Goal: Contribute content: Contribute content

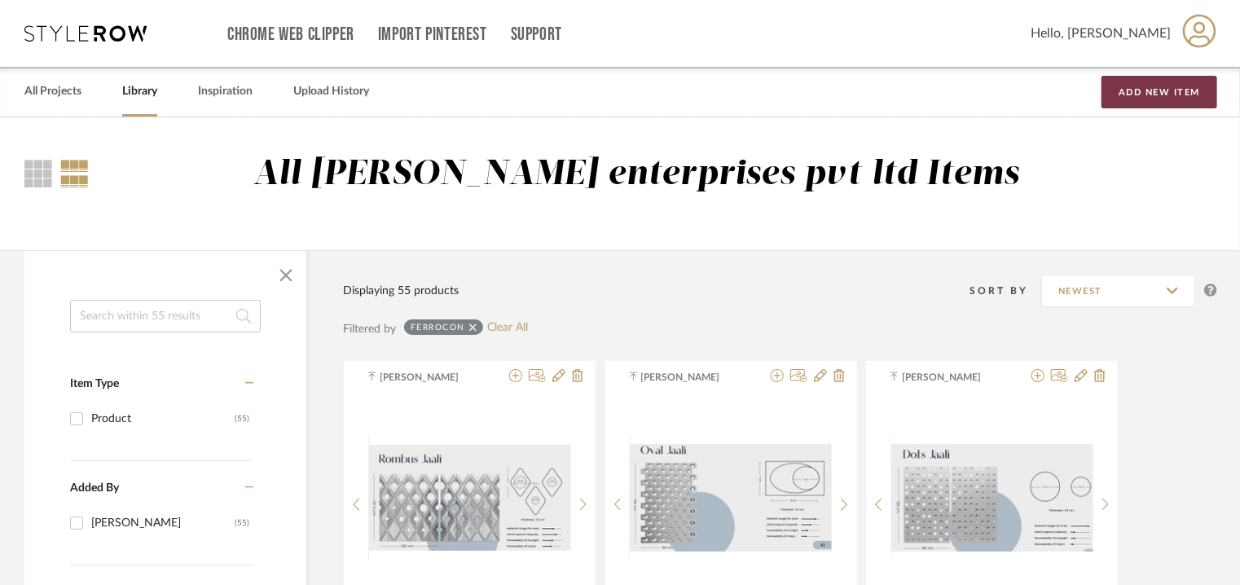
click at [1159, 93] on button "Add New Item" at bounding box center [1159, 92] width 116 height 33
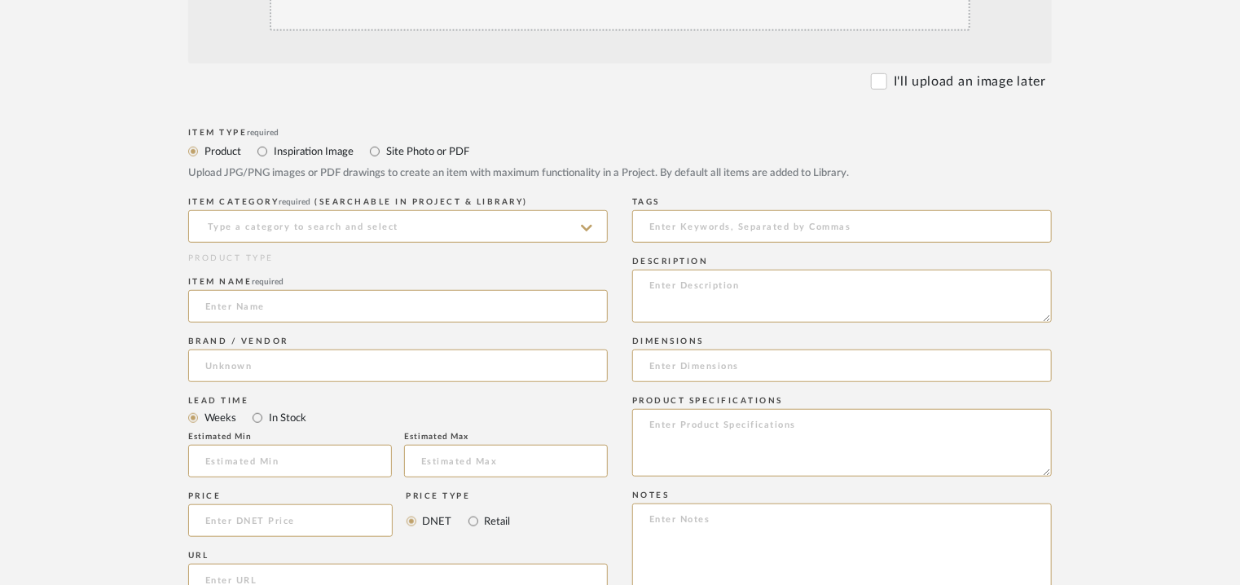
scroll to position [489, 0]
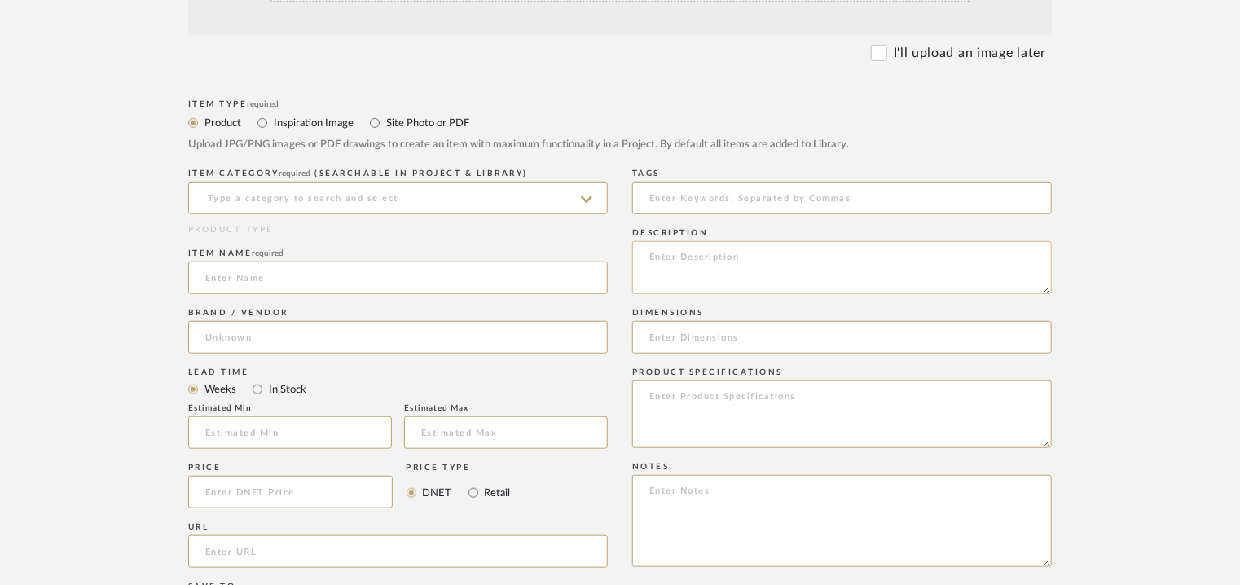
paste textarea "Lore: Ipsu Dolor sitametconse: Ad Elitsed doei temp: Incidi utlab : 35.1 e 05.0…"
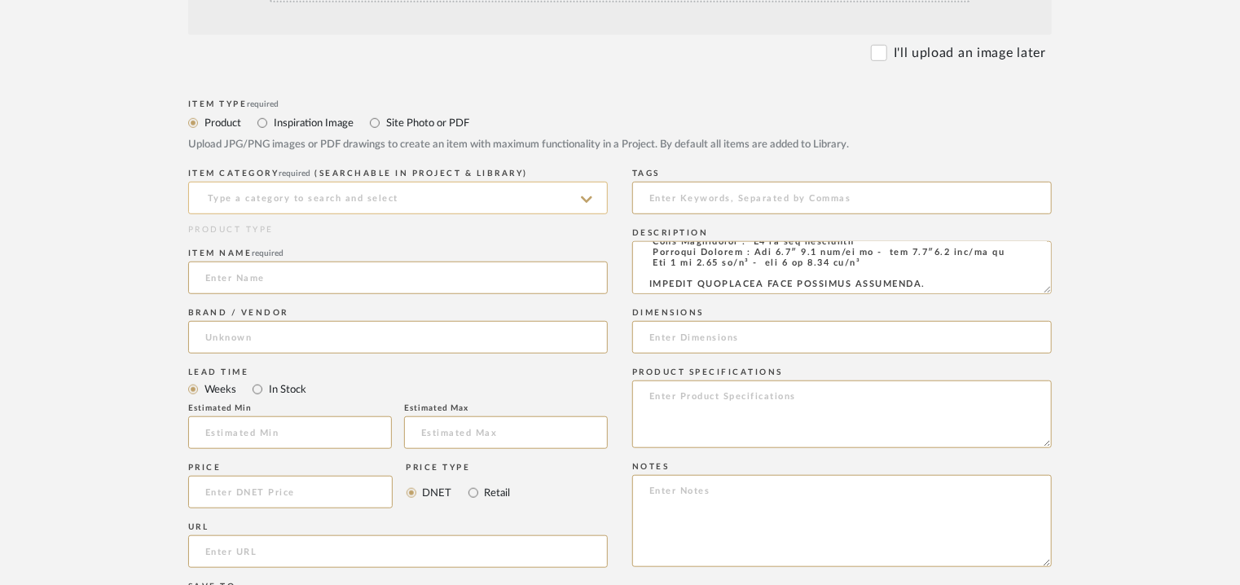
type textarea "Lore: Ipsu Dolor sitametconse: Ad Elitsed doei temp: Incidi utlab : 35.1 e 05.0…"
click at [443, 203] on input at bounding box center [397, 198] width 419 height 33
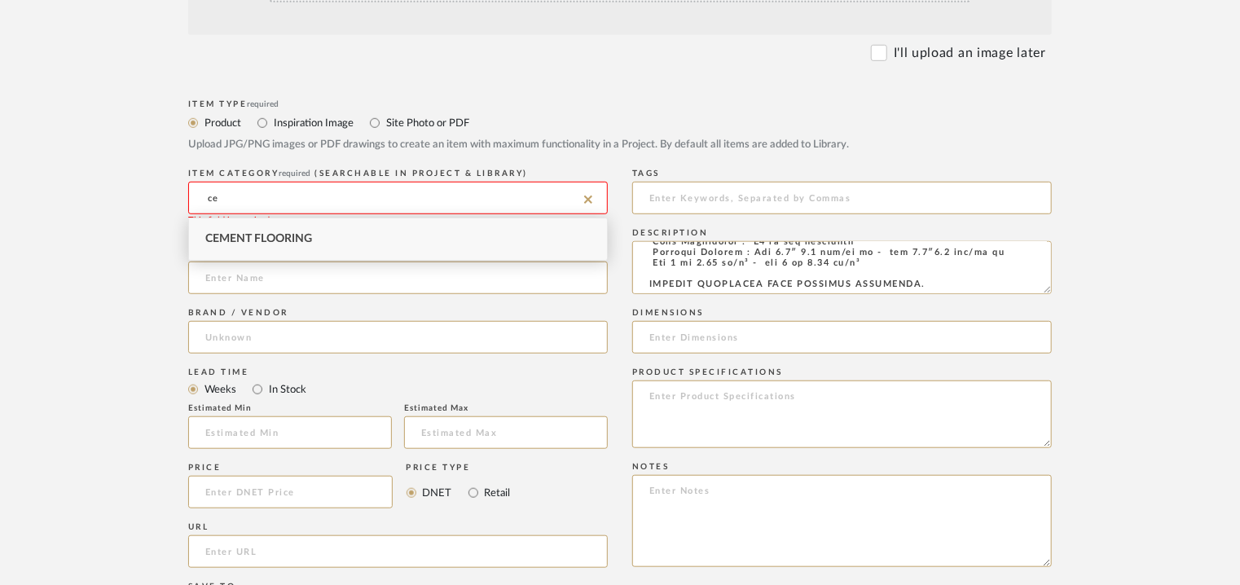
type input "c"
type input "t"
drag, startPoint x: 252, startPoint y: 195, endPoint x: 175, endPoint y: 206, distance: 77.4
click at [176, 206] on form "Bulk upload images - create multiple items Import from Pinterest - create items…" at bounding box center [620, 396] width 1038 height 1060
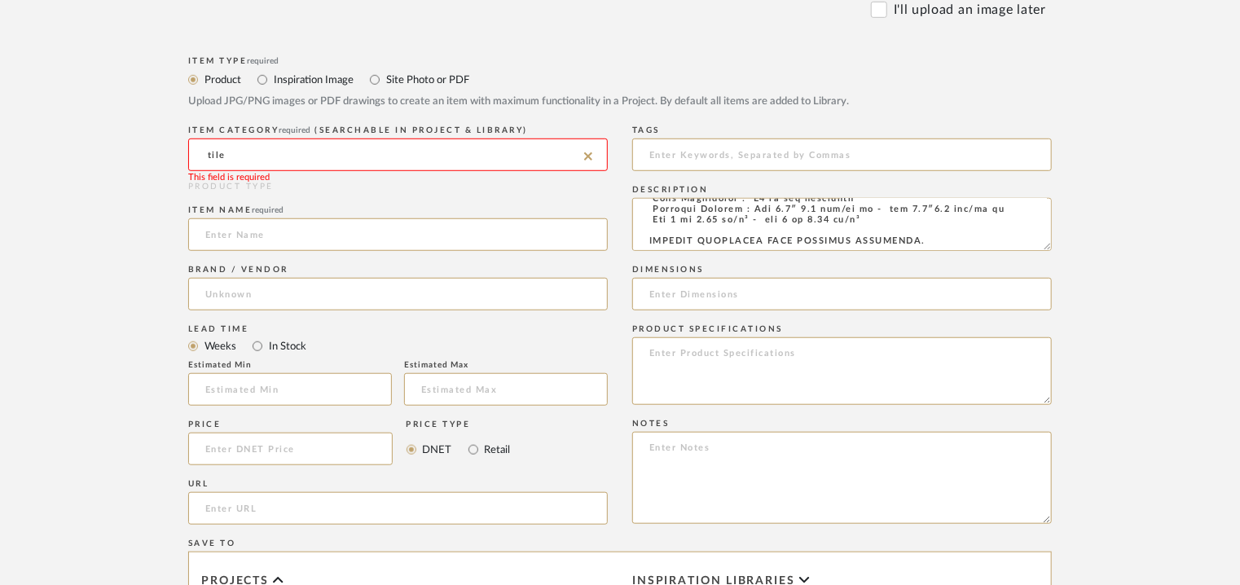
scroll to position [570, 0]
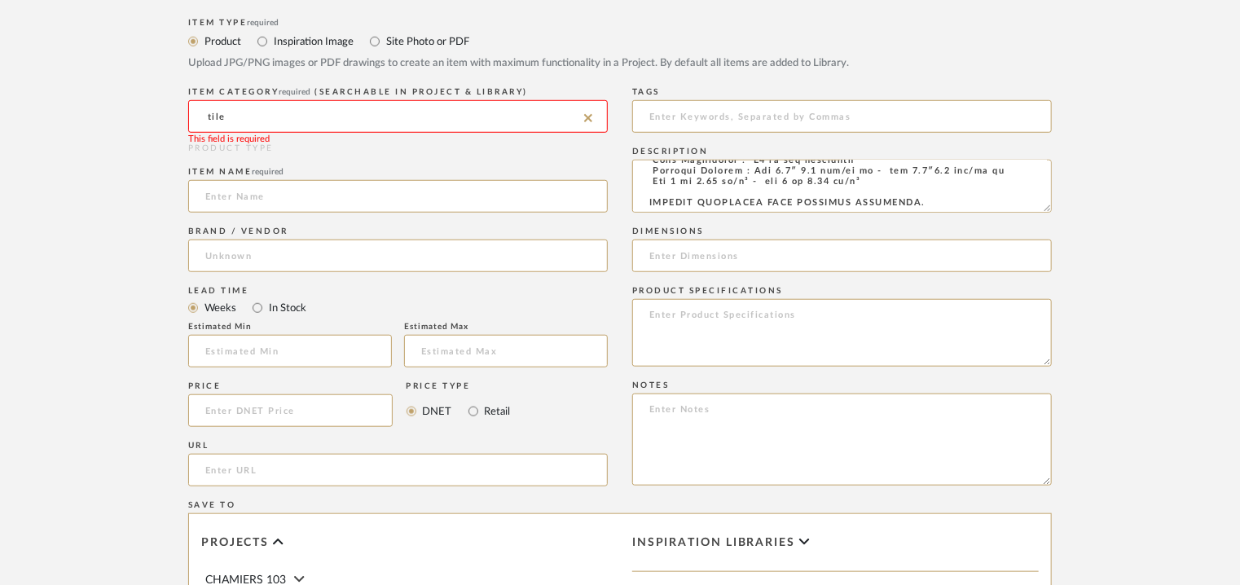
drag, startPoint x: 266, startPoint y: 113, endPoint x: 105, endPoint y: 105, distance: 160.7
click at [118, 108] on form "Bulk upload images - create multiple items Import from Pinterest - create items…" at bounding box center [620, 314] width 1038 height 1060
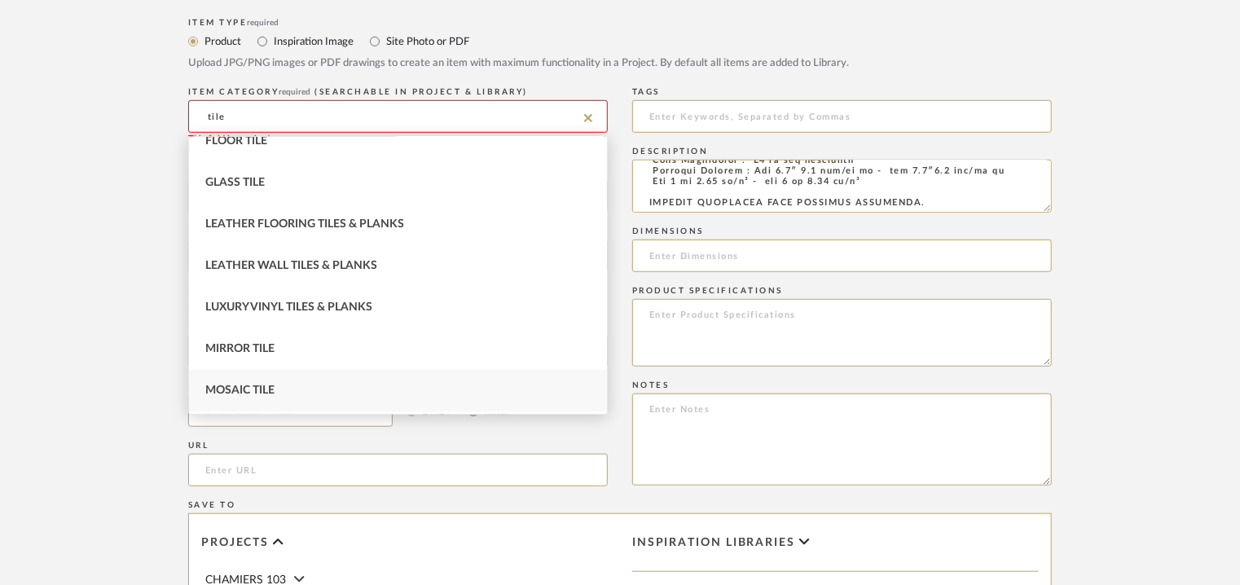
scroll to position [59, 0]
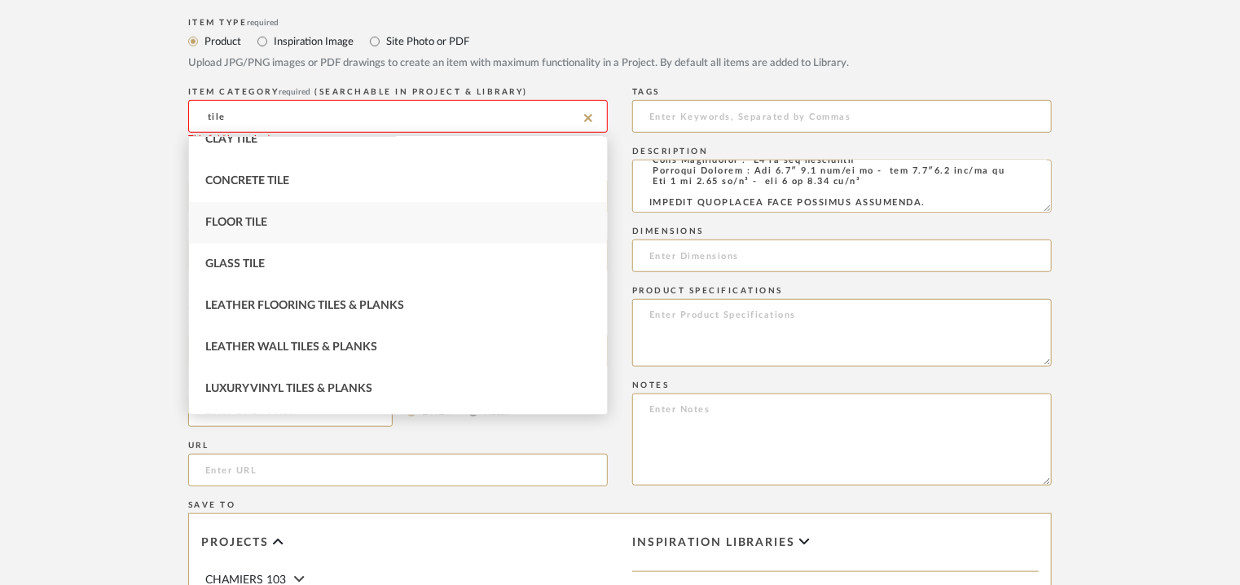
click at [299, 238] on div "Floor Tile" at bounding box center [398, 223] width 418 height 42
type input "Floor Tile"
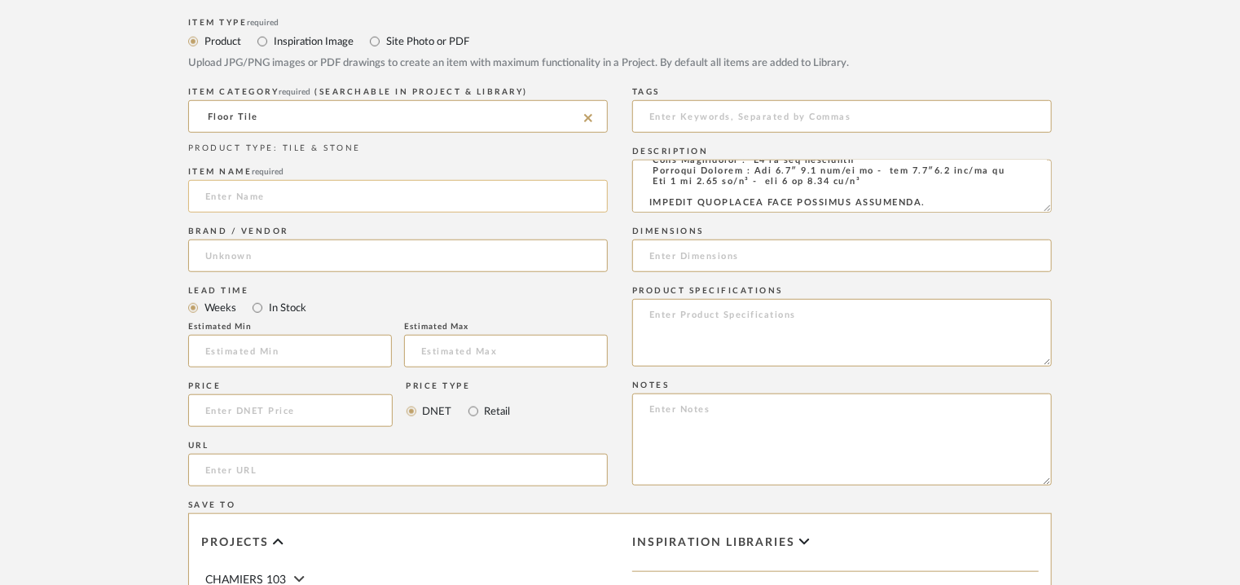
click at [307, 201] on input at bounding box center [397, 196] width 419 height 33
click at [312, 205] on input at bounding box center [397, 196] width 419 height 33
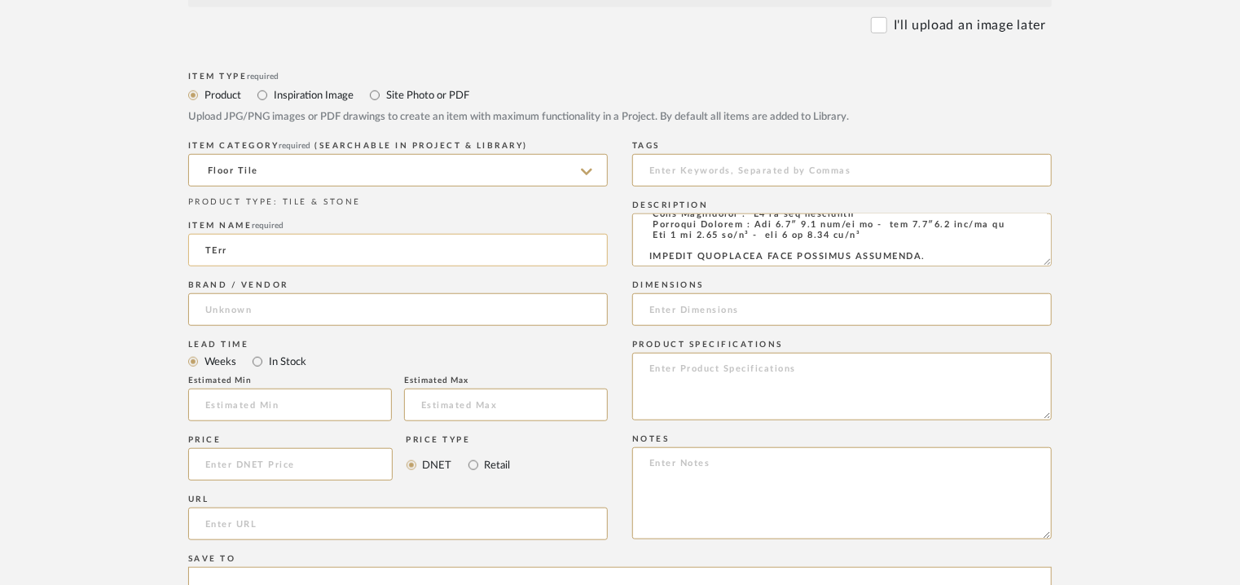
scroll to position [489, 0]
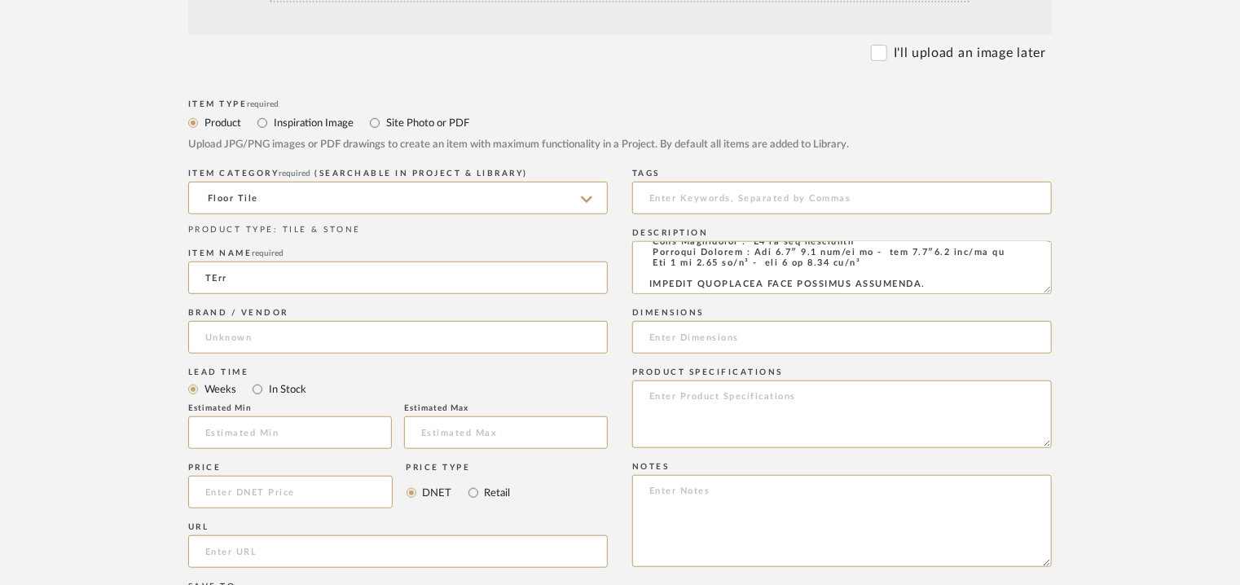
drag, startPoint x: 238, startPoint y: 266, endPoint x: 154, endPoint y: 270, distance: 84.0
click at [159, 269] on form "Bulk upload images - create multiple items Import from Pinterest - create items…" at bounding box center [620, 396] width 1038 height 1060
type input "t"
type input "TERRAZOTTO"
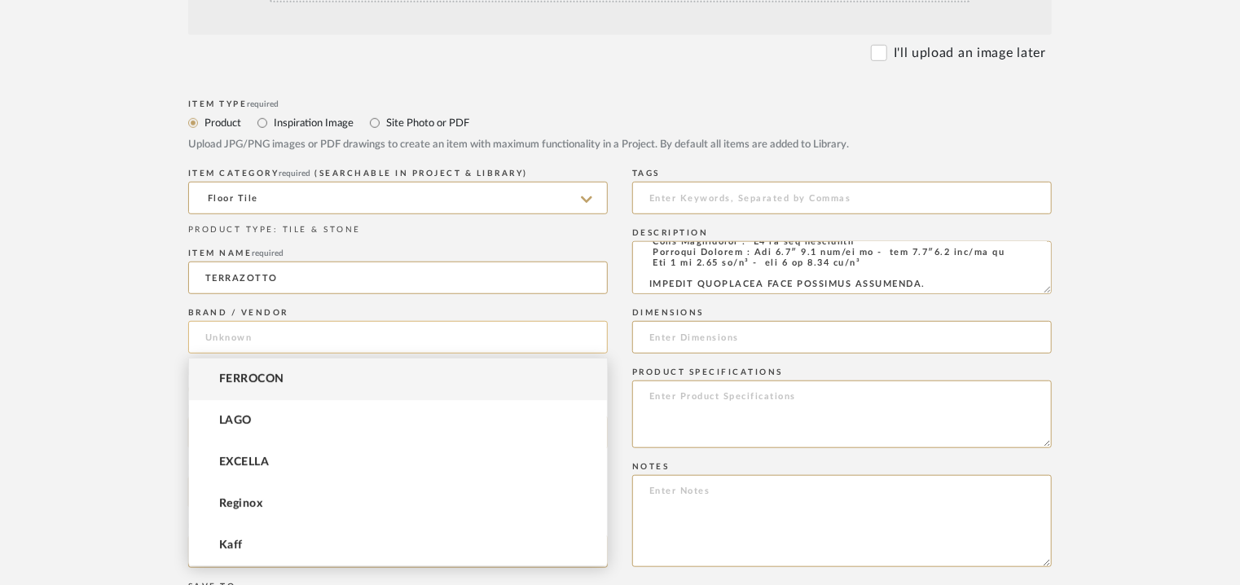
click at [262, 329] on input at bounding box center [397, 337] width 419 height 33
type input "o"
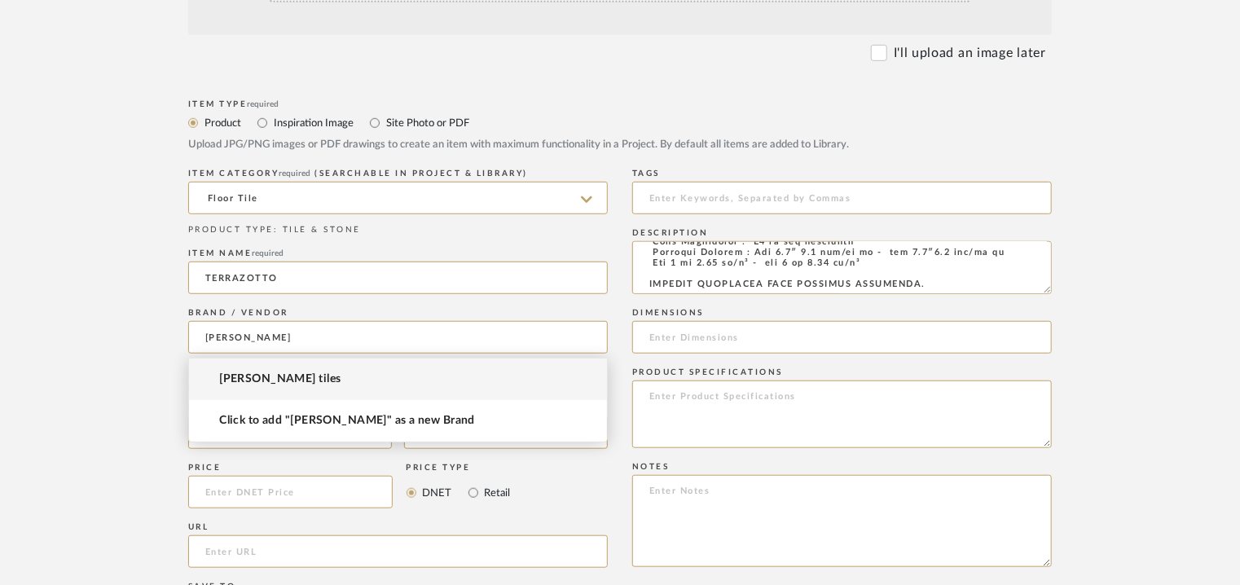
click at [251, 372] on span "[PERSON_NAME] tiles" at bounding box center [279, 379] width 121 height 14
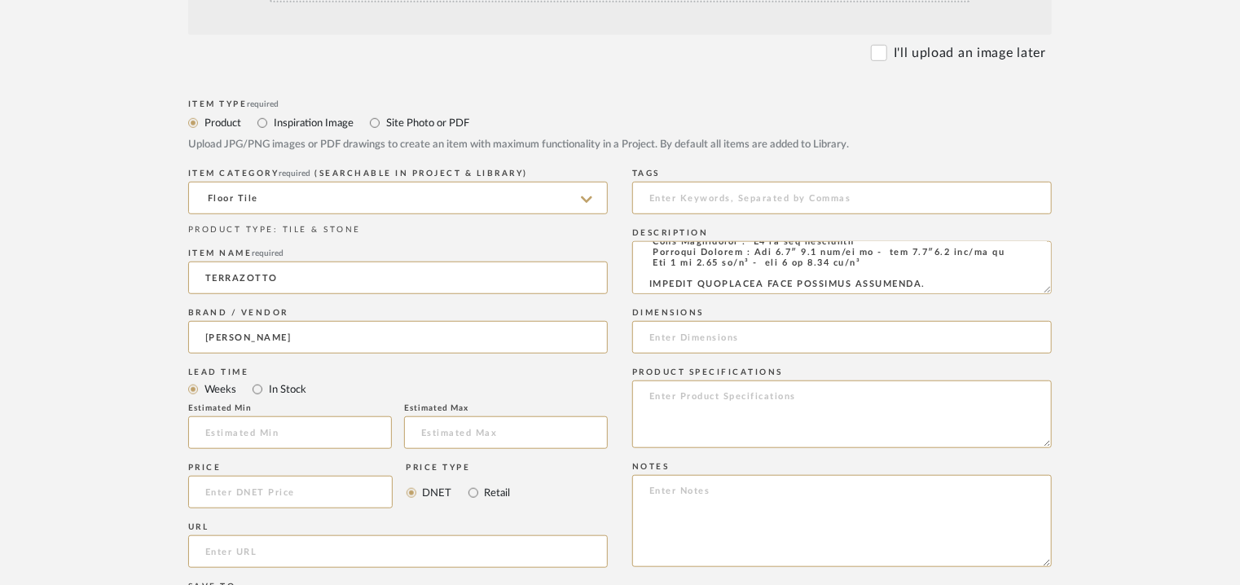
type input "[PERSON_NAME] tiles"
click at [725, 195] on input at bounding box center [841, 198] width 419 height 33
type input "C"
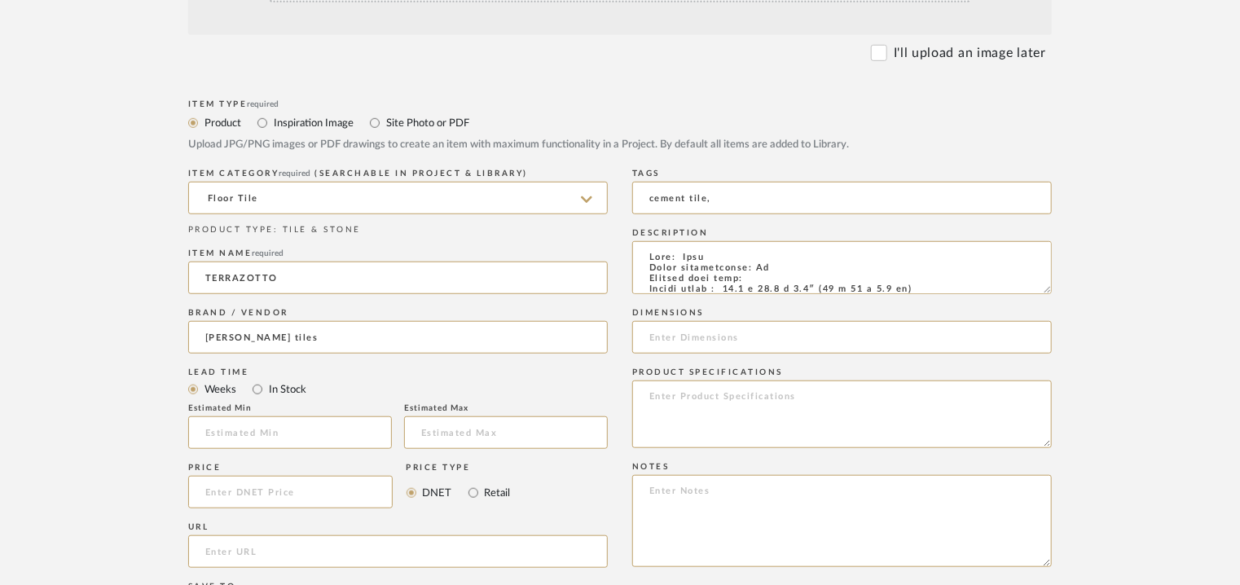
drag, startPoint x: 1046, startPoint y: 288, endPoint x: 1057, endPoint y: 322, distance: 35.3
click at [1057, 322] on form "Bulk upload images - create multiple items Import from Pinterest - create items…" at bounding box center [620, 396] width 1038 height 1060
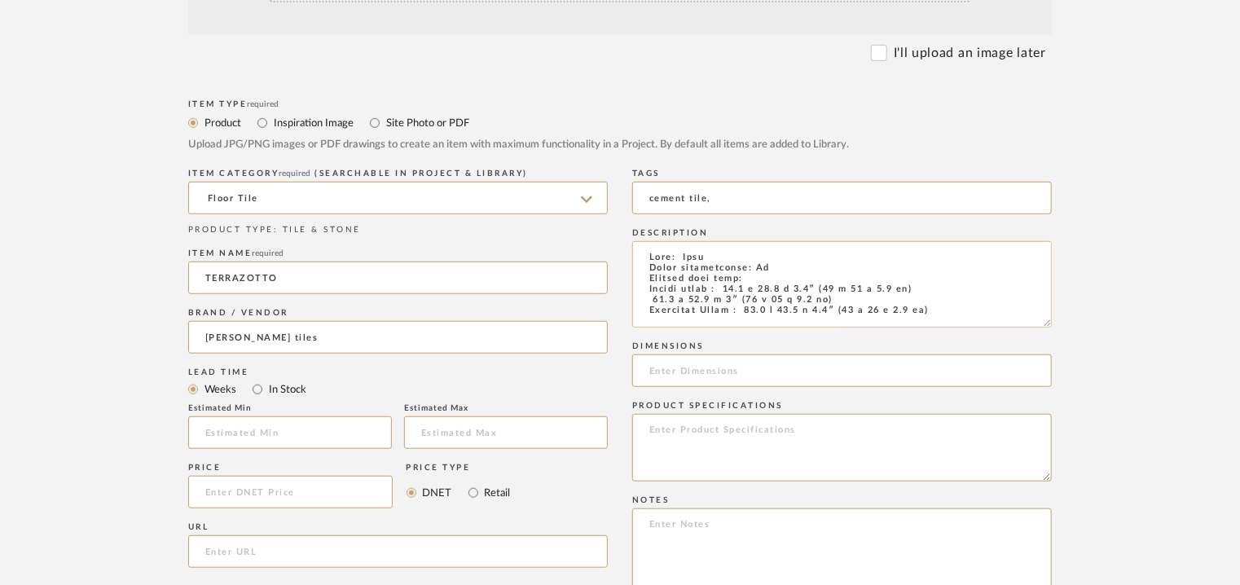
type input "cement tile,"
click at [811, 288] on textarea at bounding box center [841, 284] width 419 height 86
paste input "Square tiles : 15.7 x 15.7 x 0.7"
drag, startPoint x: 647, startPoint y: 369, endPoint x: 665, endPoint y: 369, distance: 17.9
click at [664, 369] on input "Square tiles : 15.7 x 15.7 x 0.7" at bounding box center [841, 370] width 419 height 33
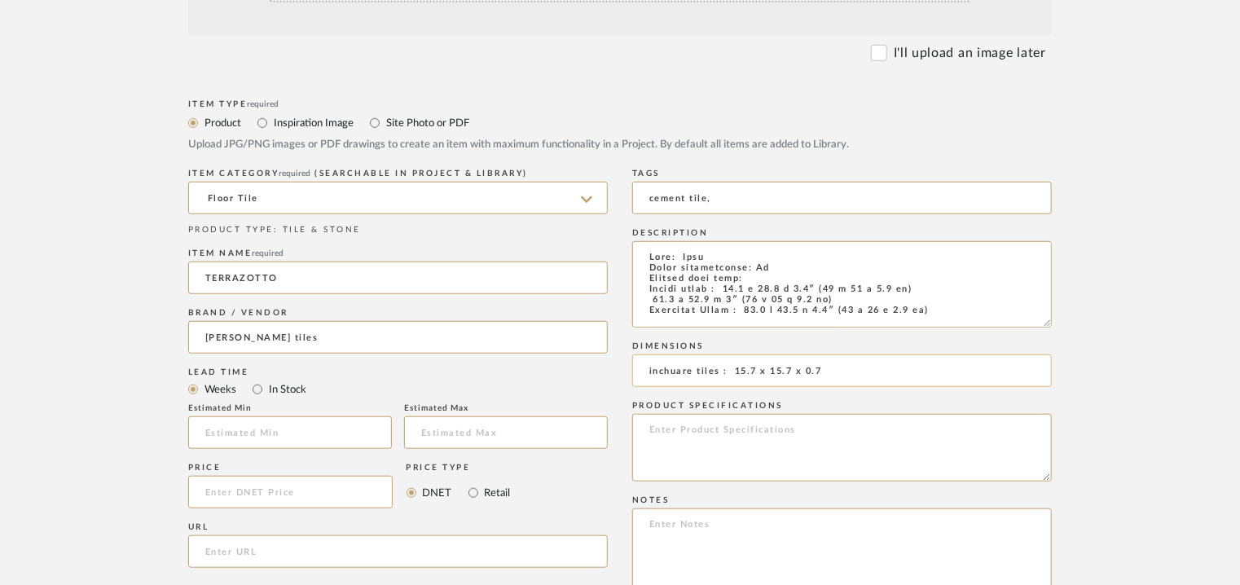
click at [846, 370] on input "inchuare tiles : 15.7 x 15.7 x 0.7" at bounding box center [841, 370] width 419 height 33
click at [648, 369] on input "inchuare tiles : 15.7 x 15.7 x 0.7" at bounding box center [841, 370] width 419 height 33
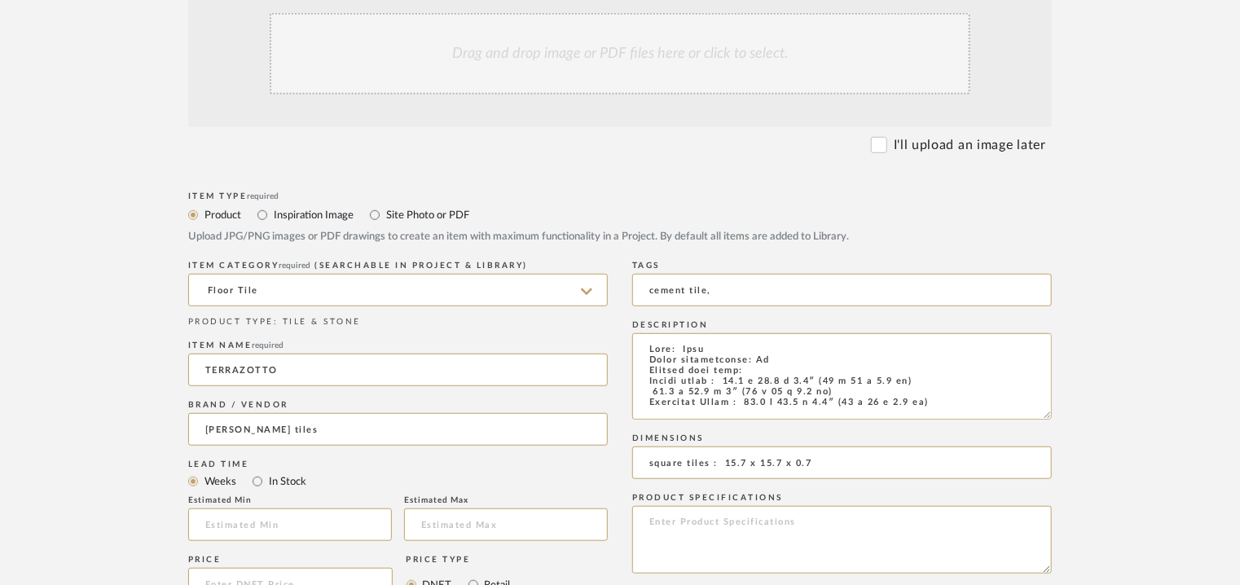
scroll to position [733, 0]
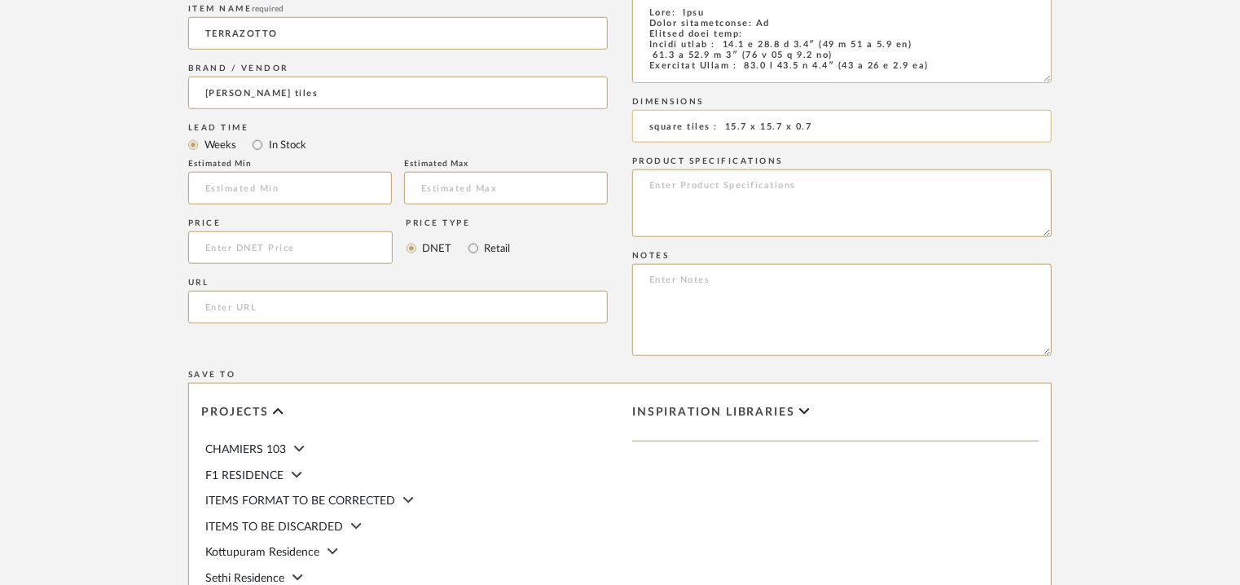
click at [823, 121] on input "square tiles : 15.7 x 15.7 x 0.7" at bounding box center [841, 126] width 419 height 33
type input "square tiles : 15.7 x 15.7 x 0.7inch"
click at [870, 284] on textarea at bounding box center [841, 310] width 419 height 92
paste textarea "Price : On request Lead time: Na Customisable : Custom size available. 3D avail…"
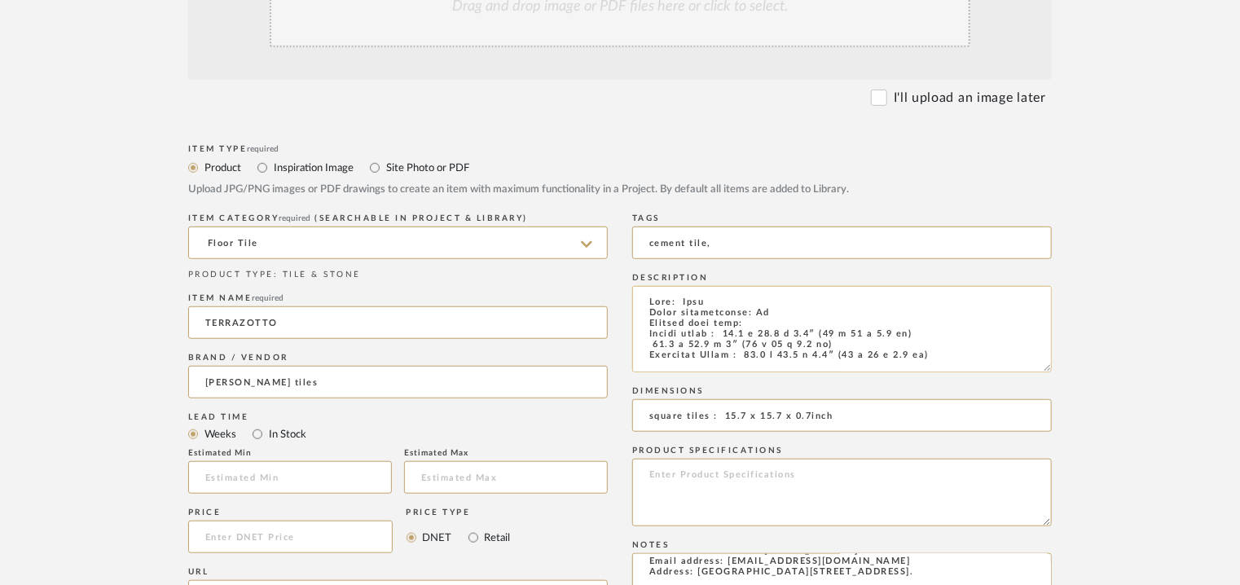
scroll to position [81, 0]
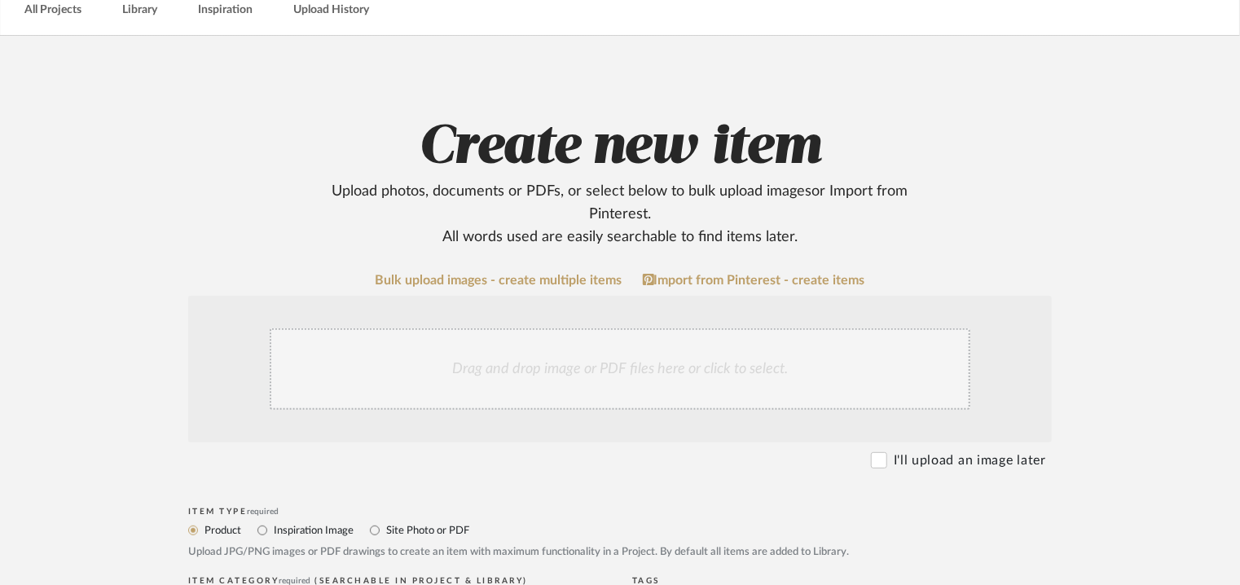
type textarea "Price : On request Lead time: Na Customisable : Custom size available. 3D avail…"
click at [617, 369] on div "Drag and drop image or PDF files here or click to select." at bounding box center [620, 368] width 700 height 81
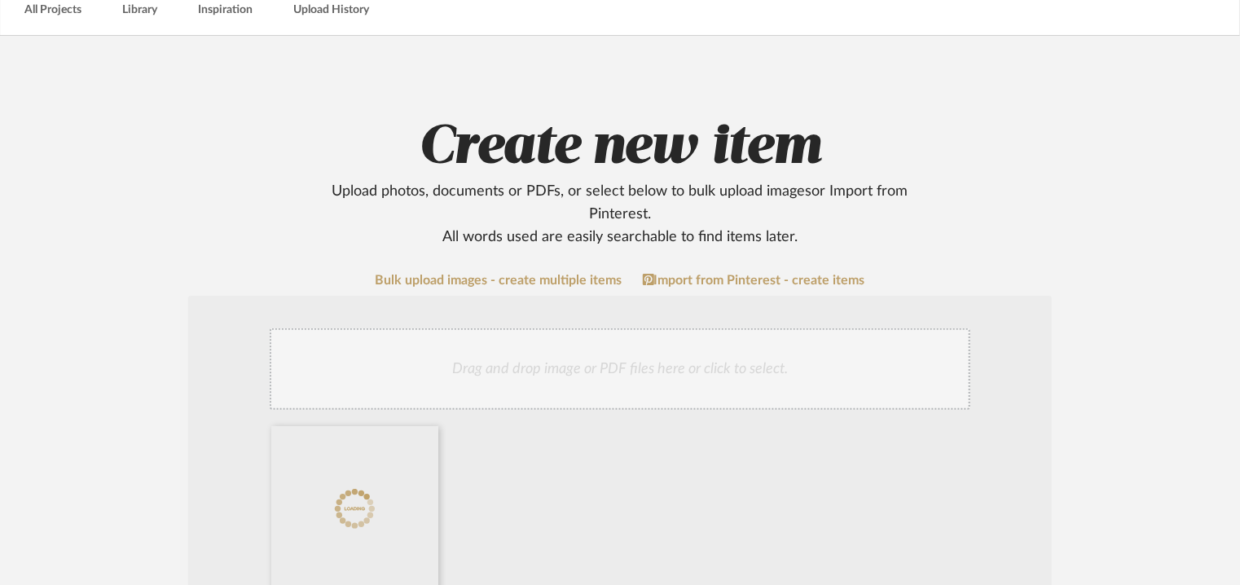
click at [593, 376] on div "Drag and drop image or PDF files here or click to select." at bounding box center [620, 368] width 700 height 81
click at [542, 349] on div "Drag and drop image or PDF files here or click to select." at bounding box center [620, 368] width 700 height 81
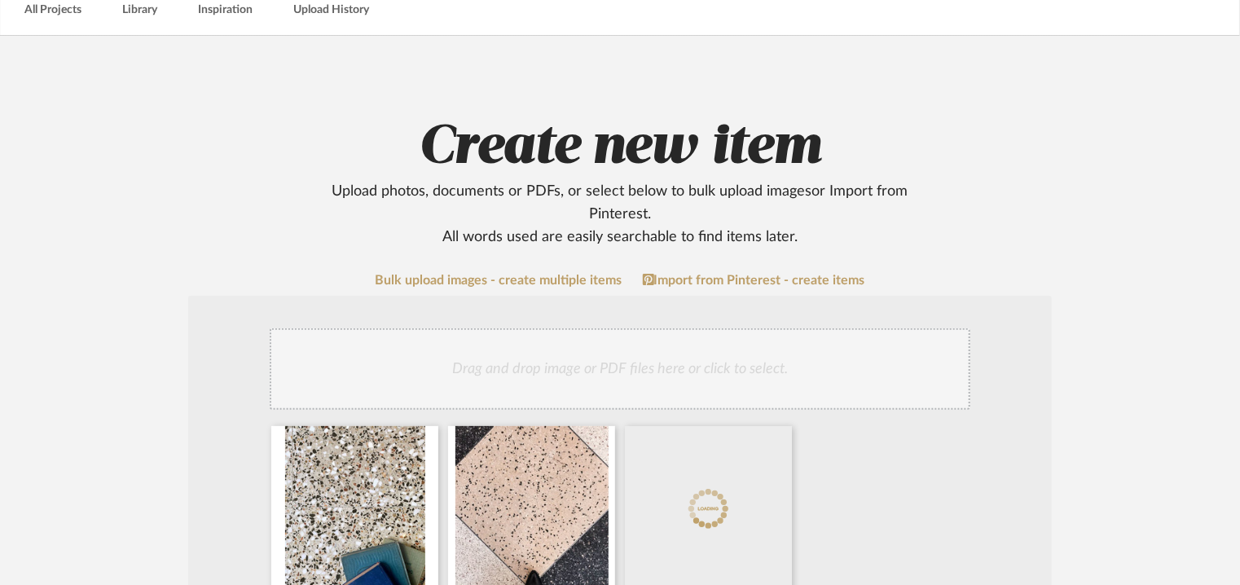
click at [639, 388] on div "Drag and drop image or PDF files here or click to select." at bounding box center [620, 368] width 700 height 81
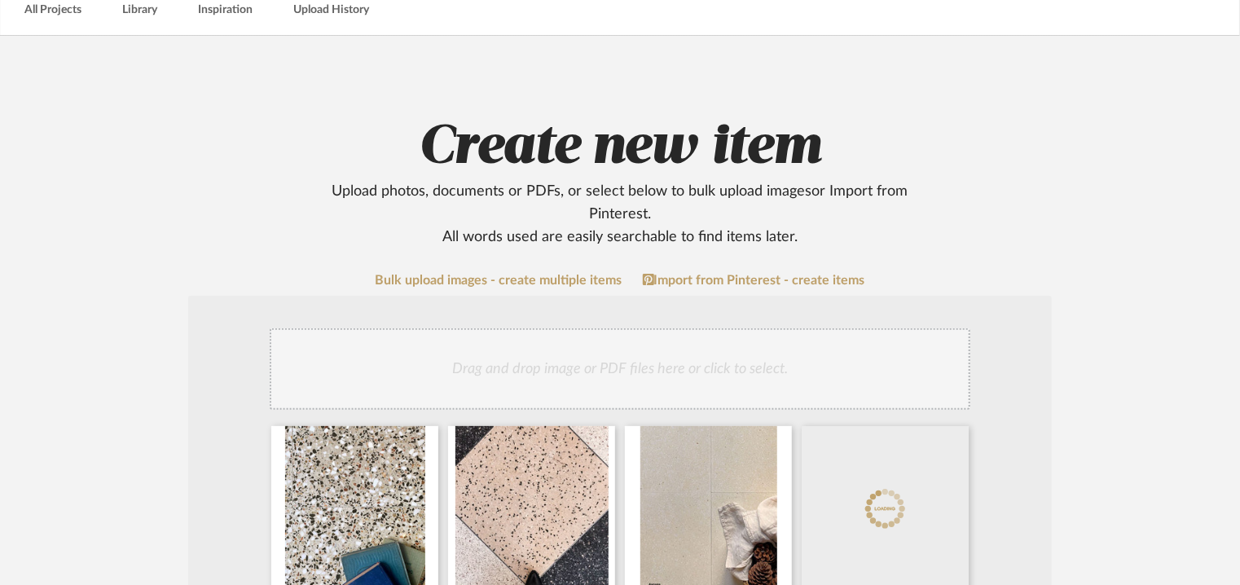
click at [719, 350] on div "Drag and drop image or PDF files here or click to select." at bounding box center [620, 368] width 700 height 81
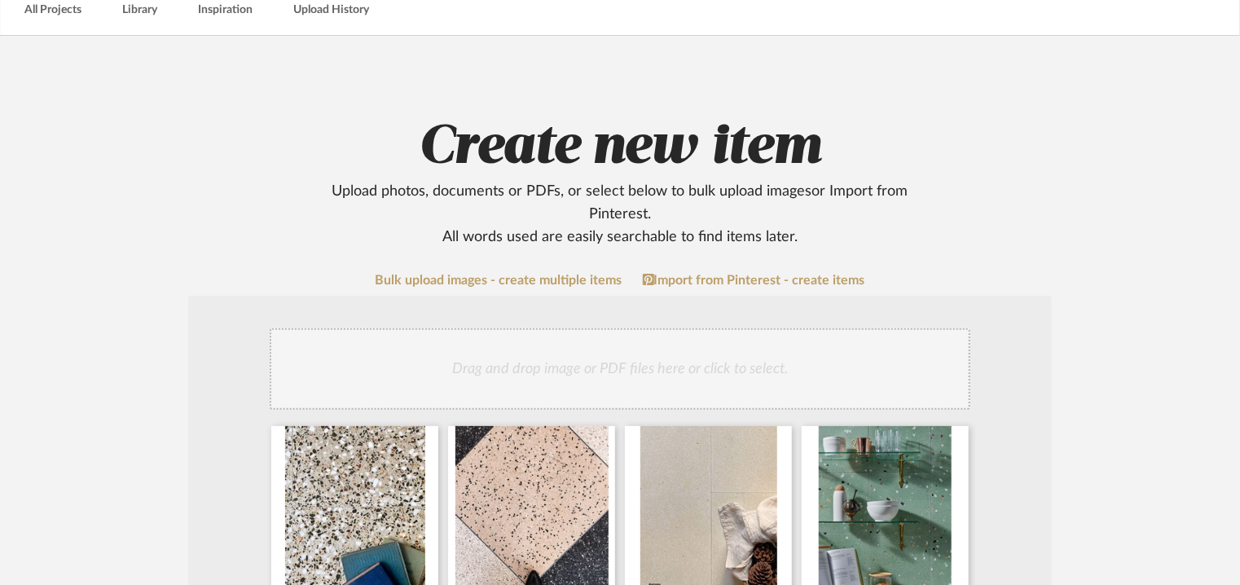
click at [798, 327] on div "Drag and drop image or PDF files here or click to select." at bounding box center [619, 543] width 863 height 494
click at [795, 353] on div "Drag and drop image or PDF files here or click to select." at bounding box center [620, 368] width 700 height 81
click at [801, 369] on div "Drag and drop image or PDF files here or click to select." at bounding box center [620, 368] width 700 height 81
click at [713, 375] on div "Drag and drop image or PDF files here or click to select." at bounding box center [620, 368] width 700 height 81
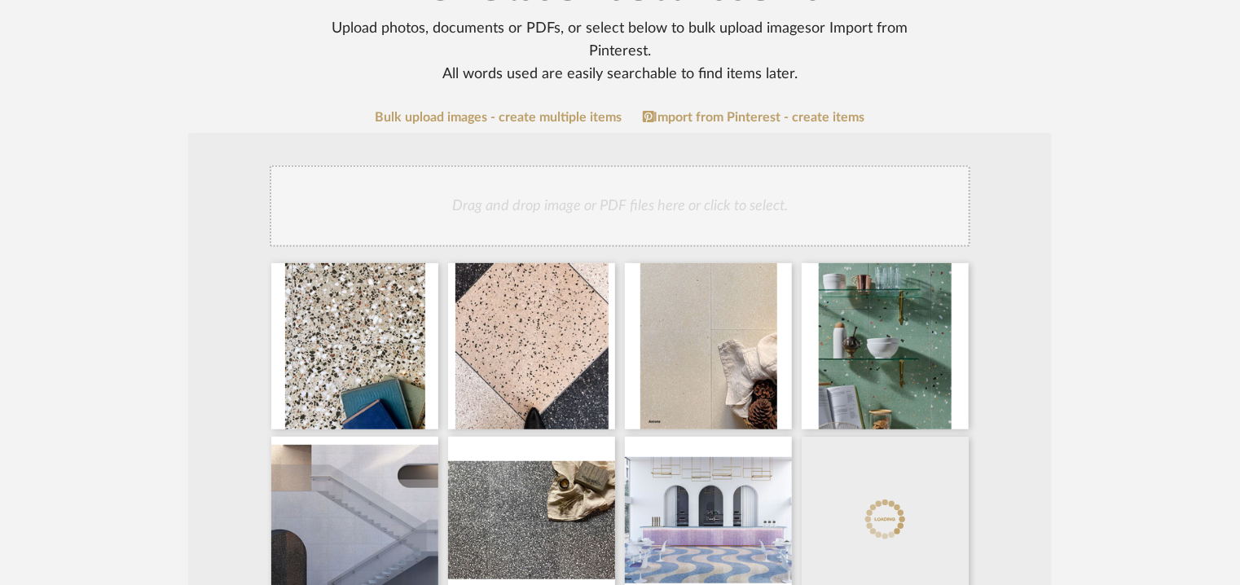
click at [569, 214] on div "Drag and drop image or PDF files here or click to select." at bounding box center [620, 205] width 700 height 81
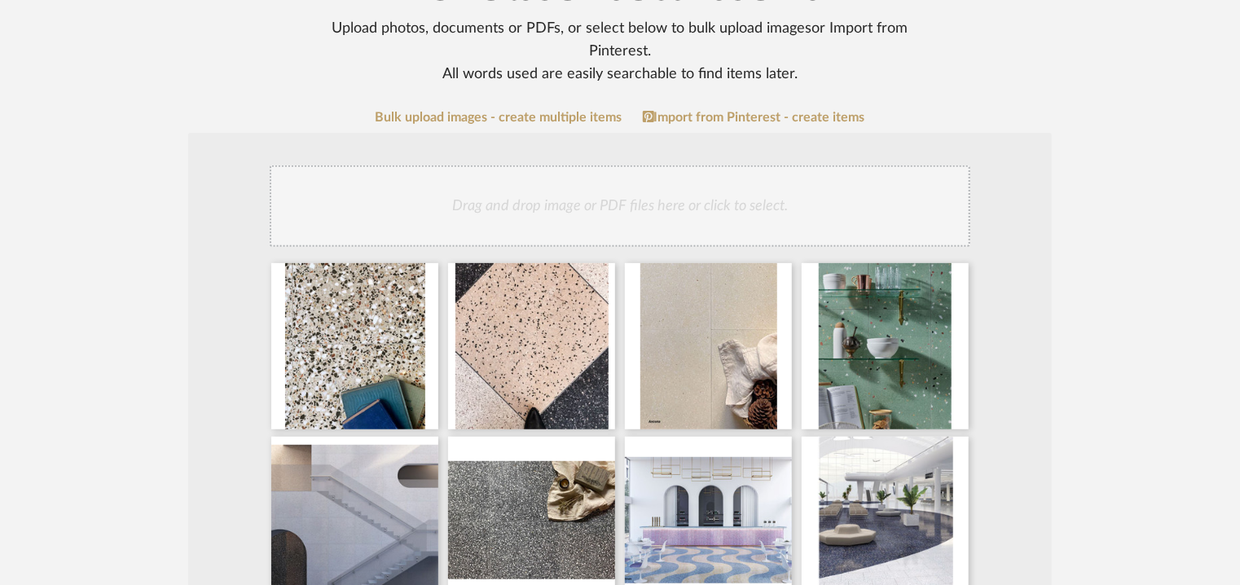
click at [582, 229] on div "Drag and drop image or PDF files here or click to select." at bounding box center [620, 205] width 700 height 81
click at [648, 203] on div "Drag and drop image or PDF files here or click to select." at bounding box center [620, 205] width 700 height 81
click at [659, 217] on div "Drag and drop image or PDF files here or click to select." at bounding box center [620, 205] width 700 height 81
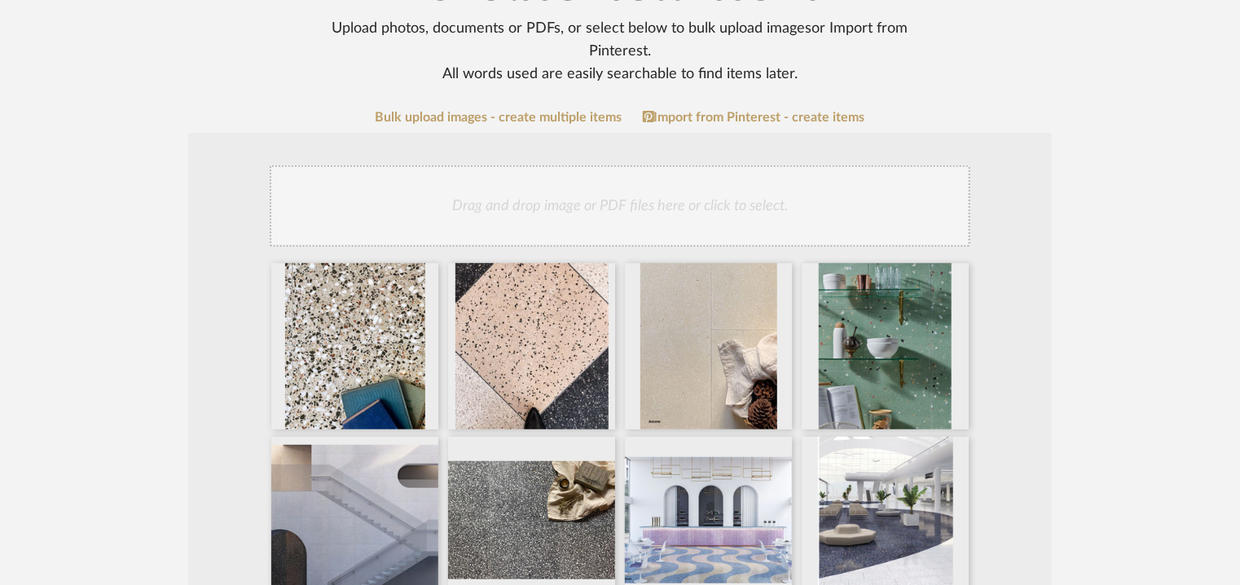
click at [710, 198] on div "Drag and drop image or PDF files here or click to select." at bounding box center [620, 205] width 700 height 81
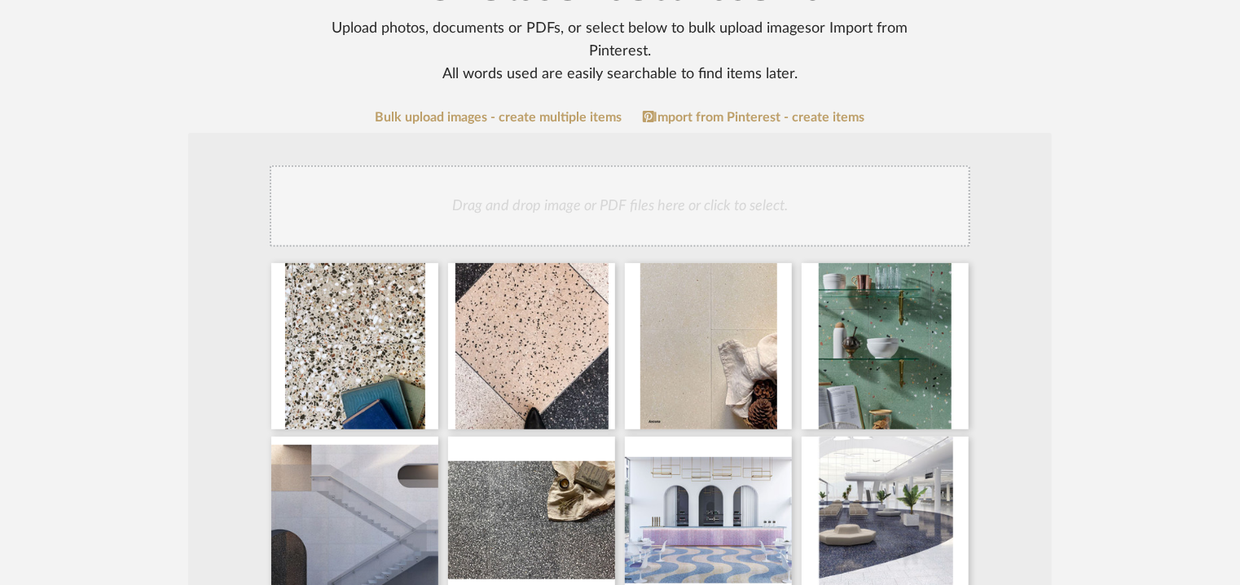
scroll to position [326, 0]
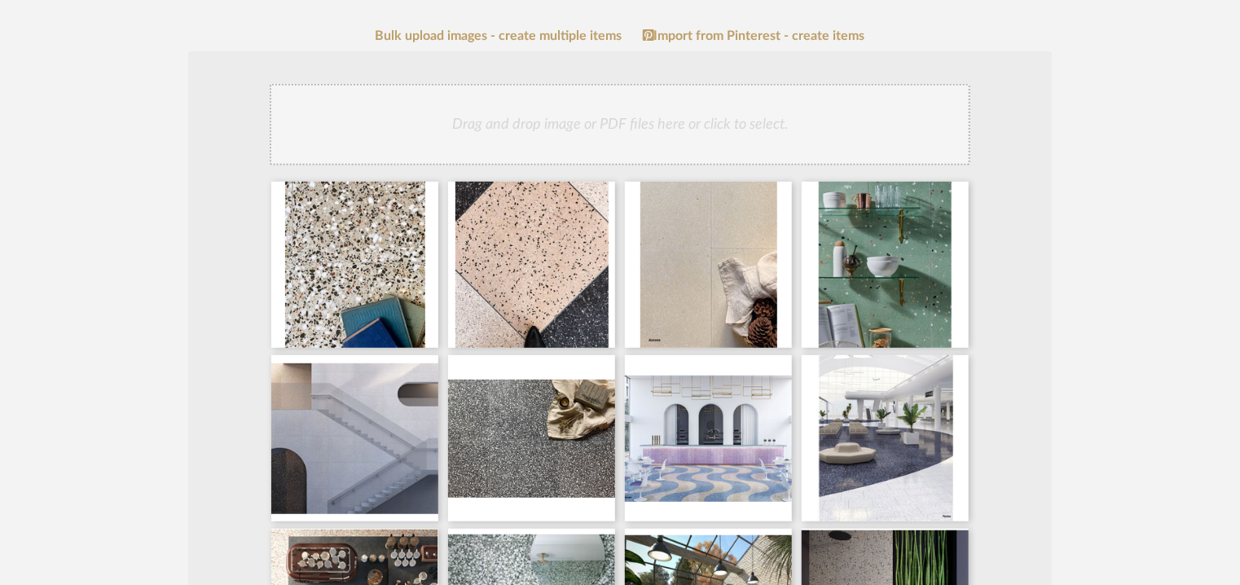
click at [699, 131] on div "Drag and drop image or PDF files here or click to select." at bounding box center [620, 124] width 700 height 81
click at [737, 125] on div "Drag and drop image or PDF files here or click to select." at bounding box center [620, 124] width 700 height 81
click at [721, 124] on div "Drag and drop image or PDF files here or click to select." at bounding box center [620, 124] width 700 height 81
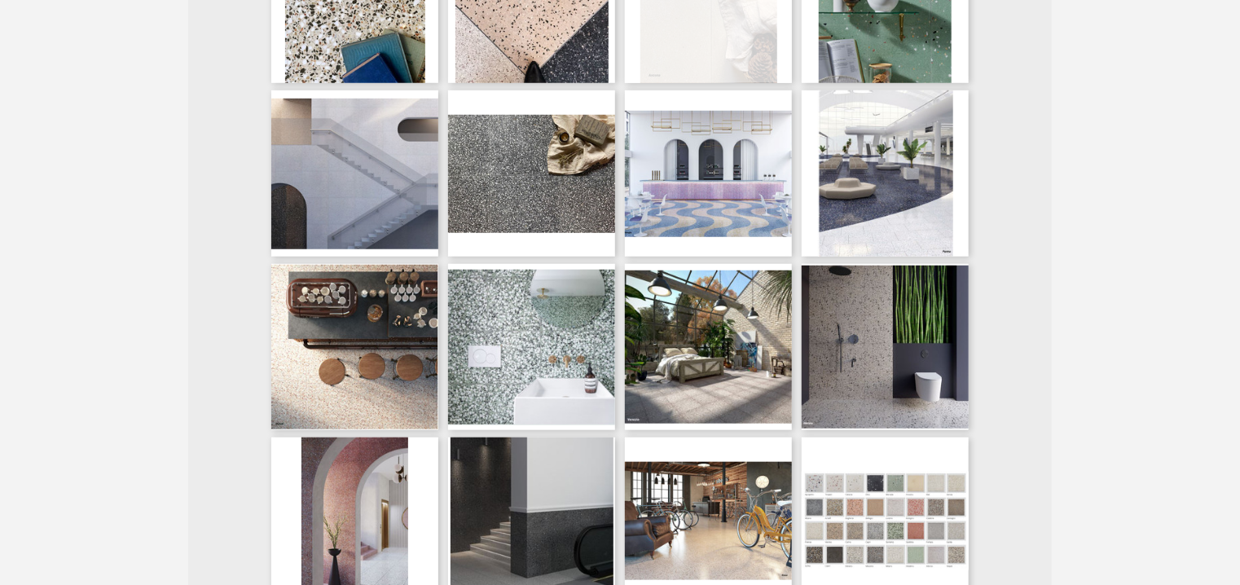
scroll to position [407, 0]
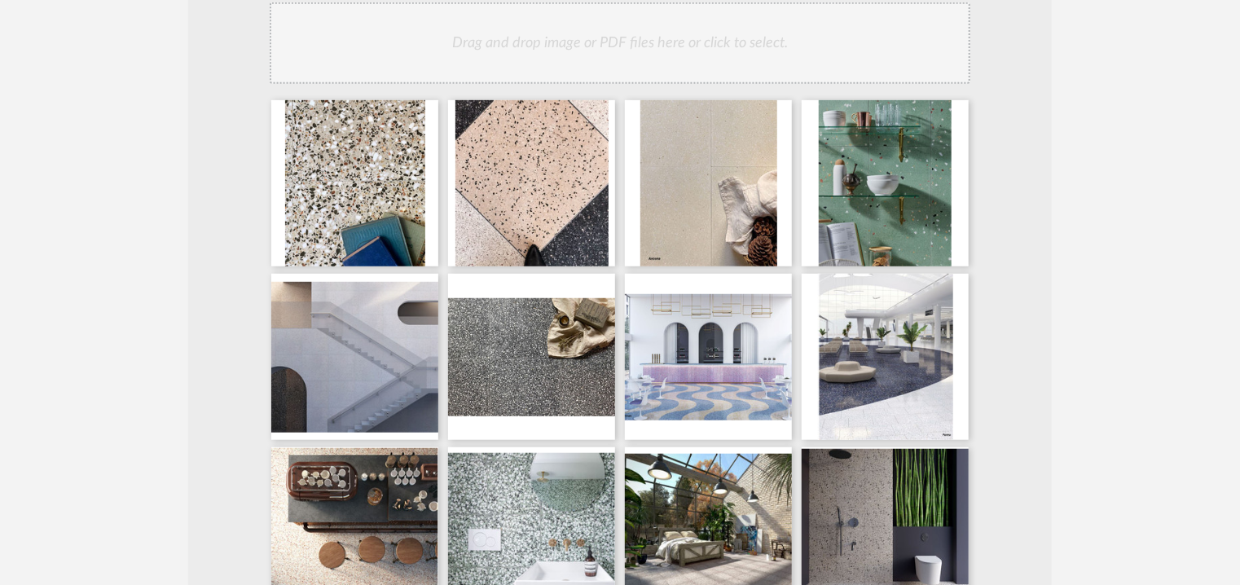
click at [686, 50] on div "Drag and drop image or PDF files here or click to select." at bounding box center [620, 42] width 700 height 81
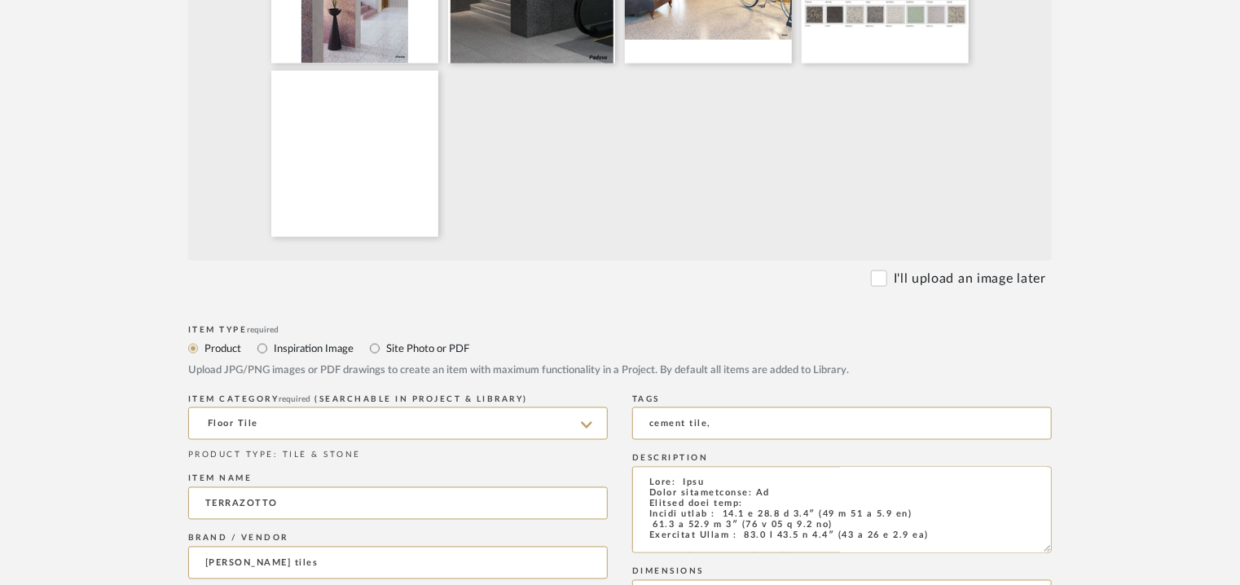
scroll to position [1140, 0]
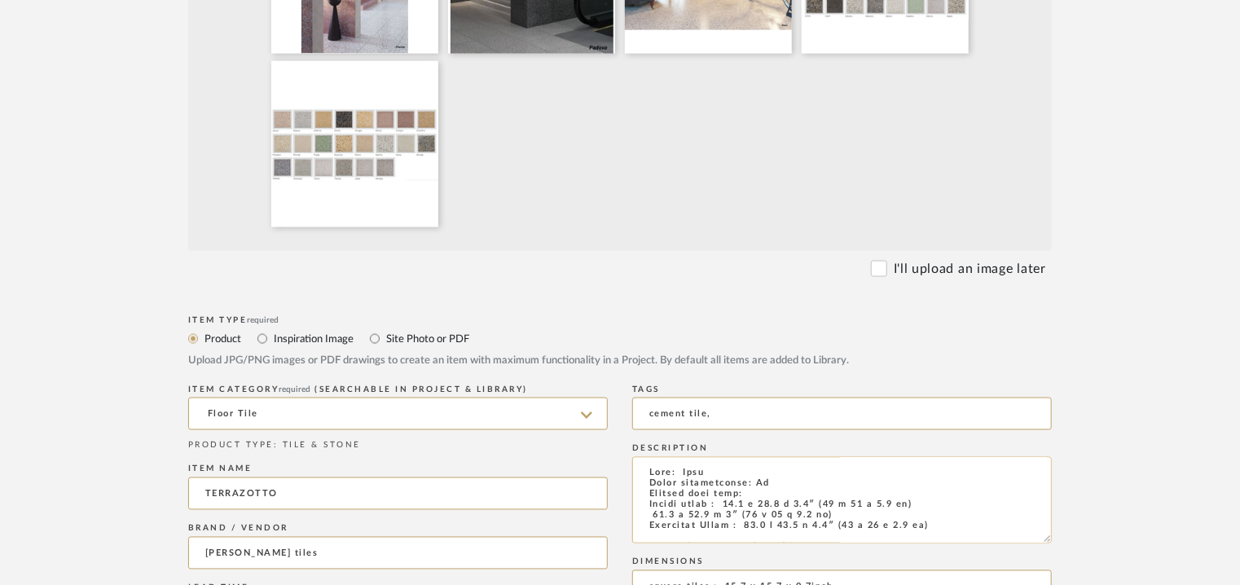
click at [687, 470] on textarea at bounding box center [841, 500] width 419 height 86
click at [715, 419] on input "cement tile," at bounding box center [841, 413] width 419 height 33
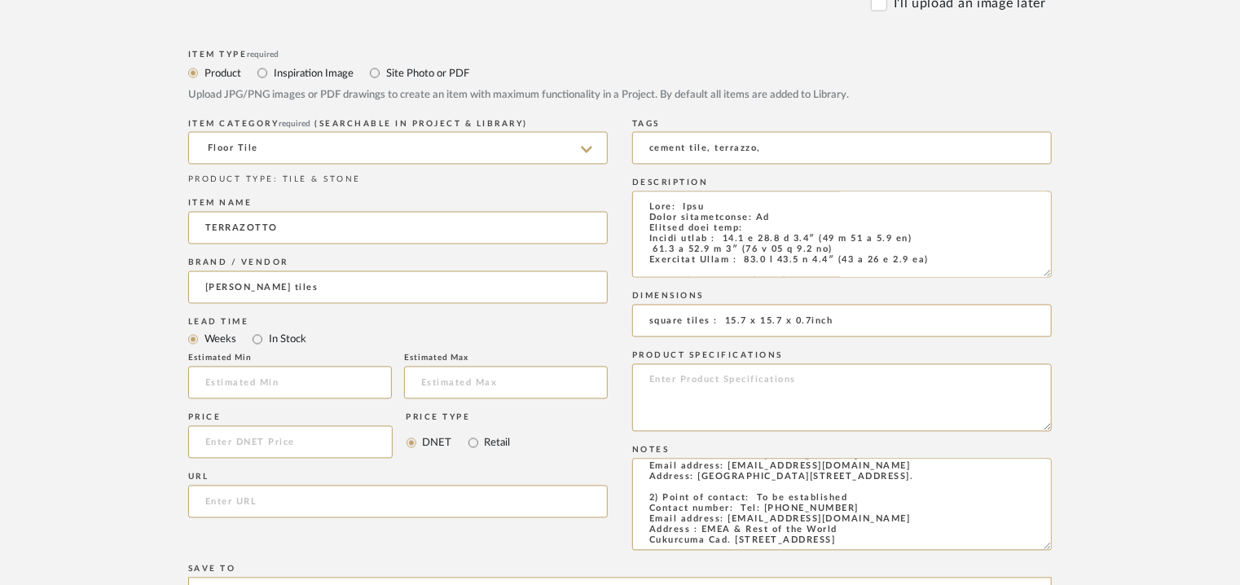
scroll to position [1792, 0]
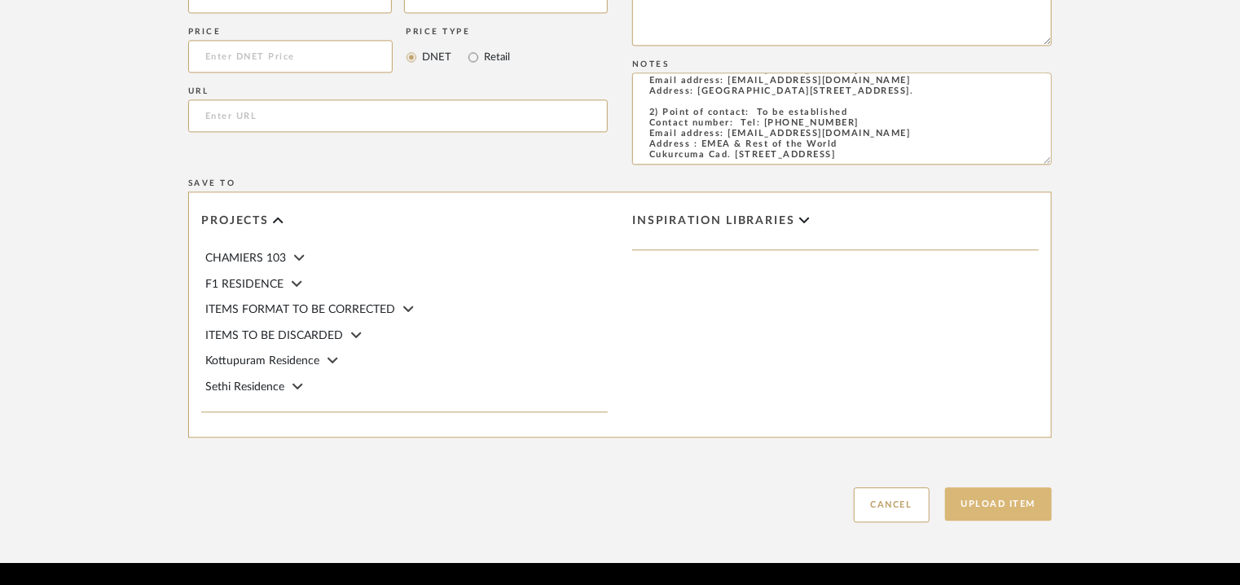
type input "cement tile, terrazzo,"
click at [986, 507] on button "Upload Item" at bounding box center [999, 503] width 108 height 33
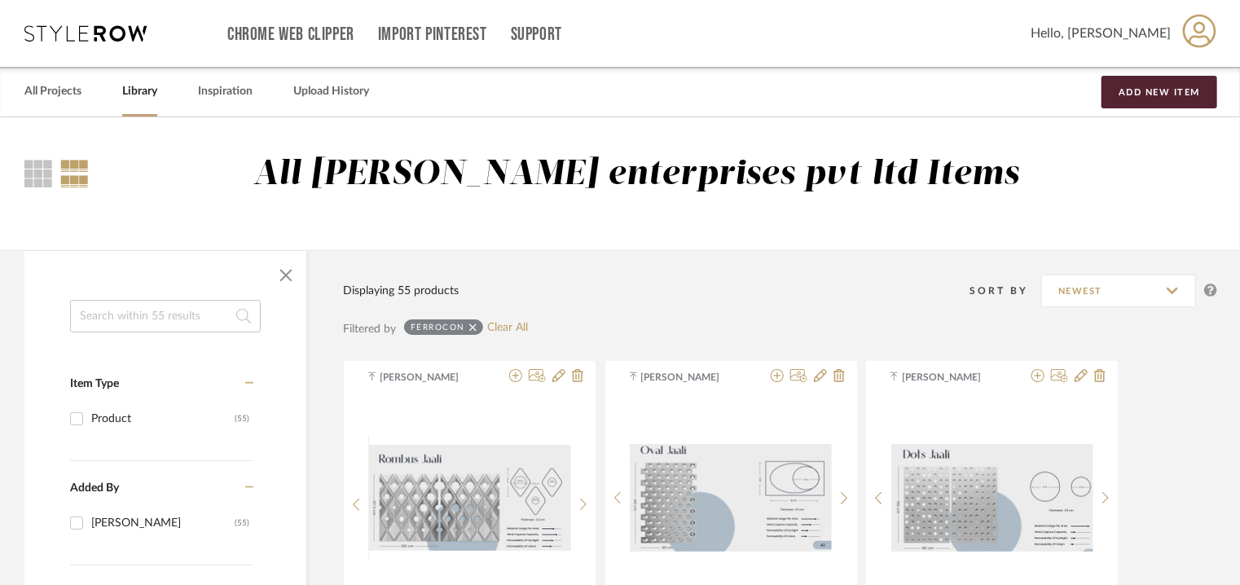
click at [476, 327] on icon at bounding box center [472, 327] width 7 height 11
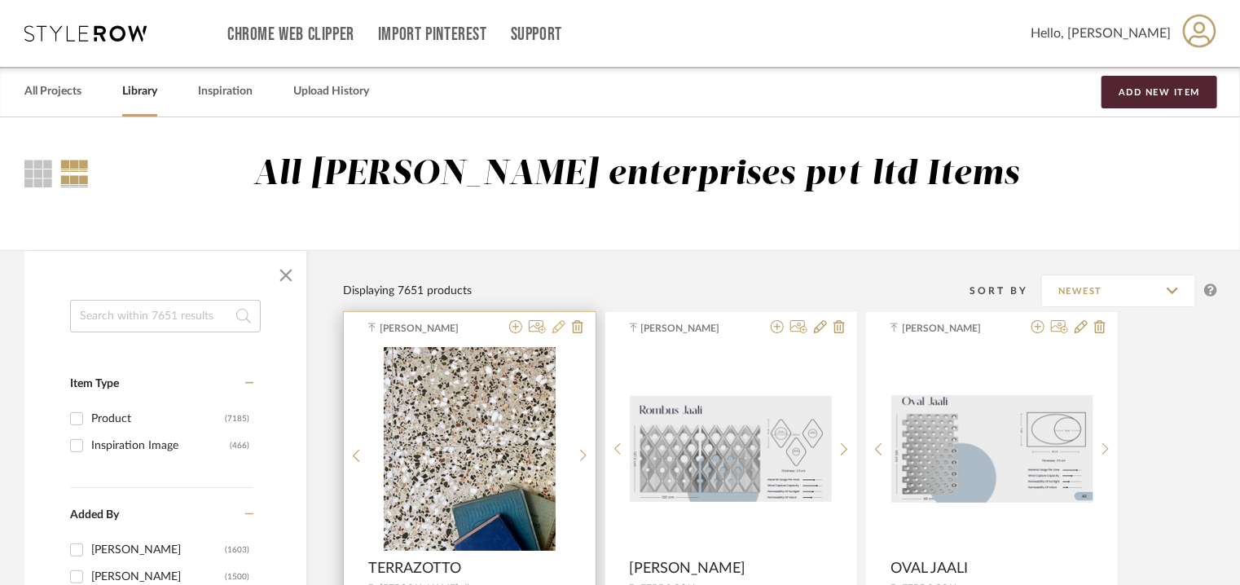
click at [556, 323] on icon at bounding box center [558, 326] width 13 height 13
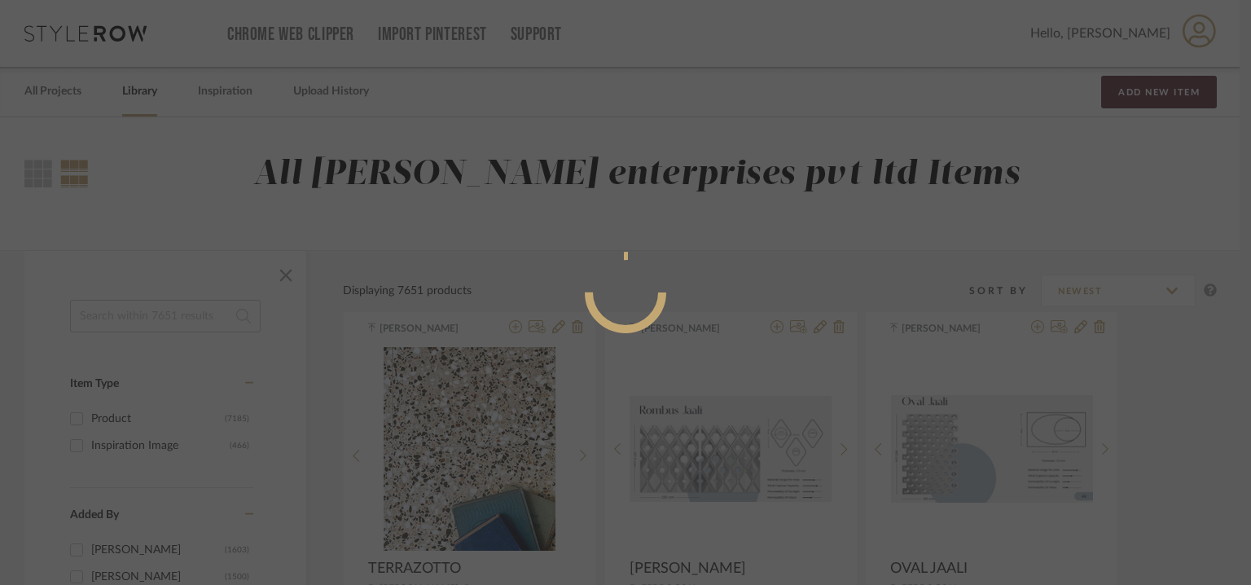
radio input "true"
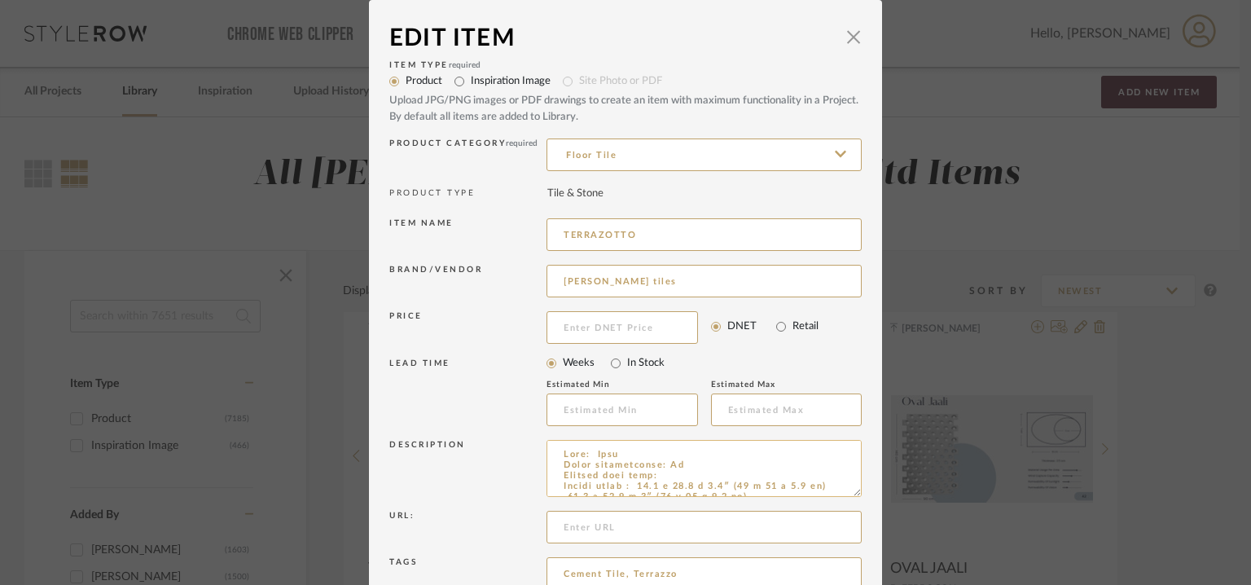
scroll to position [489, 0]
drag, startPoint x: 850, startPoint y: 493, endPoint x: 860, endPoint y: 632, distance: 139.6
click at [860, 584] on html "Chrome Web Clipper Import Pinterest Support All Projects Library Inspiration Up…" at bounding box center [625, 292] width 1251 height 585
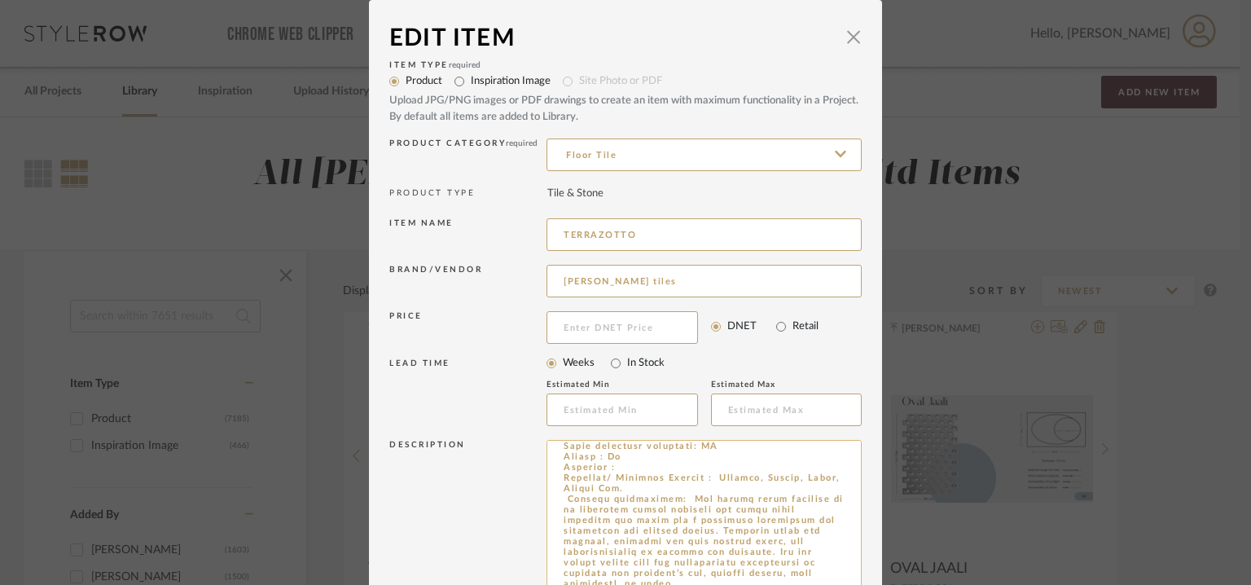
scroll to position [326, 0]
click at [619, 476] on textarea at bounding box center [704, 537] width 315 height 195
paste textarea "The primary substance of terrazzo tile is mainly marble and some natural stone …"
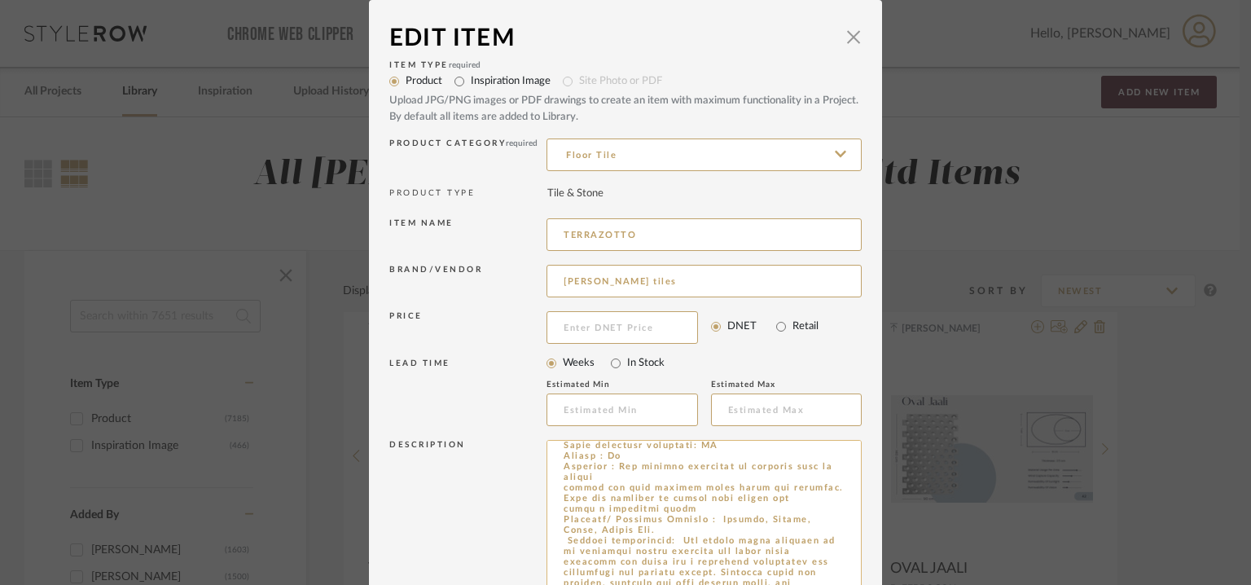
click at [642, 487] on textarea at bounding box center [704, 537] width 315 height 195
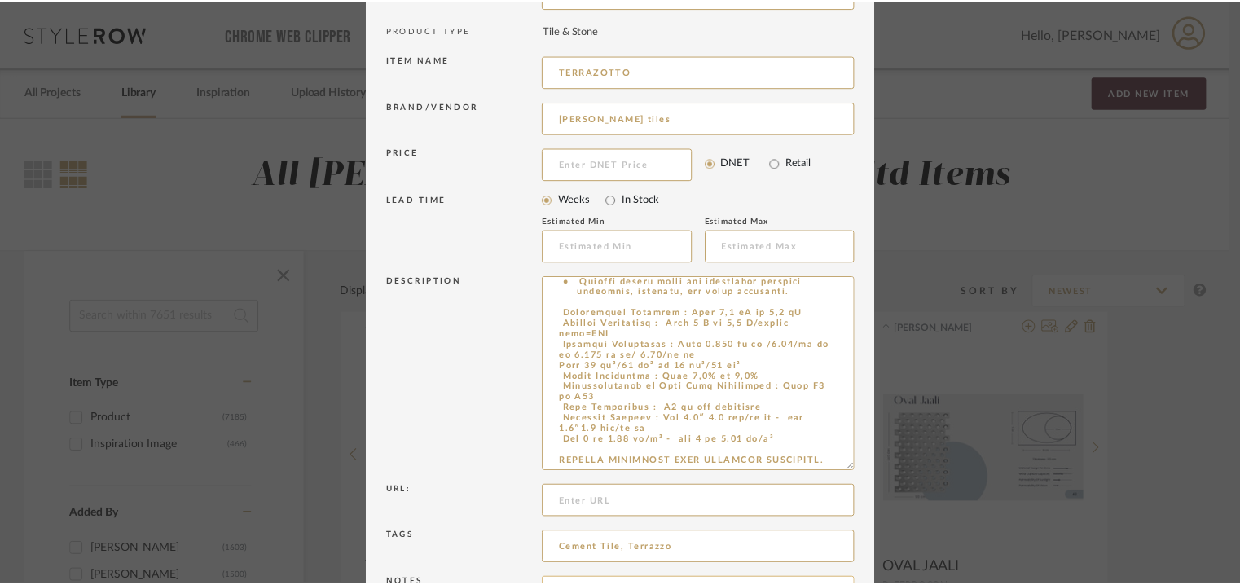
scroll to position [296, 0]
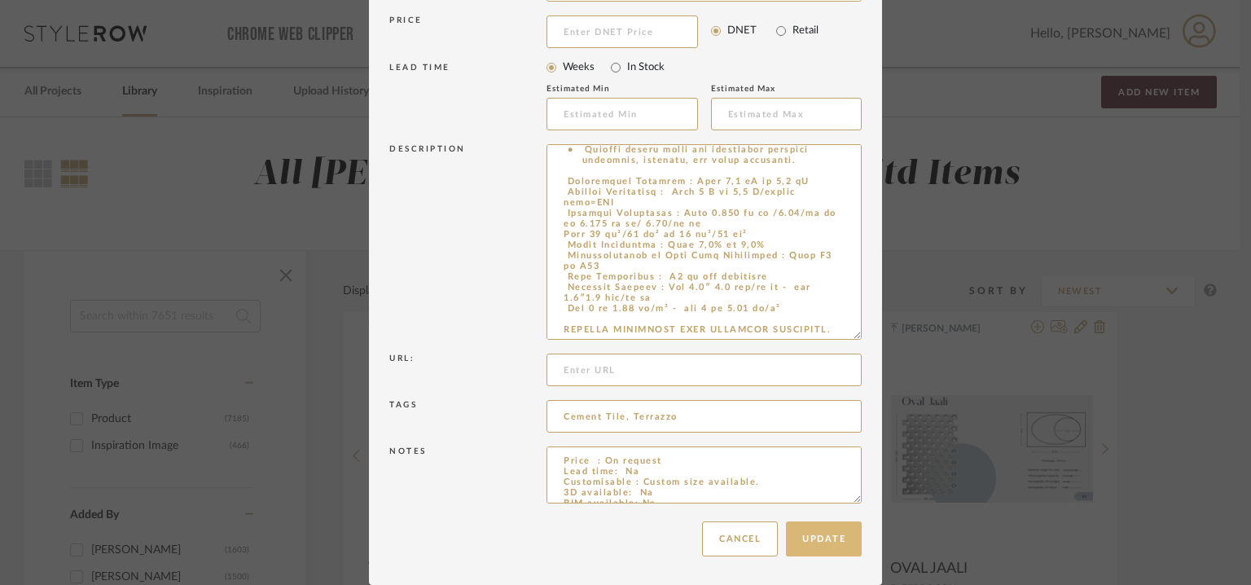
type textarea "Lore: Ipsu Dolor sitametconse: Ad Elitsed doei temp: Incidi utlab : 35.1 e 05.0…"
click at [824, 531] on button "Update" at bounding box center [824, 538] width 76 height 35
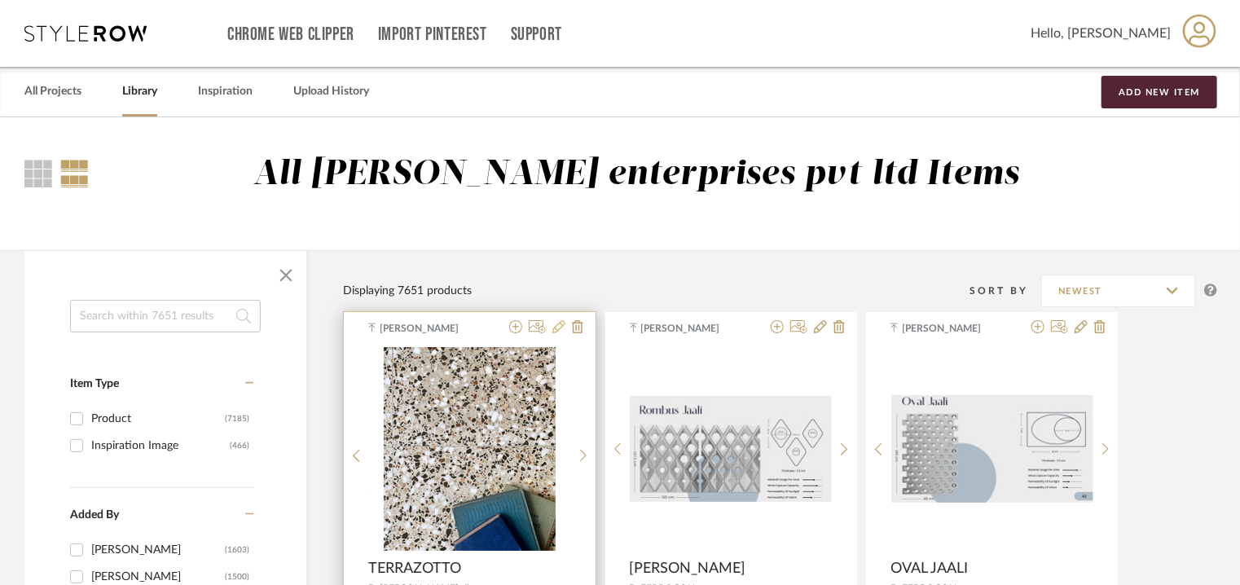
scroll to position [163, 0]
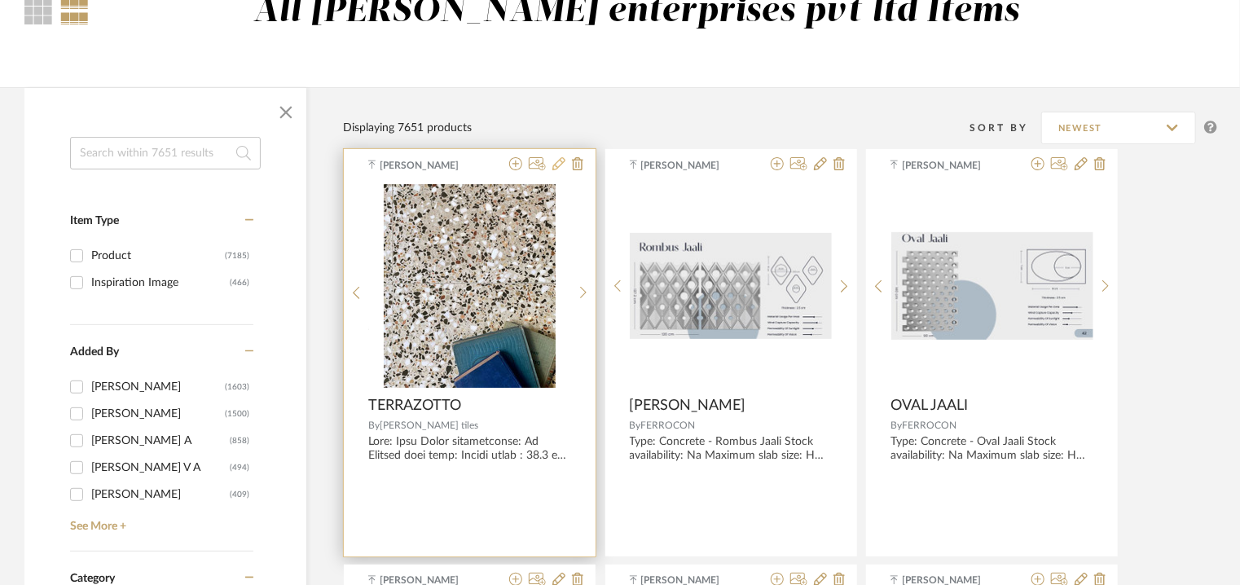
click at [561, 164] on icon at bounding box center [558, 163] width 13 height 13
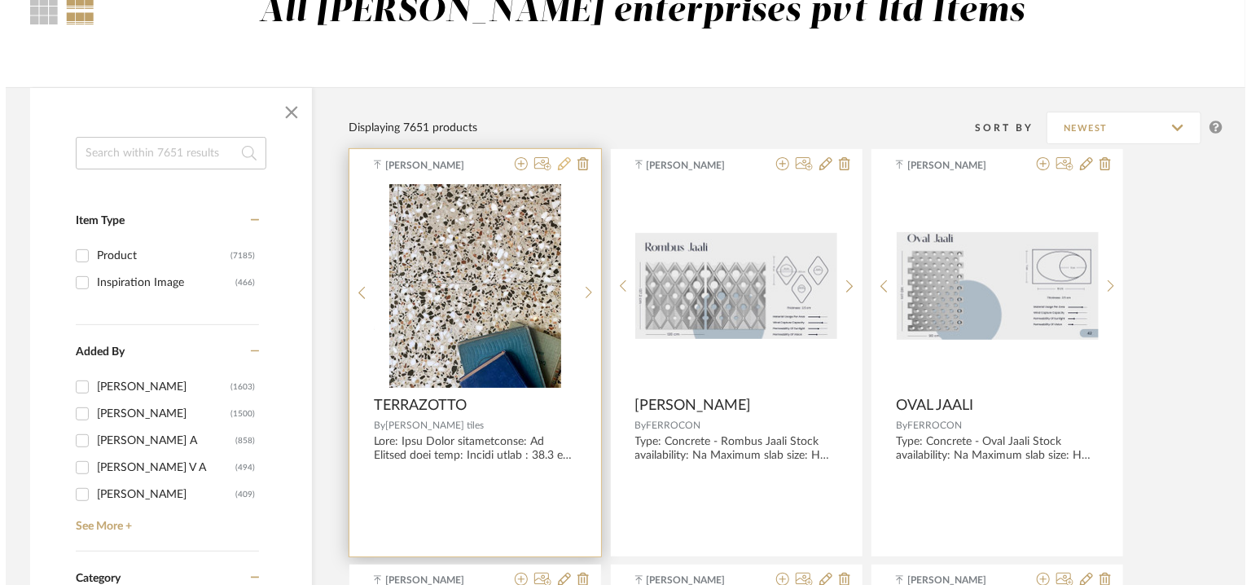
scroll to position [0, 0]
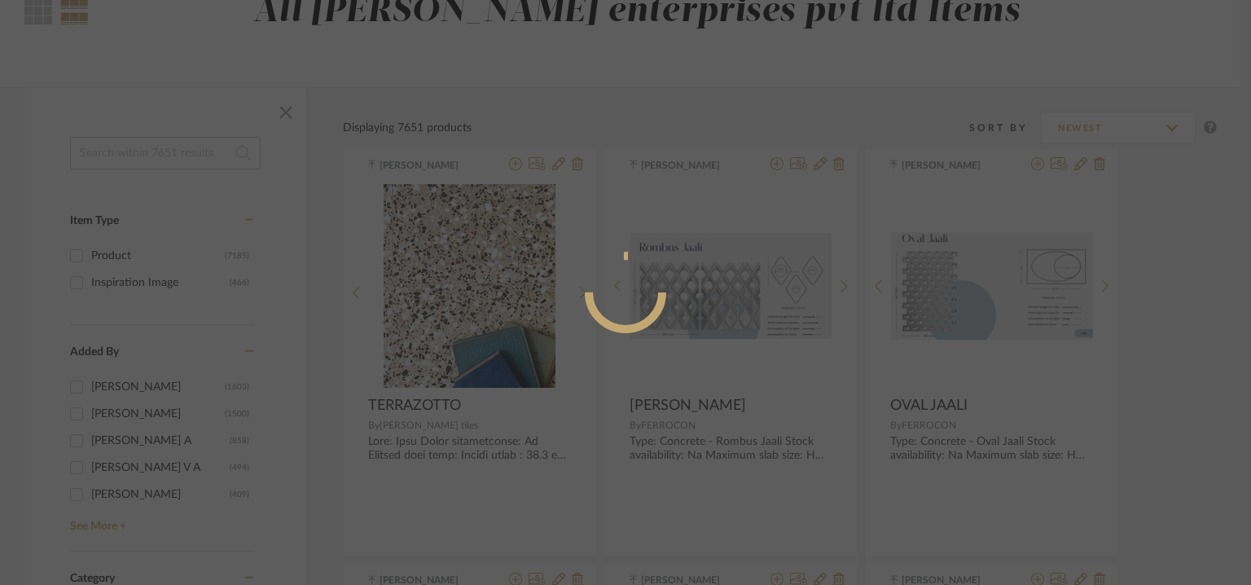
radio input "true"
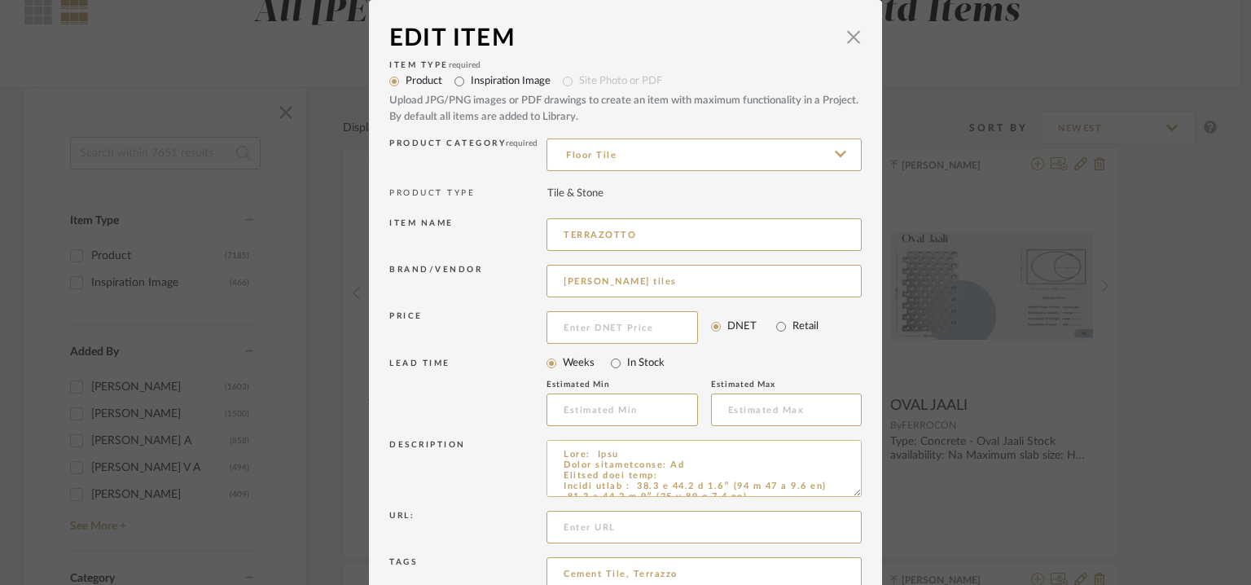
scroll to position [156, 0]
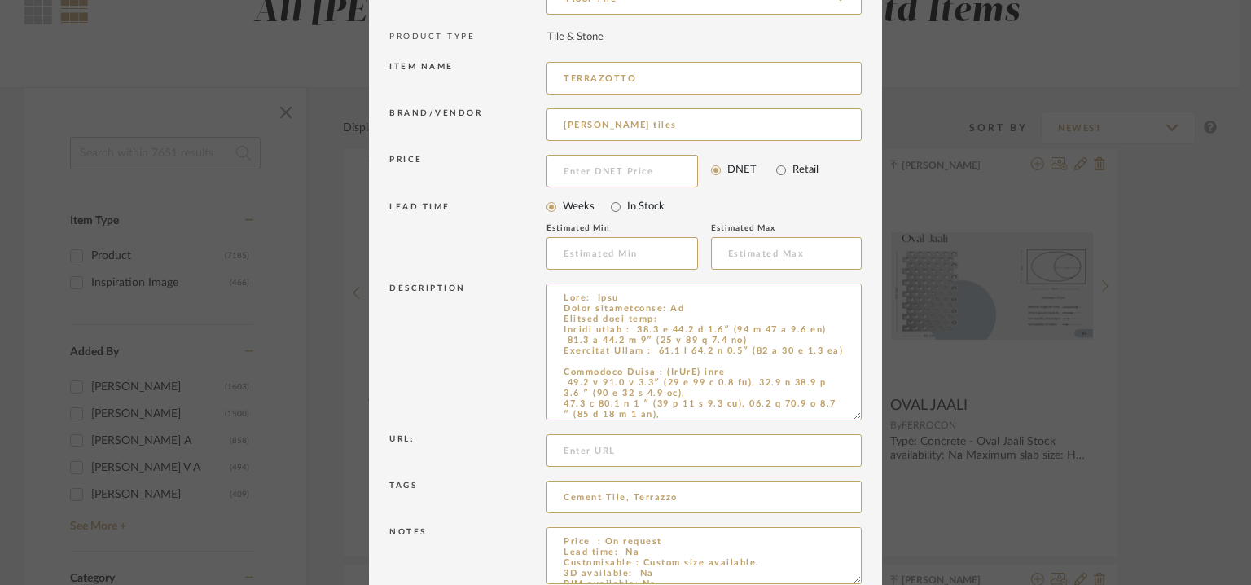
drag, startPoint x: 850, startPoint y: 335, endPoint x: 971, endPoint y: 584, distance: 276.9
click at [971, 422] on html "Chrome Web Clipper Import Pinterest Support All Projects Library Inspiration Up…" at bounding box center [625, 129] width 1251 height 585
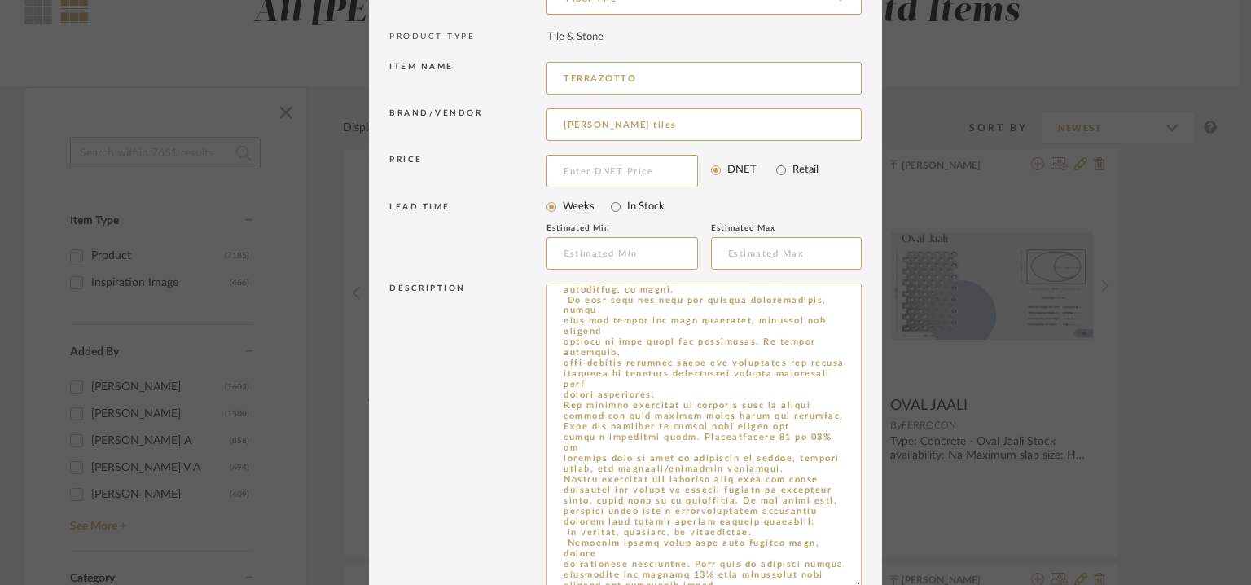
scroll to position [476, 0]
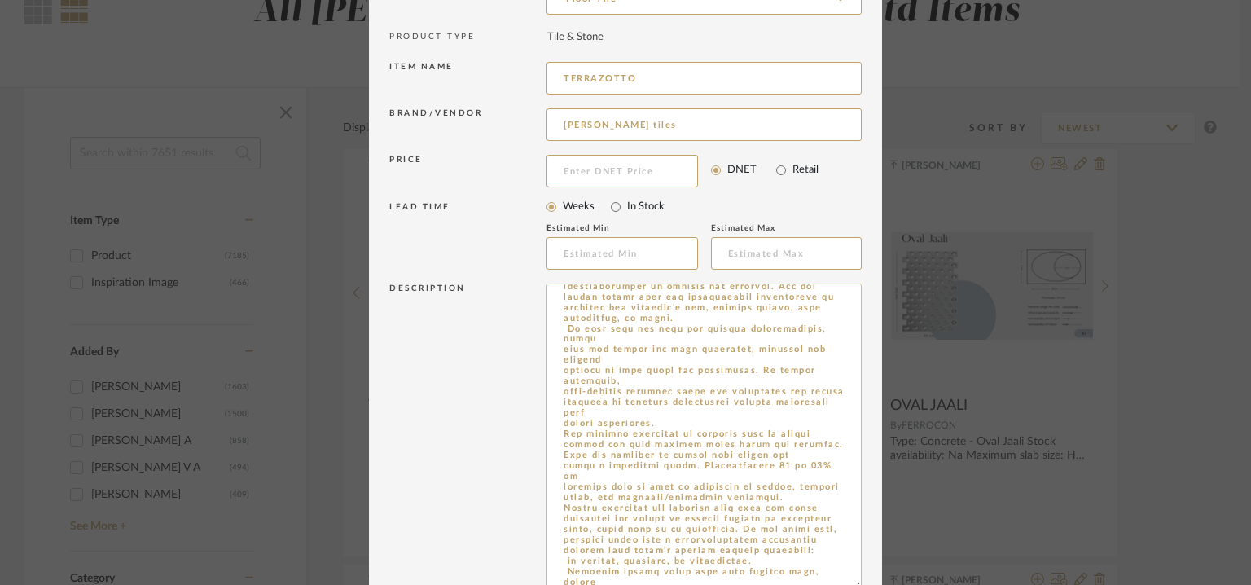
click at [634, 340] on textarea at bounding box center [704, 436] width 315 height 306
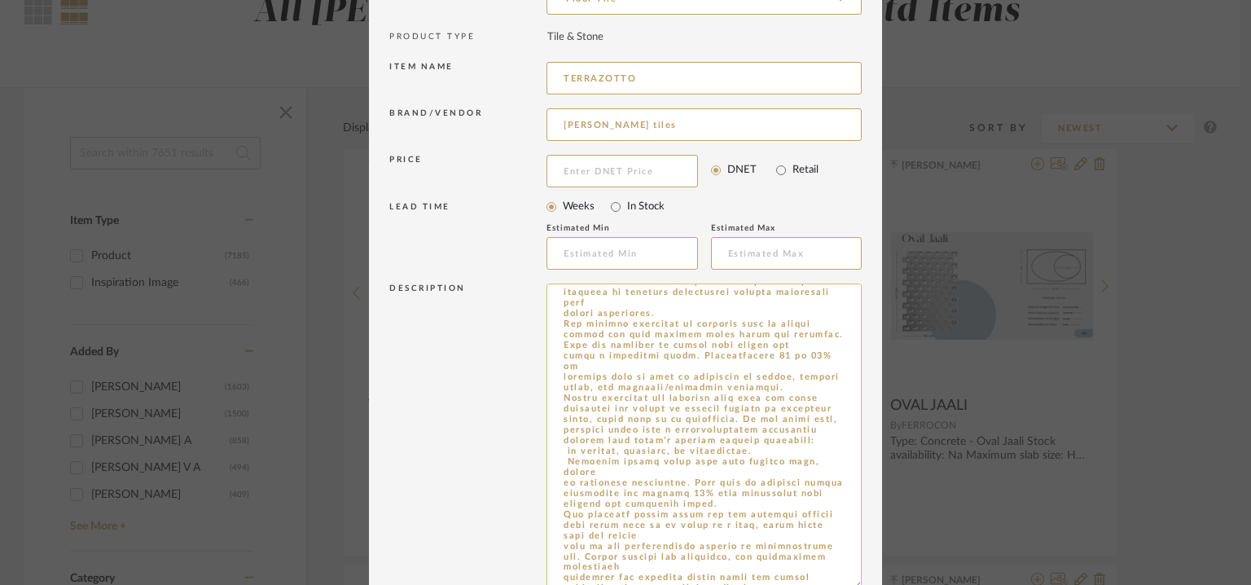
scroll to position [558, 0]
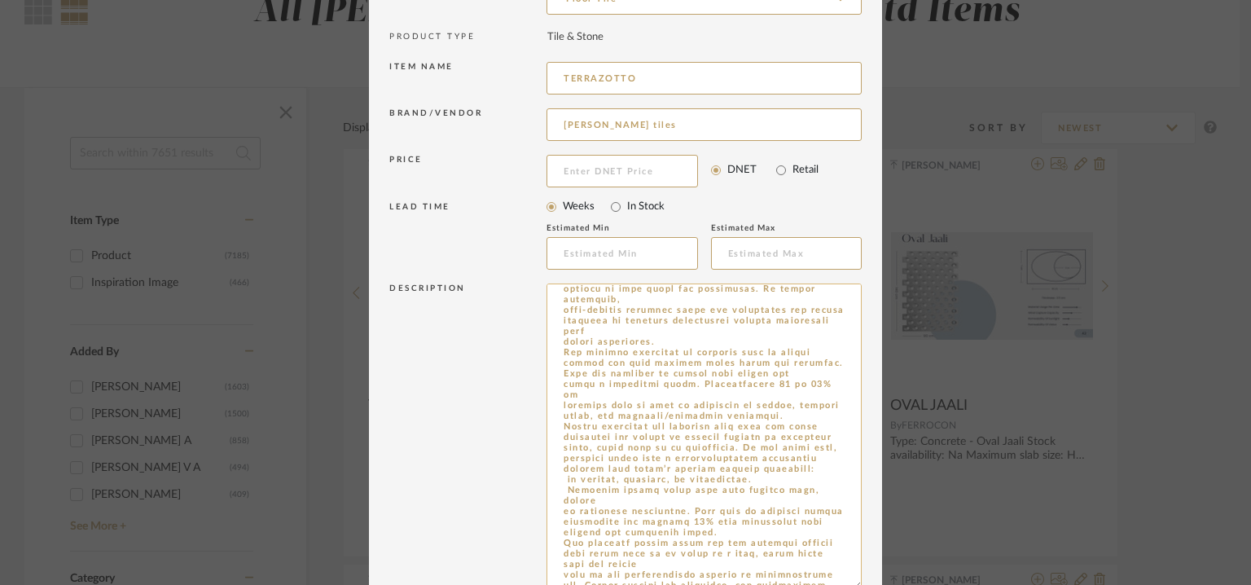
click at [657, 455] on textarea at bounding box center [704, 436] width 315 height 306
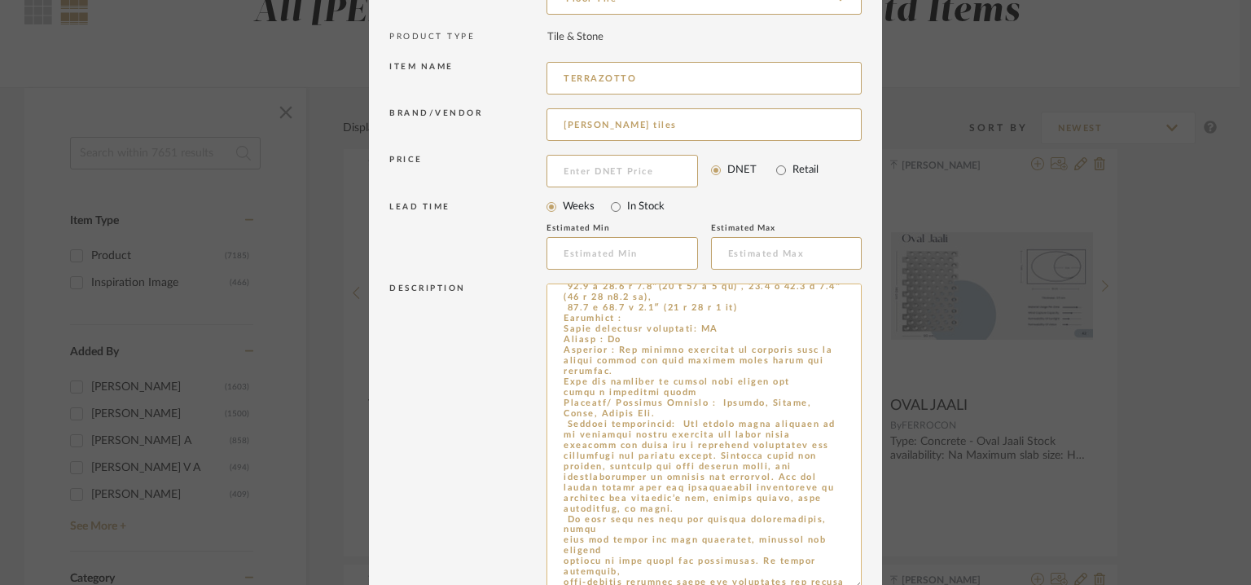
scroll to position [314, 0]
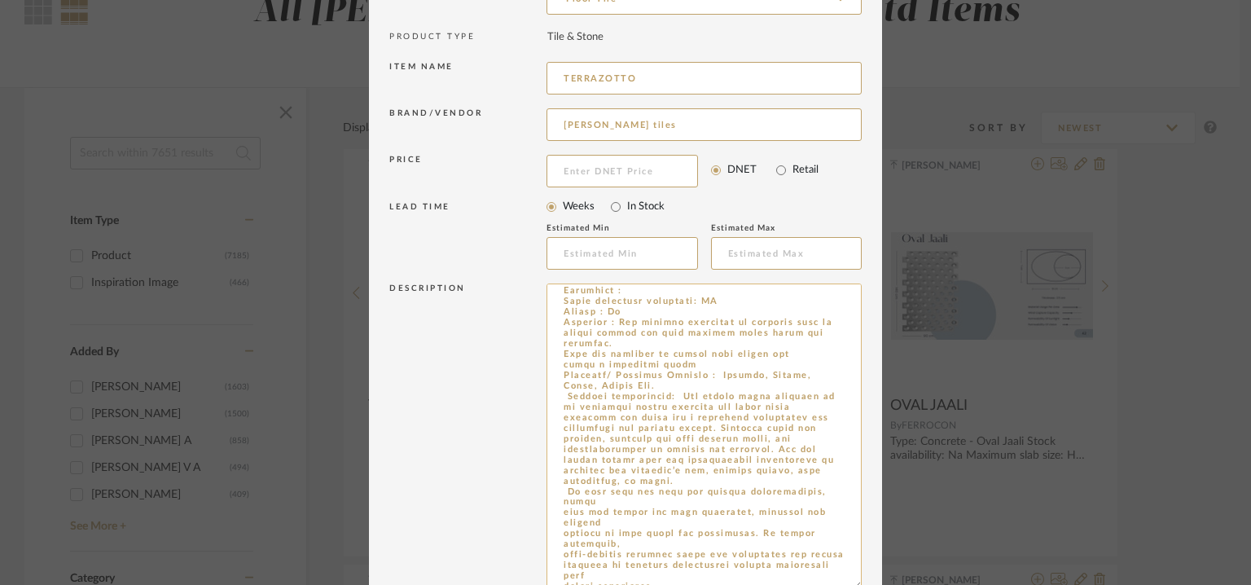
click at [614, 511] on textarea at bounding box center [704, 436] width 315 height 306
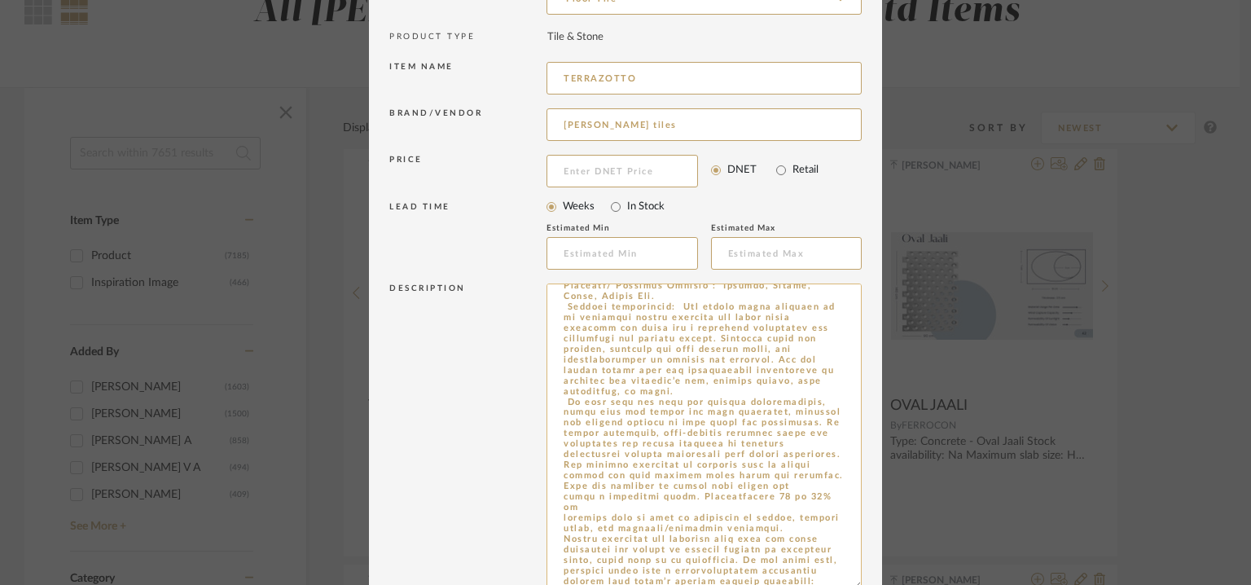
scroll to position [558, 0]
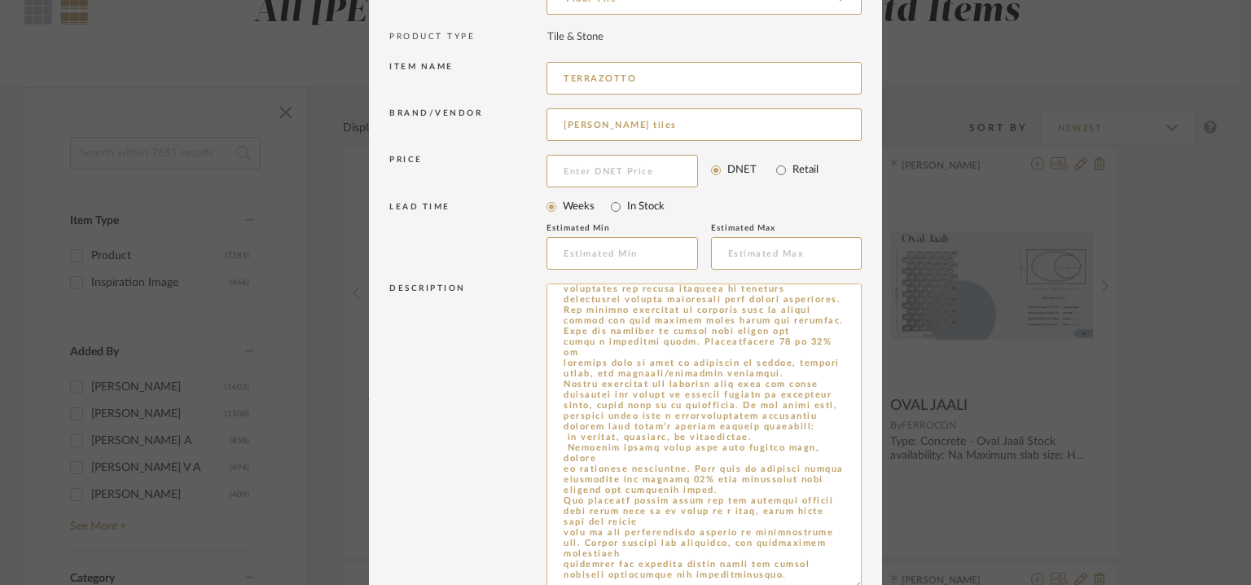
click at [692, 416] on textarea at bounding box center [704, 436] width 315 height 306
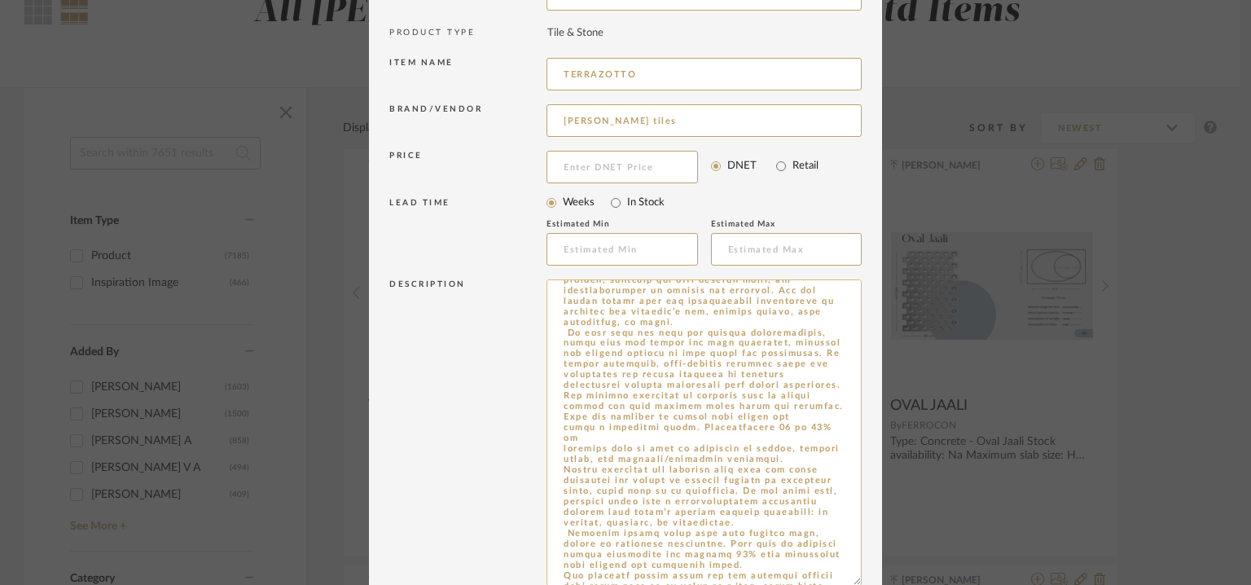
scroll to position [360, 0]
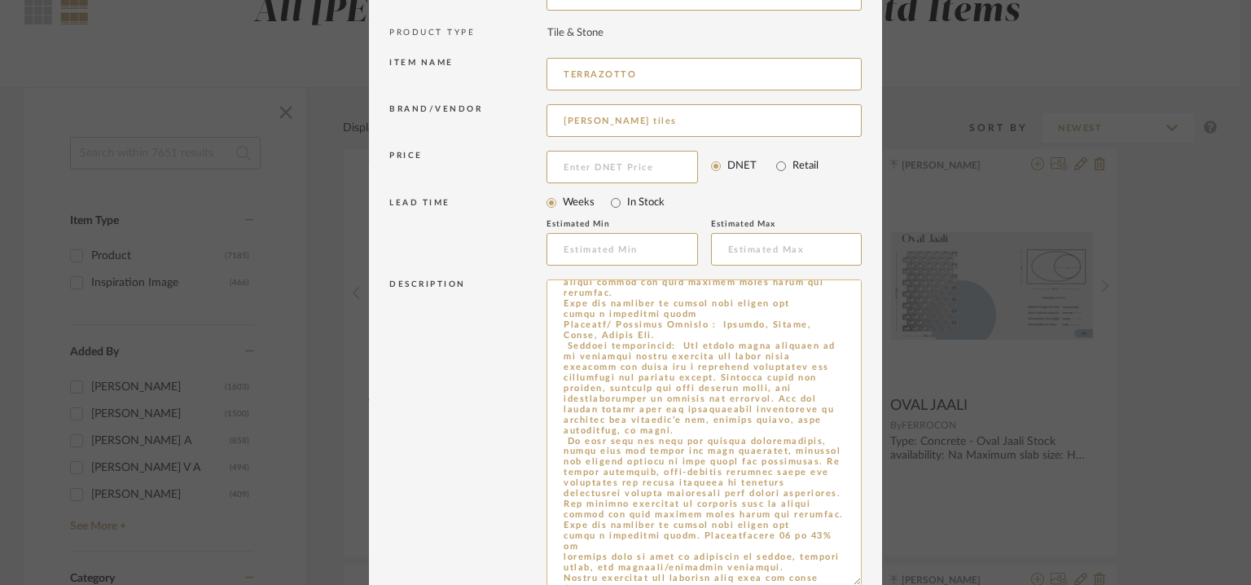
drag, startPoint x: 643, startPoint y: 544, endPoint x: 674, endPoint y: 356, distance: 190.7
click at [674, 356] on textarea at bounding box center [704, 432] width 315 height 306
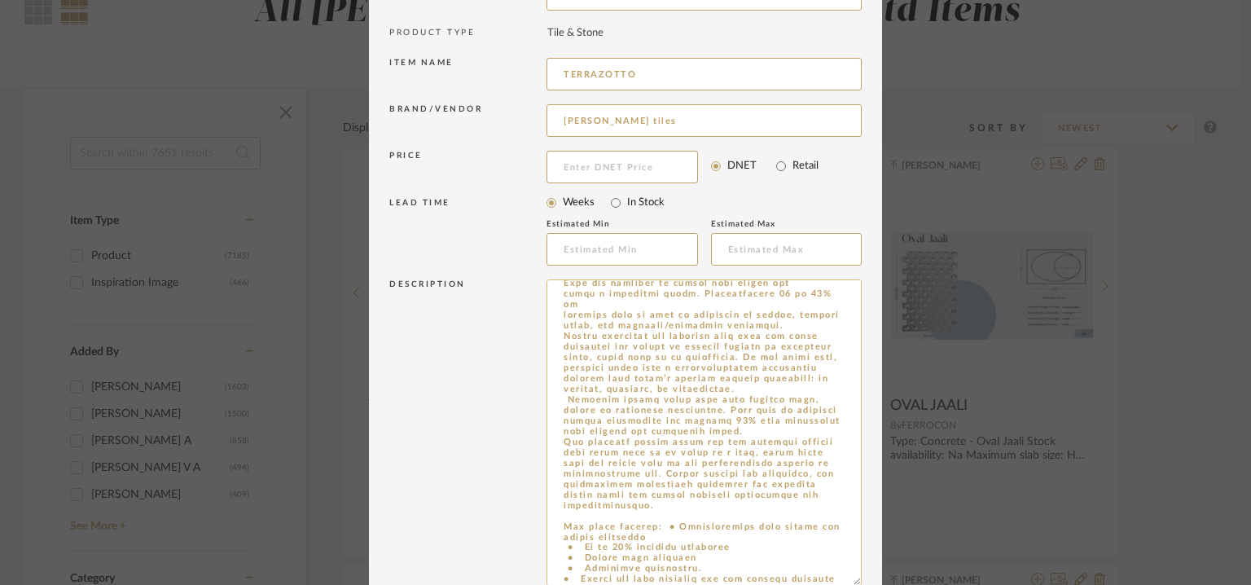
scroll to position [617, 0]
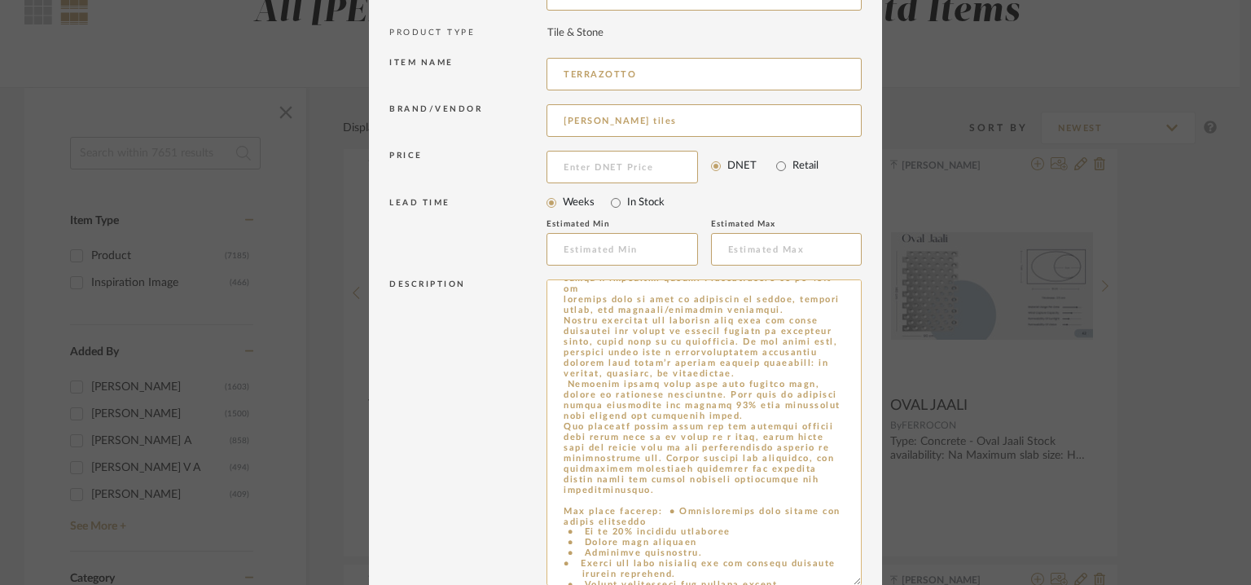
drag, startPoint x: 677, startPoint y: 354, endPoint x: 709, endPoint y: 507, distance: 156.4
click at [709, 507] on textarea at bounding box center [704, 432] width 315 height 306
type textarea "Lore: Ipsu Dolor sitametconse: Ad Elitsed doei temp: Incidi utlab : 35.1 e 05.0…"
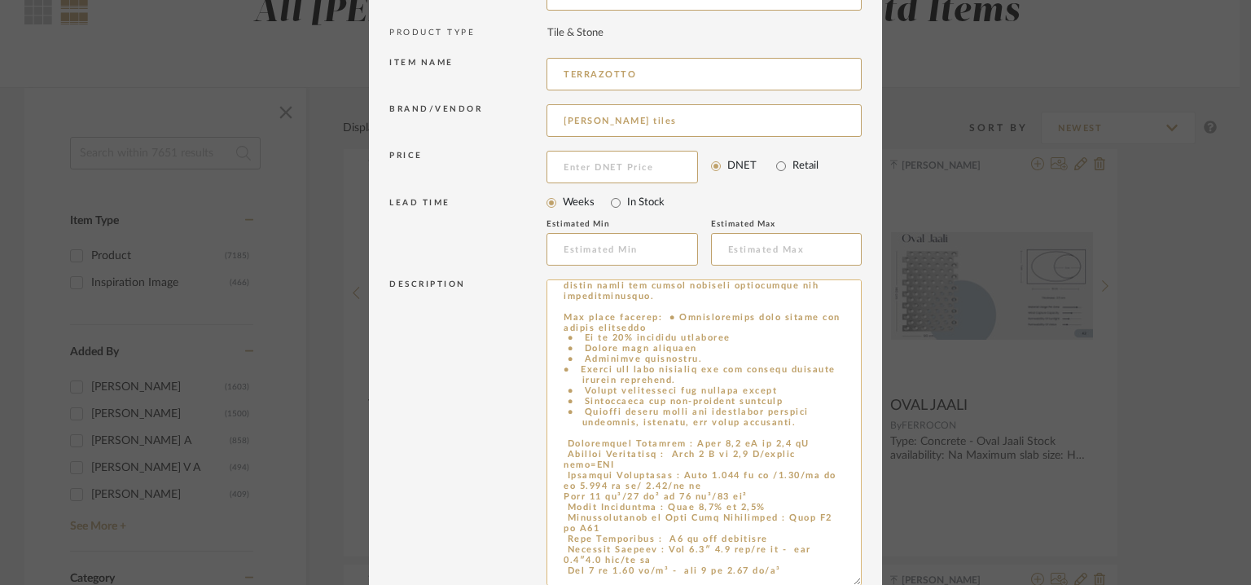
scroll to position [860, 0]
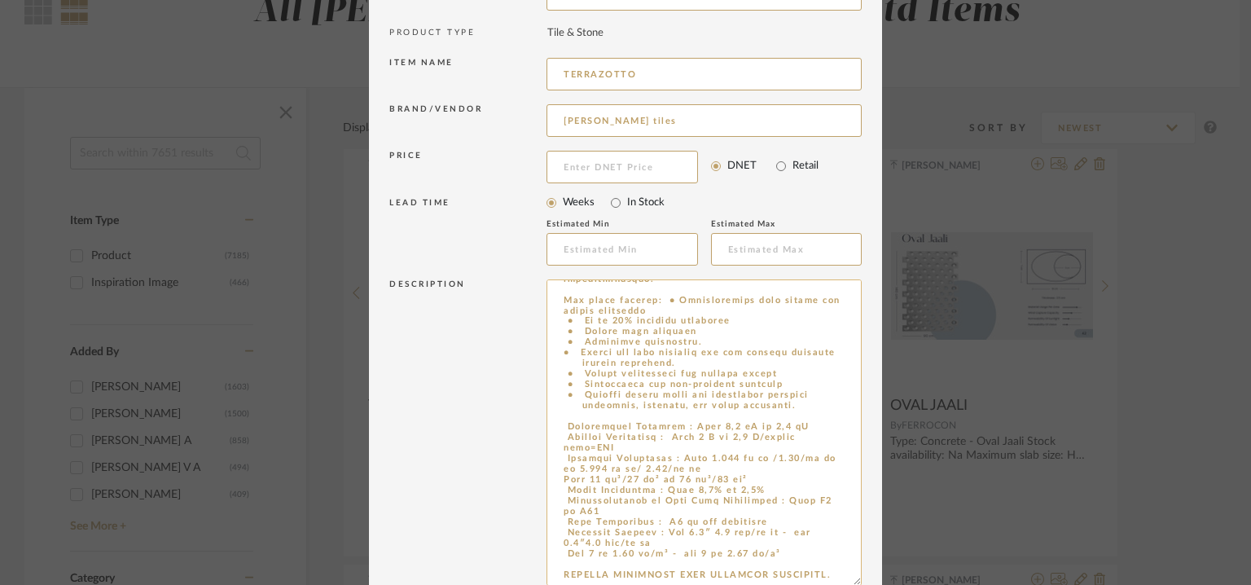
click at [645, 434] on textarea at bounding box center [704, 432] width 315 height 306
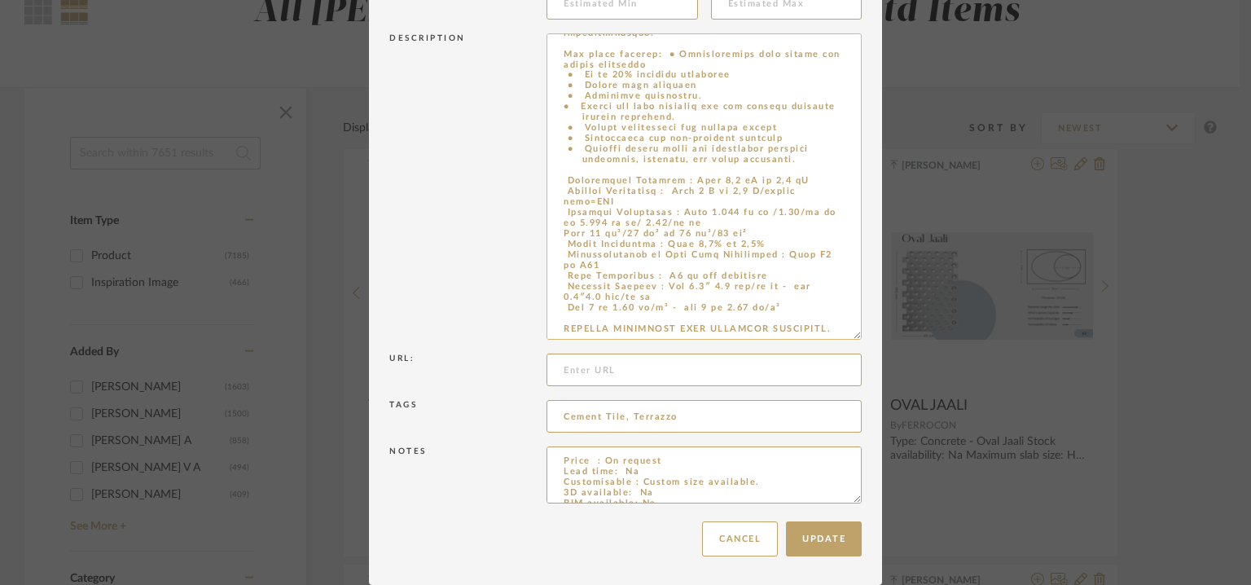
drag, startPoint x: 599, startPoint y: 320, endPoint x: 558, endPoint y: 320, distance: 41.5
click at [558, 320] on textarea at bounding box center [704, 186] width 315 height 306
click at [810, 537] on button "Update" at bounding box center [824, 538] width 76 height 35
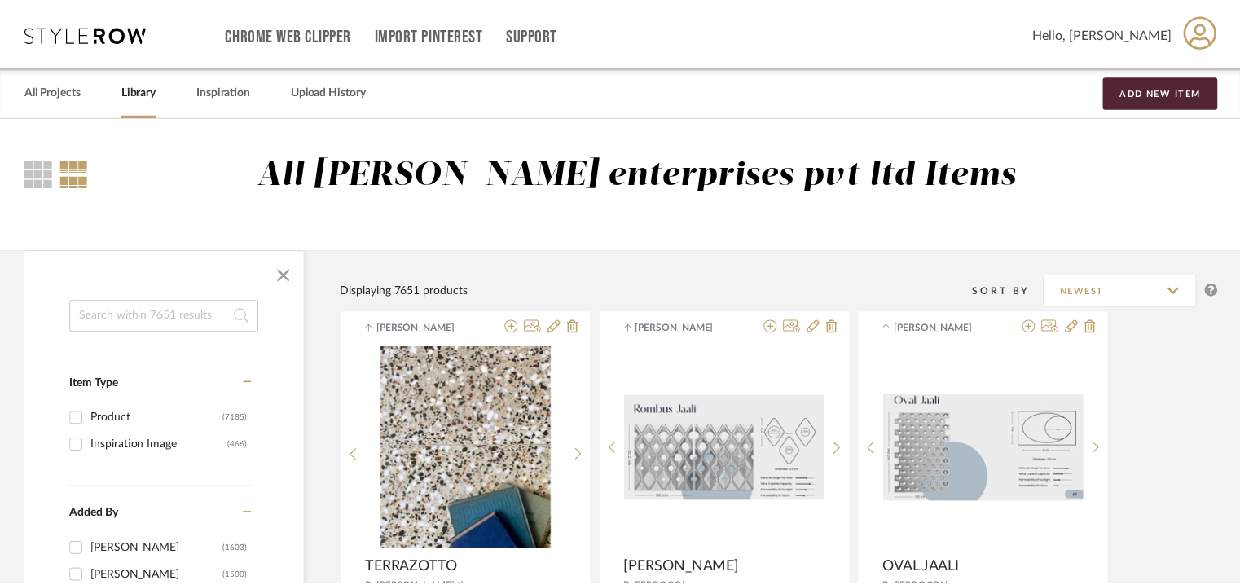
scroll to position [163, 0]
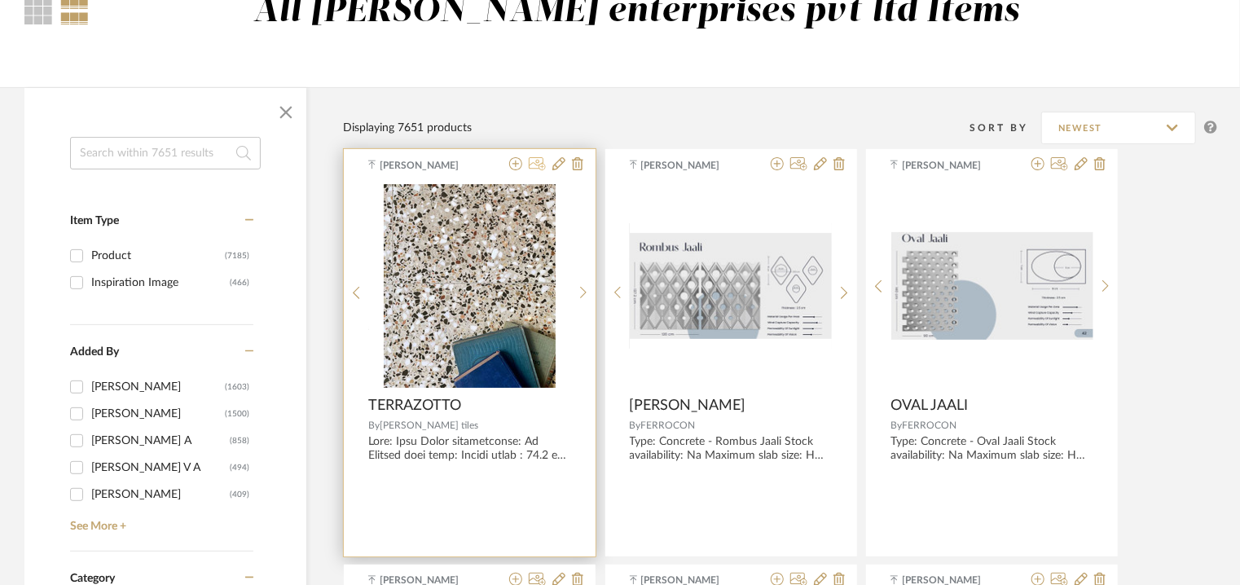
click at [539, 165] on icon at bounding box center [537, 163] width 17 height 13
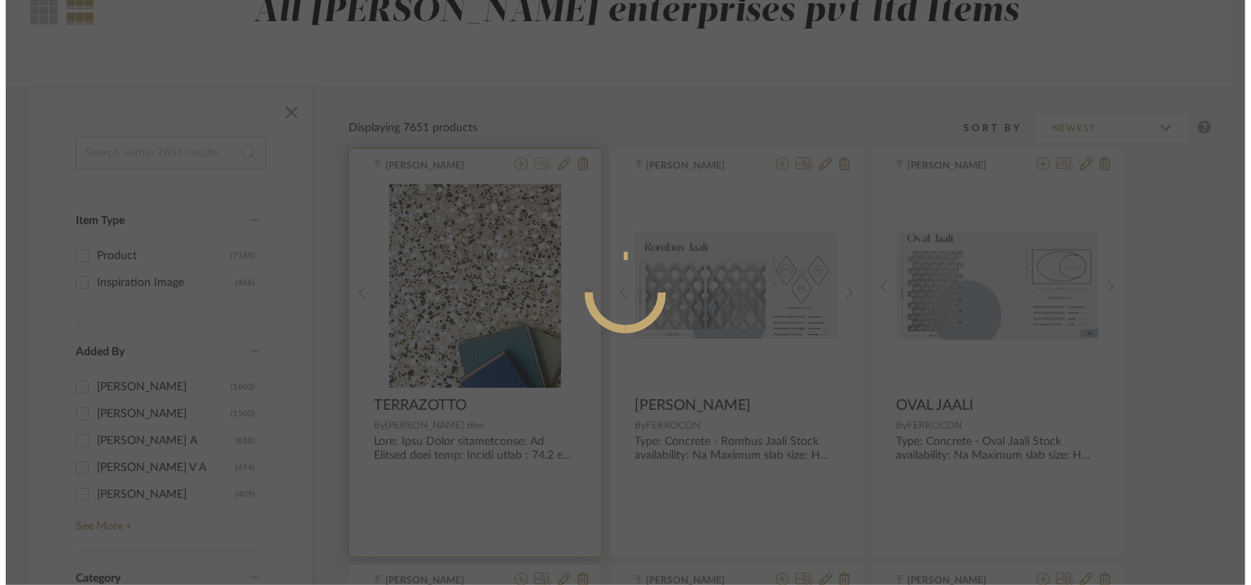
scroll to position [0, 0]
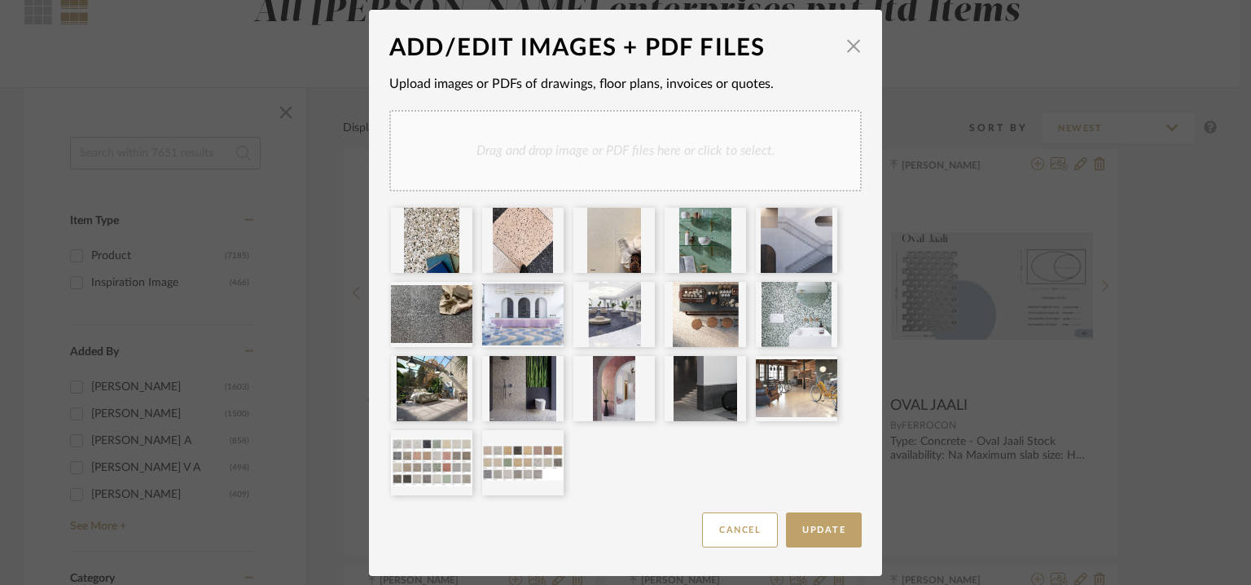
click at [682, 138] on div "Drag and drop image or PDF files here or click to select." at bounding box center [625, 150] width 472 height 81
click at [645, 143] on div "Drag and drop image or PDF files here or click to select." at bounding box center [625, 150] width 472 height 81
click at [832, 532] on span "Update" at bounding box center [823, 529] width 43 height 9
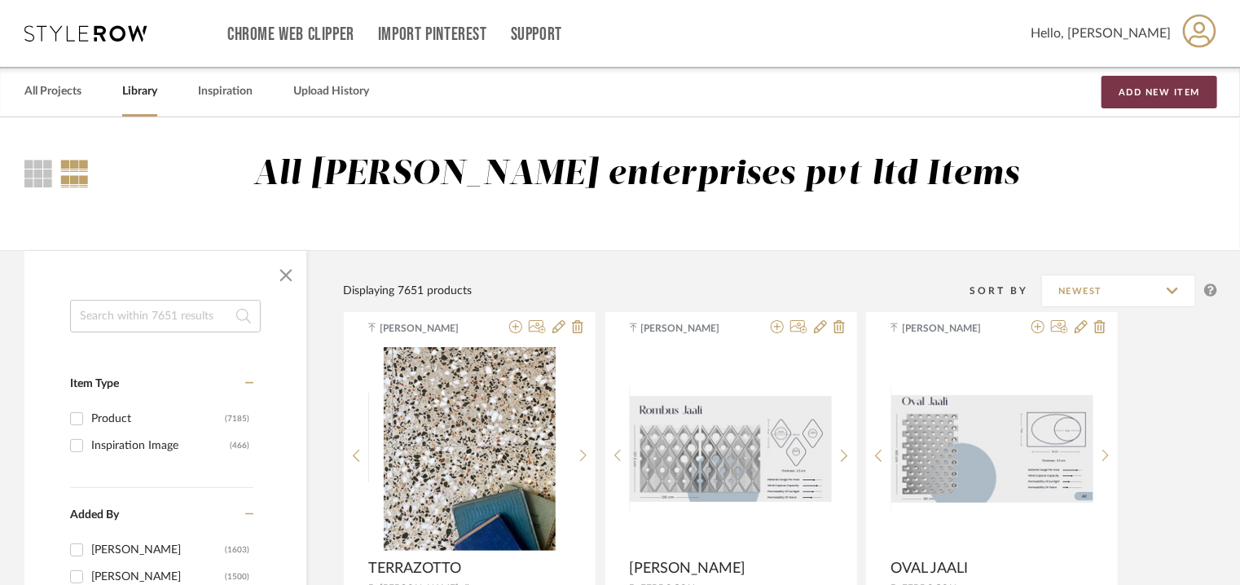
click at [1189, 93] on button "Add New Item" at bounding box center [1159, 92] width 116 height 33
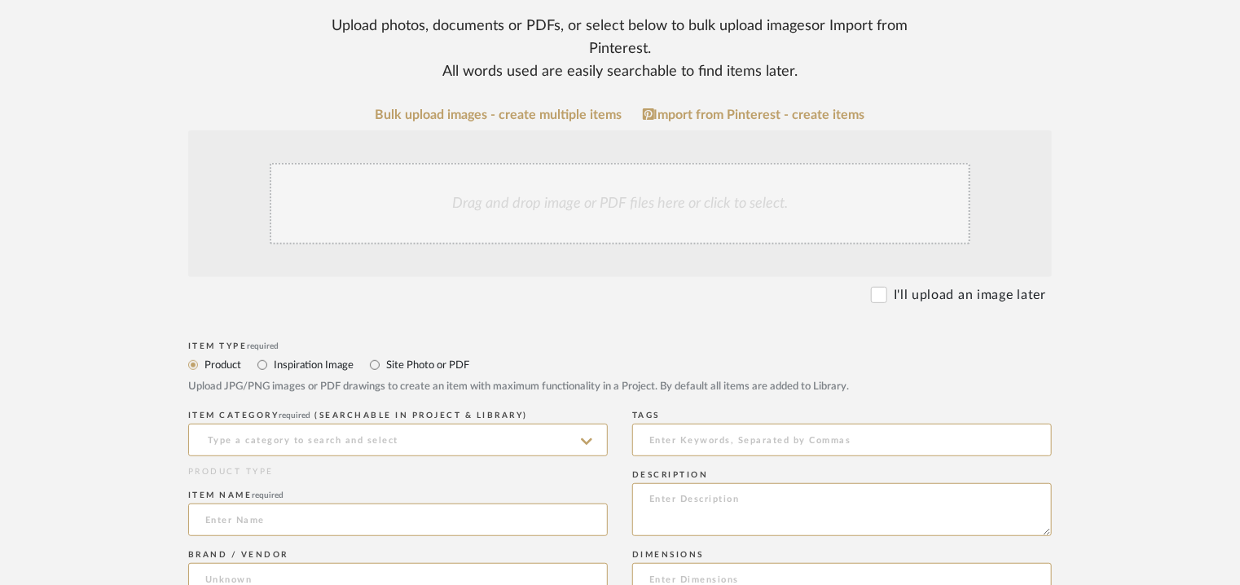
scroll to position [570, 0]
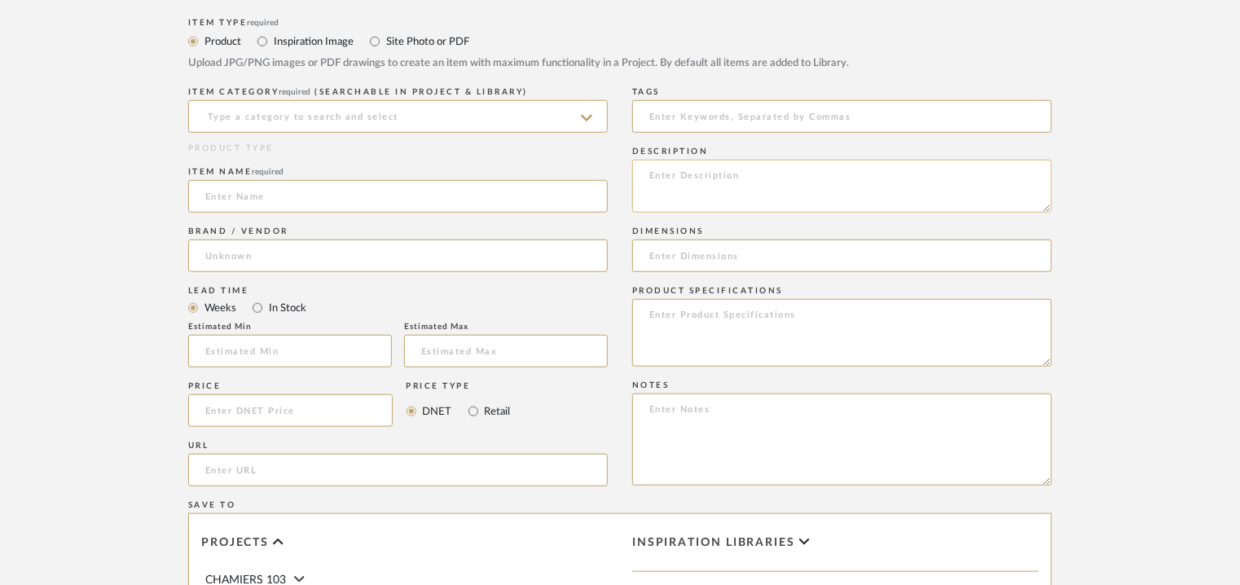
paste textarea "Lore: Ipsu - Dolorsita Consecte adipi Elits doeiusmodtem: In Utlabor etdo magn:…"
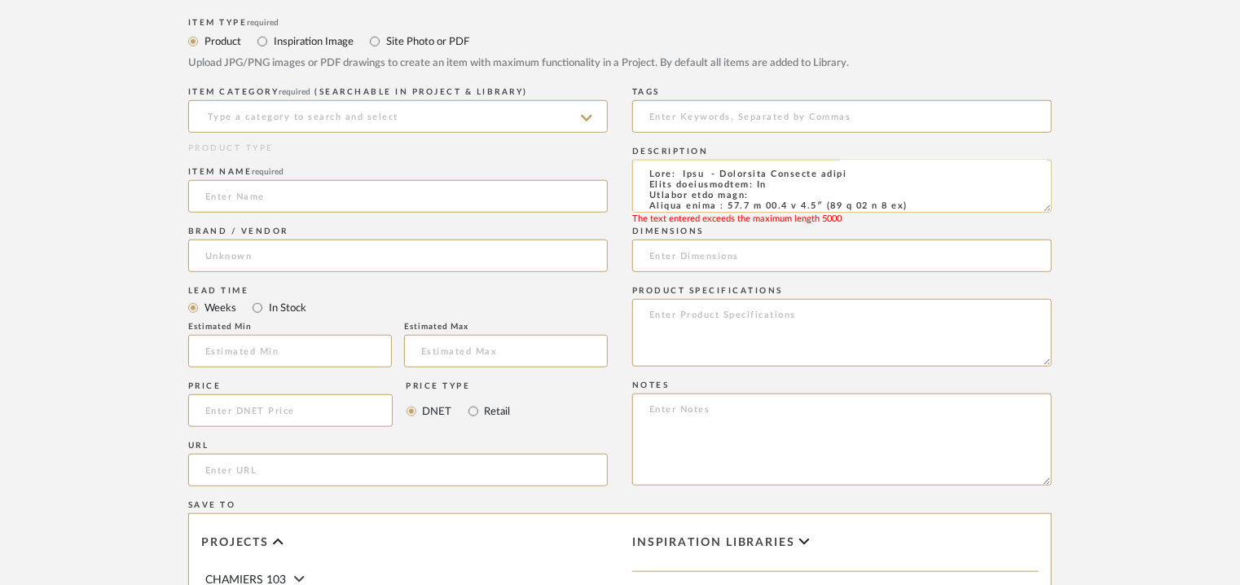
scroll to position [0, 0]
click at [764, 200] on textarea at bounding box center [841, 186] width 419 height 53
click at [1047, 212] on textarea at bounding box center [841, 186] width 419 height 53
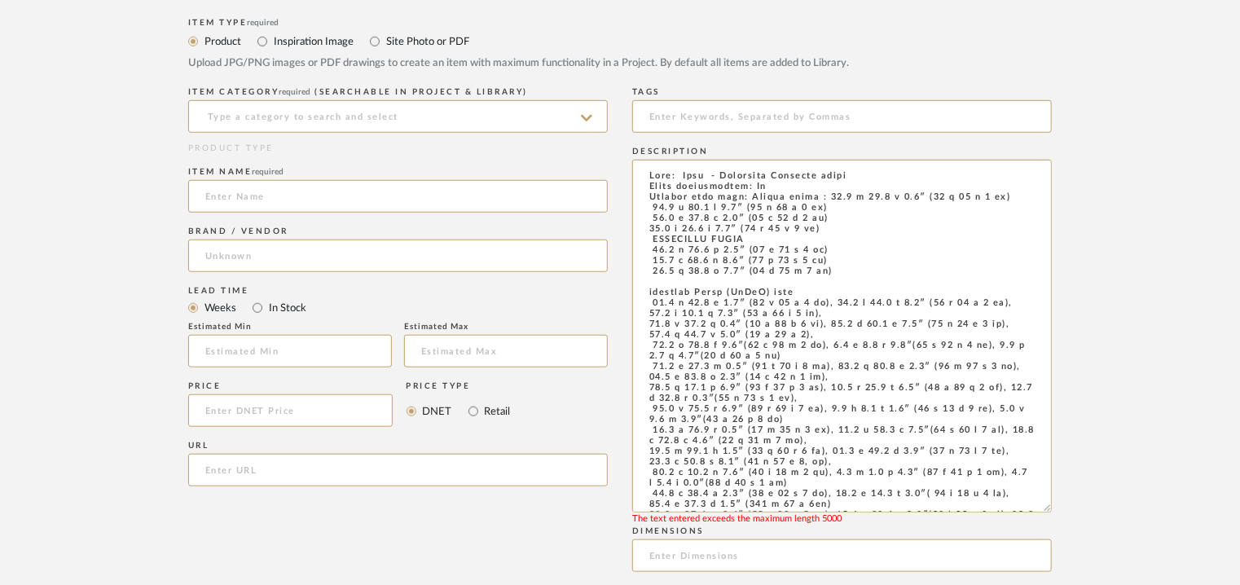
drag, startPoint x: 1046, startPoint y: 210, endPoint x: 1059, endPoint y: 529, distance: 318.7
click at [1059, 527] on form "Bulk upload images - create multiple items Import from Pinterest - create items…" at bounding box center [620, 463] width 1038 height 1359
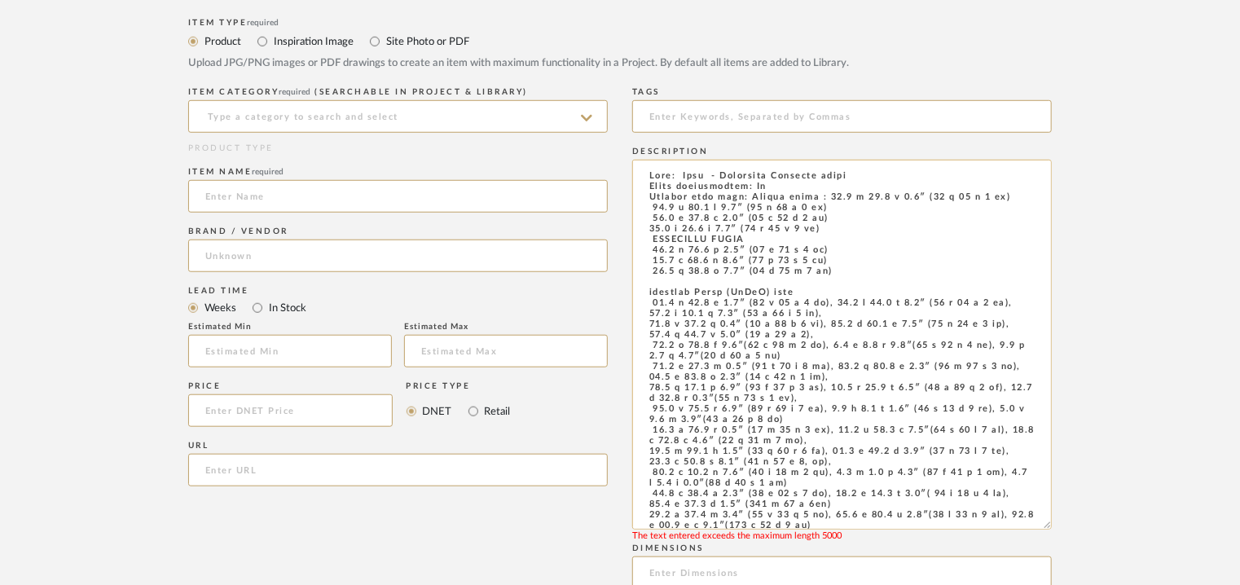
drag, startPoint x: 643, startPoint y: 294, endPoint x: 926, endPoint y: 496, distance: 347.4
click at [926, 496] on textarea at bounding box center [841, 345] width 419 height 370
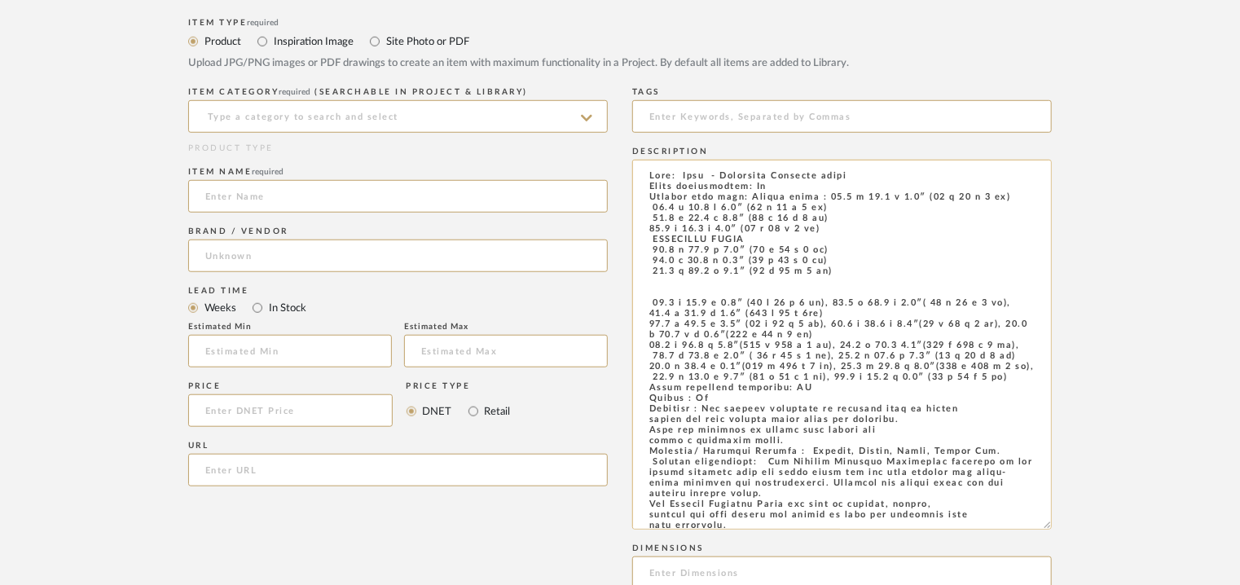
drag, startPoint x: 653, startPoint y: 295, endPoint x: 1034, endPoint y: 406, distance: 396.9
click at [1034, 406] on textarea at bounding box center [841, 345] width 419 height 370
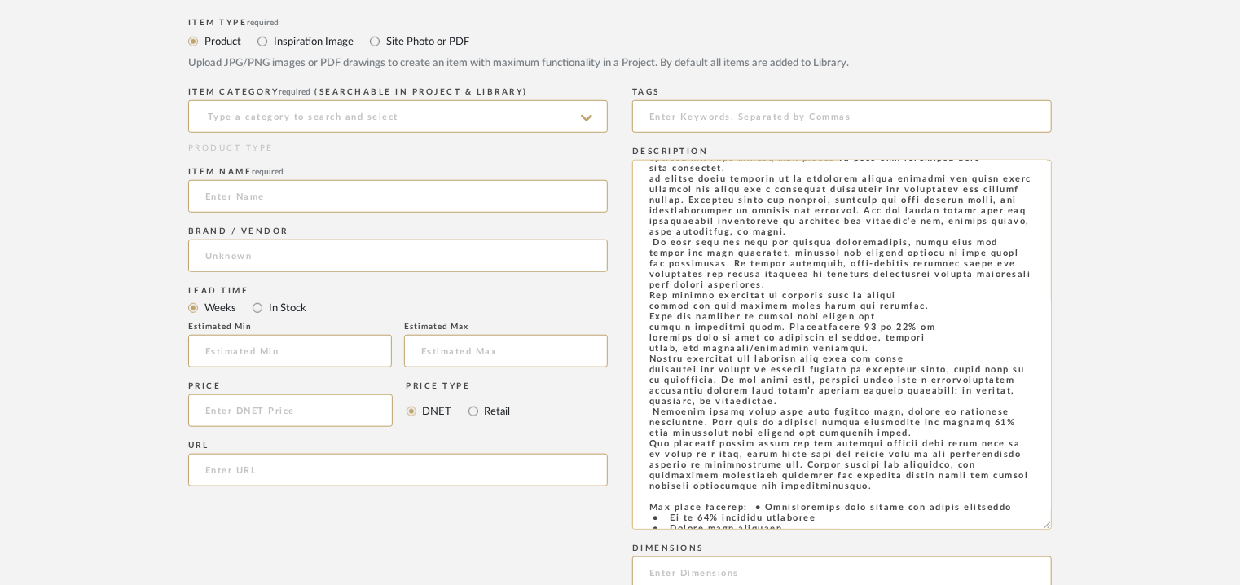
scroll to position [20, 0]
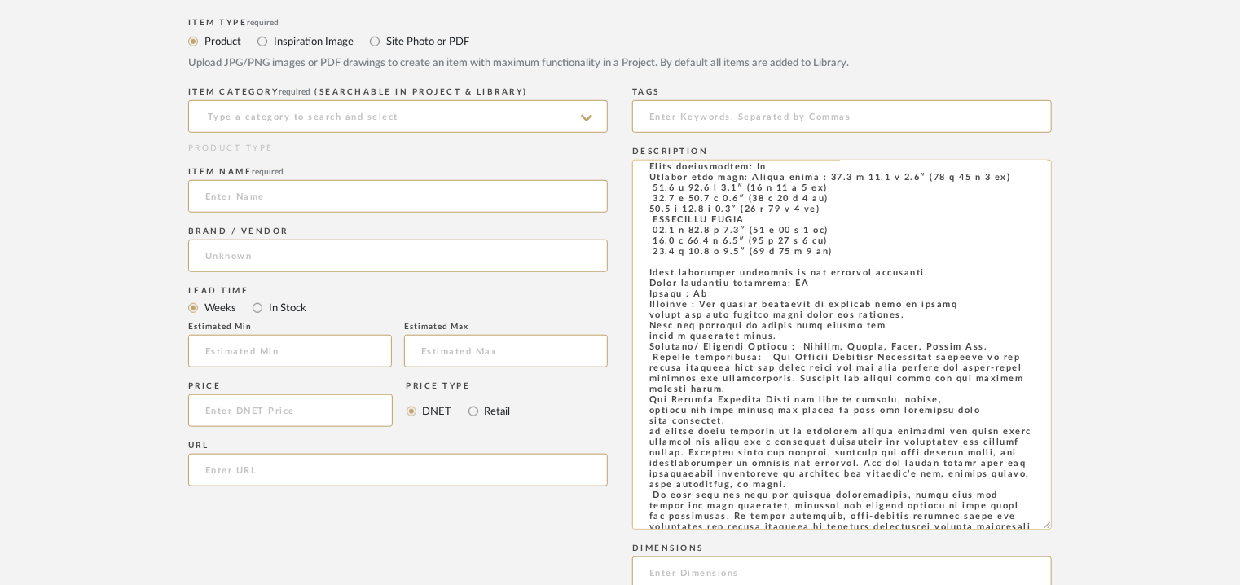
click at [928, 335] on textarea at bounding box center [841, 345] width 419 height 370
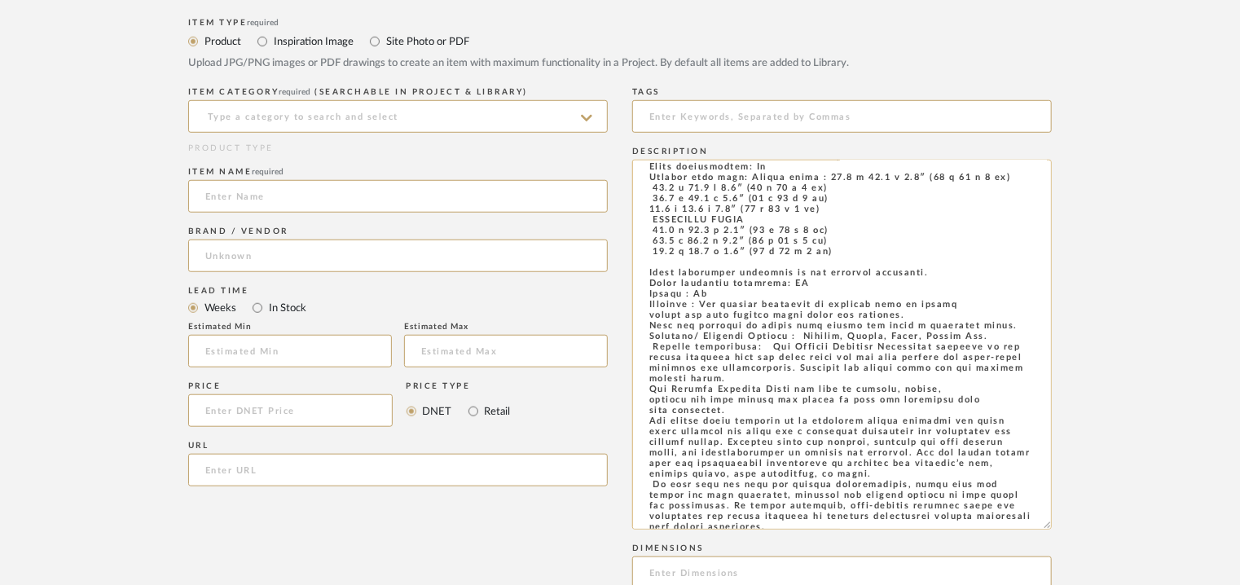
scroll to position [345, 0]
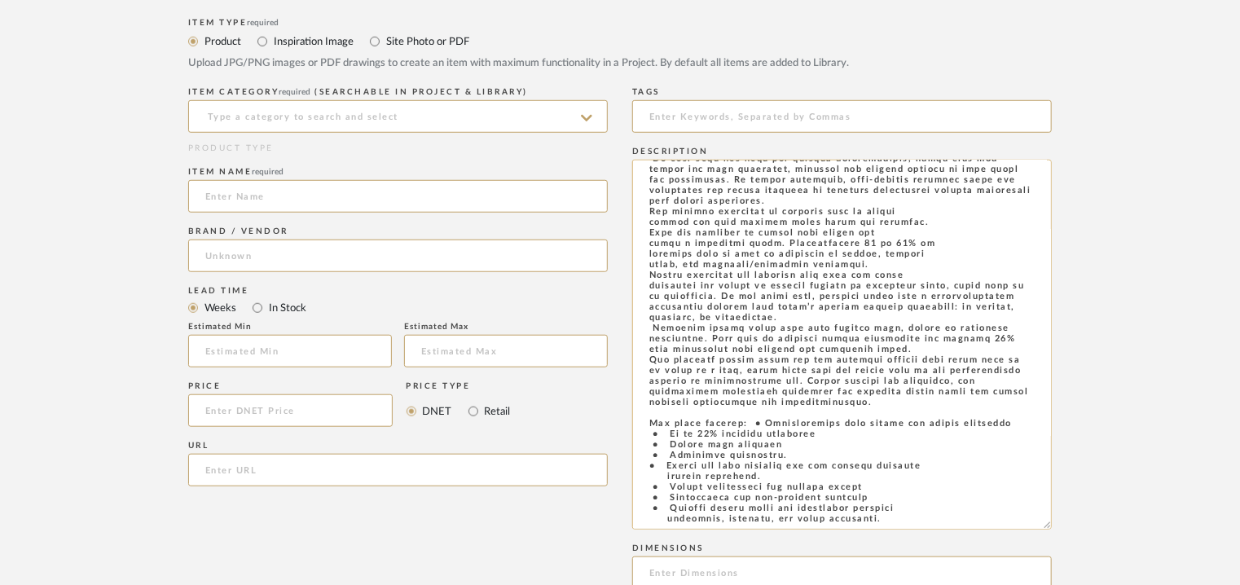
click at [955, 315] on textarea at bounding box center [841, 345] width 419 height 370
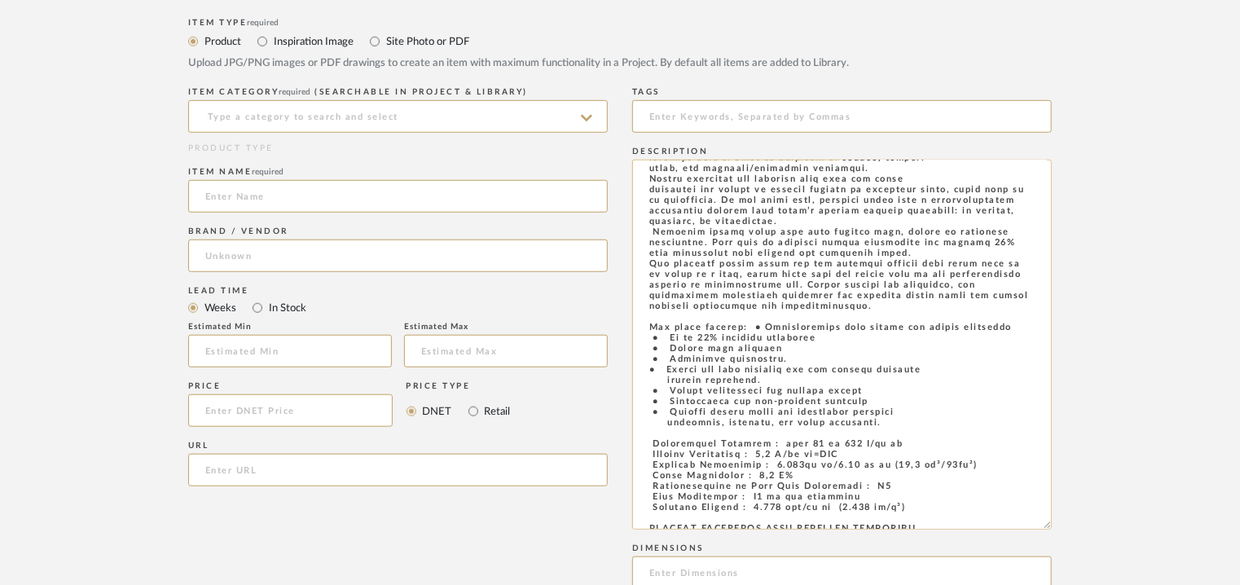
scroll to position [498, 0]
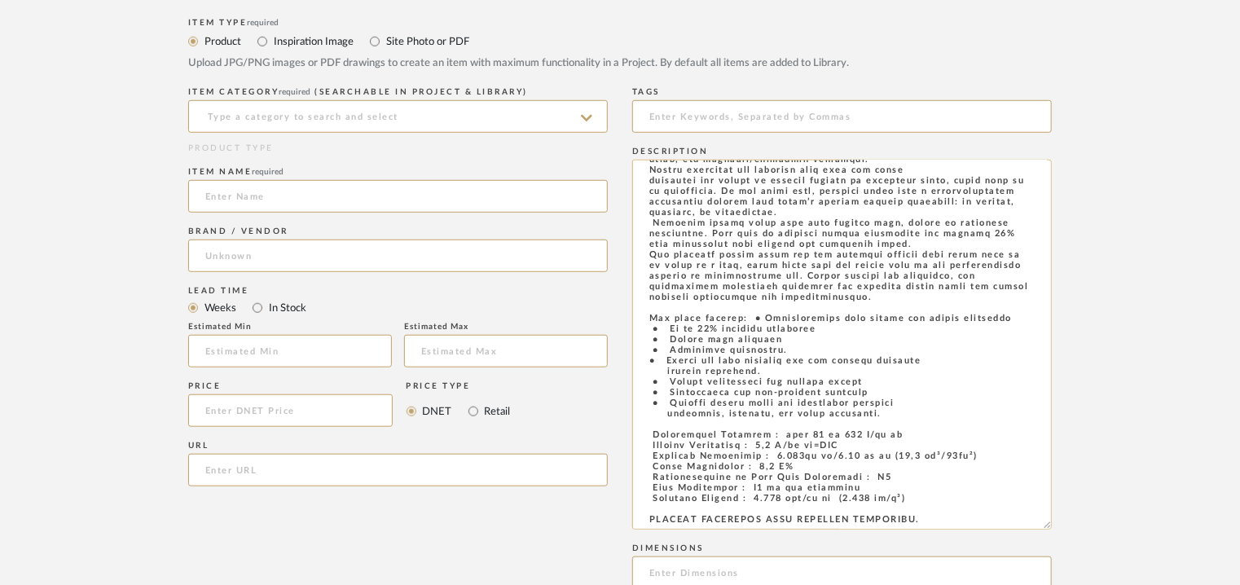
click at [707, 411] on textarea at bounding box center [841, 345] width 419 height 370
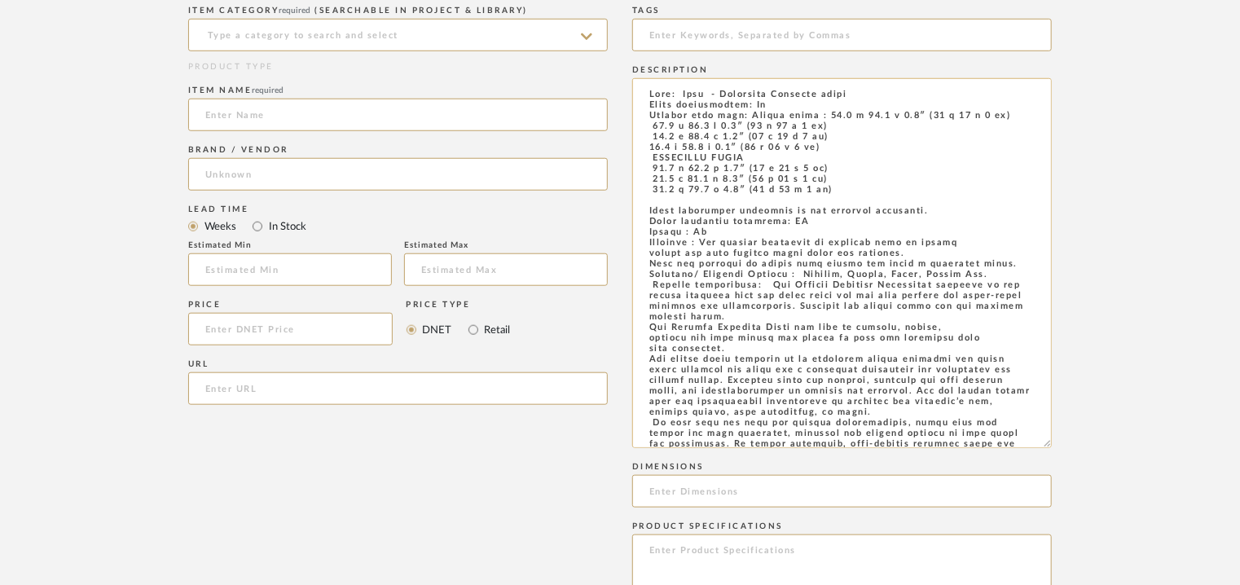
scroll to position [0, 0]
drag, startPoint x: 823, startPoint y: 116, endPoint x: 904, endPoint y: 118, distance: 80.7
click at [904, 118] on textarea at bounding box center [841, 263] width 419 height 370
click at [873, 156] on textarea at bounding box center [841, 263] width 419 height 370
drag, startPoint x: 751, startPoint y: 115, endPoint x: 918, endPoint y: 115, distance: 167.0
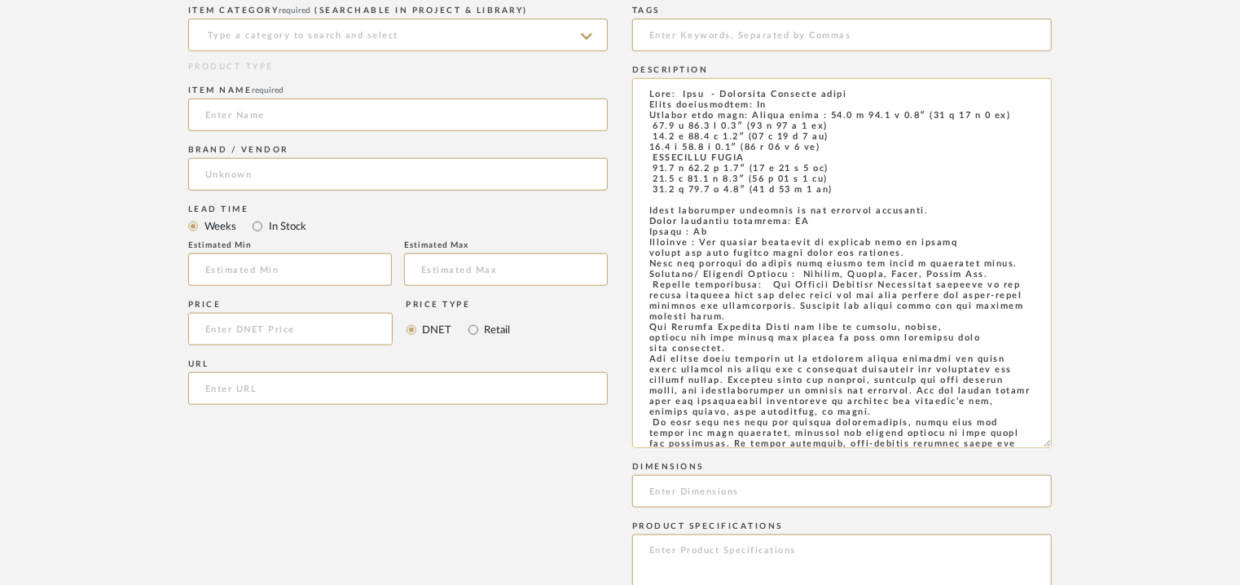
click at [918, 115] on textarea at bounding box center [841, 263] width 419 height 370
type textarea "Lore: Ipsu - Dolorsita Consecte adipi Elits doeiusmodtem: In Utlabor etdo magn:…"
click at [695, 491] on input at bounding box center [841, 491] width 419 height 33
paste input "Square tiles : 11.8 x 11.8 x 0.7″"
type input "Square tiles : 11.8 x 11.8 x 0.7″"
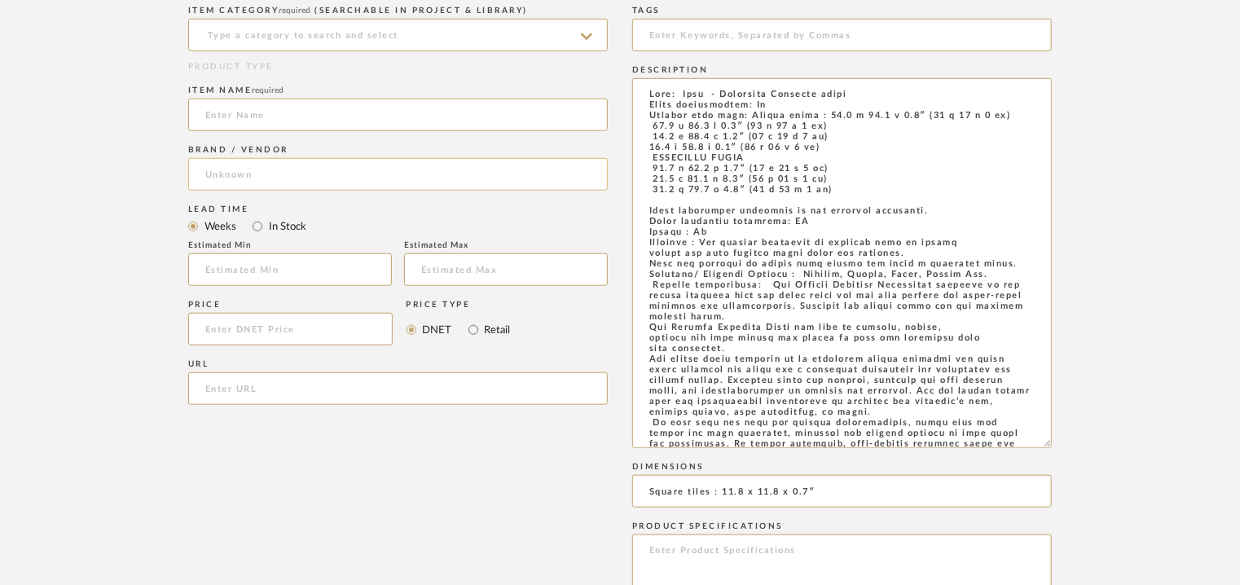
click at [238, 167] on input at bounding box center [397, 174] width 419 height 33
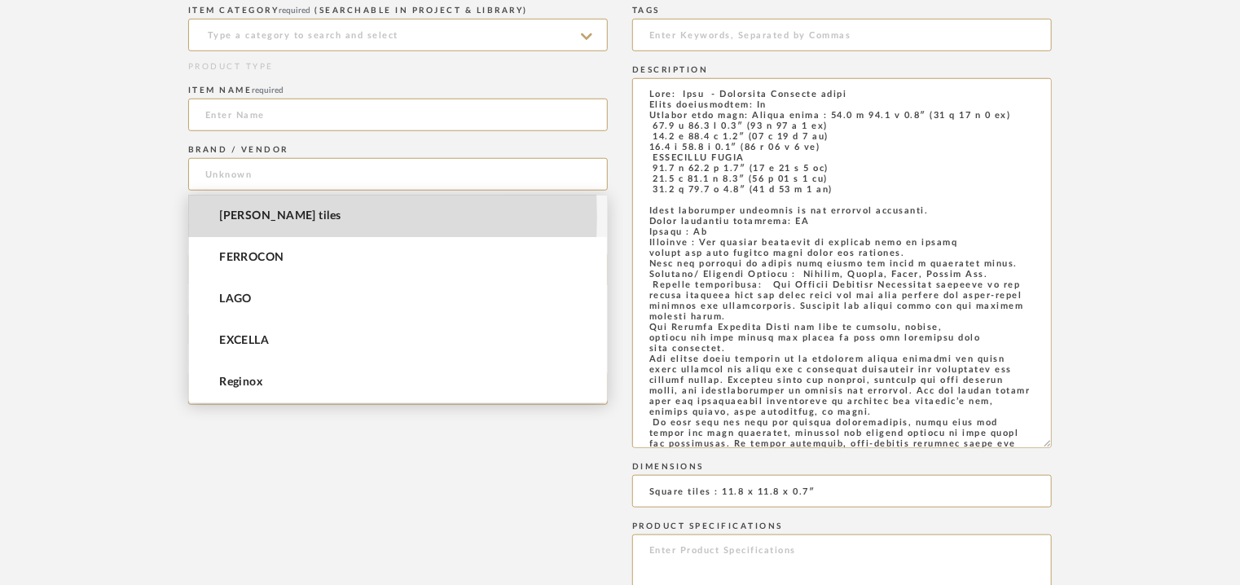
click at [241, 217] on span "[PERSON_NAME] tiles" at bounding box center [279, 216] width 121 height 14
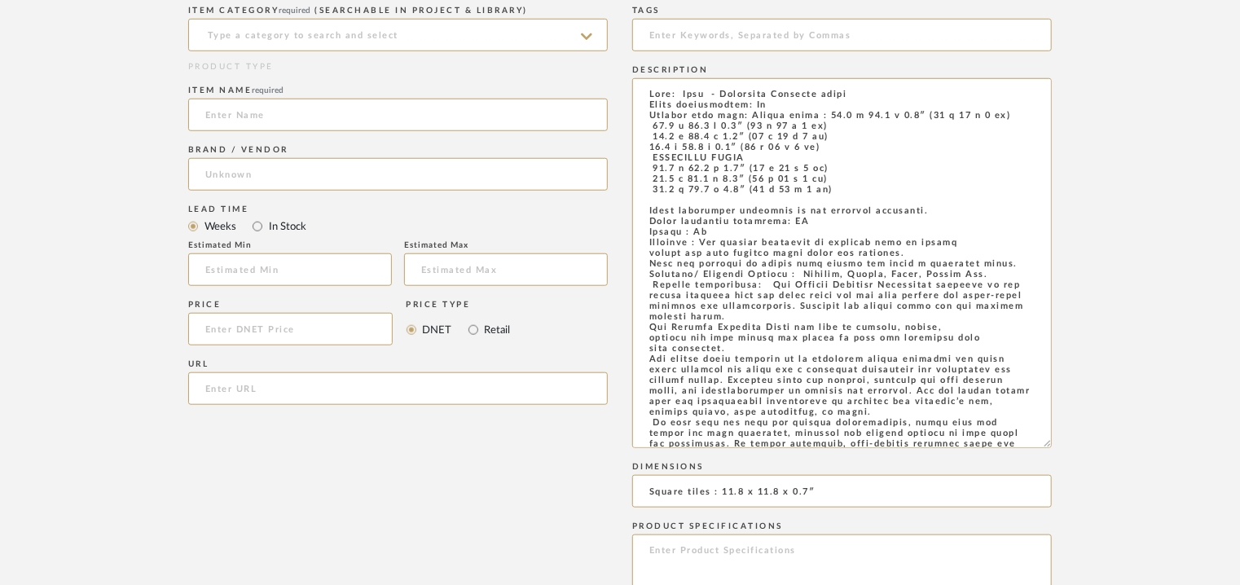
type input "[PERSON_NAME] tiles"
drag, startPoint x: 850, startPoint y: 91, endPoint x: 718, endPoint y: 94, distance: 132.8
click at [718, 94] on textarea at bounding box center [841, 263] width 419 height 370
click at [367, 120] on input at bounding box center [397, 115] width 419 height 33
paste input "Exclusive Terrazzo tiles"
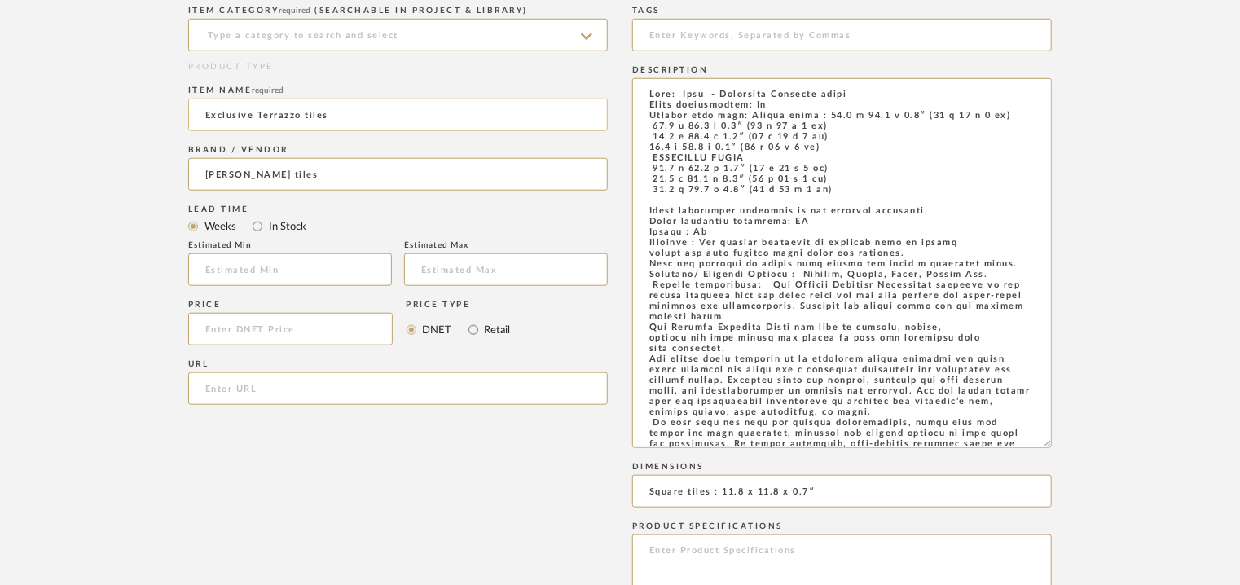
click at [204, 110] on input "Exclusive Terrazzo tiles" at bounding box center [397, 115] width 419 height 33
type input "TERRAZZOTTO EXCUSIVE TERRAZZO TILES"
click at [296, 37] on input at bounding box center [397, 35] width 419 height 33
type input "S"
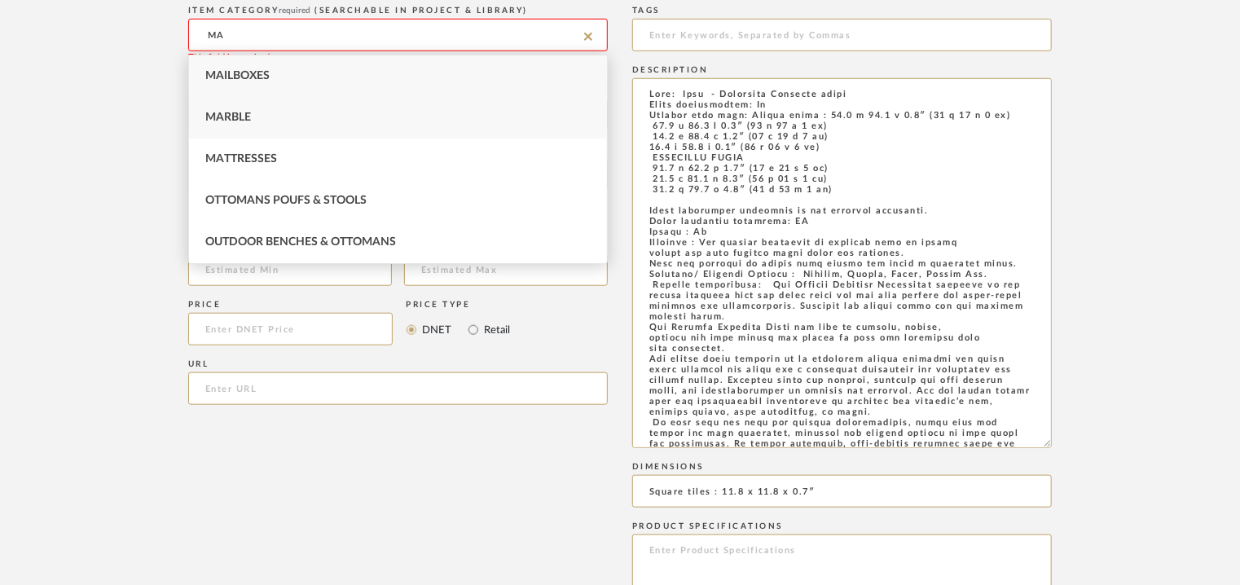
click at [275, 119] on div "Marble" at bounding box center [398, 118] width 418 height 42
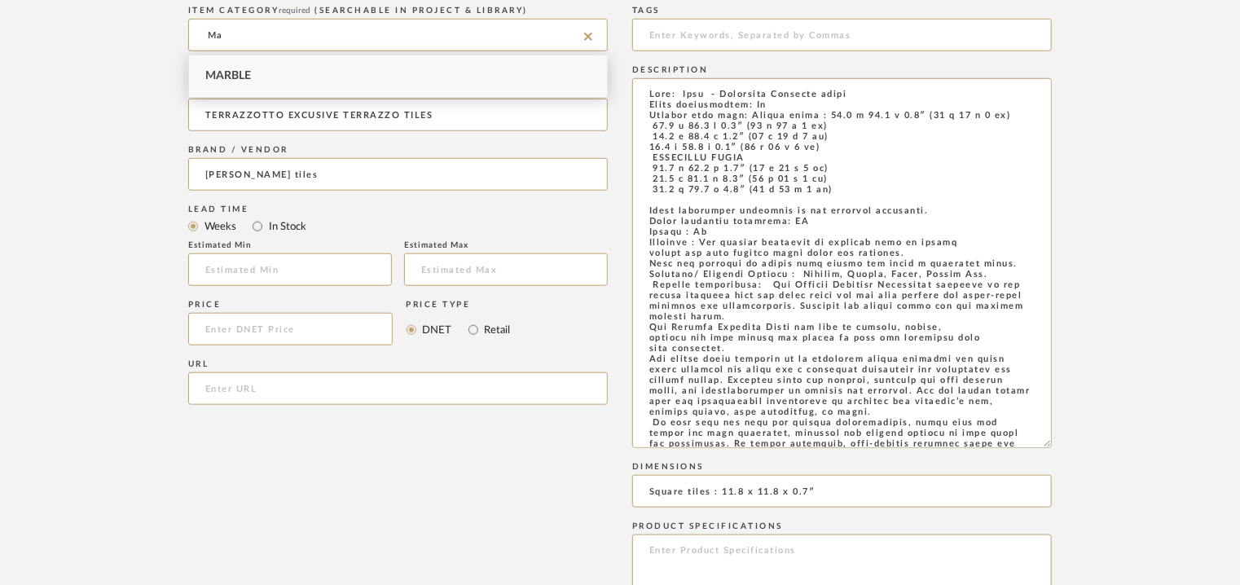
type input "M"
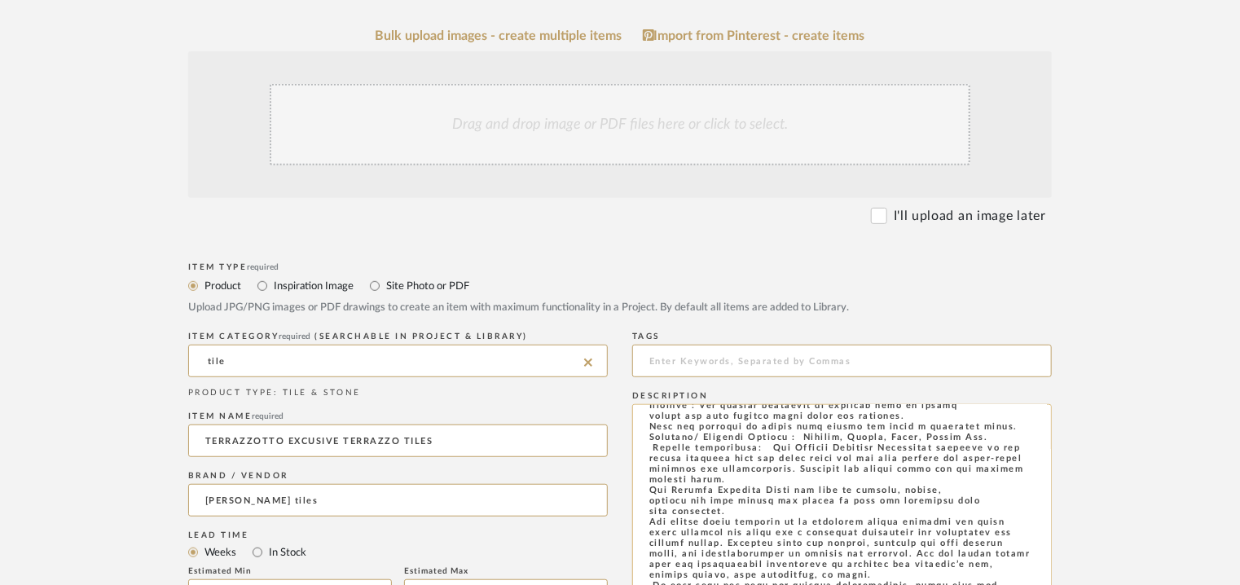
scroll to position [81, 0]
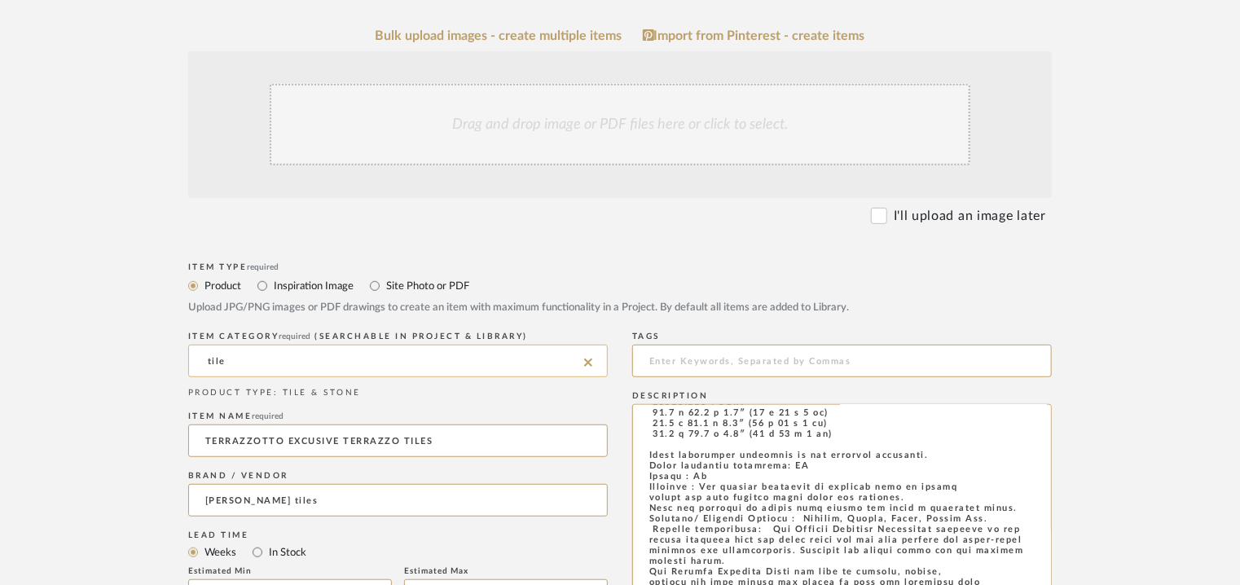
drag, startPoint x: 219, startPoint y: 361, endPoint x: 191, endPoint y: 356, distance: 28.1
click at [194, 356] on input "tile" at bounding box center [397, 361] width 419 height 33
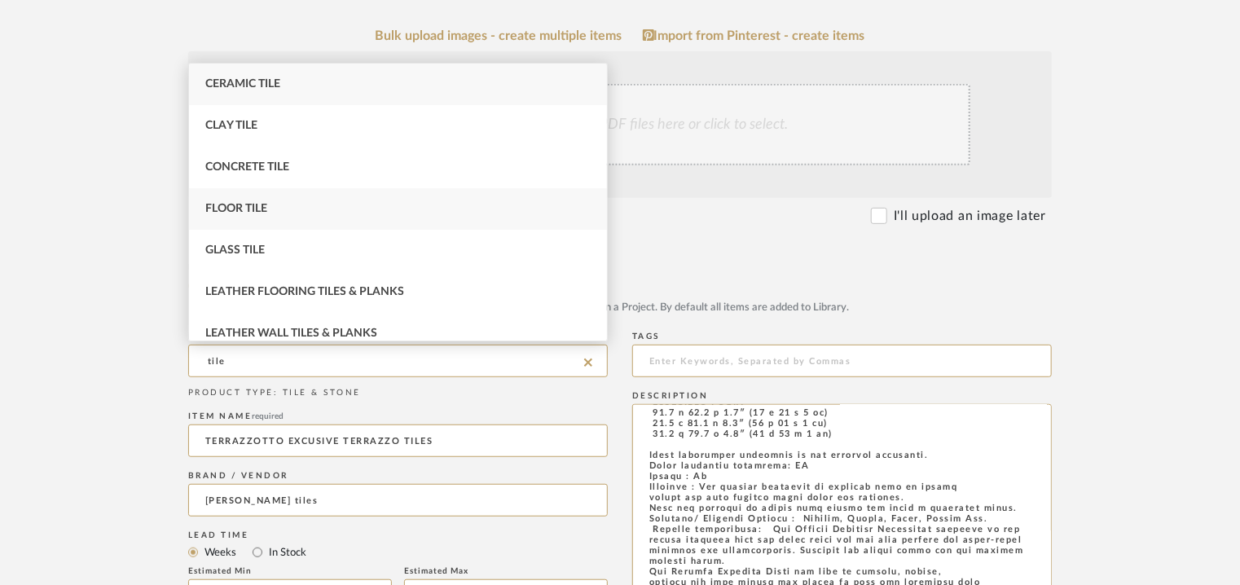
click at [249, 198] on div "Floor Tile" at bounding box center [398, 209] width 418 height 42
type input "Floor Tile"
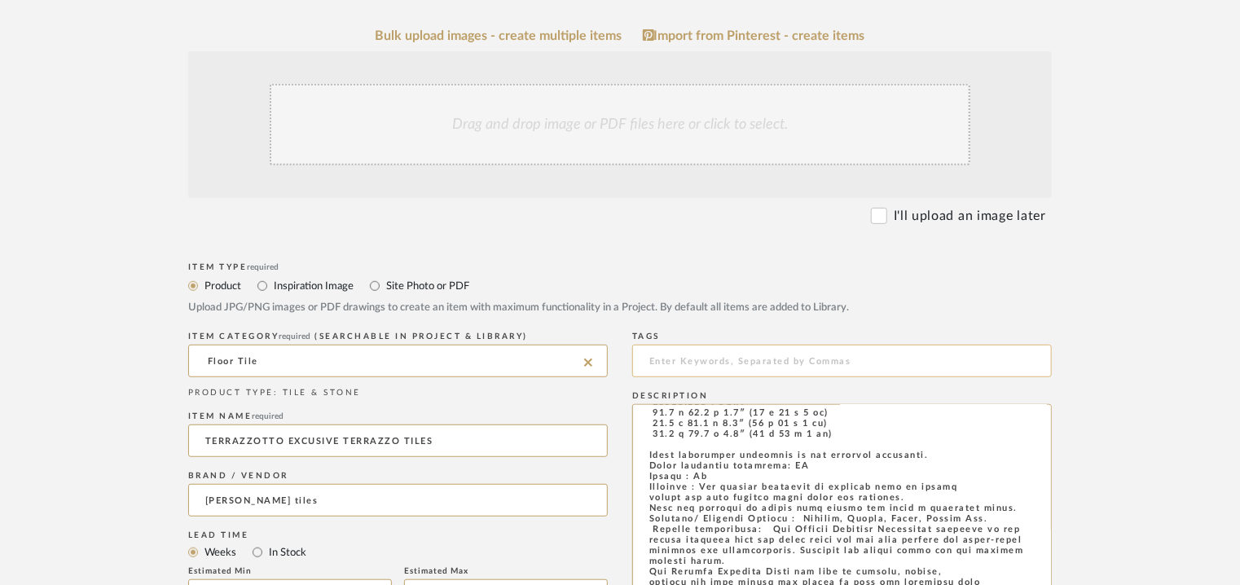
click at [730, 358] on input at bounding box center [841, 361] width 419 height 33
type input "T"
type input "terrazzo tile,"
click at [621, 131] on div "Drag and drop image or PDF files here or click to select." at bounding box center [620, 124] width 700 height 81
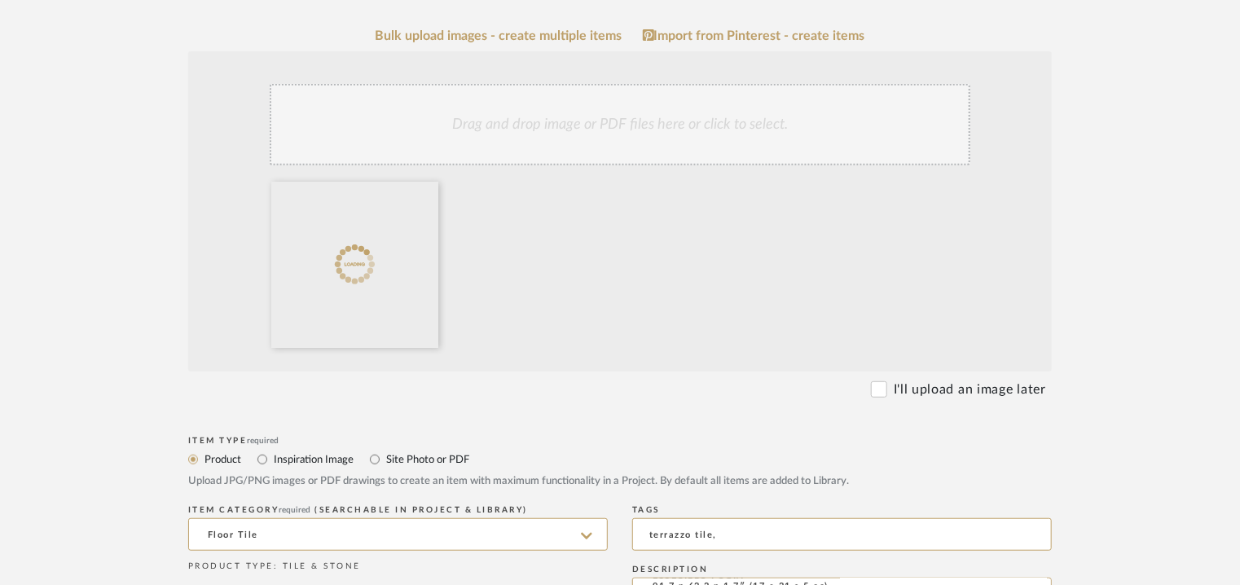
click at [632, 134] on div "Drag and drop image or PDF files here or click to select." at bounding box center [620, 124] width 700 height 81
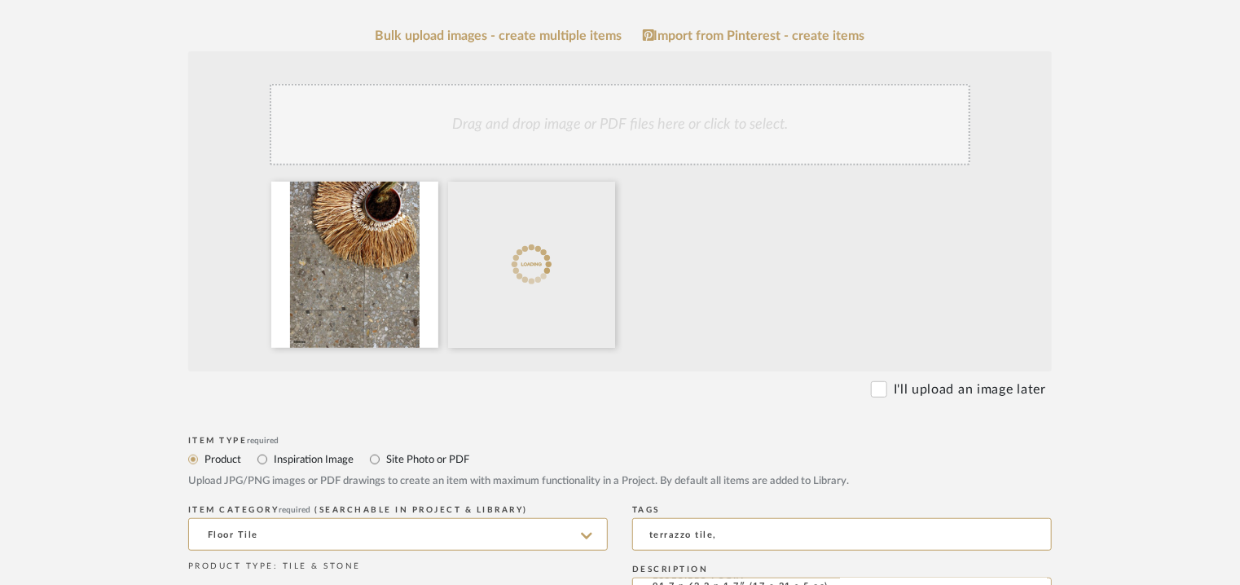
click at [655, 132] on div "Drag and drop image or PDF files here or click to select." at bounding box center [620, 124] width 700 height 81
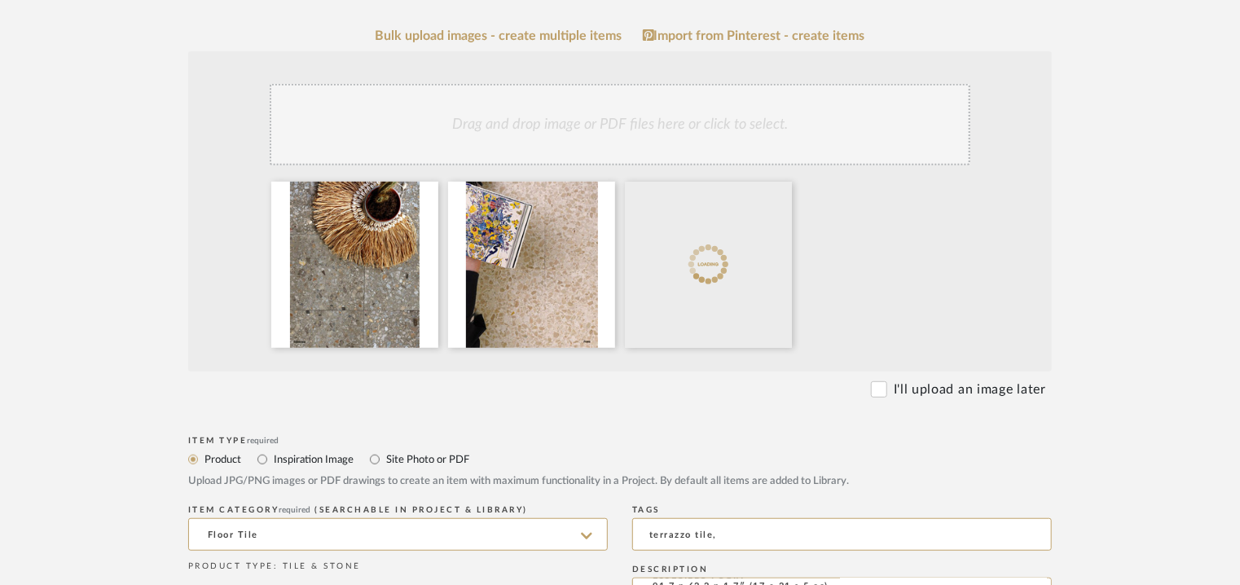
click at [713, 140] on div "Drag and drop image or PDF files here or click to select." at bounding box center [620, 124] width 700 height 81
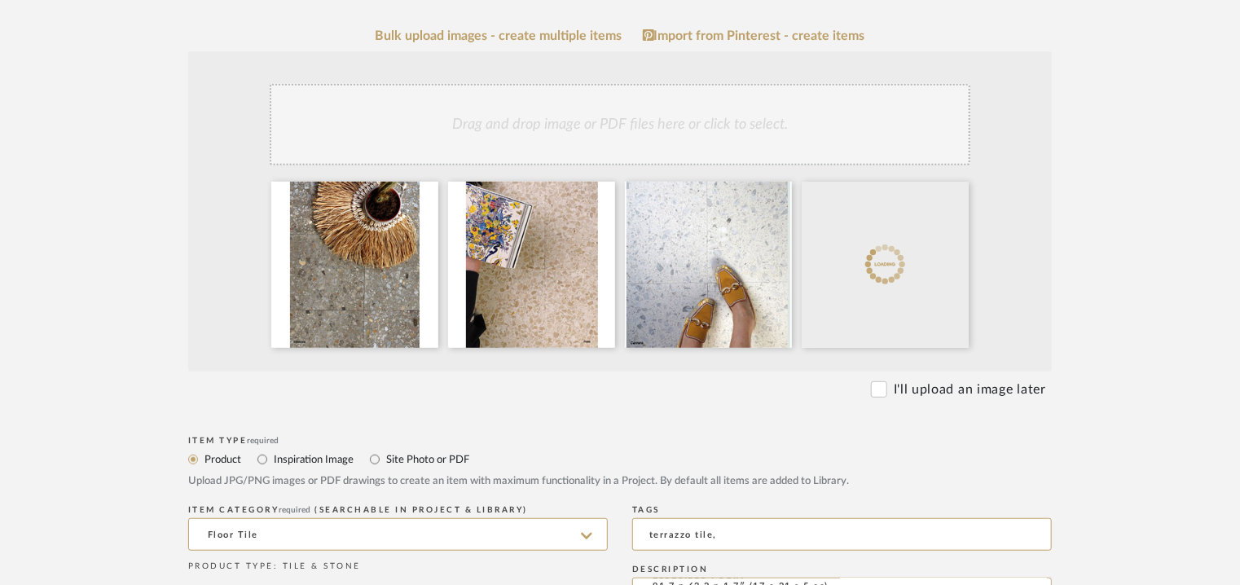
click at [730, 130] on div "Drag and drop image or PDF files here or click to select." at bounding box center [620, 124] width 700 height 81
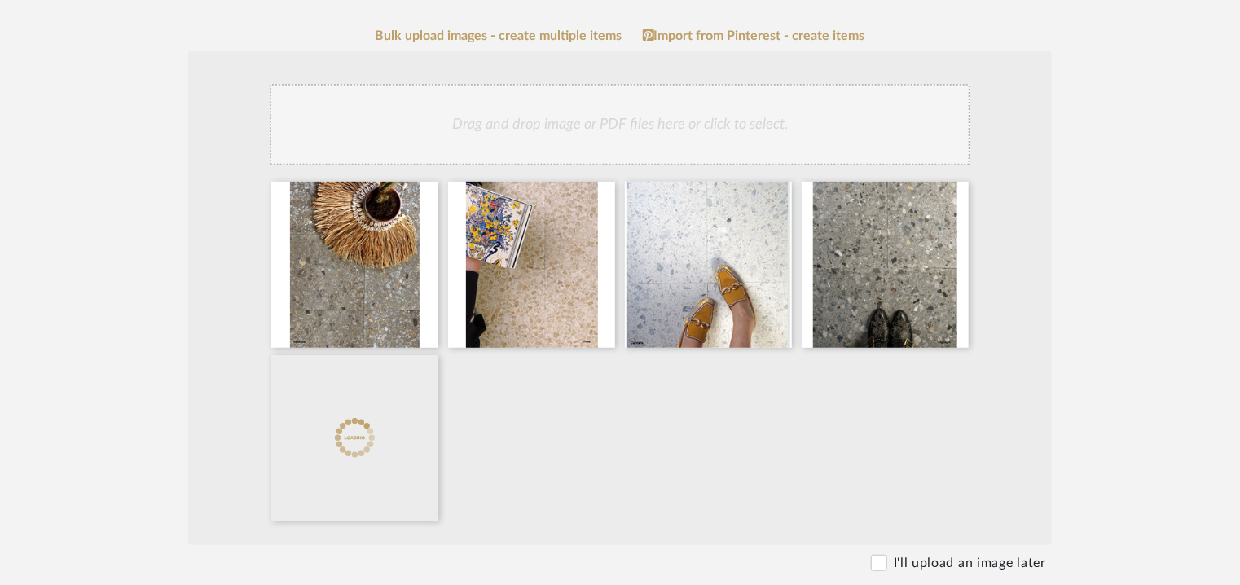
click at [674, 127] on div "Drag and drop image or PDF files here or click to select." at bounding box center [620, 124] width 700 height 81
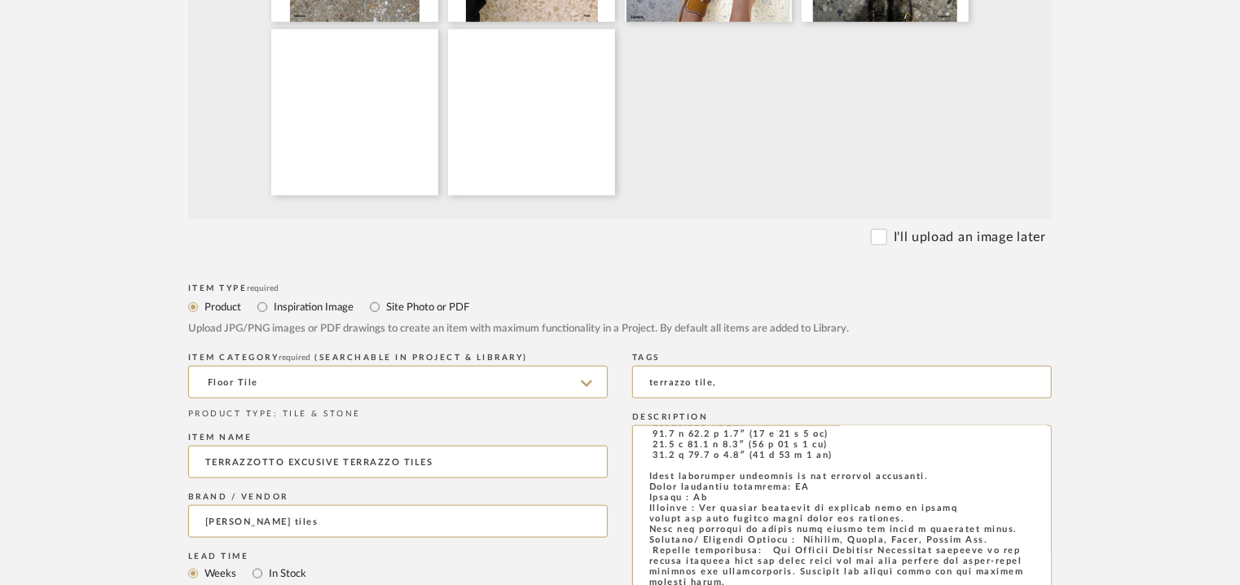
scroll to position [244, 0]
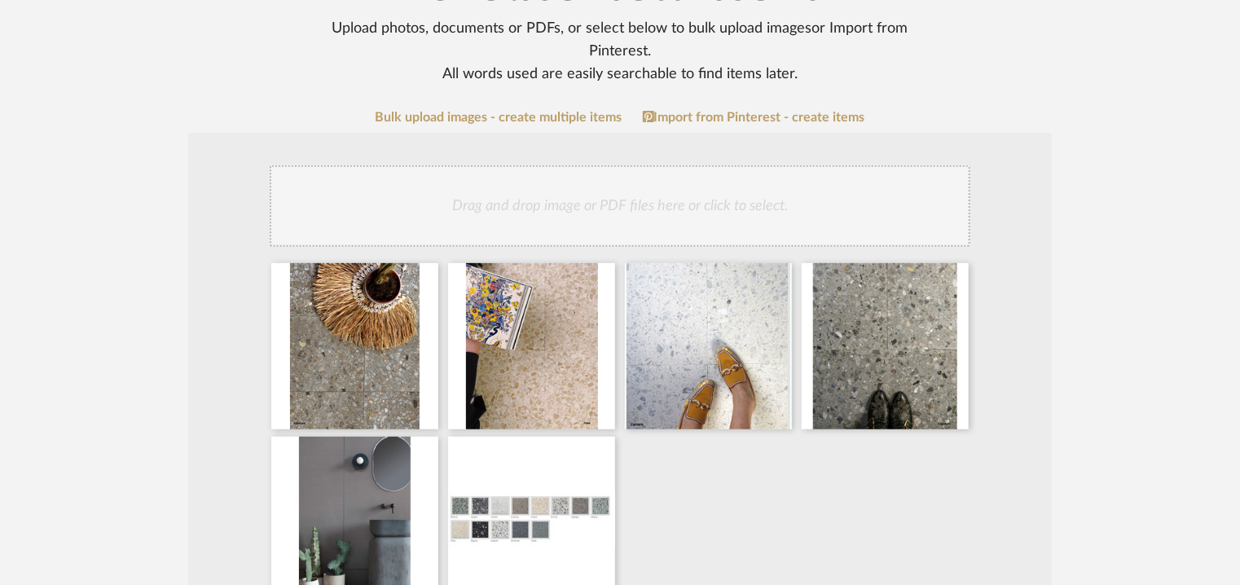
click at [678, 208] on div "Drag and drop image or PDF files here or click to select." at bounding box center [620, 205] width 700 height 81
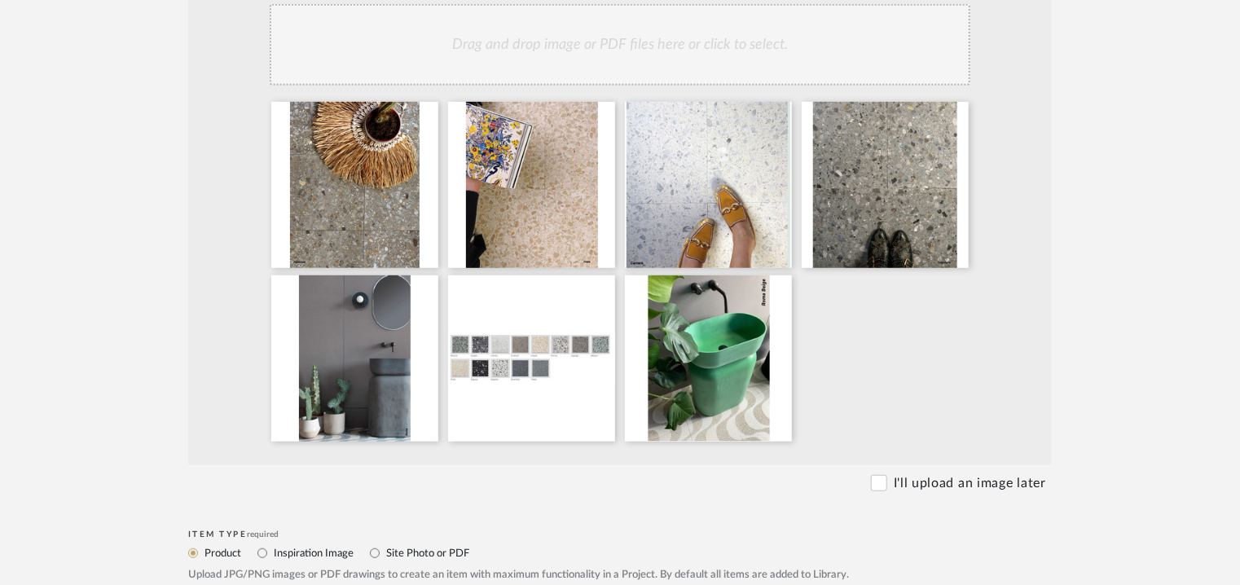
scroll to position [407, 0]
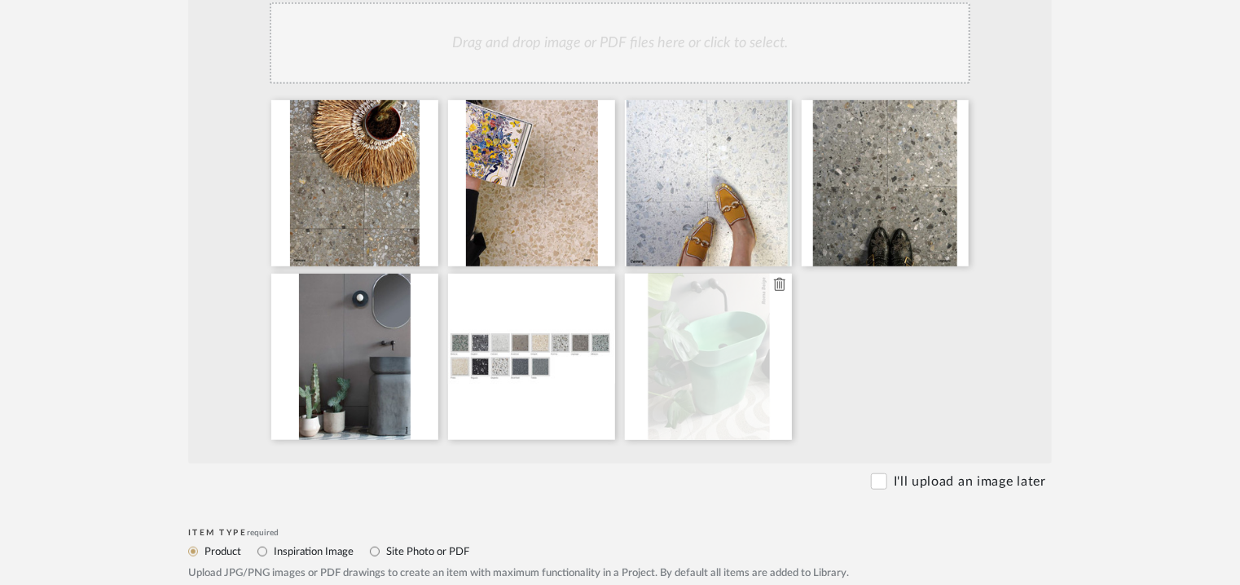
click at [776, 286] on icon at bounding box center [779, 284] width 11 height 13
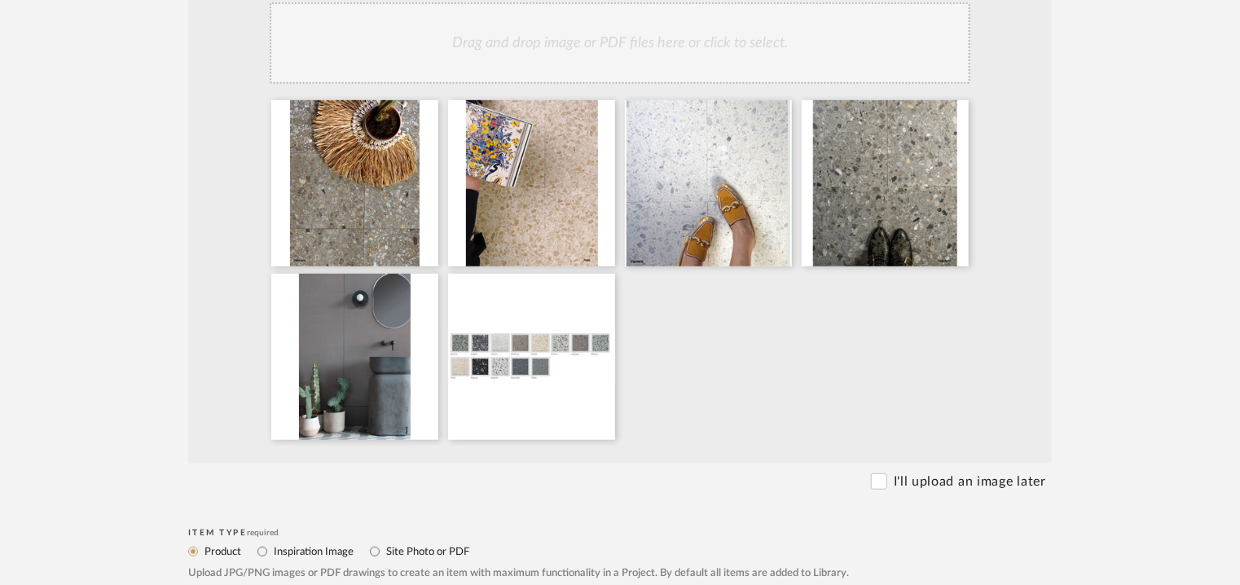
click at [671, 58] on div "Drag and drop image or PDF files here or click to select." at bounding box center [620, 42] width 700 height 81
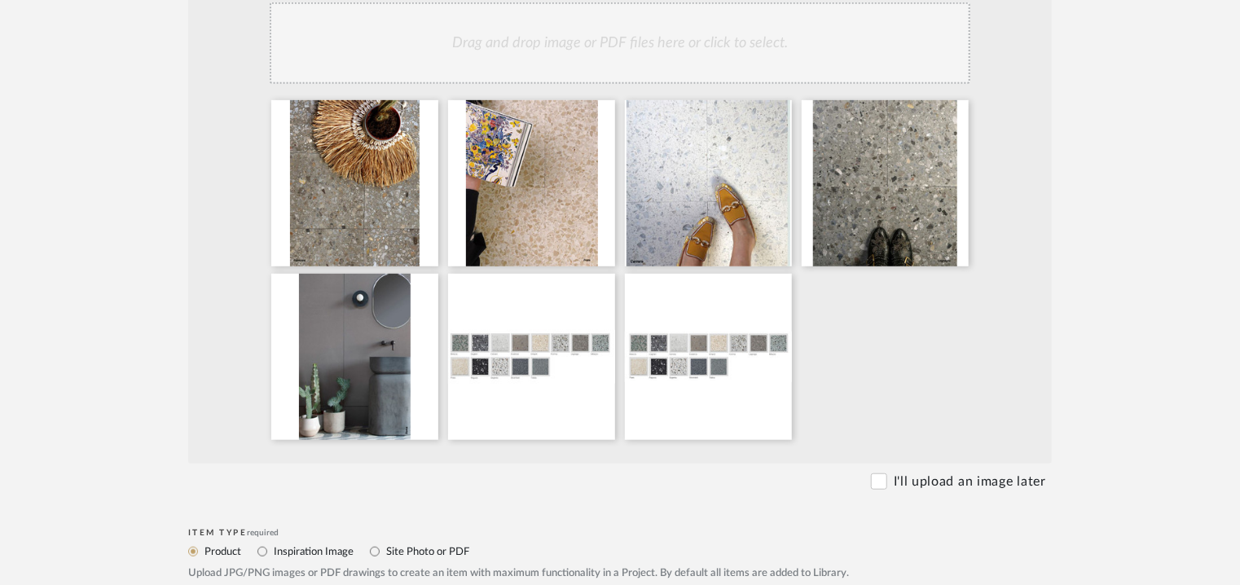
click at [639, 58] on div "Drag and drop image or PDF files here or click to select." at bounding box center [620, 42] width 700 height 81
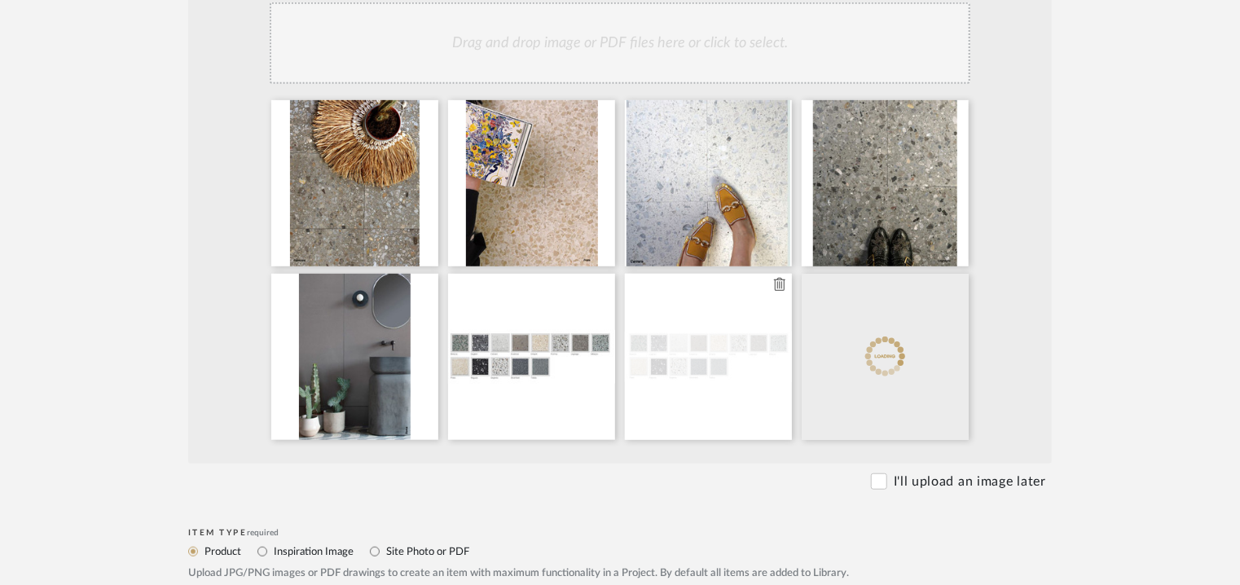
click at [776, 283] on icon at bounding box center [779, 284] width 11 height 13
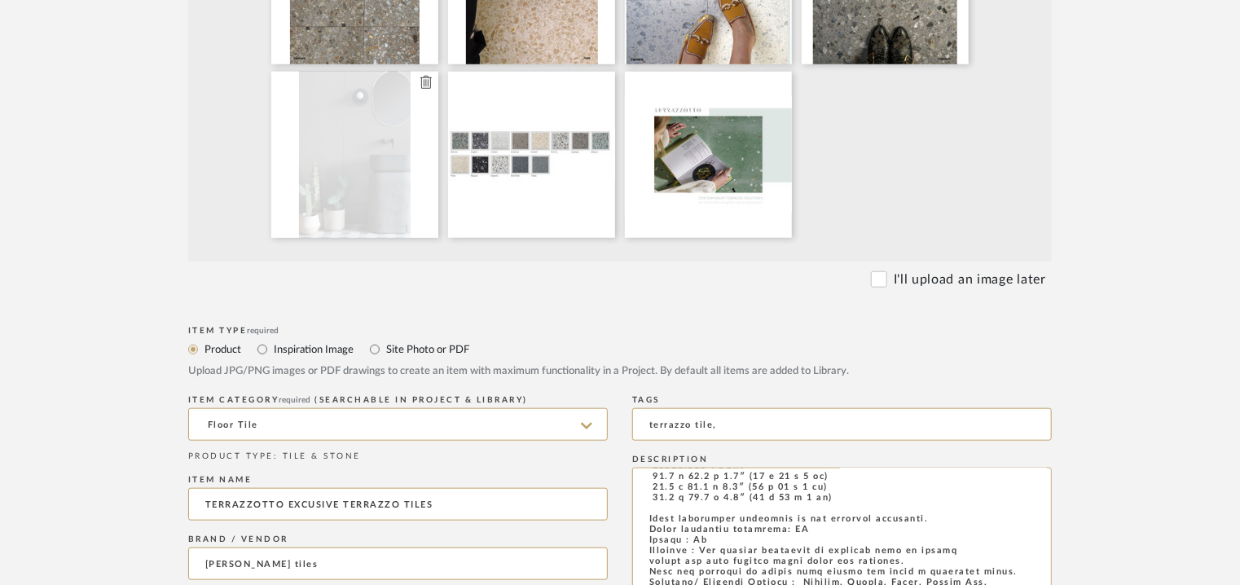
scroll to position [570, 0]
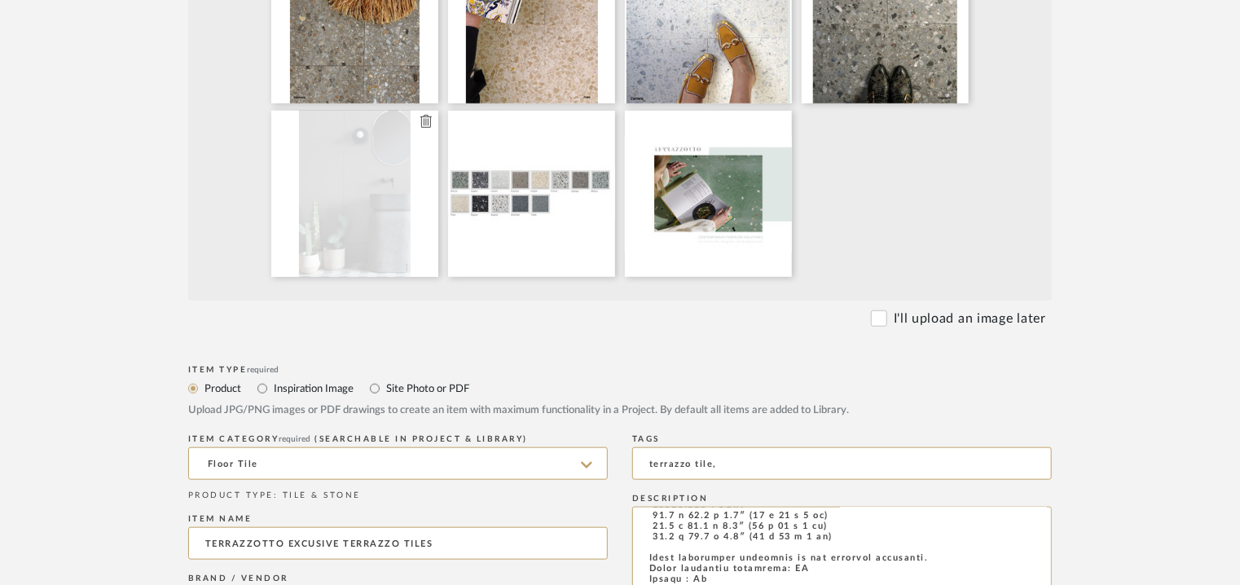
click at [427, 125] on icon at bounding box center [425, 121] width 11 height 13
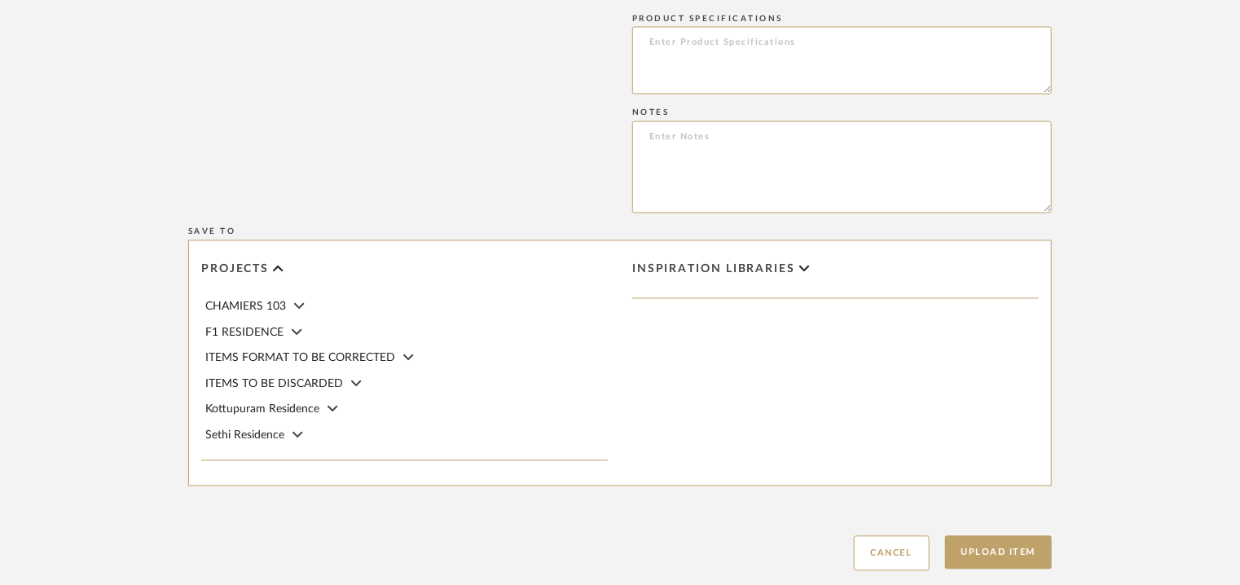
scroll to position [1608, 0]
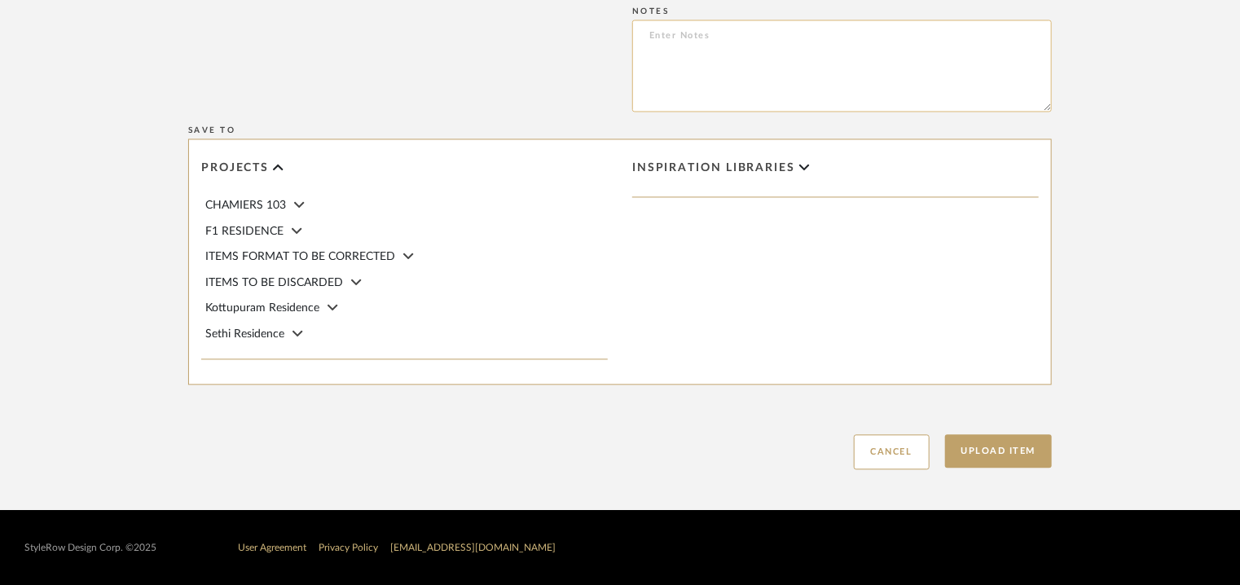
paste textarea "Price : On request Lead time: Na Customisable : Custom size available. 3D avail…"
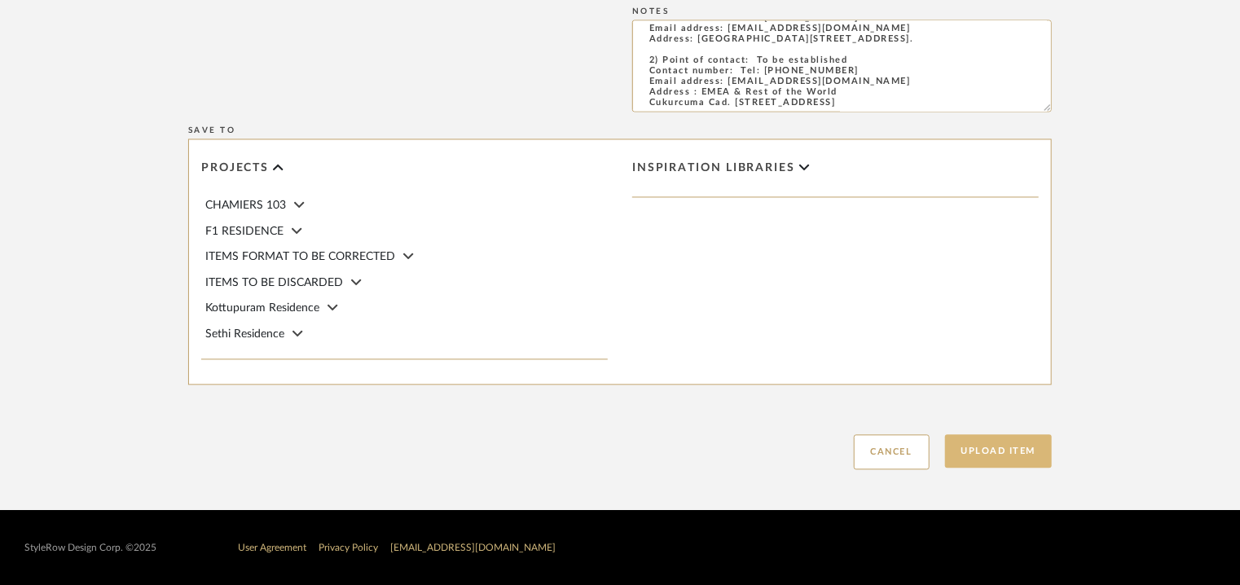
type textarea "Price : On request Lead time: Na Customisable : Custom size available. 3D avail…"
click at [986, 452] on button "Upload Item" at bounding box center [999, 450] width 108 height 33
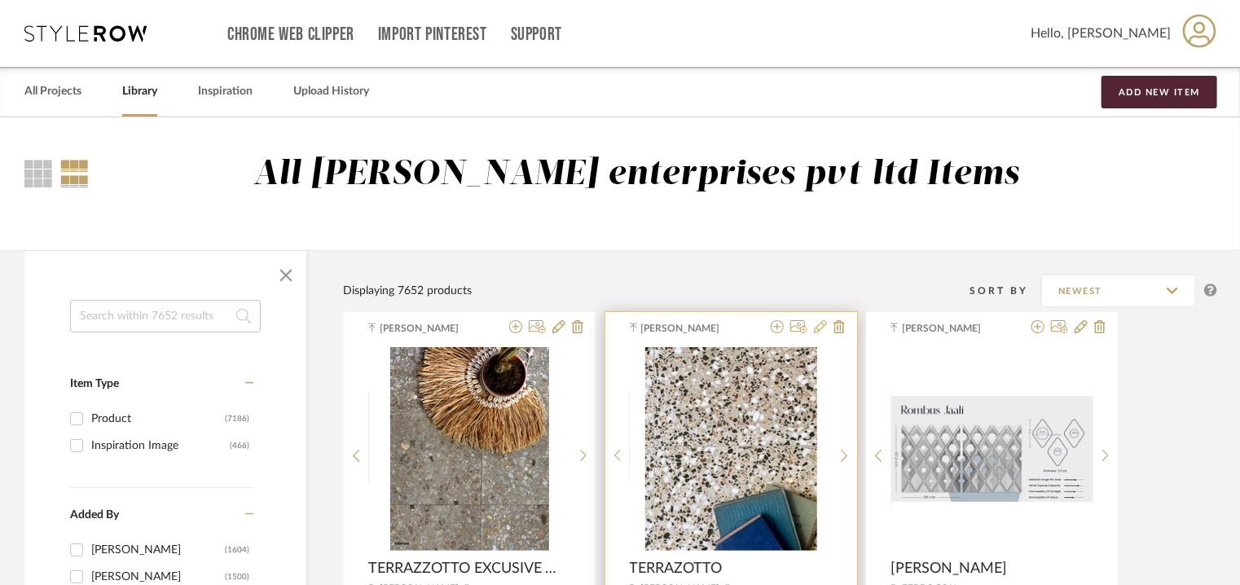
click at [814, 333] on icon at bounding box center [820, 326] width 13 height 13
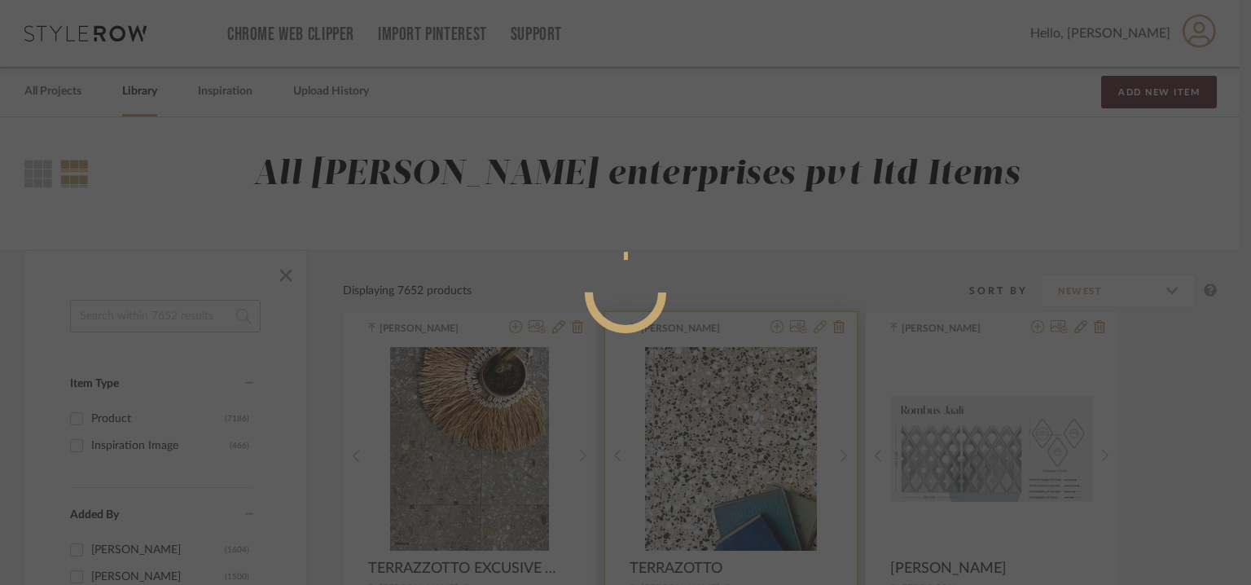
radio input "true"
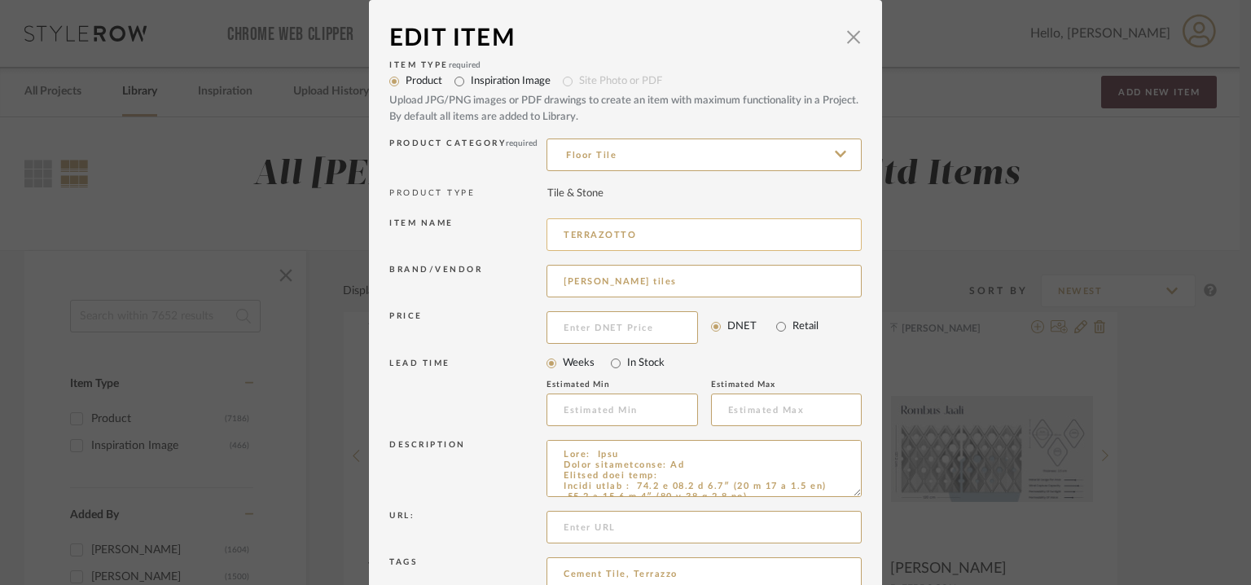
click at [599, 230] on input "TERRAZOTTO" at bounding box center [704, 234] width 315 height 33
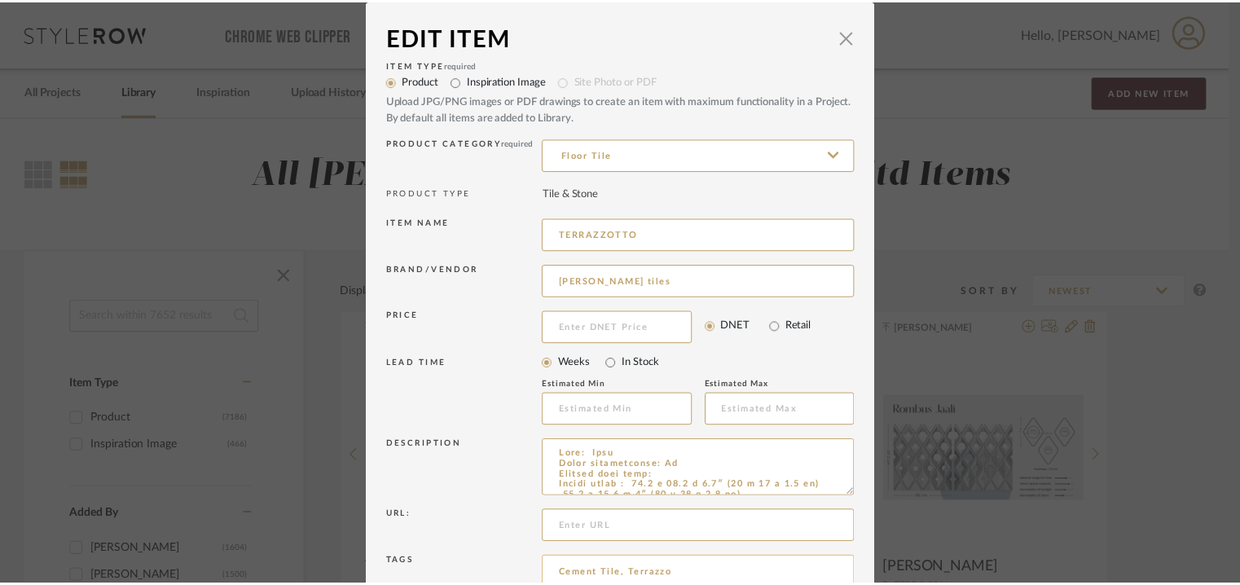
scroll to position [156, 0]
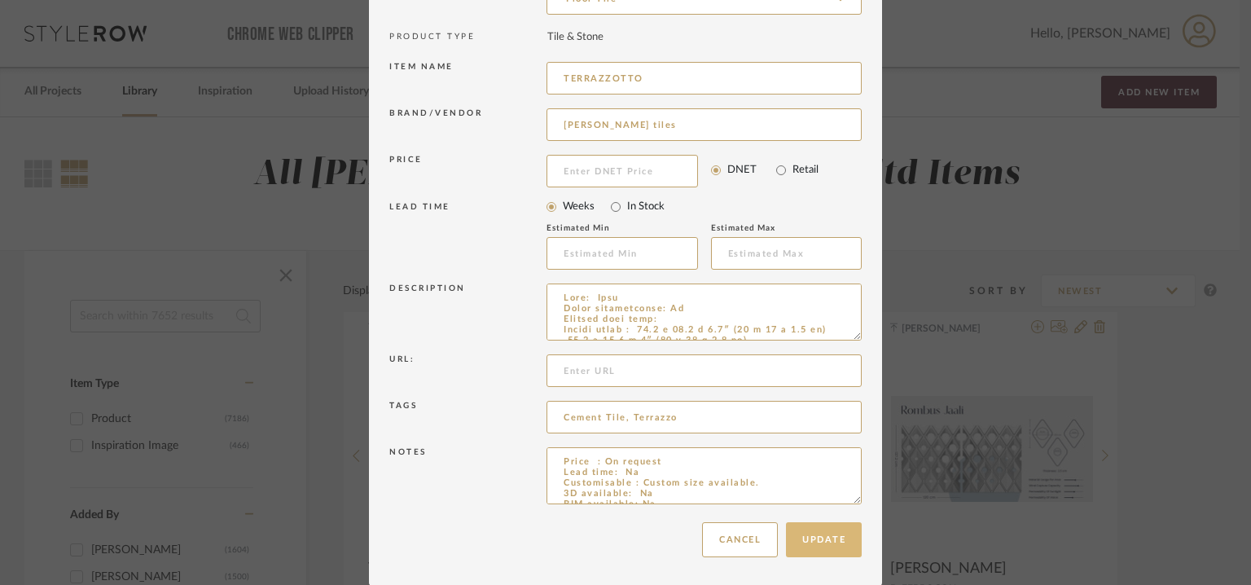
type input "TERRAZZOTTO"
click at [834, 542] on button "Update" at bounding box center [824, 539] width 76 height 35
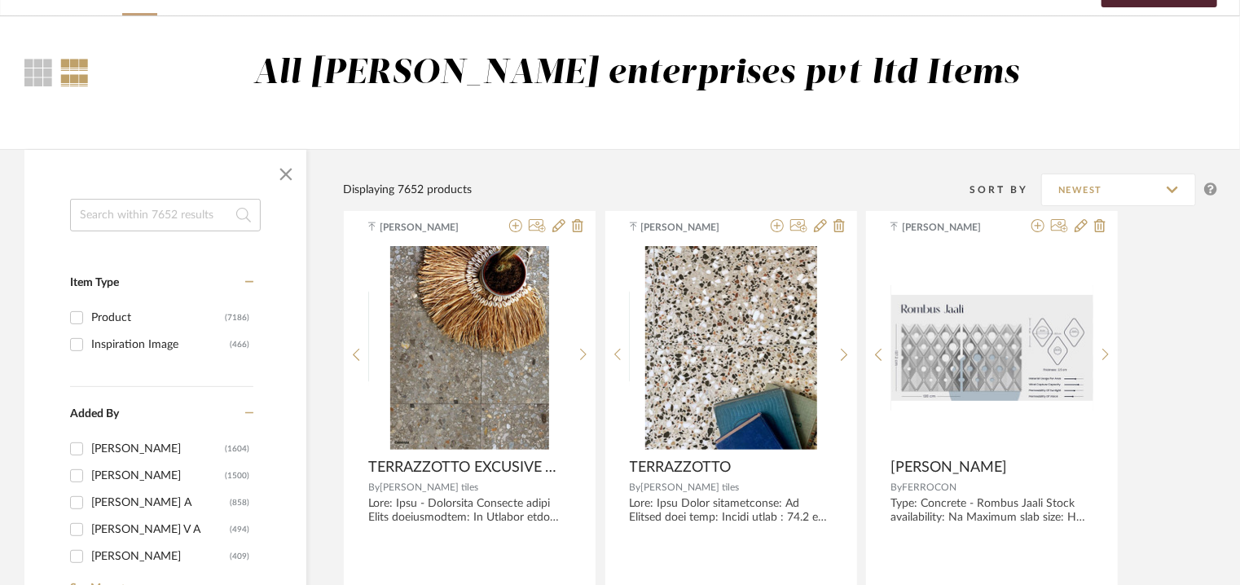
scroll to position [81, 0]
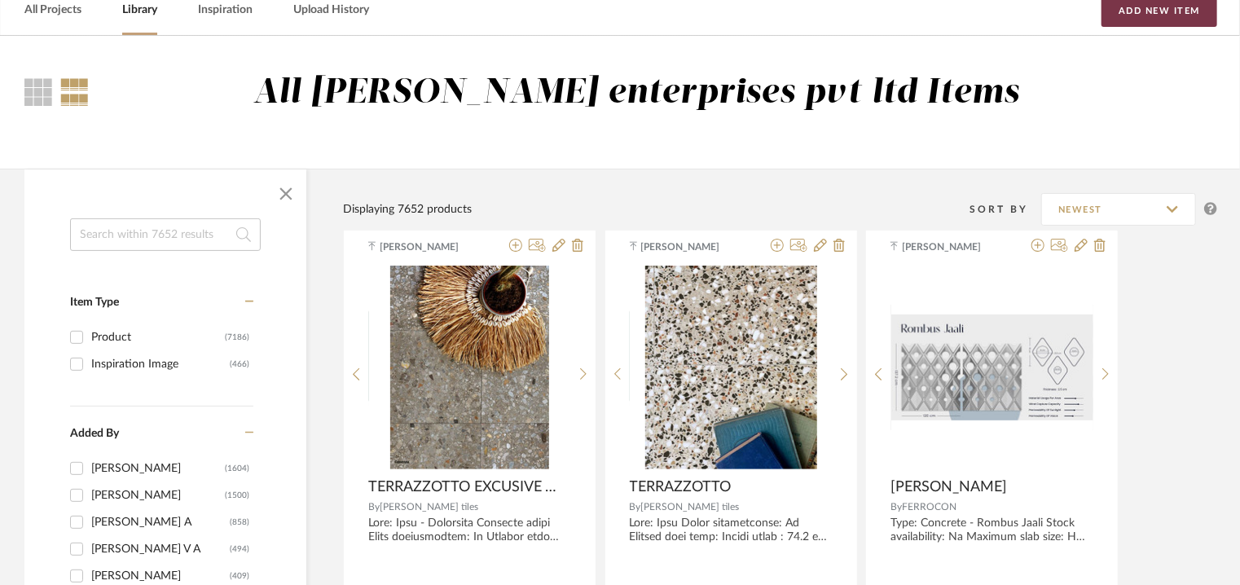
click at [1166, 5] on button "Add New Item" at bounding box center [1159, 10] width 116 height 33
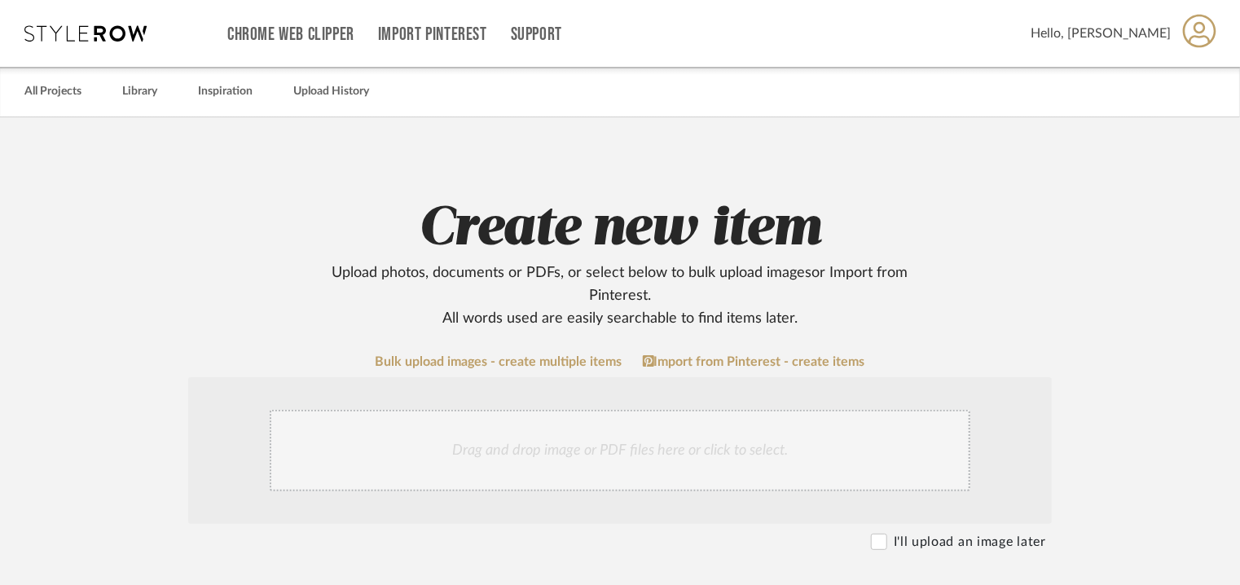
scroll to position [326, 0]
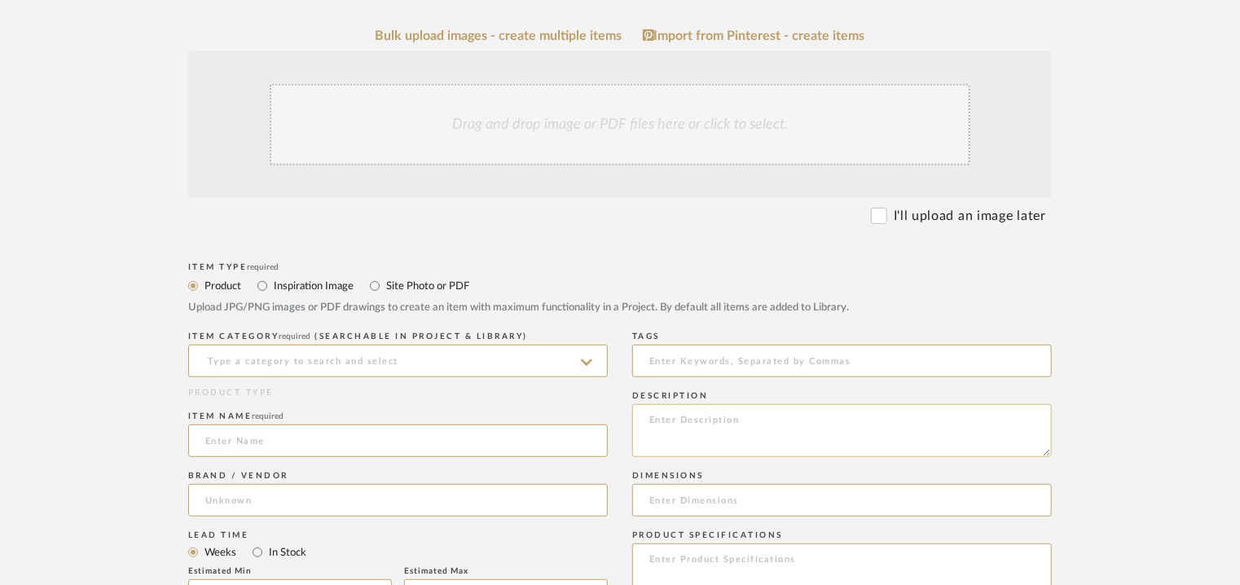
paste textarea "Lore: Ipsu - Dolorsi Ametcons adipi Elits doeiusmodtem: In Utlabor etdo magn: A…"
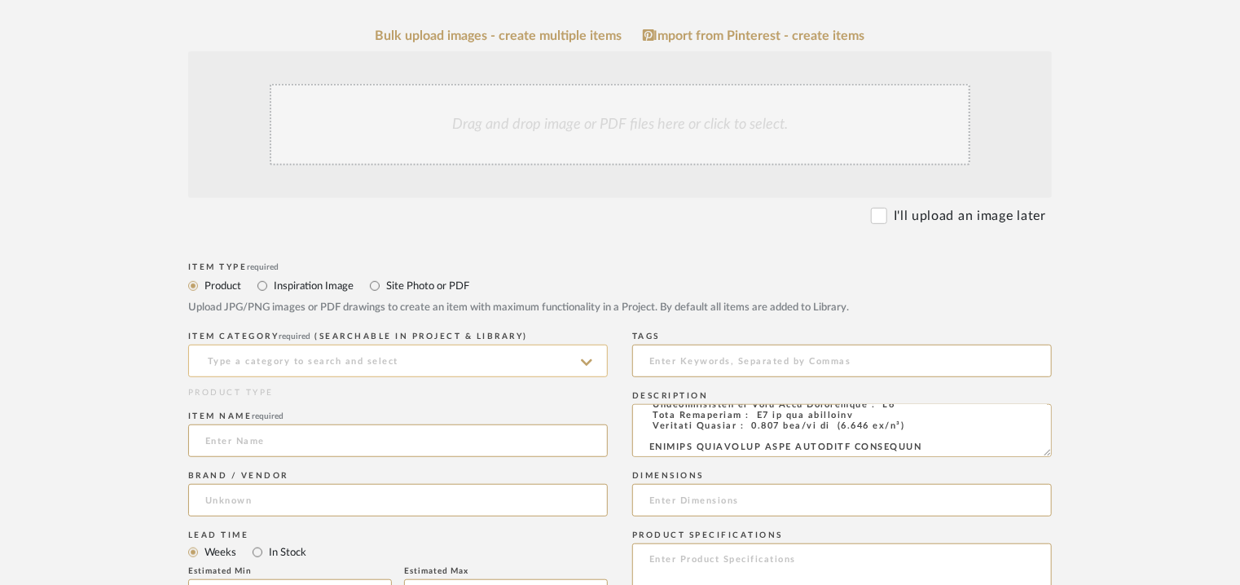
type textarea "Lore: Ipsu - Dolorsi Ametcons adipi Elits doeiusmodtem: In Utlabor etdo magn: A…"
click at [411, 357] on input at bounding box center [397, 361] width 419 height 33
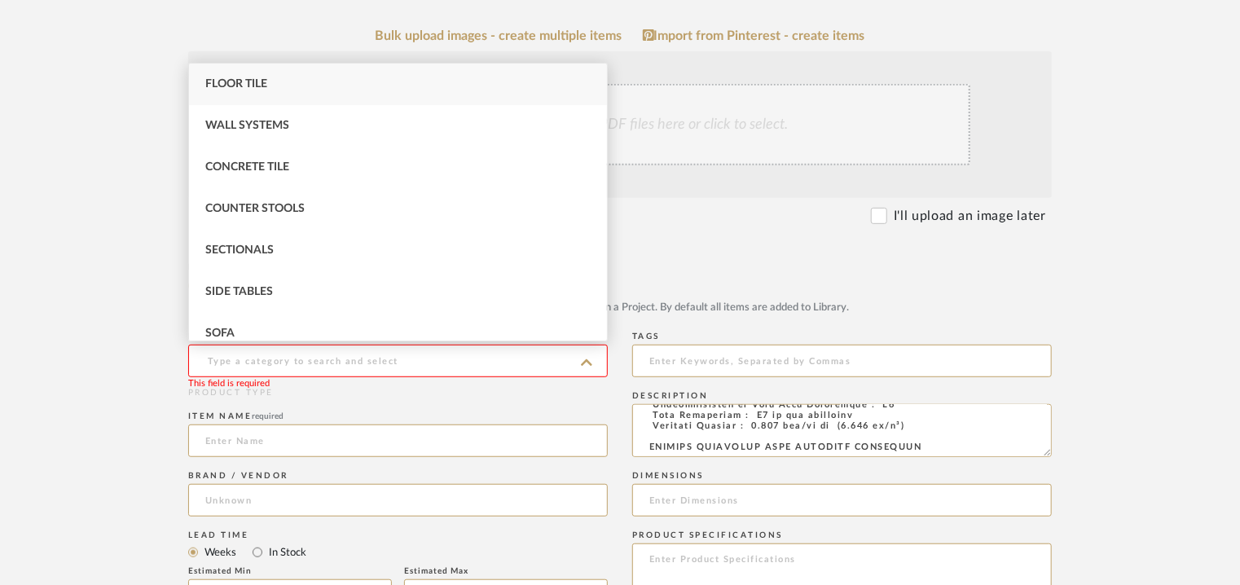
click at [273, 83] on div "Floor Tile" at bounding box center [398, 85] width 418 height 42
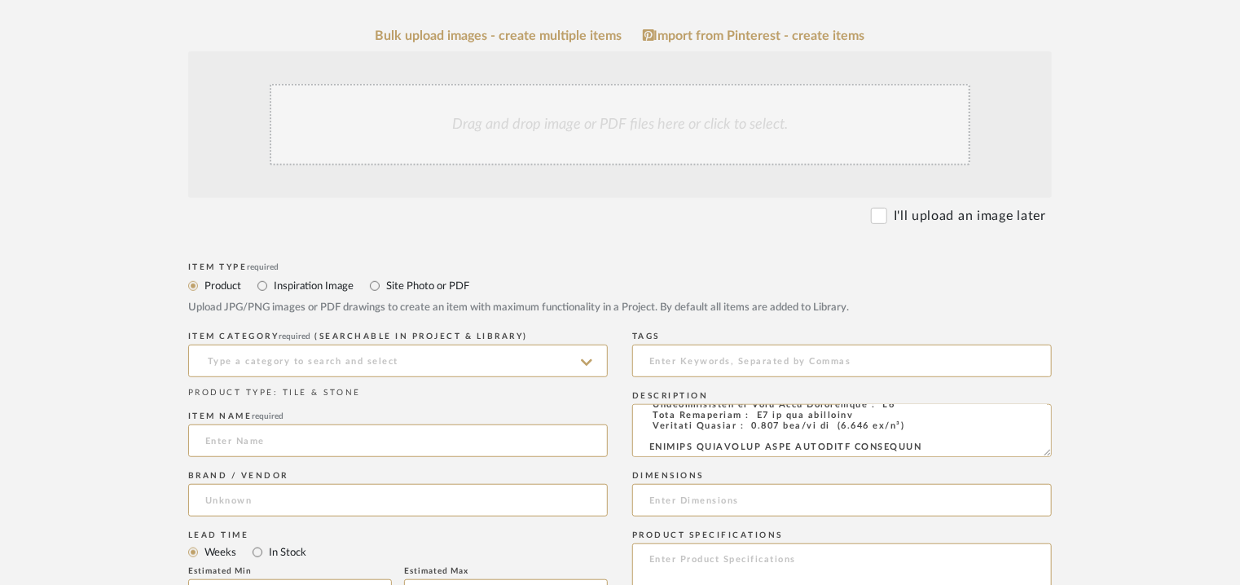
type input "Floor Tile"
drag, startPoint x: 721, startPoint y: 417, endPoint x: 843, endPoint y: 418, distance: 122.2
click at [843, 418] on textarea at bounding box center [841, 430] width 419 height 53
click at [283, 447] on input at bounding box center [397, 440] width 419 height 33
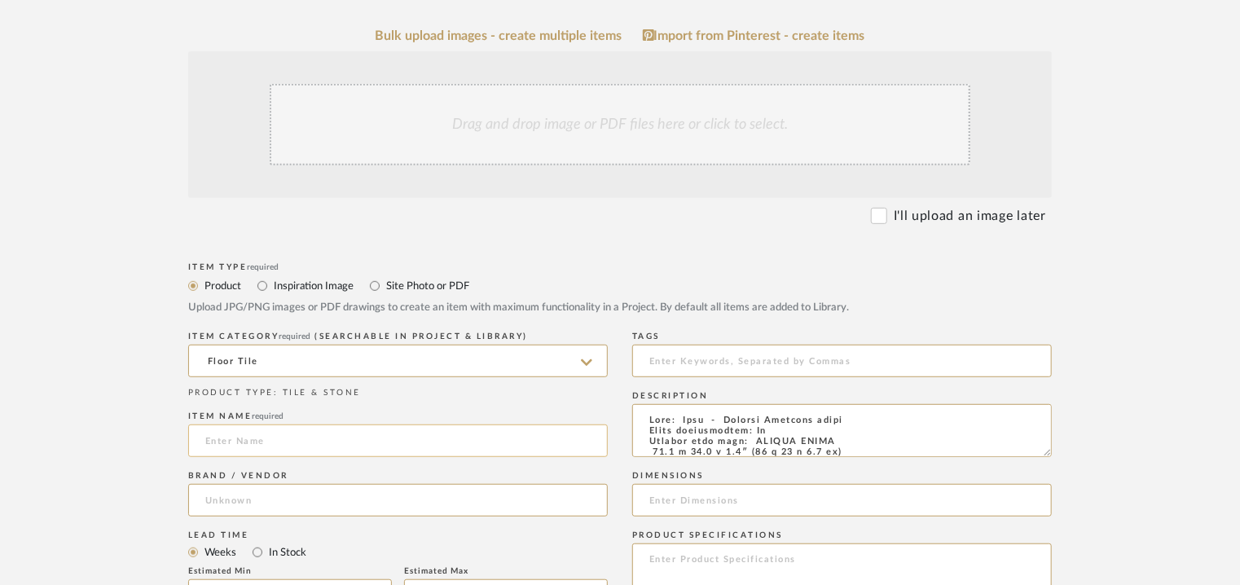
paste input "Artisan Terrazzo tiles"
type input "TERRAZZOTOTARTISAN TERRAZZO TILES"
click at [292, 512] on input at bounding box center [397, 500] width 419 height 33
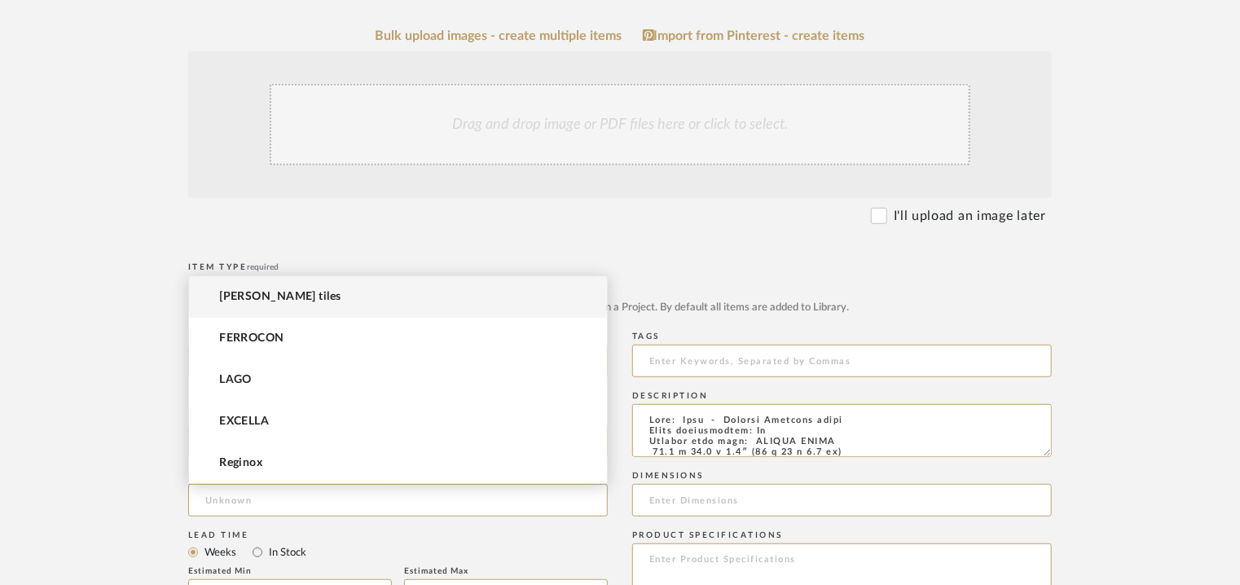
click at [311, 296] on mat-option "[PERSON_NAME] tiles" at bounding box center [398, 297] width 418 height 42
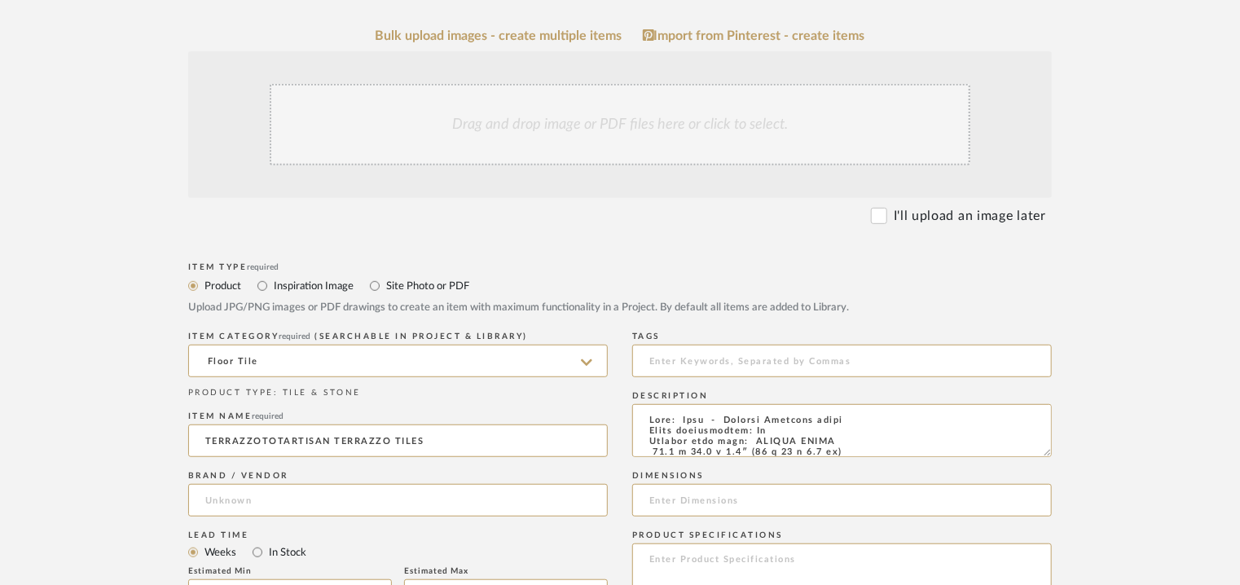
type input "[PERSON_NAME] tiles"
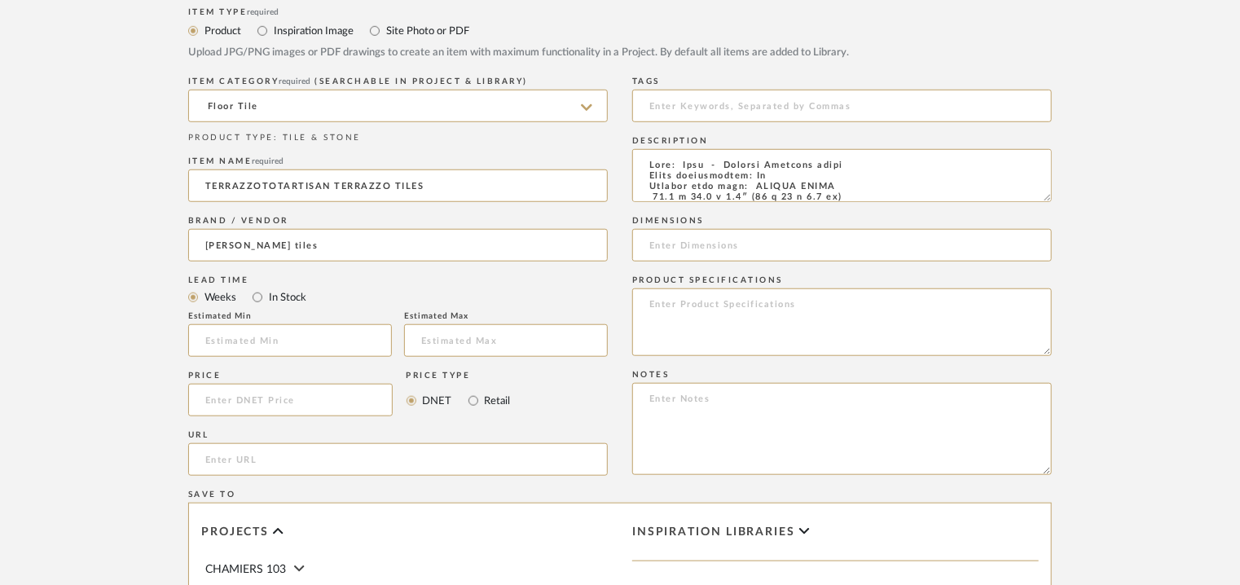
scroll to position [570, 0]
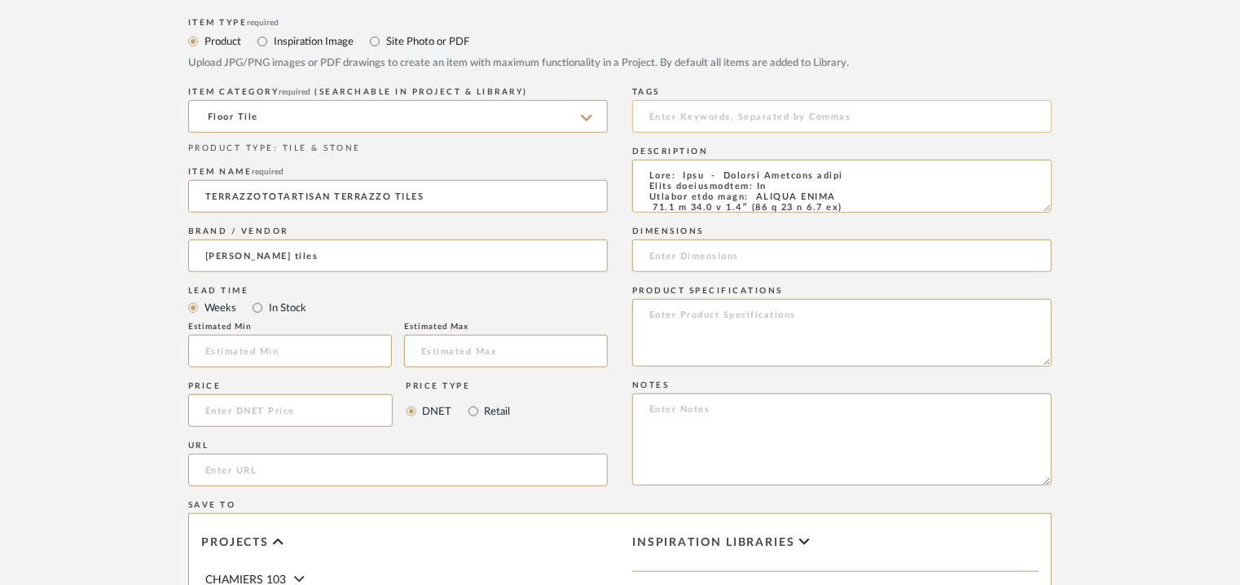
drag, startPoint x: 705, startPoint y: 98, endPoint x: 687, endPoint y: 109, distance: 20.6
click at [704, 100] on div "Tags" at bounding box center [841, 112] width 419 height 59
click at [685, 110] on input at bounding box center [841, 116] width 419 height 33
type input "T"
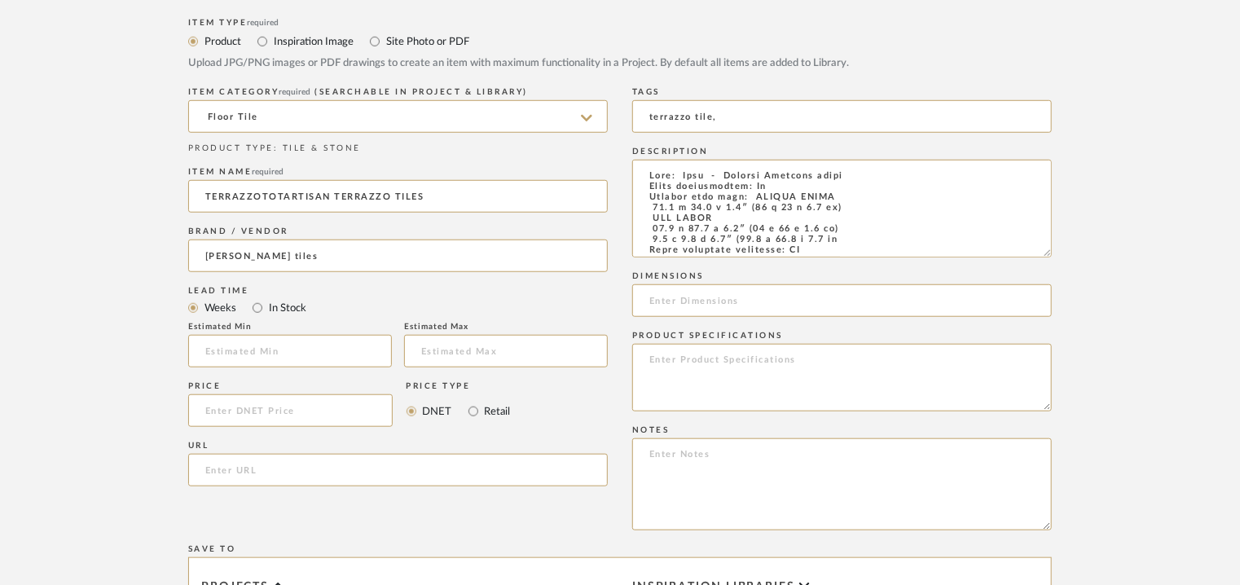
drag, startPoint x: 1042, startPoint y: 209, endPoint x: 1067, endPoint y: 291, distance: 85.3
click at [1066, 289] on form "Bulk upload images - create multiple items Import from Pinterest - create items…" at bounding box center [620, 336] width 1038 height 1104
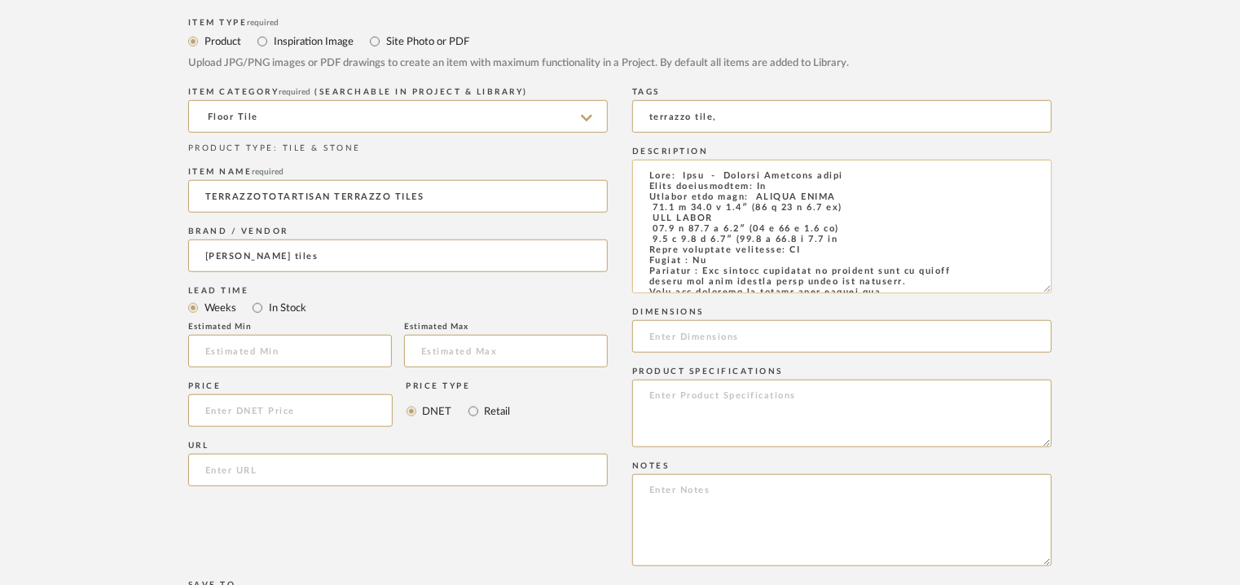
type input "terrazzo tile,"
drag, startPoint x: 747, startPoint y: 206, endPoint x: 652, endPoint y: 211, distance: 94.6
click at [652, 211] on textarea at bounding box center [841, 227] width 419 height 134
click at [696, 331] on input at bounding box center [841, 336] width 419 height 33
paste input "15.7 x 15.7 x 1.1″"
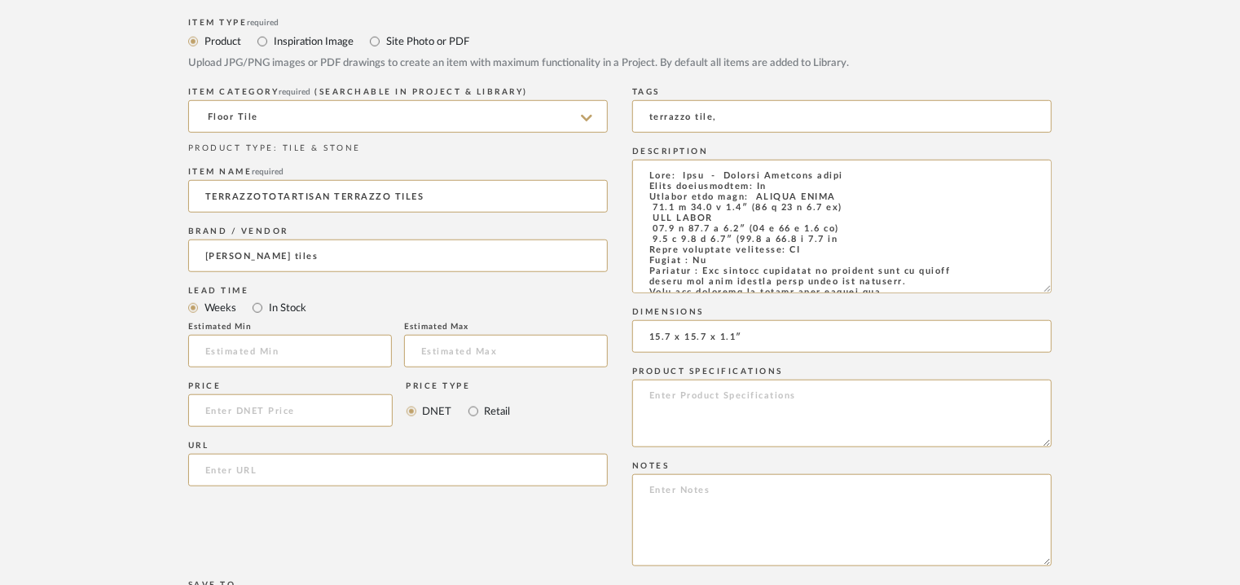
type input "15.7 x 15.7 x 1.1″"
paste textarea "Price : On request Lead time: Na Customisable : Custom size available. 3D avail…"
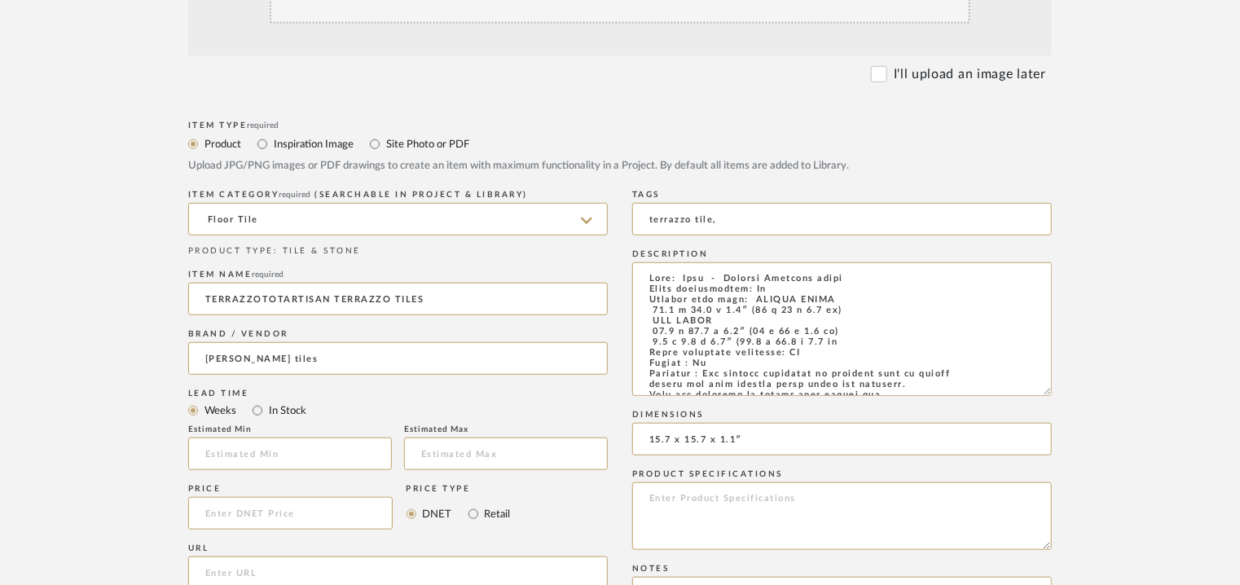
scroll to position [244, 0]
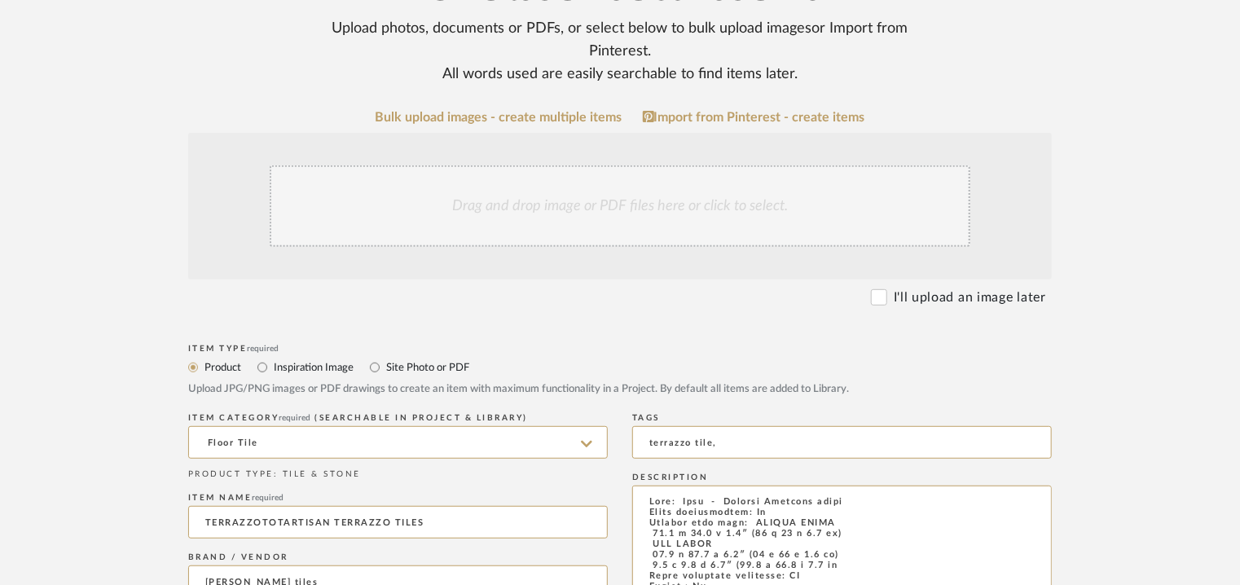
type textarea "Price : On request Lead time: Na Customisable : Custom size available. 3D avail…"
click at [610, 200] on div "Drag and drop image or PDF files here or click to select." at bounding box center [620, 205] width 700 height 81
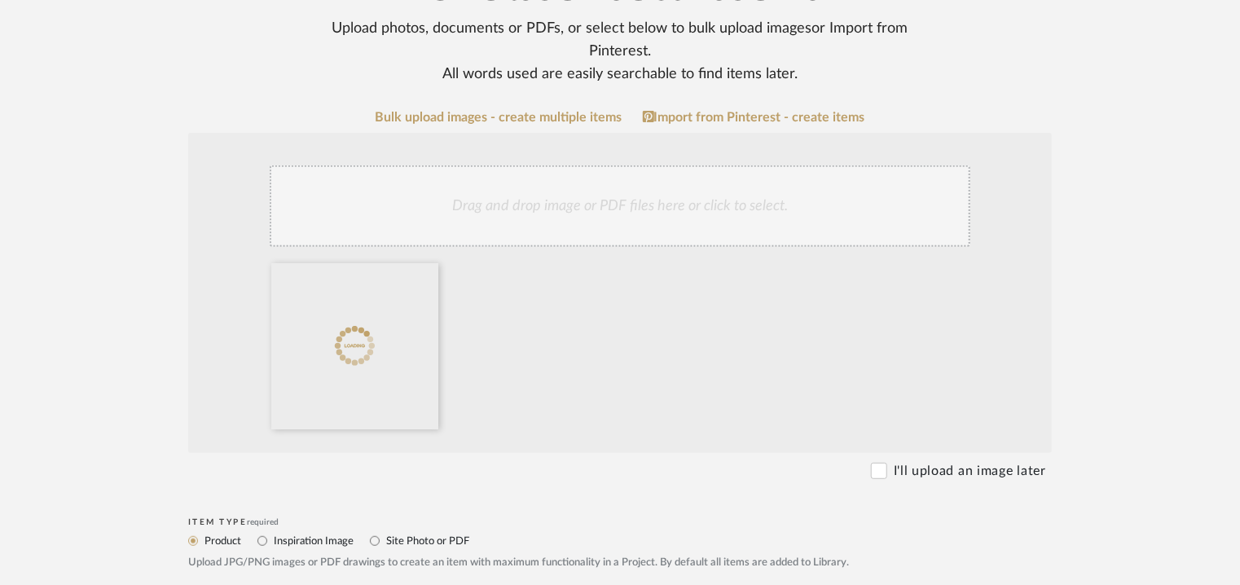
click at [617, 211] on div "Drag and drop image or PDF files here or click to select." at bounding box center [620, 205] width 700 height 81
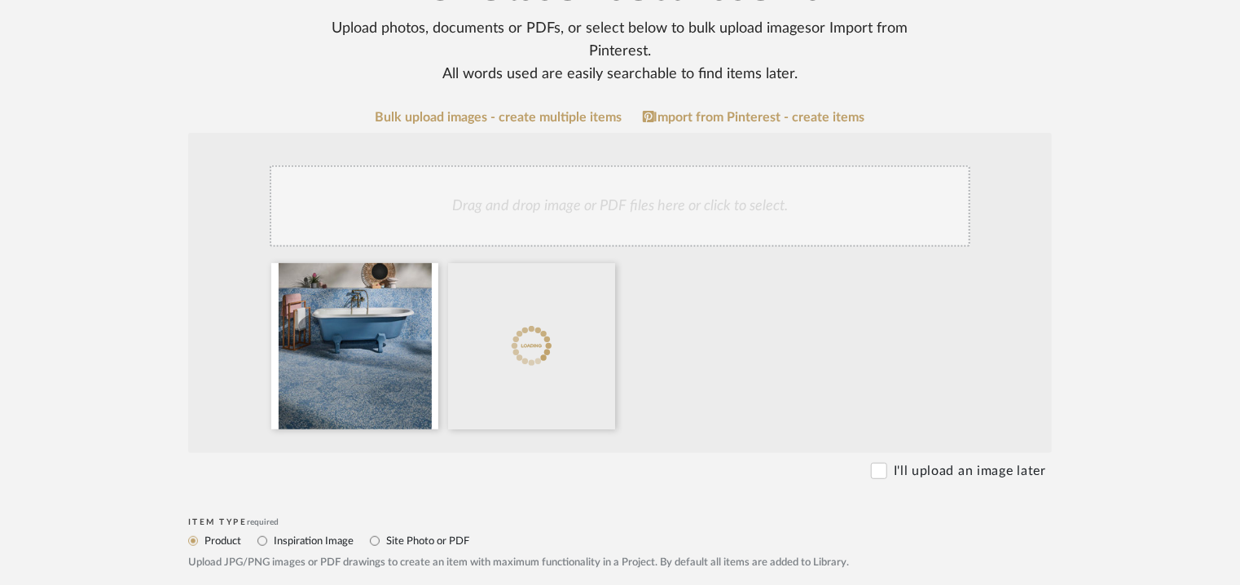
click at [613, 210] on div "Drag and drop image or PDF files here or click to select." at bounding box center [620, 205] width 700 height 81
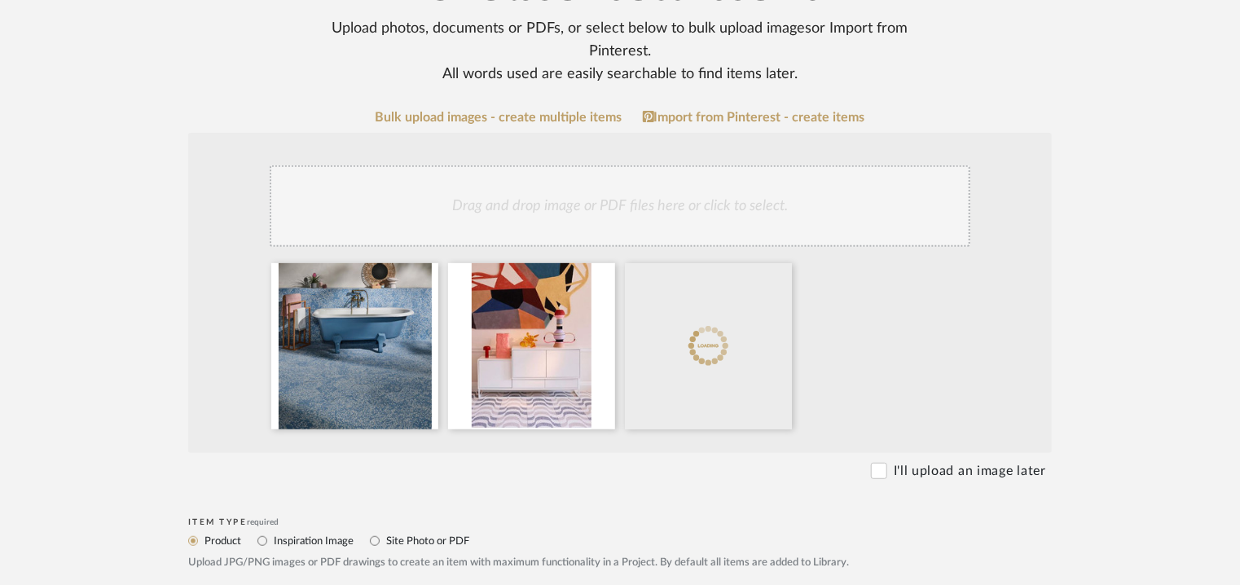
click at [683, 225] on div "Drag and drop image or PDF files here or click to select." at bounding box center [620, 205] width 700 height 81
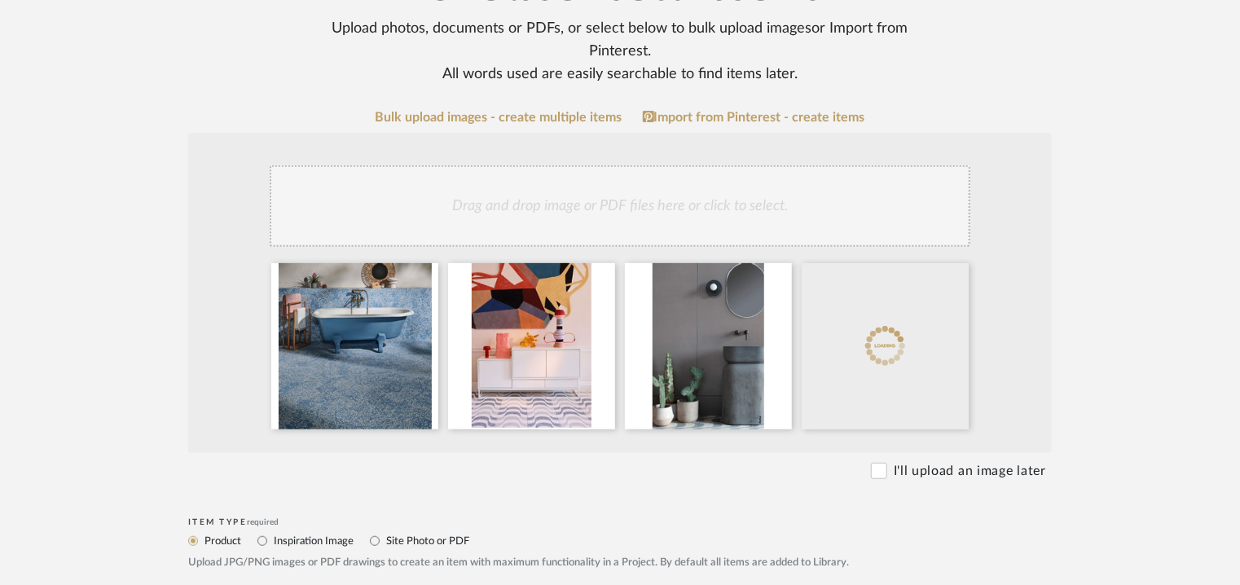
click at [664, 203] on div "Drag and drop image or PDF files here or click to select." at bounding box center [620, 205] width 700 height 81
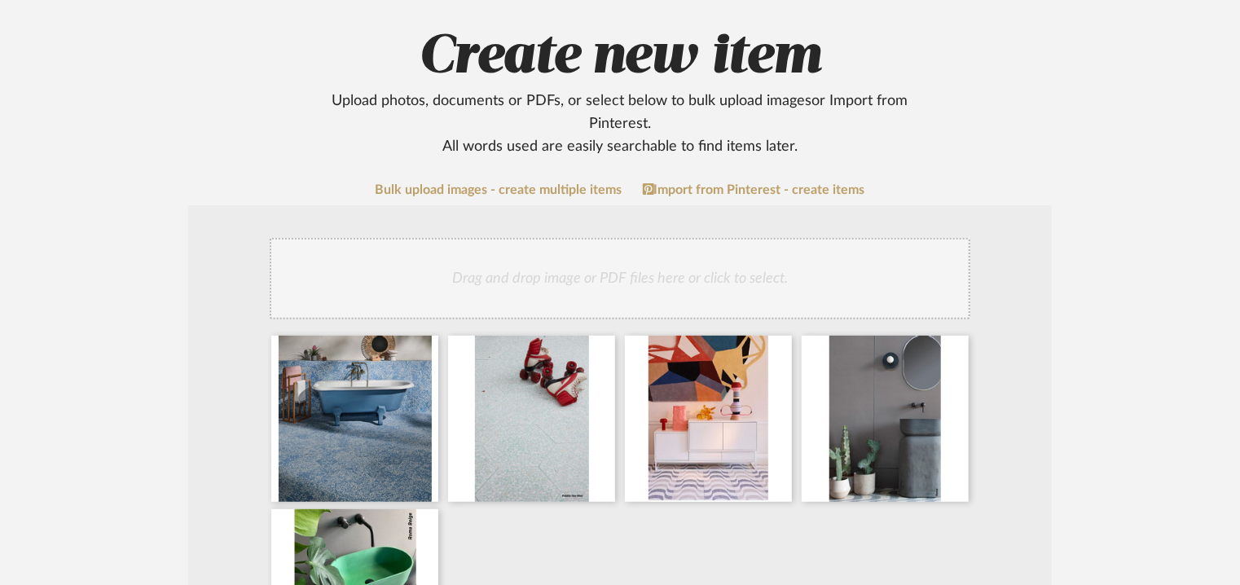
scroll to position [163, 0]
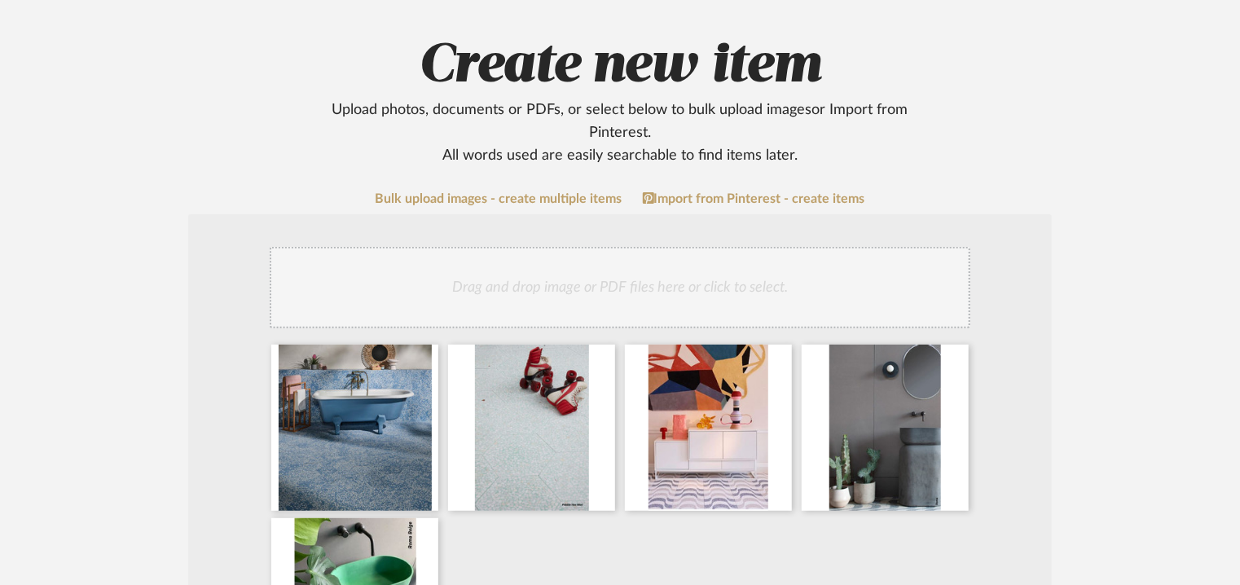
click at [545, 285] on div "Drag and drop image or PDF files here or click to select." at bounding box center [620, 287] width 700 height 81
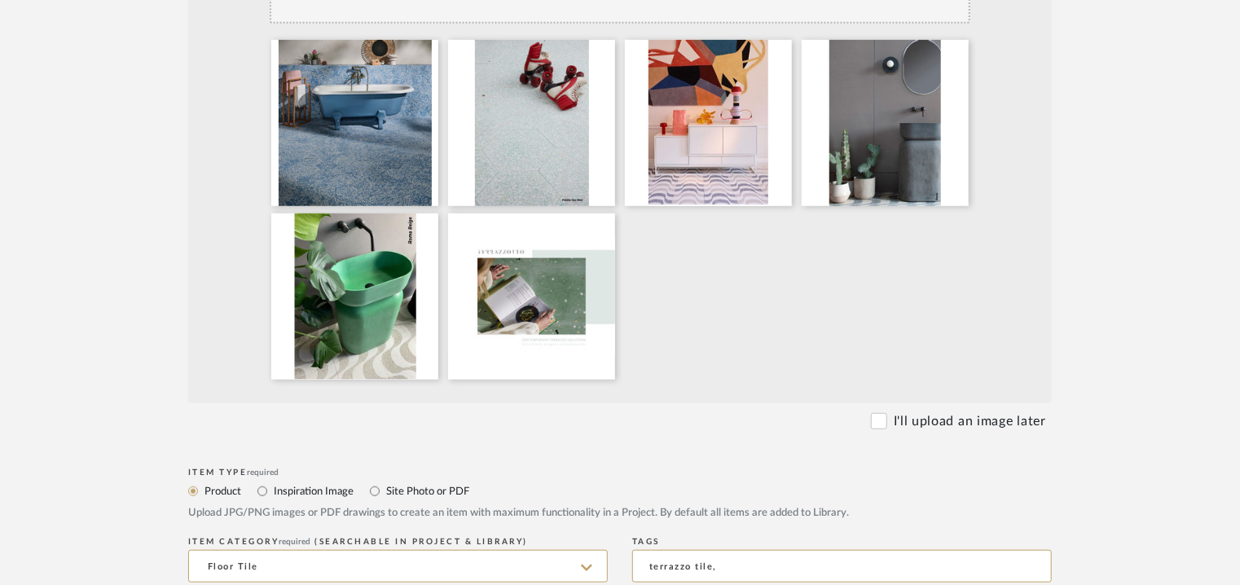
scroll to position [733, 0]
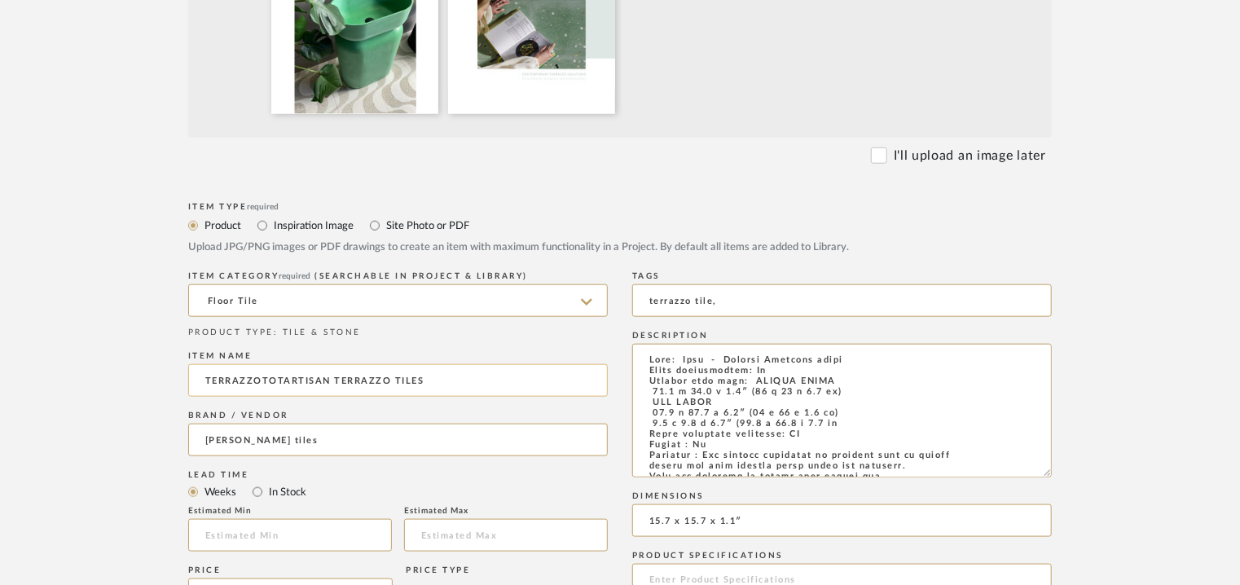
click at [281, 379] on input "TERRAZZOTOTARTISAN TERRAZZO TILES" at bounding box center [397, 380] width 419 height 33
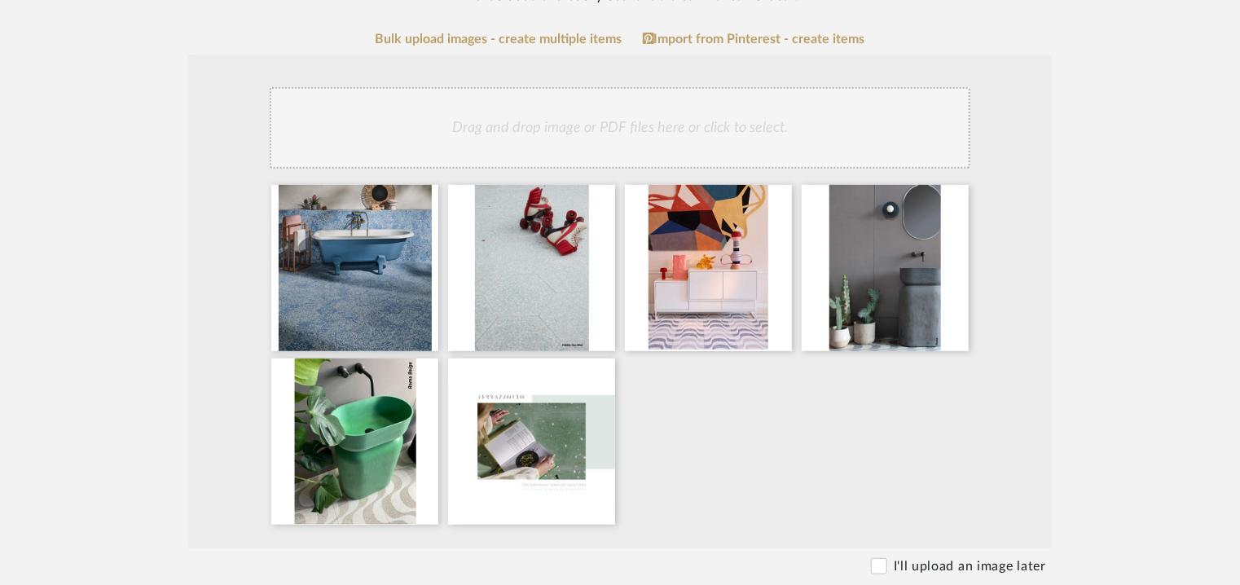
scroll to position [326, 0]
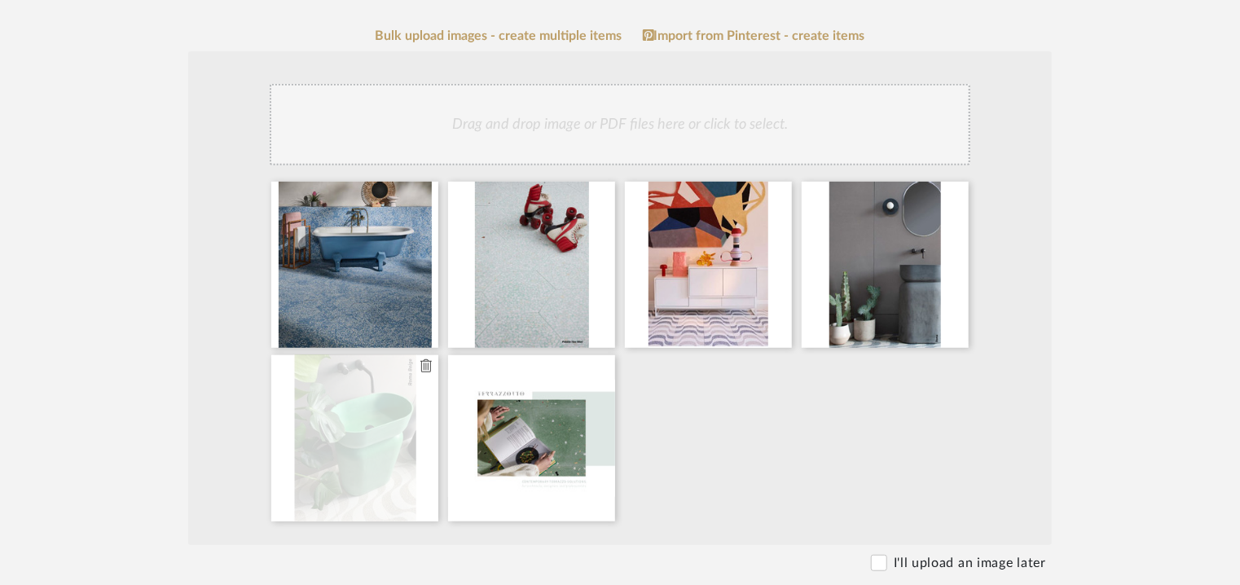
type input "TERRAZZOTTO - ARTISAN TERRAZZO TILES"
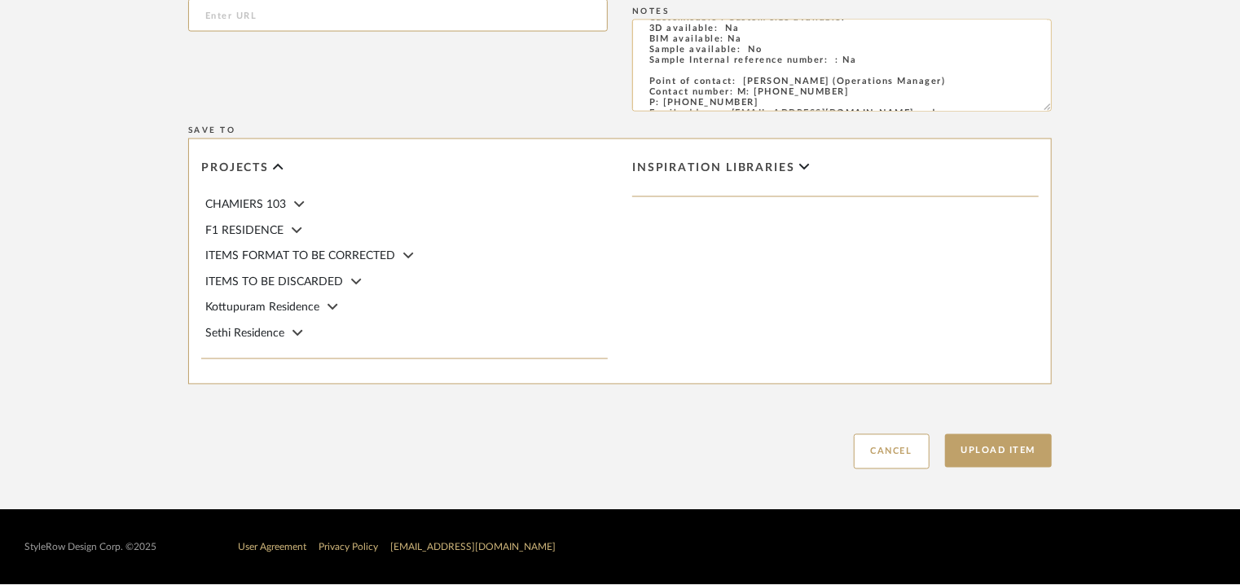
scroll to position [11, 0]
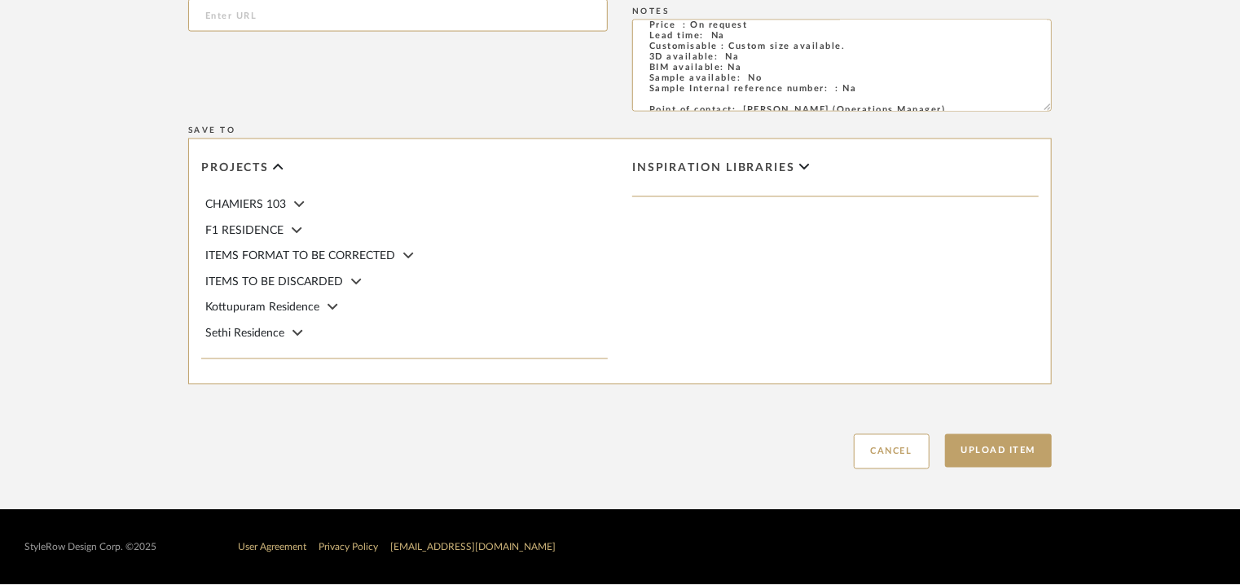
drag, startPoint x: 1048, startPoint y: 108, endPoint x: 1089, endPoint y: 278, distance: 174.2
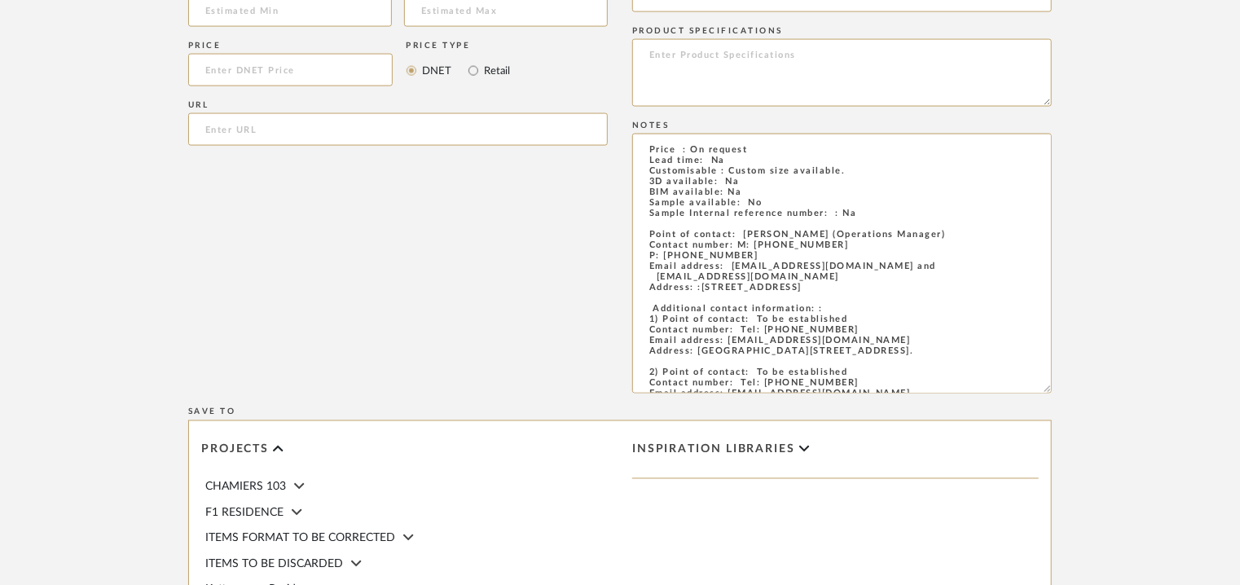
scroll to position [1453, 0]
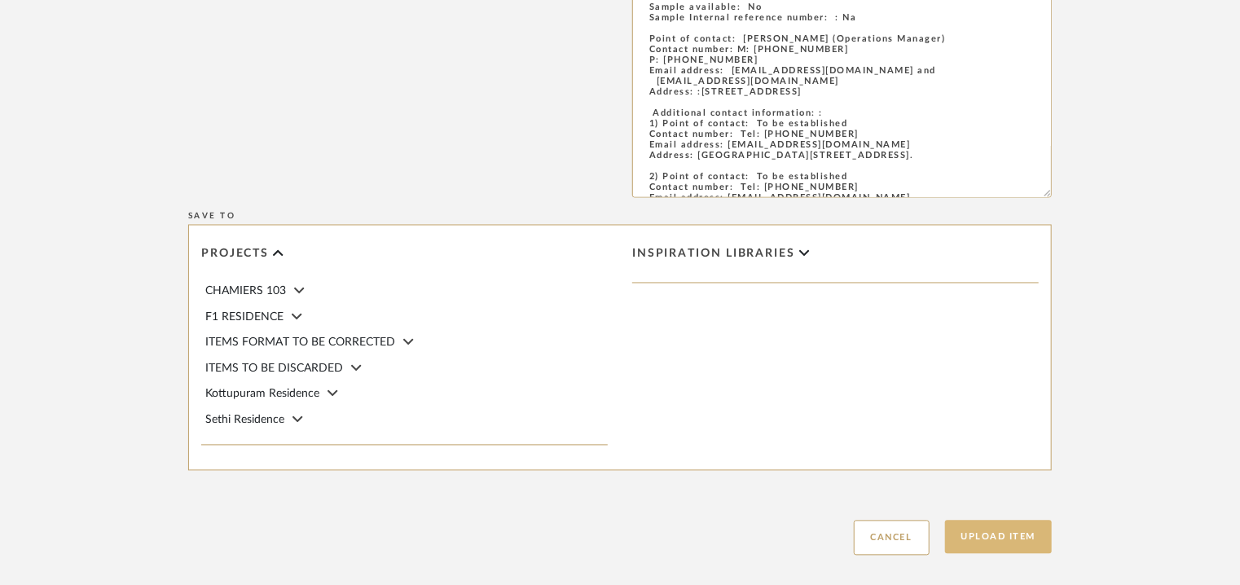
click at [1025, 545] on button "Upload Item" at bounding box center [999, 536] width 108 height 33
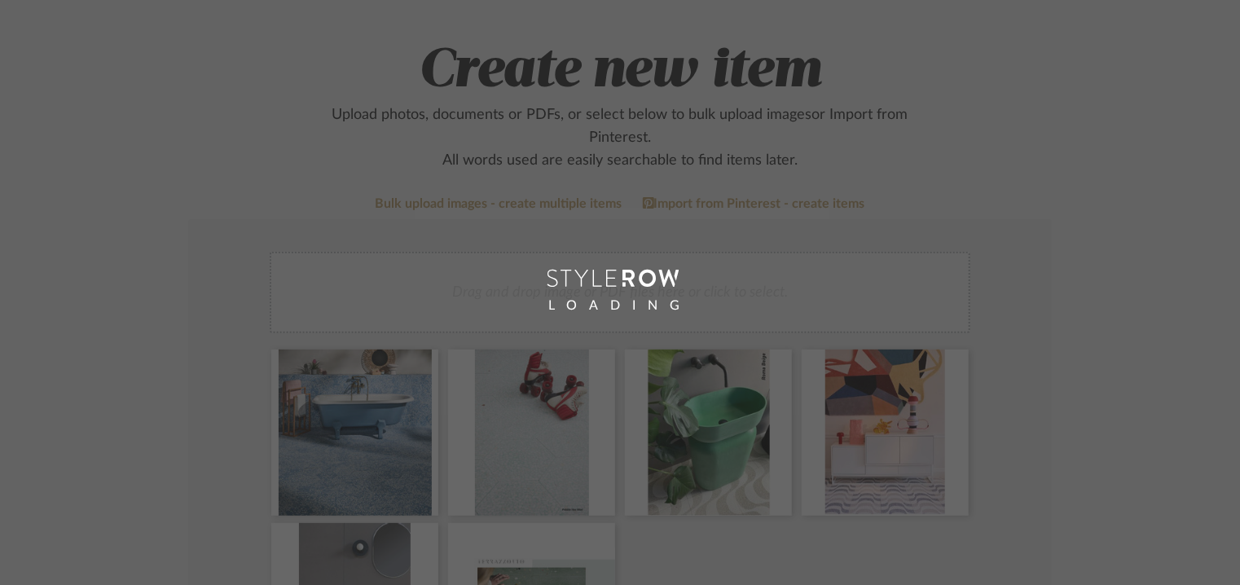
scroll to position [81, 0]
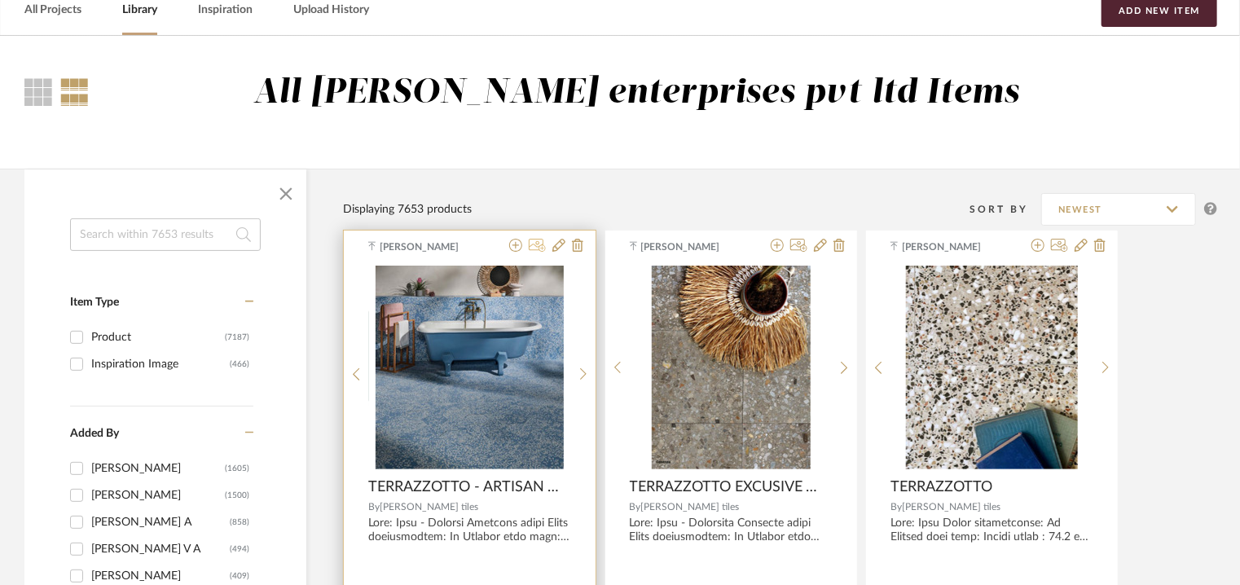
click at [538, 242] on icon at bounding box center [537, 245] width 17 height 13
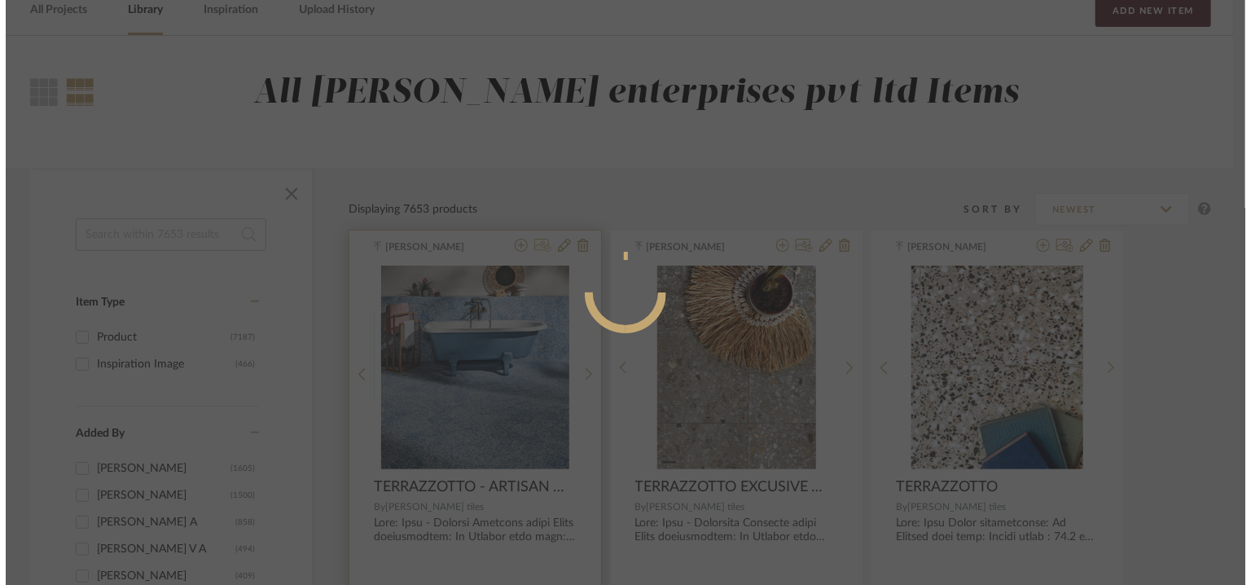
scroll to position [0, 0]
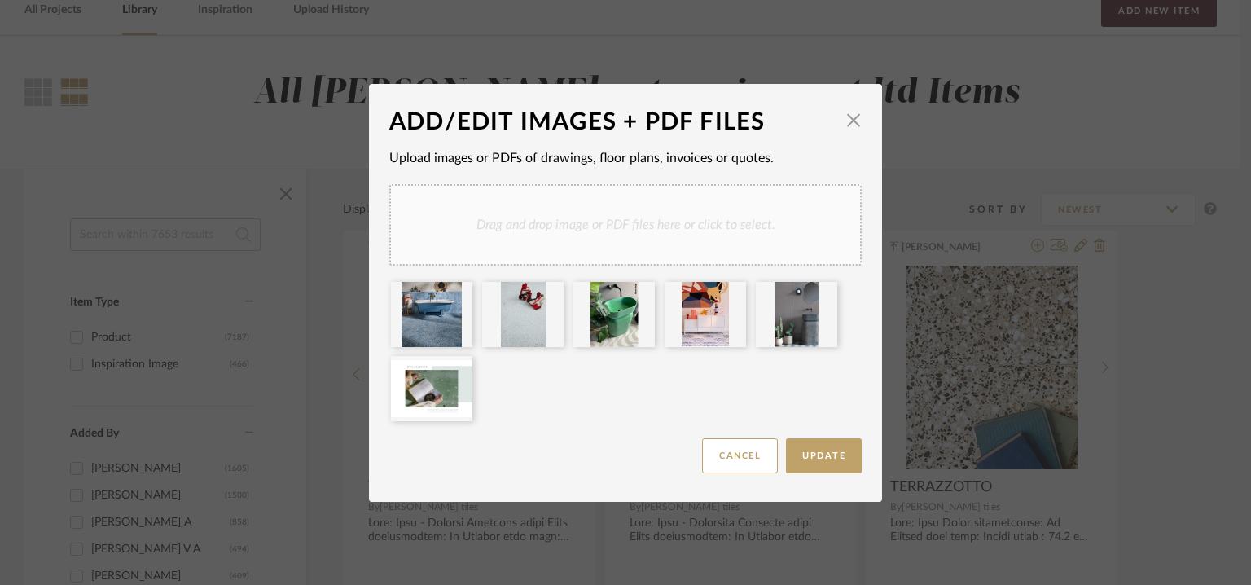
click at [538, 243] on div "Drag and drop image or PDF files here or click to select." at bounding box center [625, 224] width 472 height 81
click at [605, 236] on div "Drag and drop image or PDF files here or click to select." at bounding box center [625, 224] width 472 height 81
click at [565, 216] on div "Drag and drop image or PDF files here or click to select." at bounding box center [625, 224] width 472 height 81
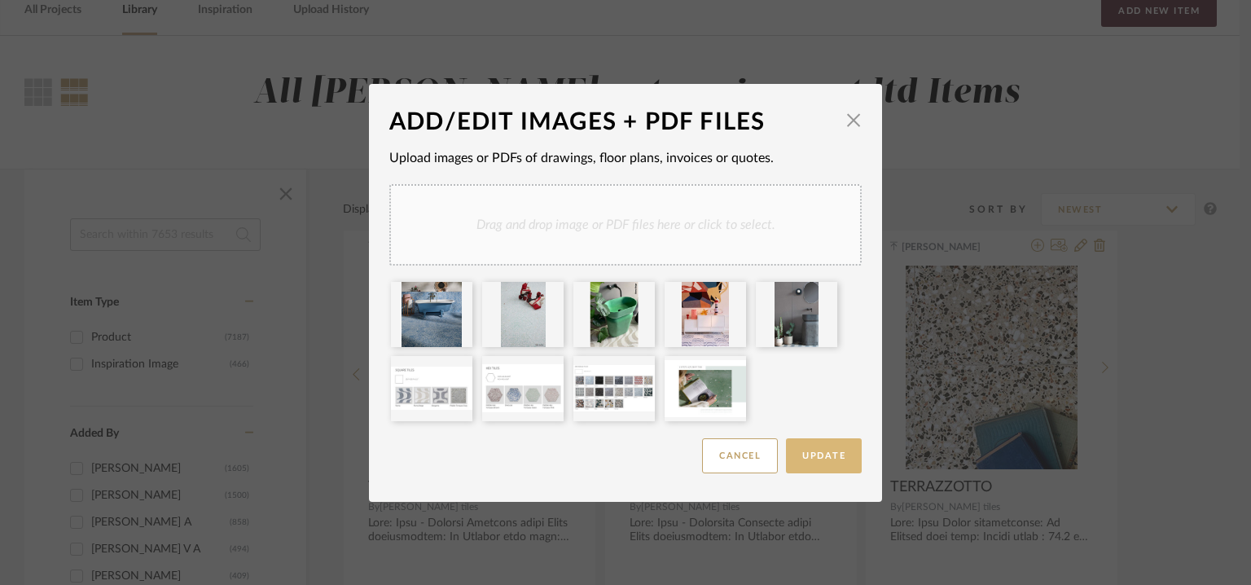
click at [821, 463] on button "Update" at bounding box center [824, 455] width 76 height 35
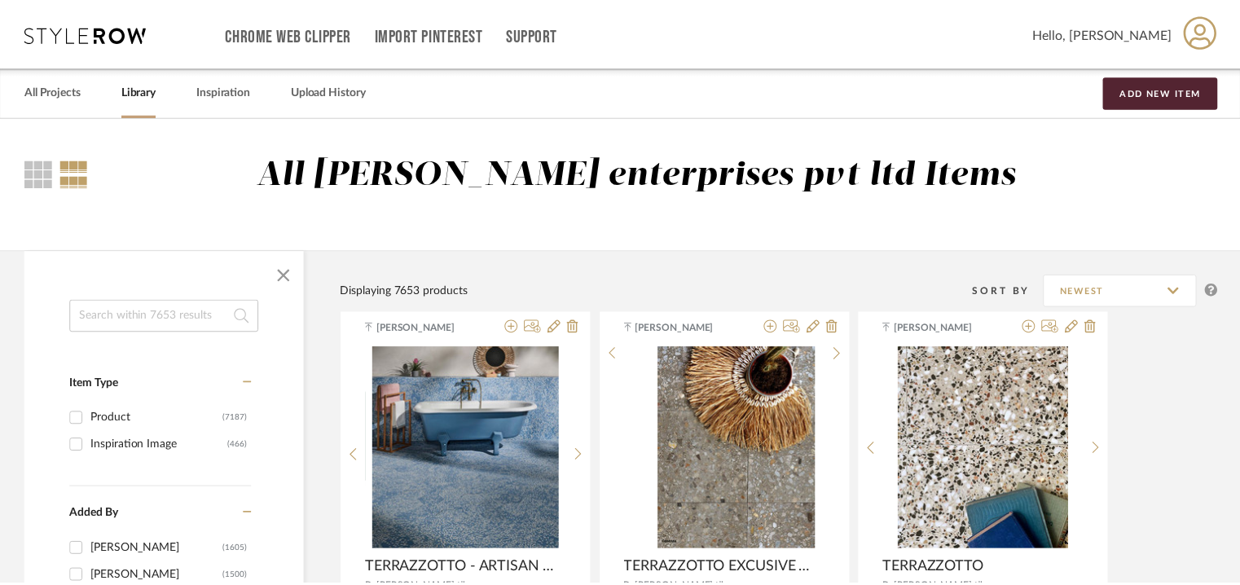
scroll to position [81, 0]
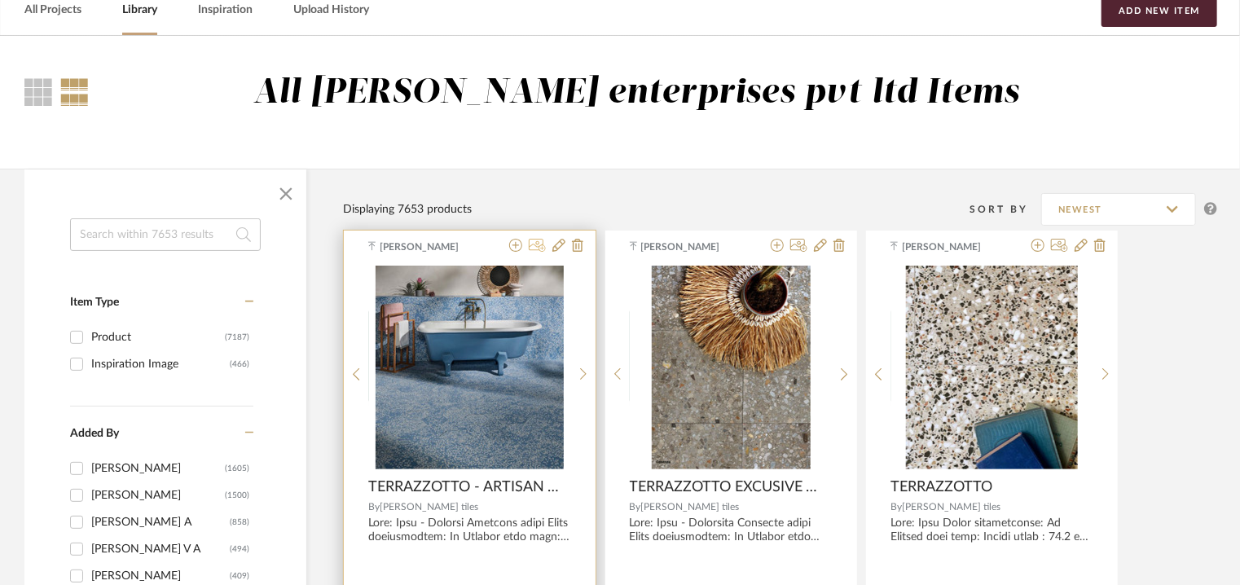
click at [538, 244] on icon at bounding box center [537, 245] width 17 height 13
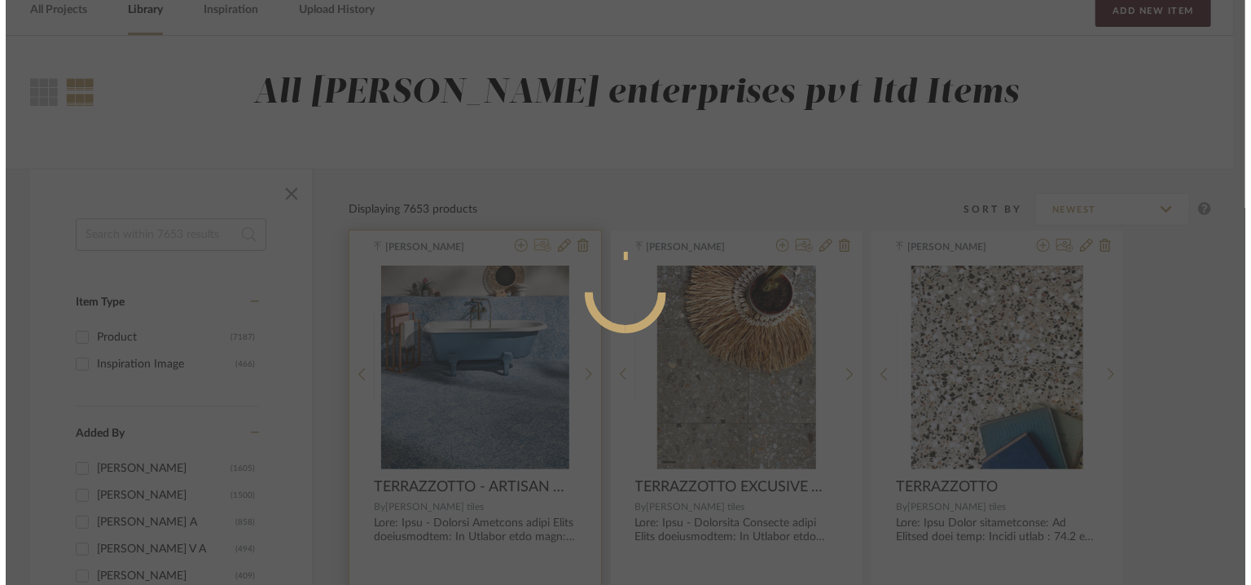
scroll to position [0, 0]
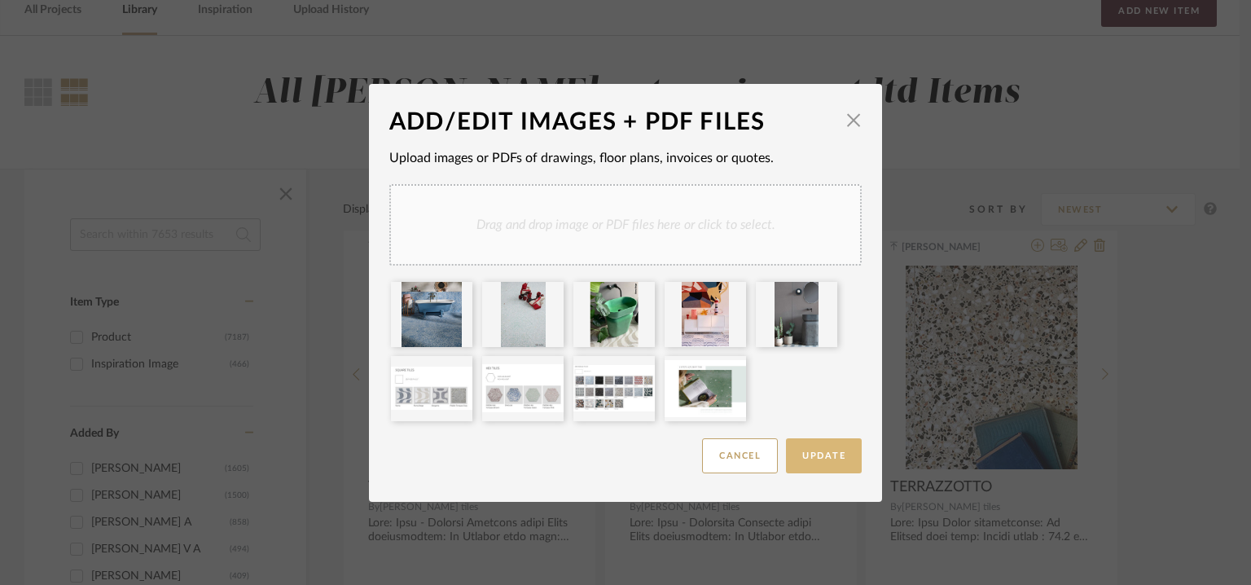
click at [838, 470] on button "Update" at bounding box center [824, 455] width 76 height 35
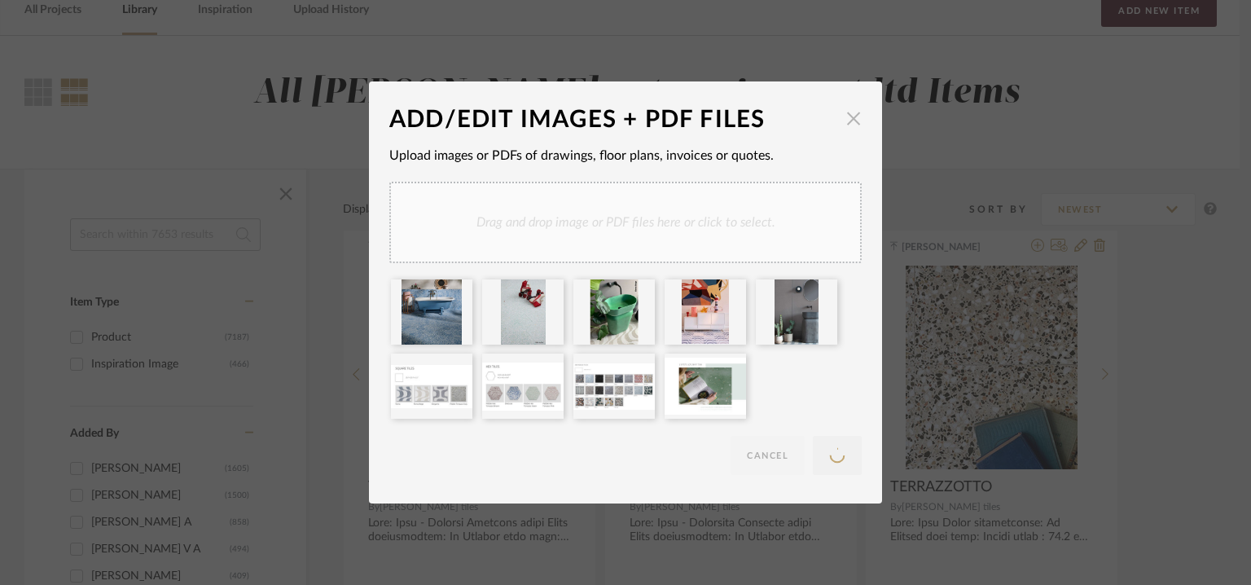
click at [847, 119] on span "button" at bounding box center [853, 118] width 33 height 33
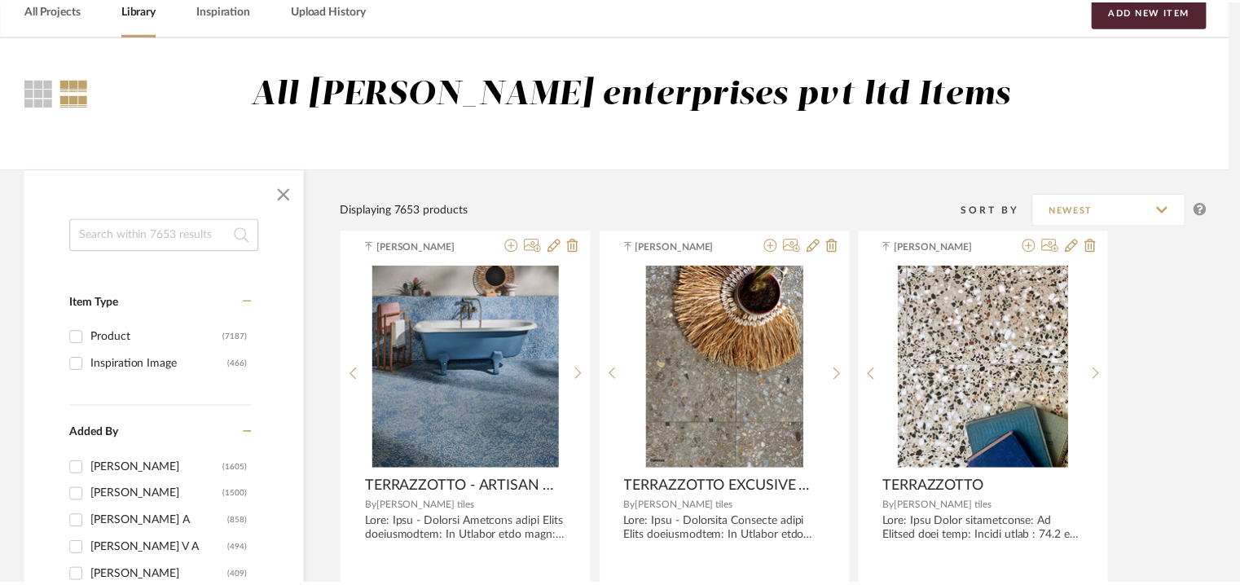
scroll to position [81, 0]
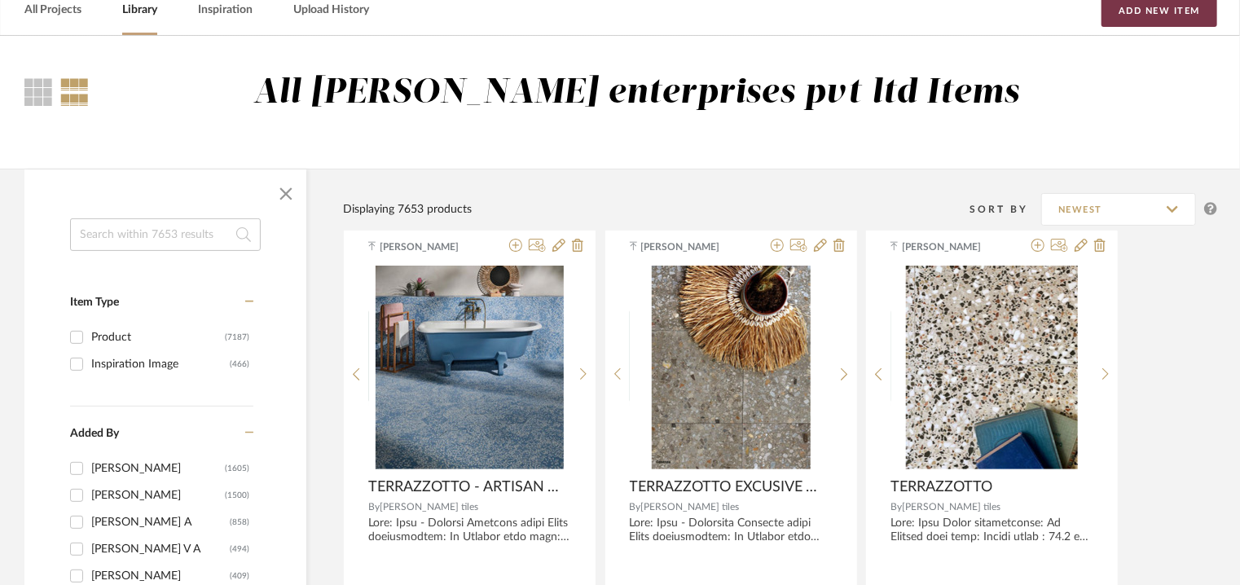
click at [1186, 21] on button "Add New Item" at bounding box center [1159, 10] width 116 height 33
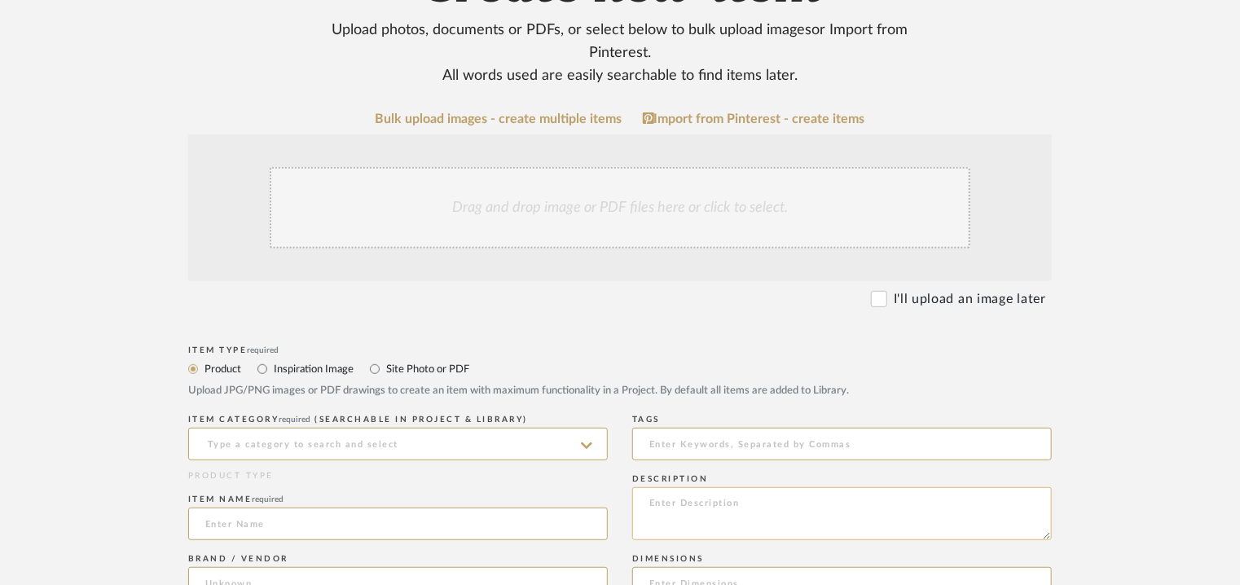
scroll to position [244, 0]
paste textarea "Lore: Ipsu - Dolorsi Ametcon Adipisci elits Doeiu temporincidi: Ut Laboree dolo…"
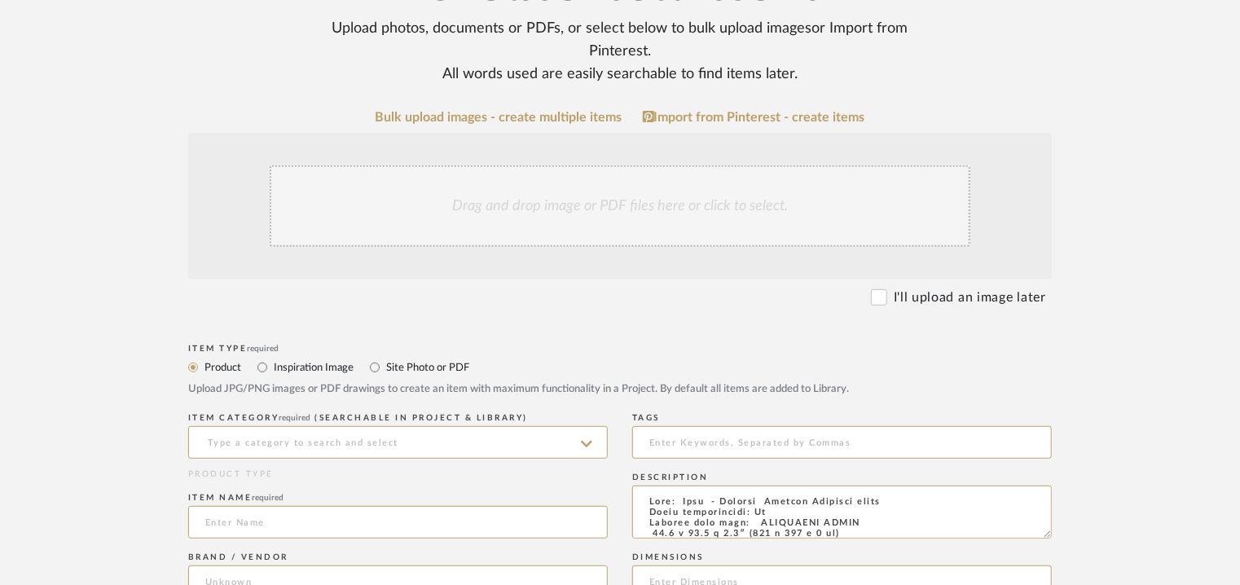
scroll to position [766, 0]
type textarea "Lore: Ipsu - Dolorsi Ametcon Adipisci elits Doeiu temporincidi: Ut Laboree dolo…"
click at [355, 437] on input at bounding box center [397, 442] width 419 height 33
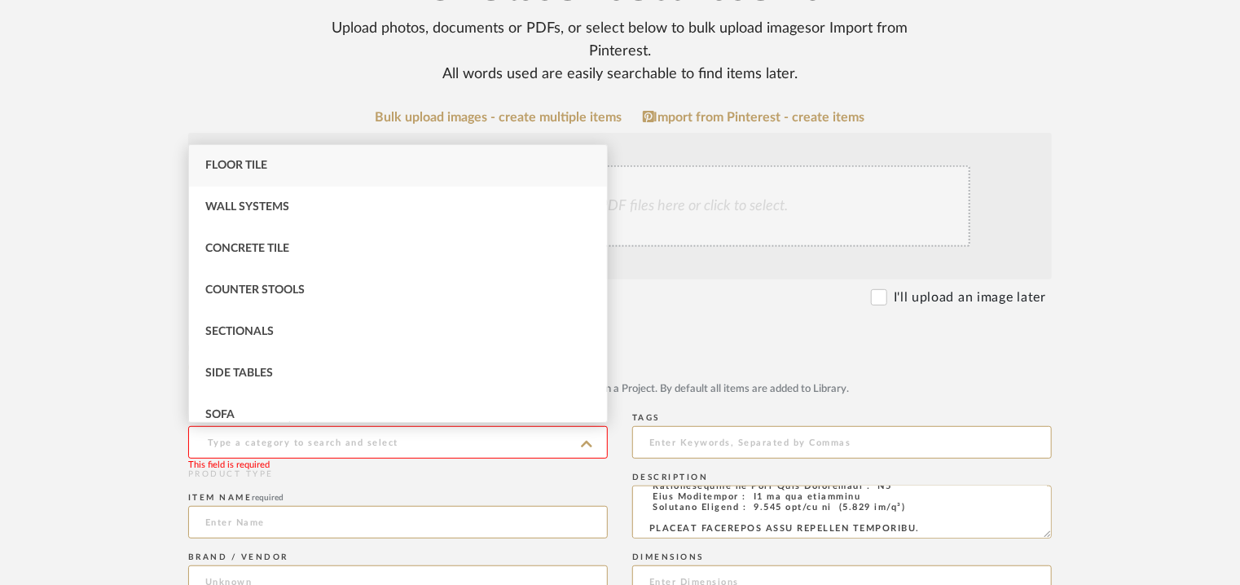
click at [265, 163] on span "Floor Tile" at bounding box center [236, 165] width 62 height 11
type input "Floor Tile"
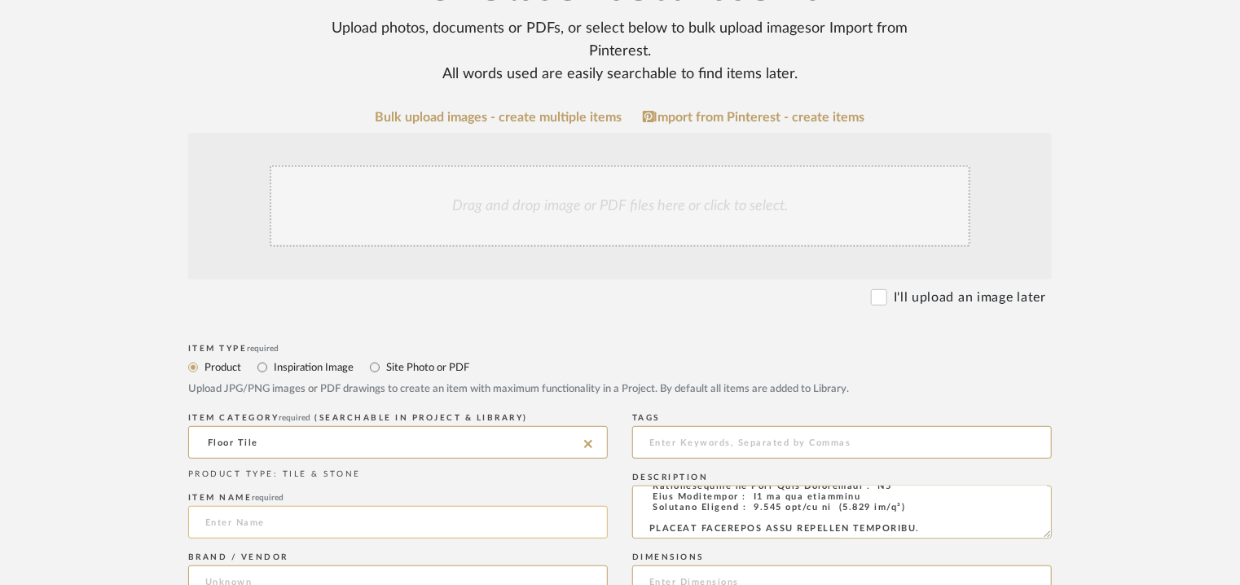
click at [254, 522] on input at bounding box center [397, 522] width 419 height 33
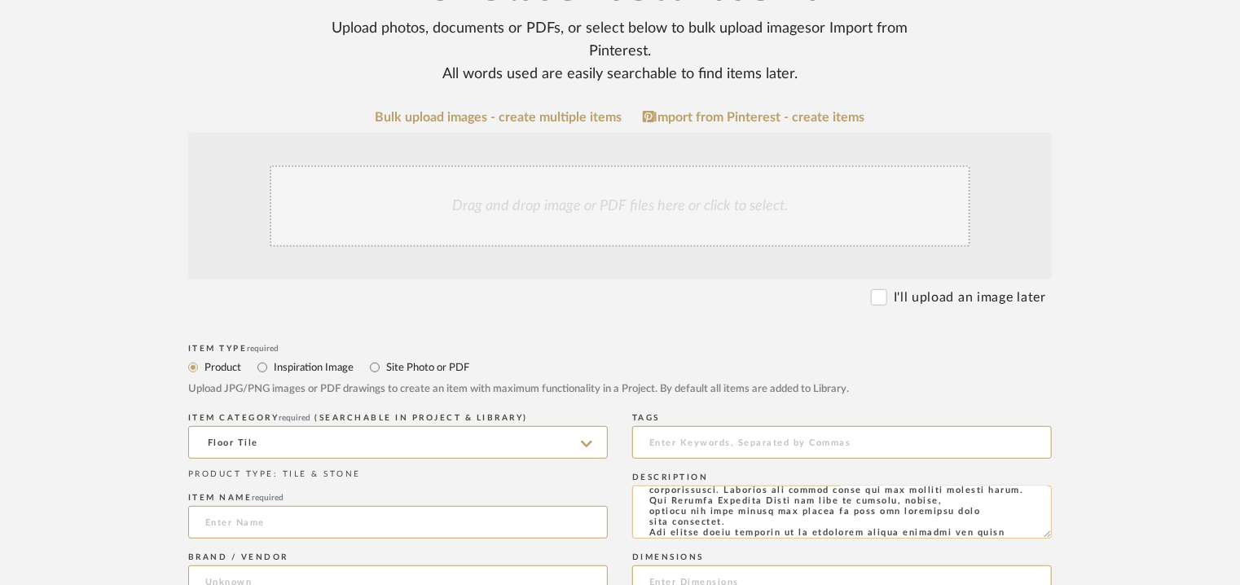
scroll to position [0, 0]
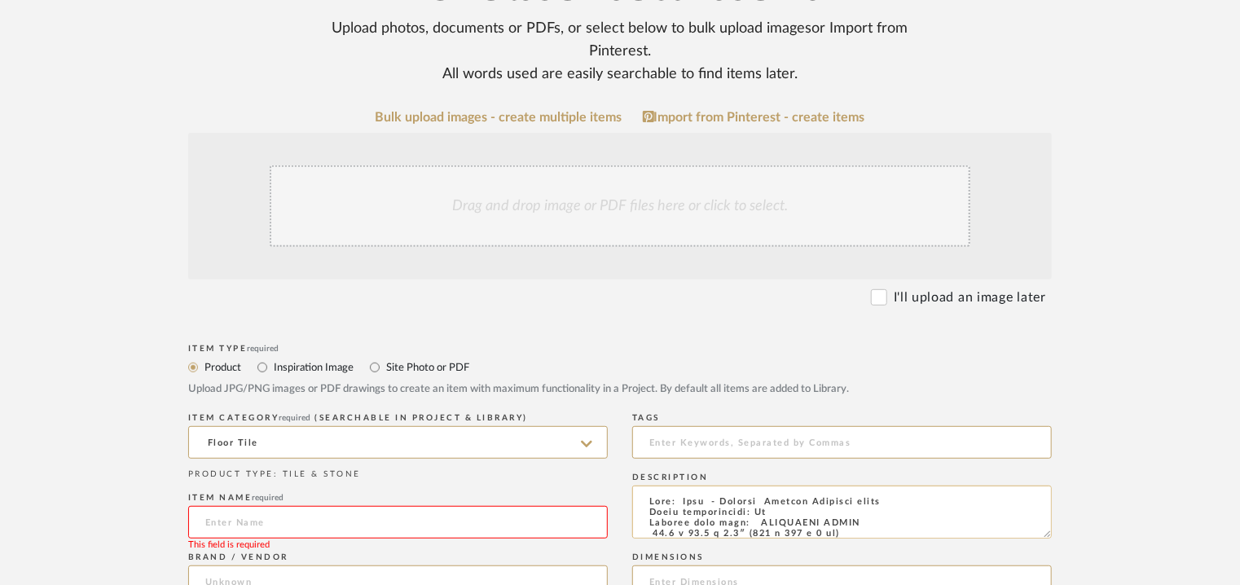
drag, startPoint x: 880, startPoint y: 499, endPoint x: 733, endPoint y: 499, distance: 146.6
click at [718, 501] on textarea at bounding box center [841, 511] width 419 height 53
click at [270, 526] on input at bounding box center [397, 522] width 419 height 33
paste input "Bespoke Artisan Terrazzo tiles"
click at [204, 522] on input "Bespoke Artisan Terrazzo tiles" at bounding box center [397, 522] width 419 height 33
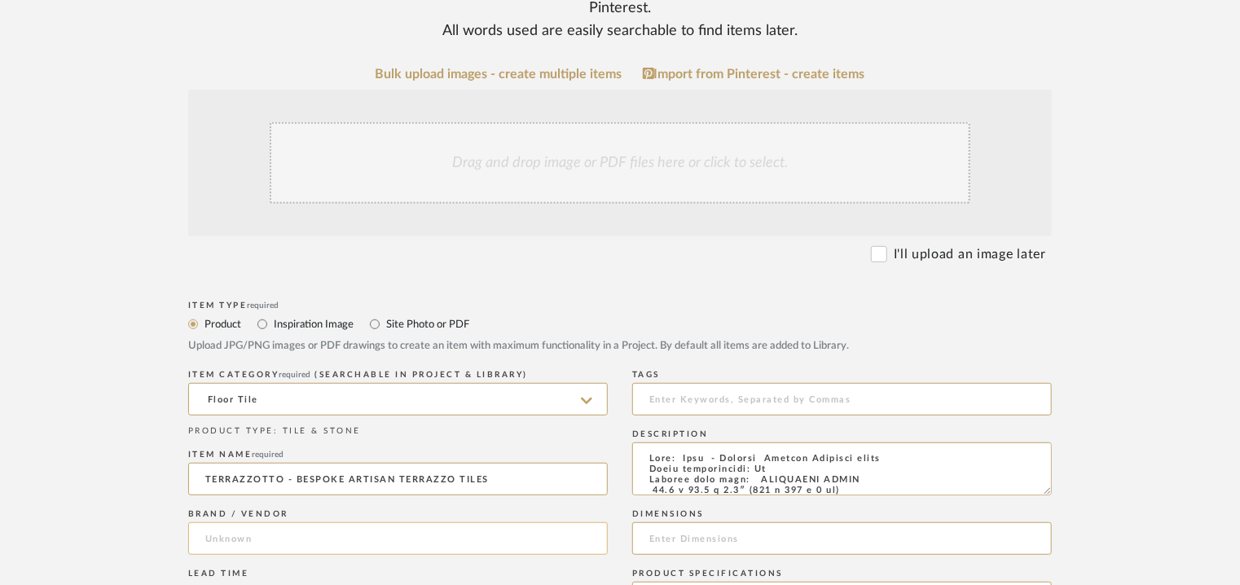
scroll to position [326, 0]
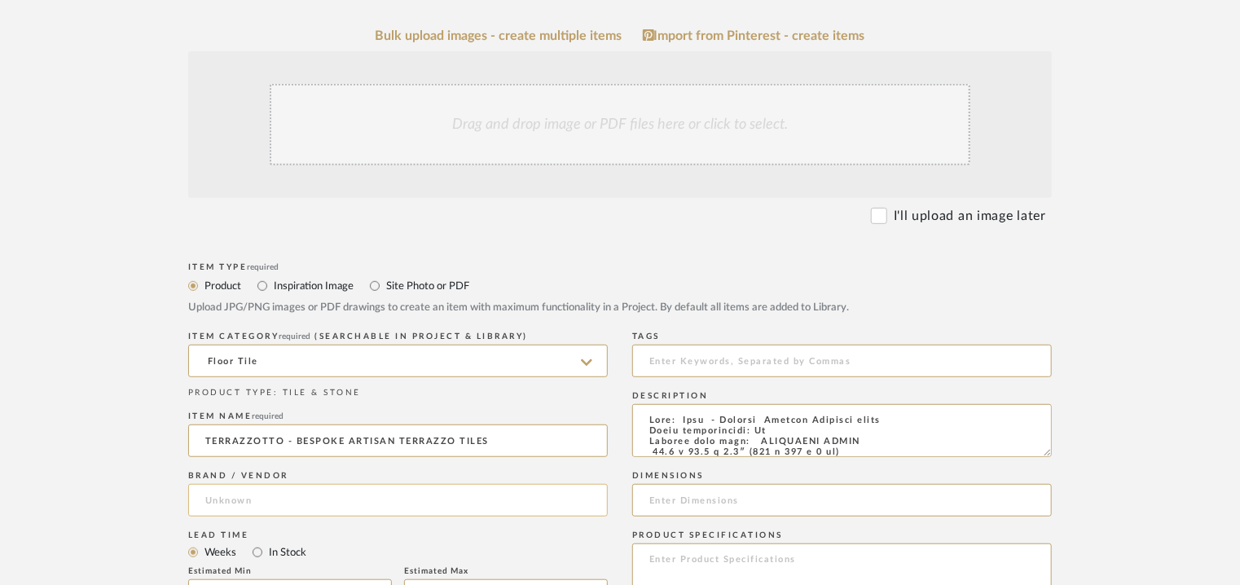
type input "TERRAZZOTTO - BESPOKE ARTISAN TERRAZZO TILES"
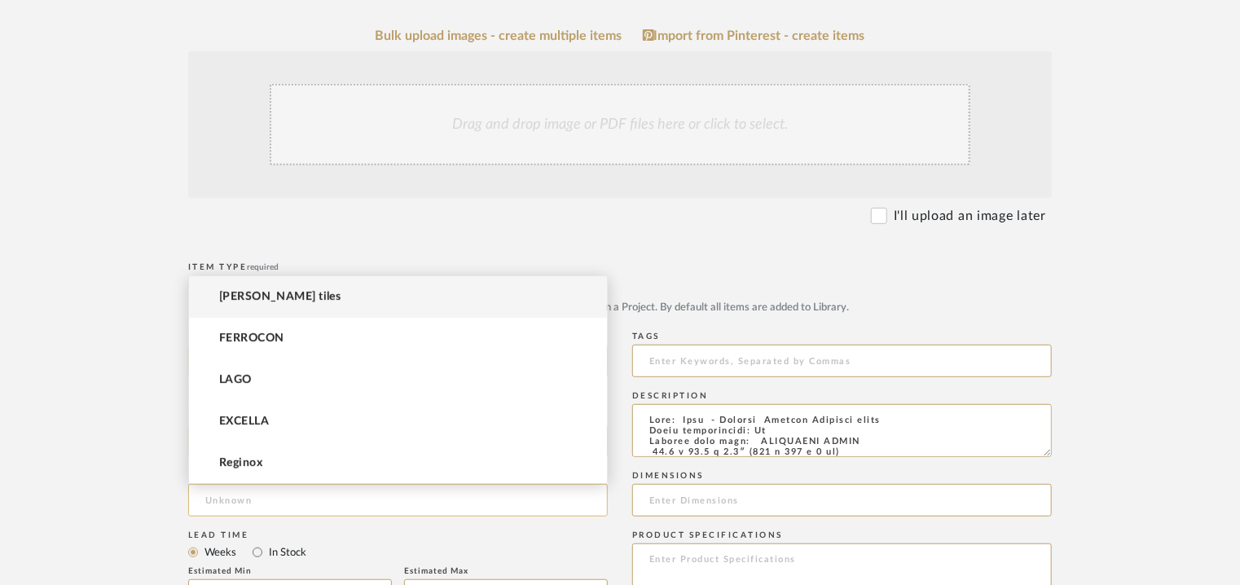
click at [273, 502] on input at bounding box center [397, 500] width 419 height 33
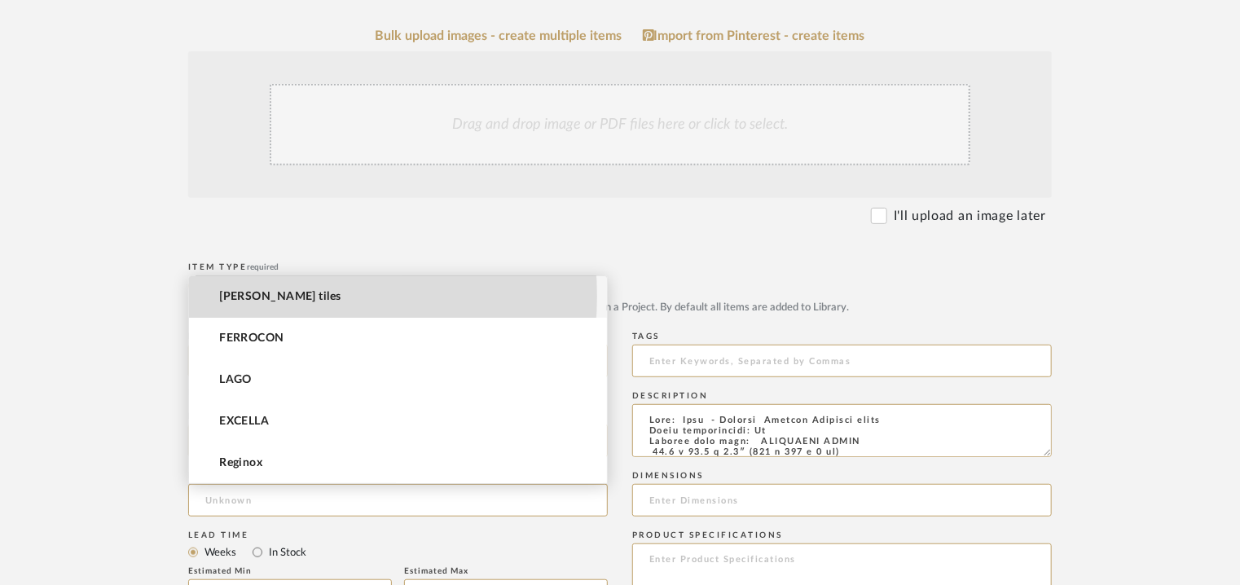
click at [292, 296] on mat-option "[PERSON_NAME] tiles" at bounding box center [398, 297] width 418 height 42
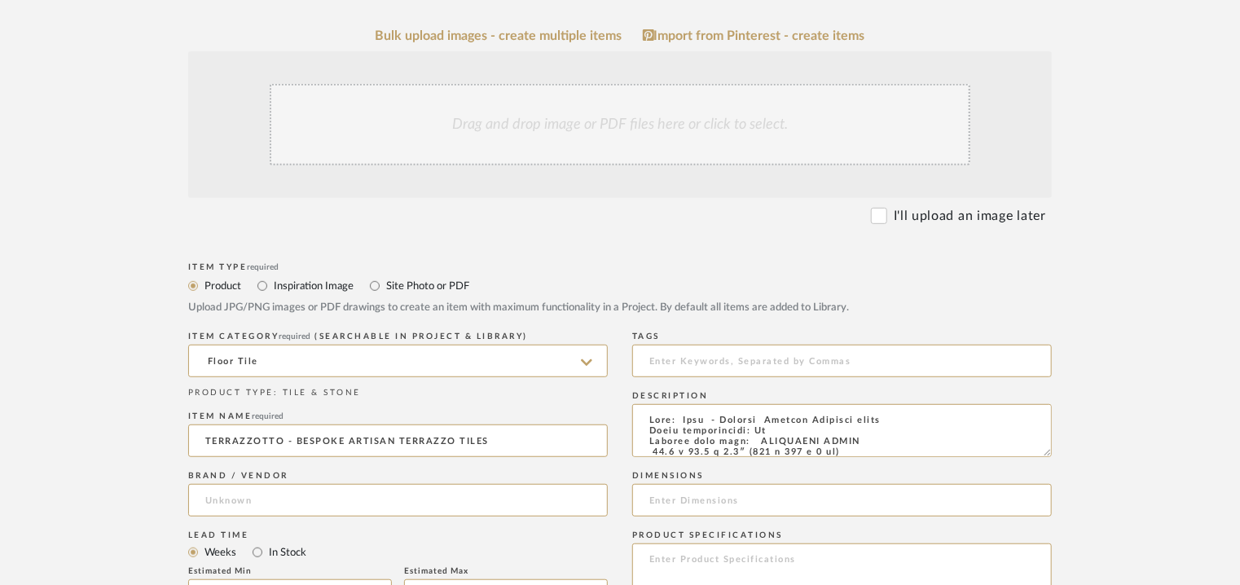
type input "[PERSON_NAME] tiles"
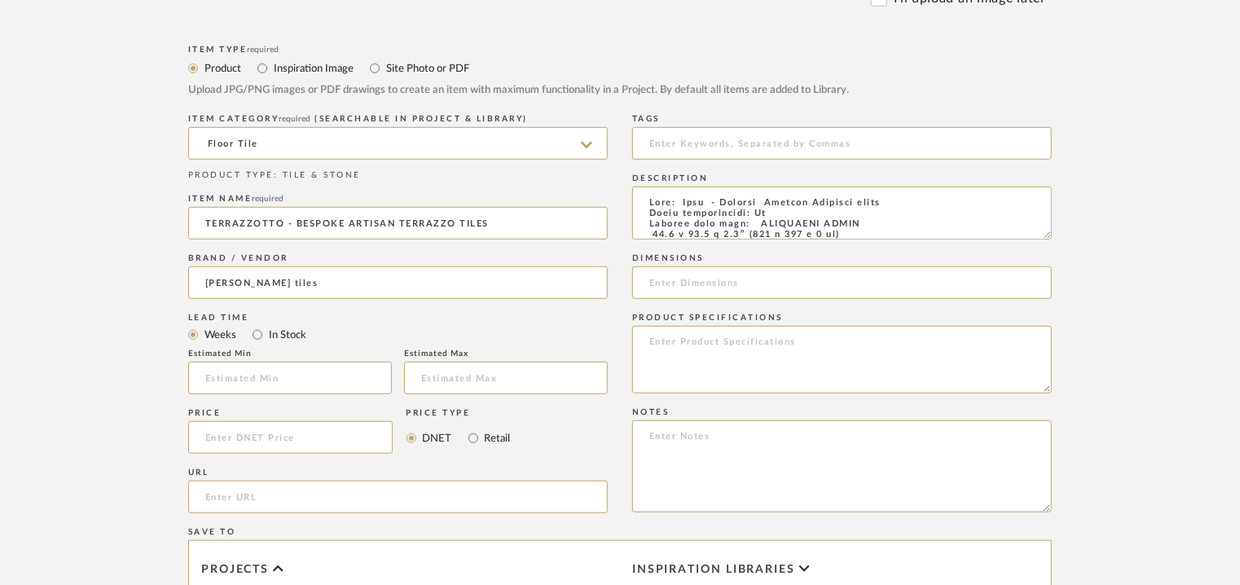
scroll to position [407, 0]
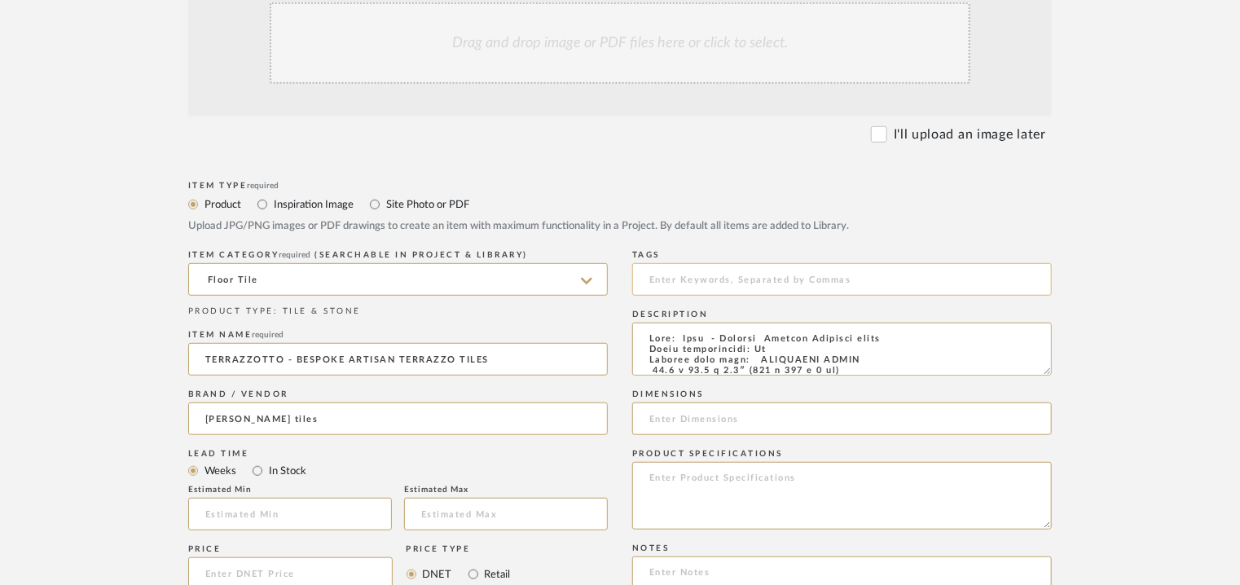
drag, startPoint x: 697, startPoint y: 278, endPoint x: 681, endPoint y: 282, distance: 16.8
click at [697, 278] on input at bounding box center [841, 279] width 419 height 33
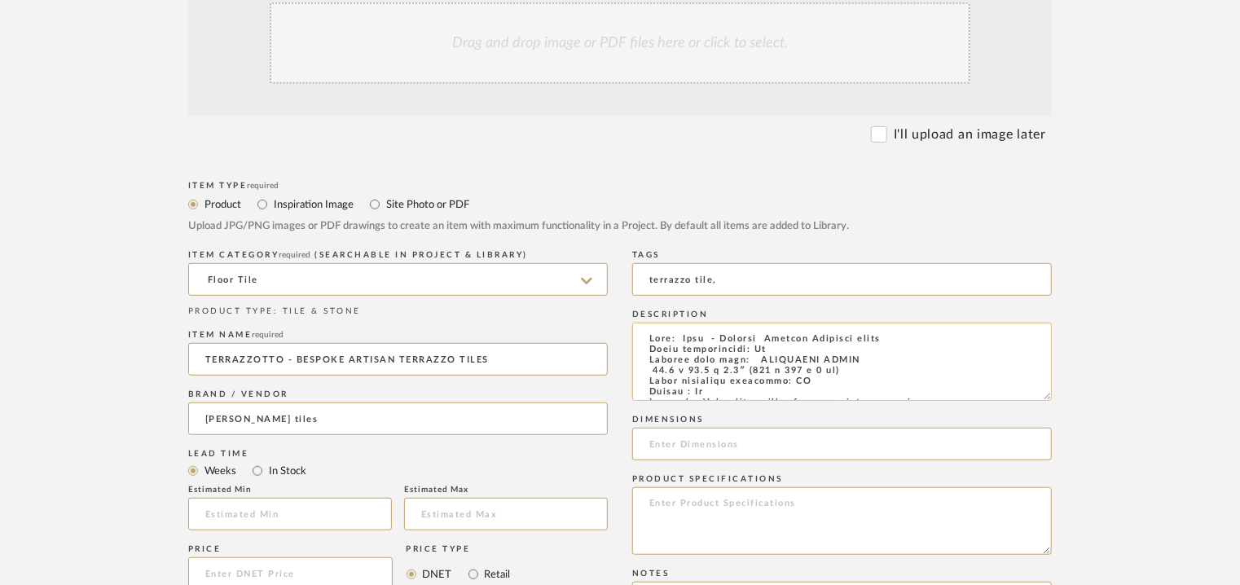
drag, startPoint x: 1049, startPoint y: 372, endPoint x: 1049, endPoint y: 396, distance: 23.6
click at [1049, 396] on textarea at bounding box center [841, 362] width 419 height 78
type input "terrazzo tile,"
drag, startPoint x: 869, startPoint y: 372, endPoint x: 643, endPoint y: 374, distance: 225.6
click at [643, 374] on textarea at bounding box center [841, 362] width 419 height 78
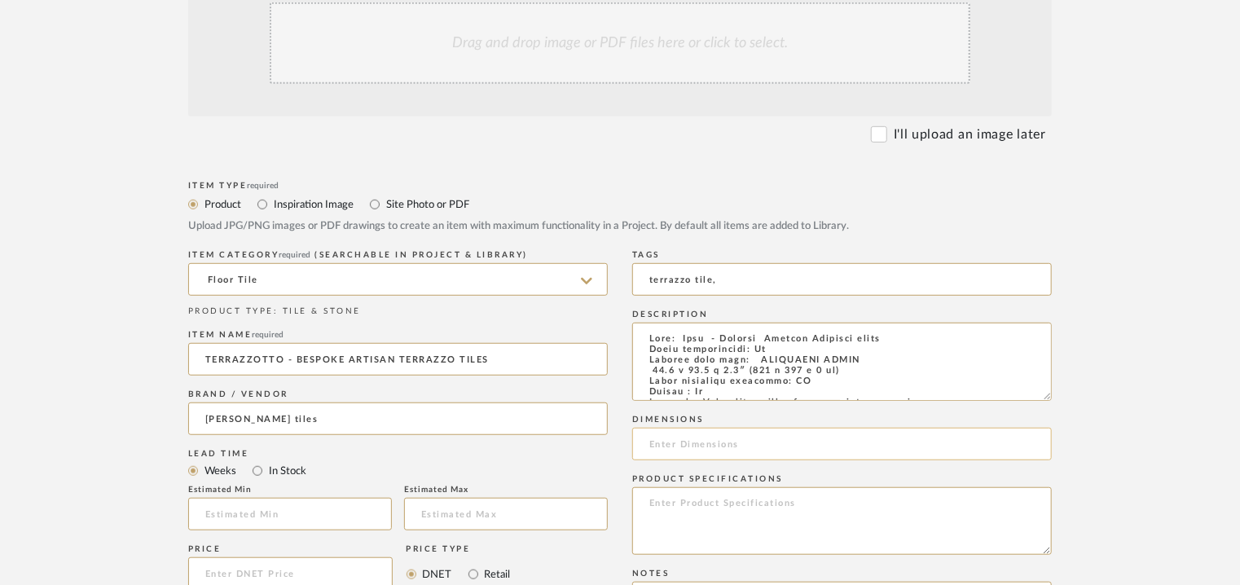
paste input "70.8 x 51.1 x 1.1″ (180 x 130 x 3 cm)"
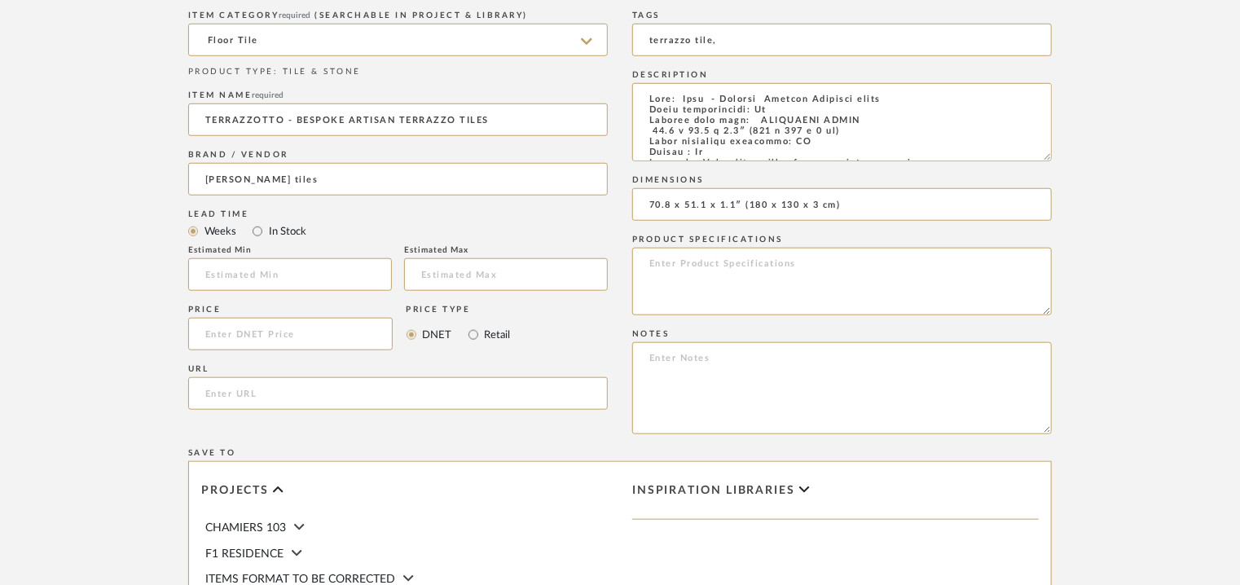
scroll to position [733, 0]
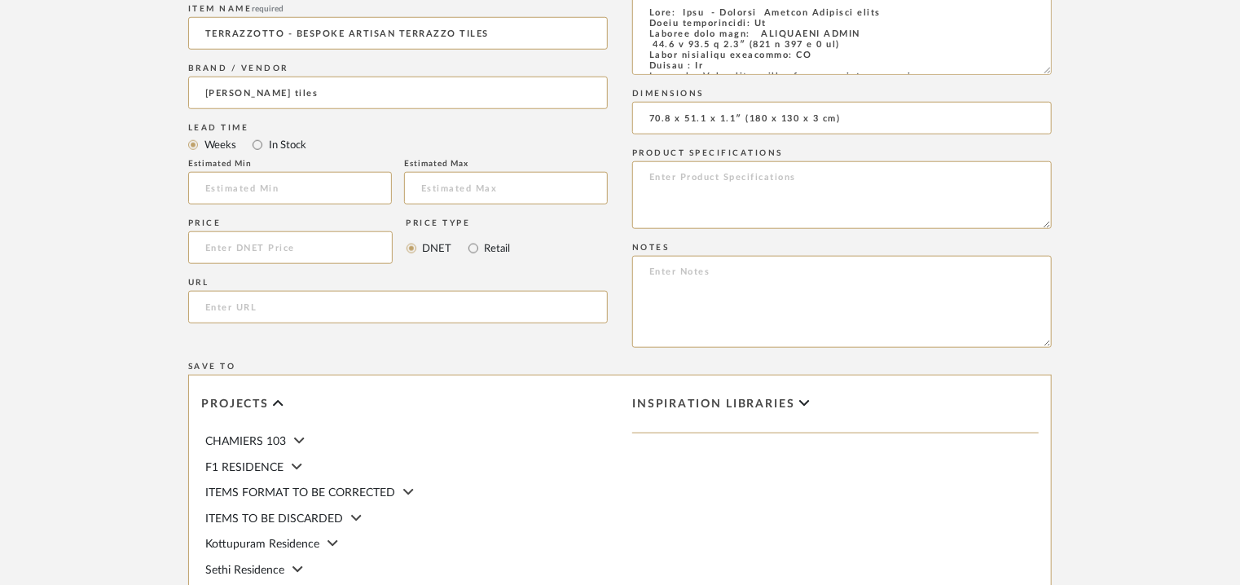
type input "70.8 x 51.1 x 1.1″ (180 x 130 x 3 cm)"
paste textarea "Price : On request Lead time: Na Customisable : Custom size available. 3D avail…"
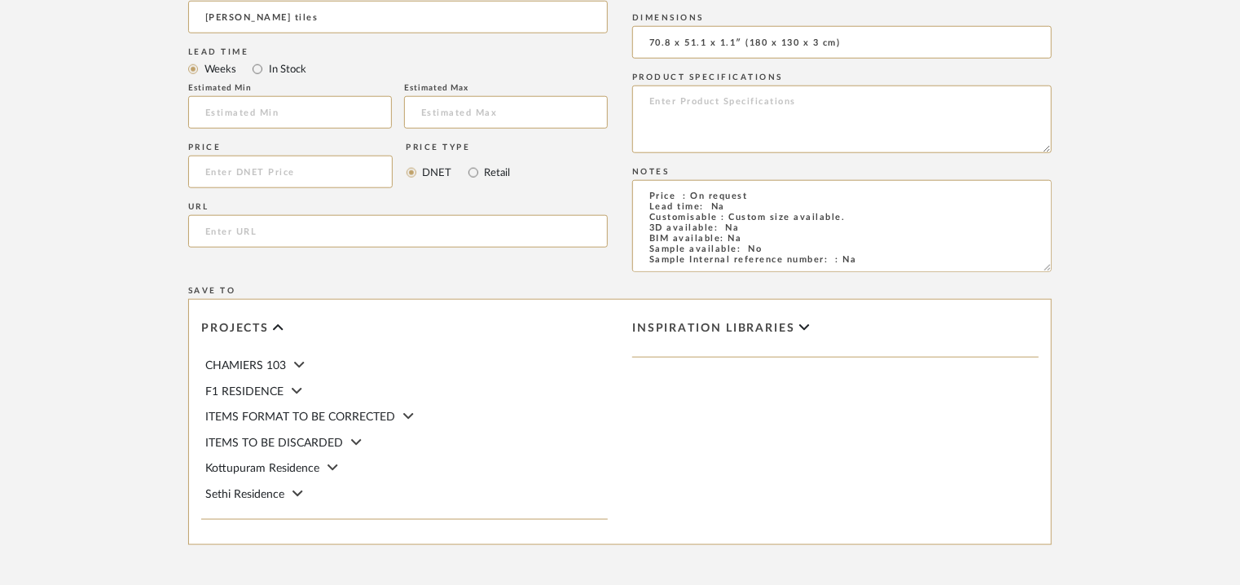
scroll to position [814, 0]
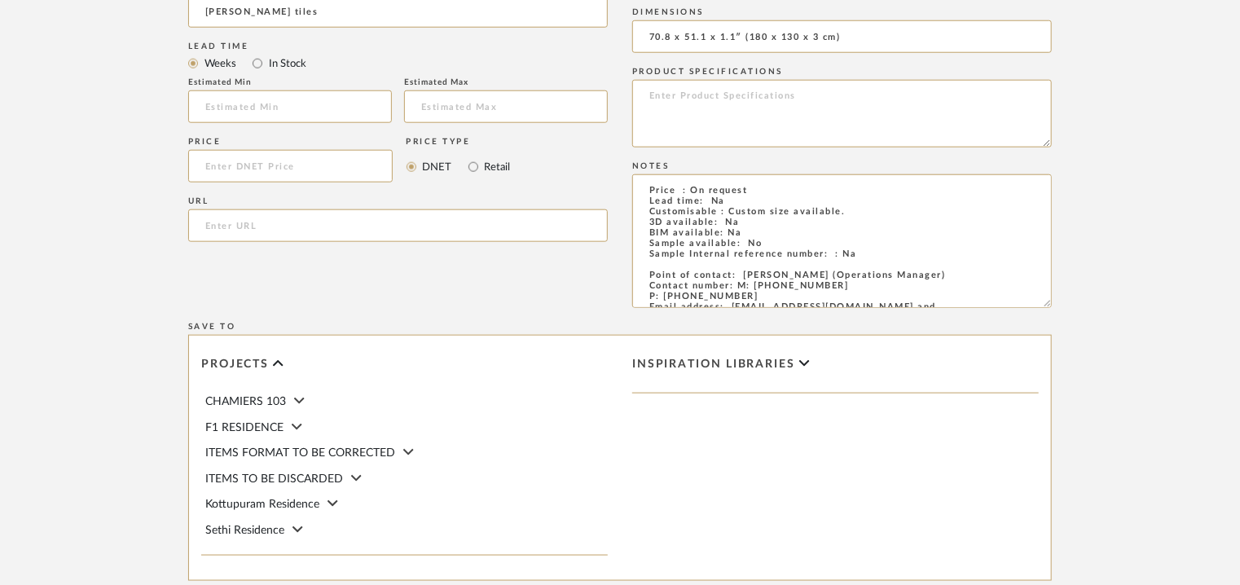
drag, startPoint x: 1048, startPoint y: 261, endPoint x: 1084, endPoint y: 520, distance: 260.7
click at [1083, 516] on form "Bulk upload images - create multiple items Import from Pinterest - create items…" at bounding box center [620, 103] width 1038 height 1126
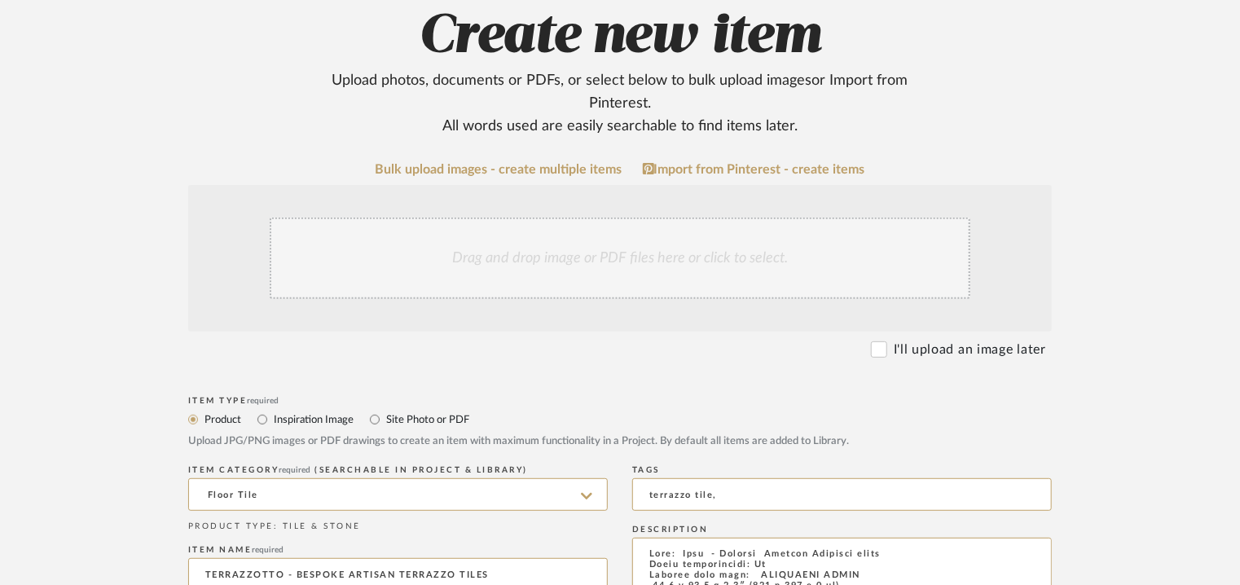
scroll to position [163, 0]
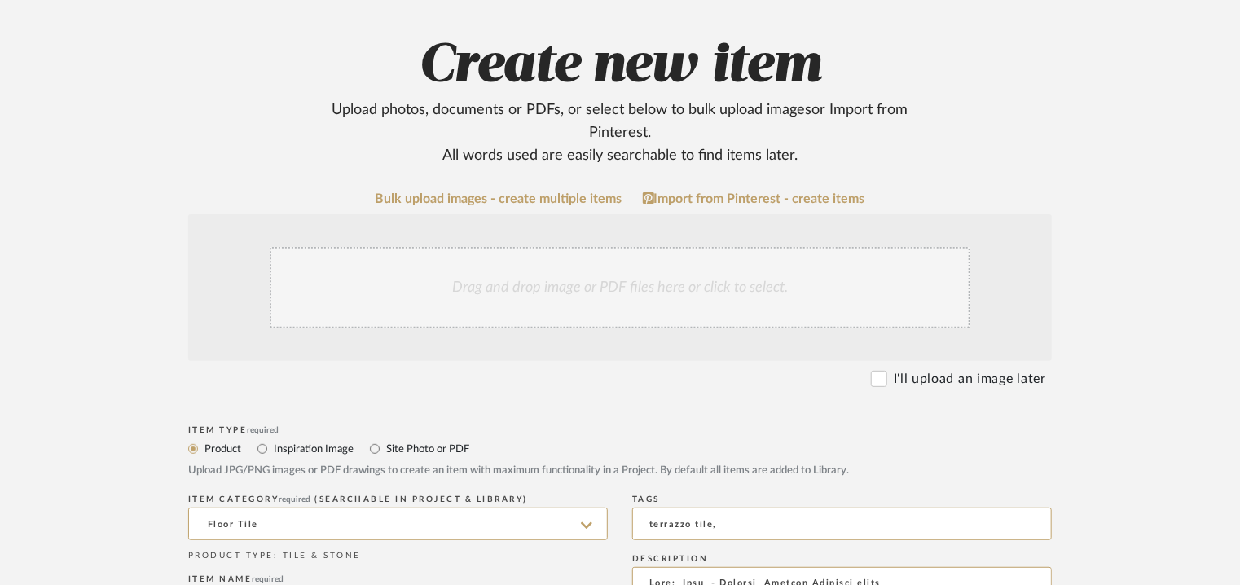
type textarea "Price : On request Lead time: Na Customisable : Custom size available. 3D avail…"
click at [593, 301] on div "Drag and drop image or PDF files here or click to select." at bounding box center [620, 287] width 700 height 81
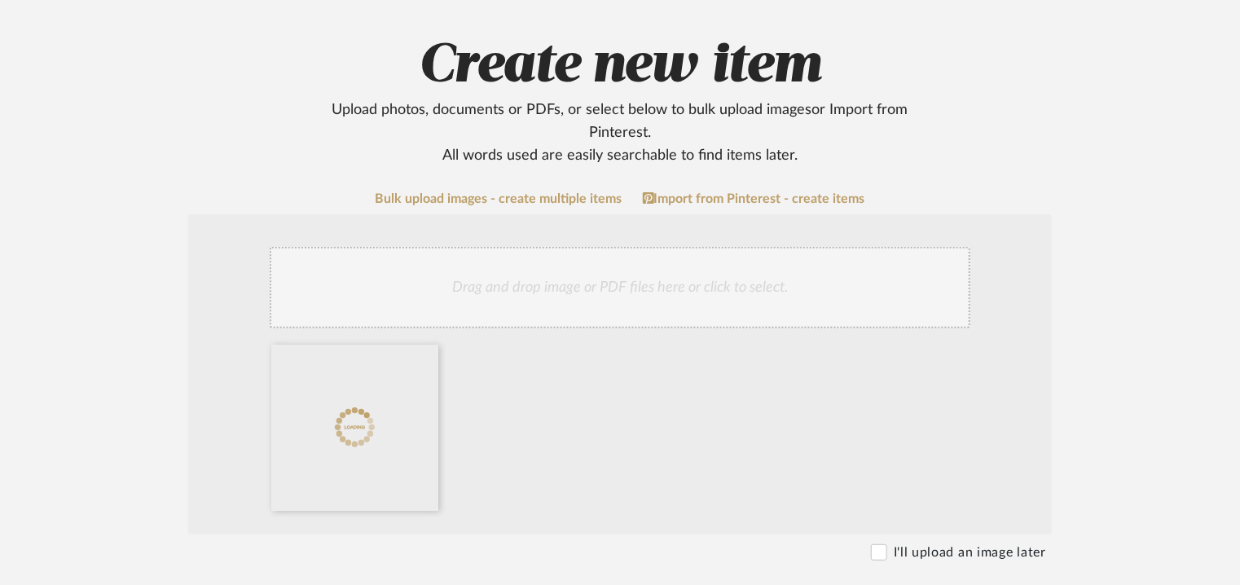
click at [437, 260] on div "Drag and drop image or PDF files here or click to select." at bounding box center [620, 287] width 700 height 81
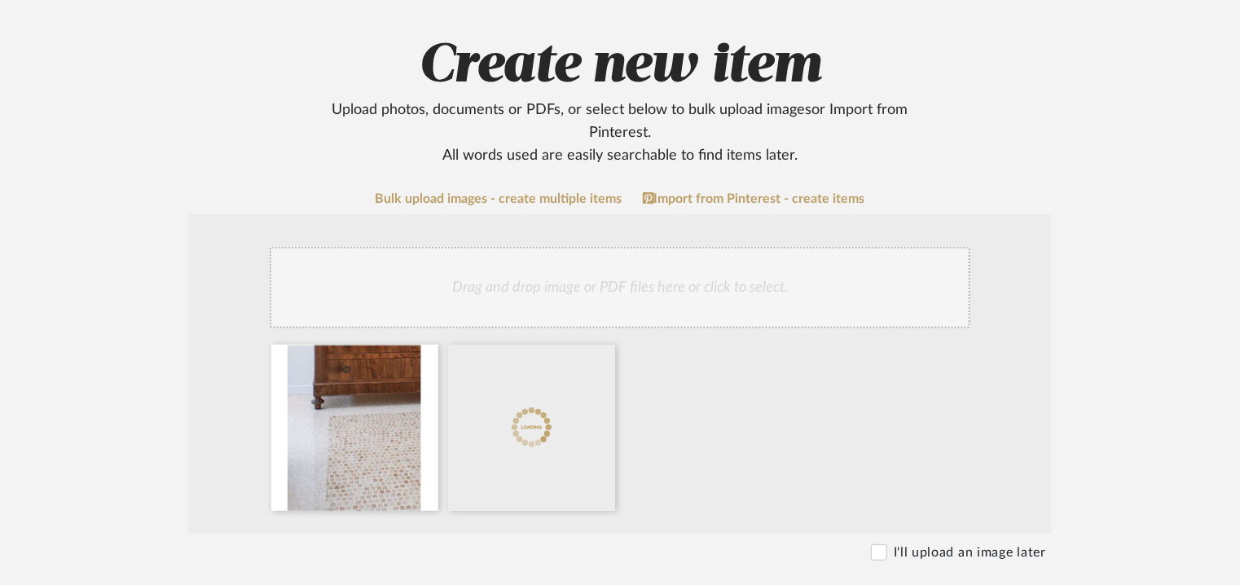
click at [578, 289] on div "Drag and drop image or PDF files here or click to select." at bounding box center [620, 287] width 700 height 81
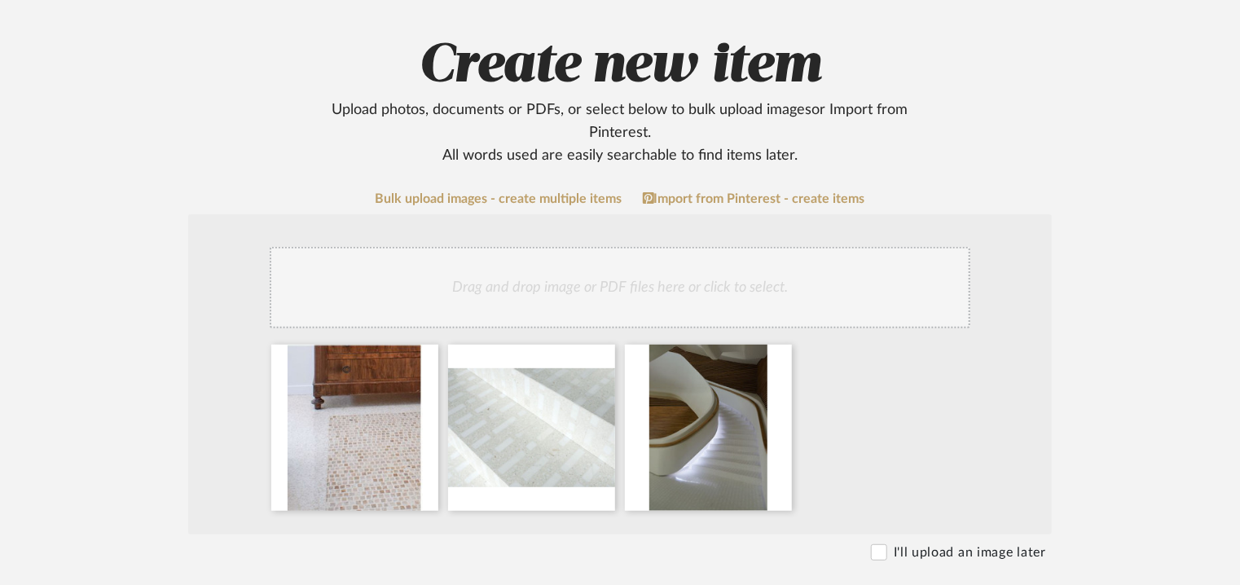
click at [544, 297] on div "Drag and drop image or PDF files here or click to select." at bounding box center [620, 287] width 700 height 81
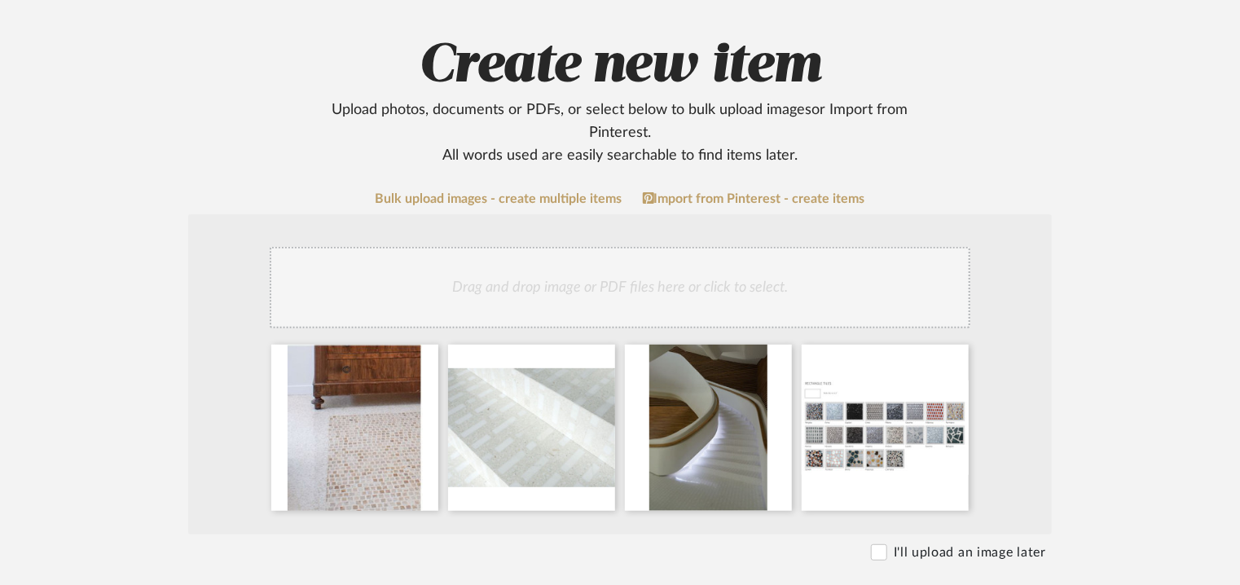
click at [674, 300] on div "Drag and drop image or PDF files here or click to select." at bounding box center [620, 287] width 700 height 81
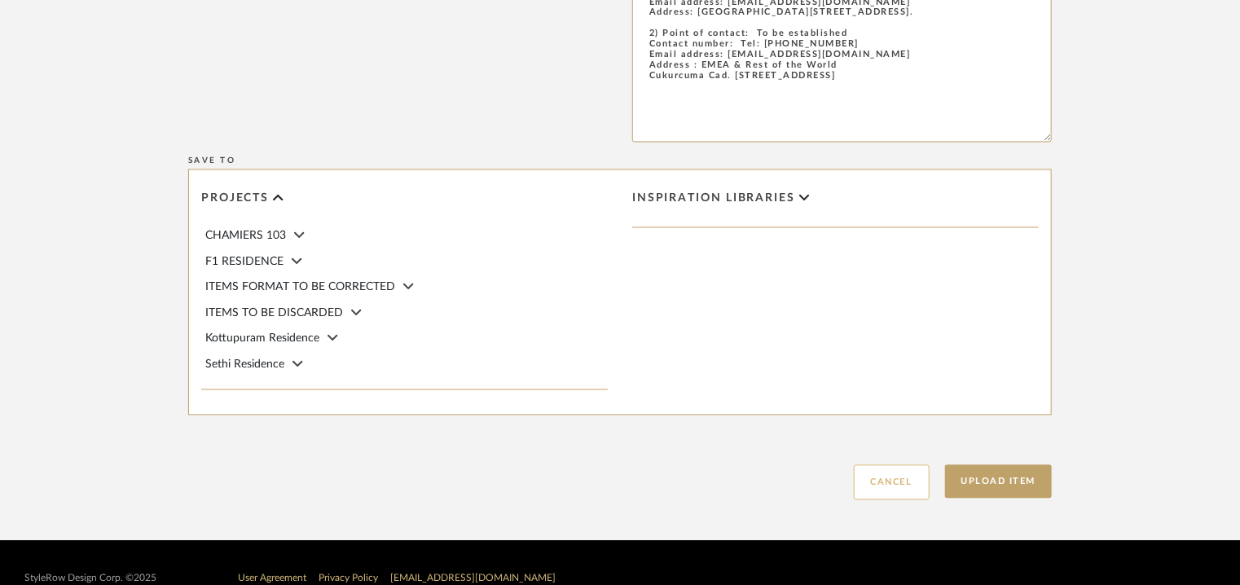
scroll to position [1570, 0]
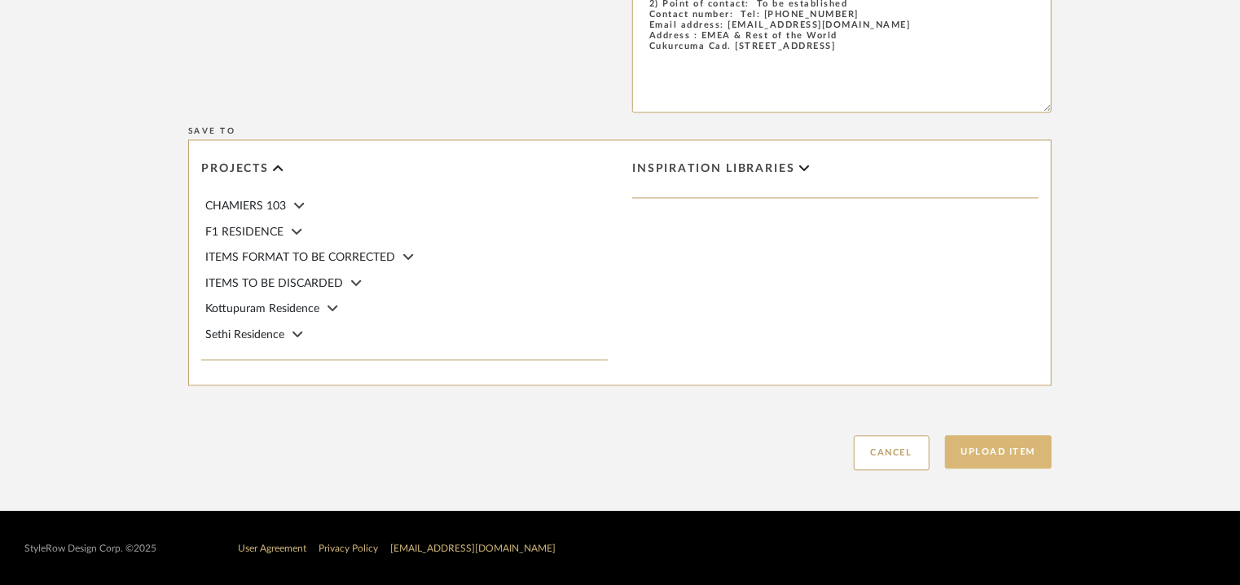
click at [971, 454] on button "Upload Item" at bounding box center [999, 451] width 108 height 33
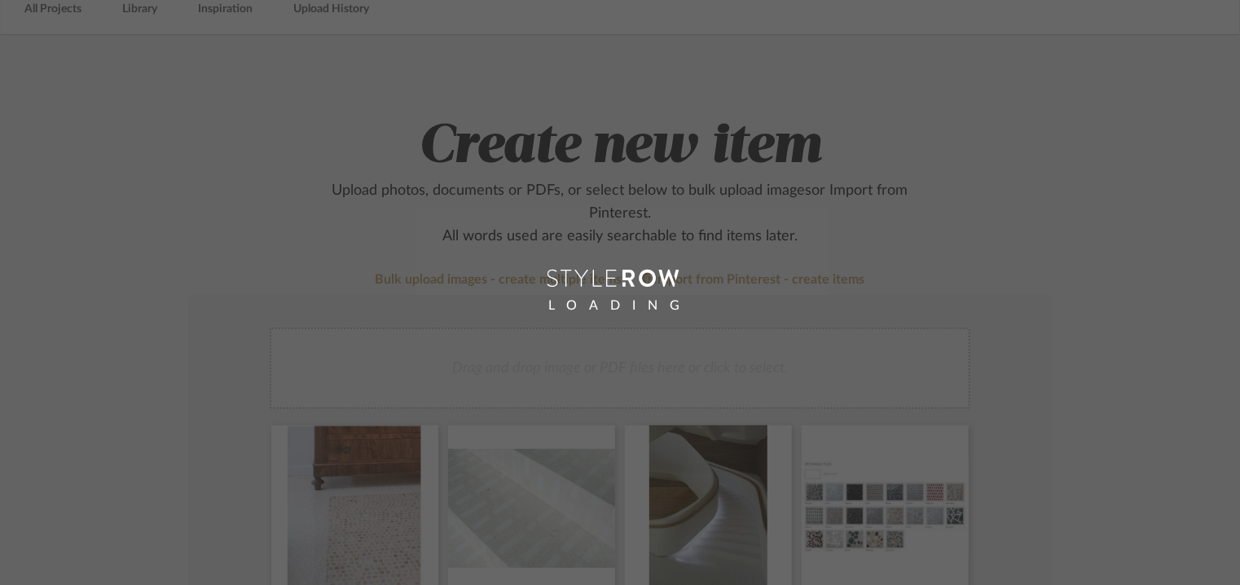
scroll to position [81, 0]
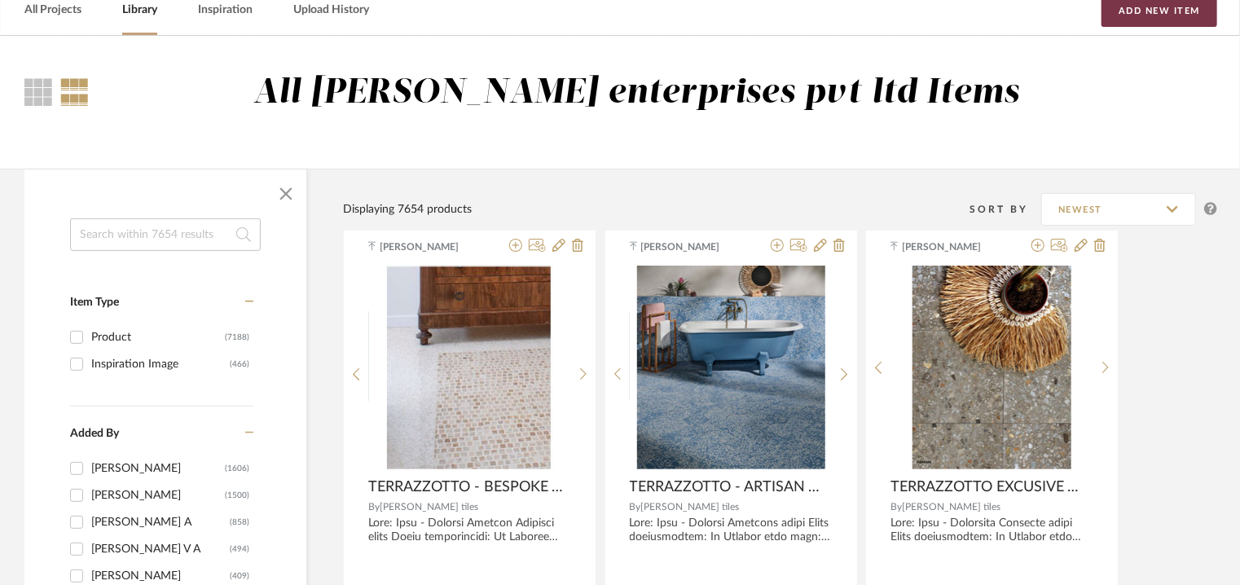
click at [1151, 27] on div "All Projects Library Inspiration Upload History Add New Item" at bounding box center [620, 10] width 1240 height 50
click at [1170, 10] on button "Add New Item" at bounding box center [1159, 10] width 116 height 33
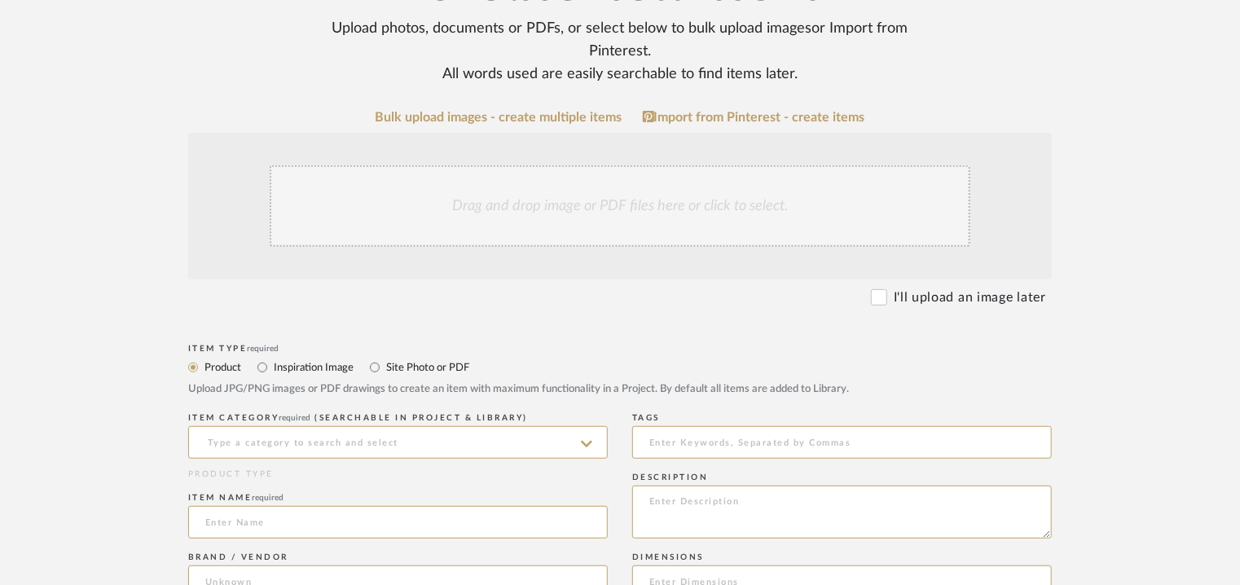
scroll to position [407, 0]
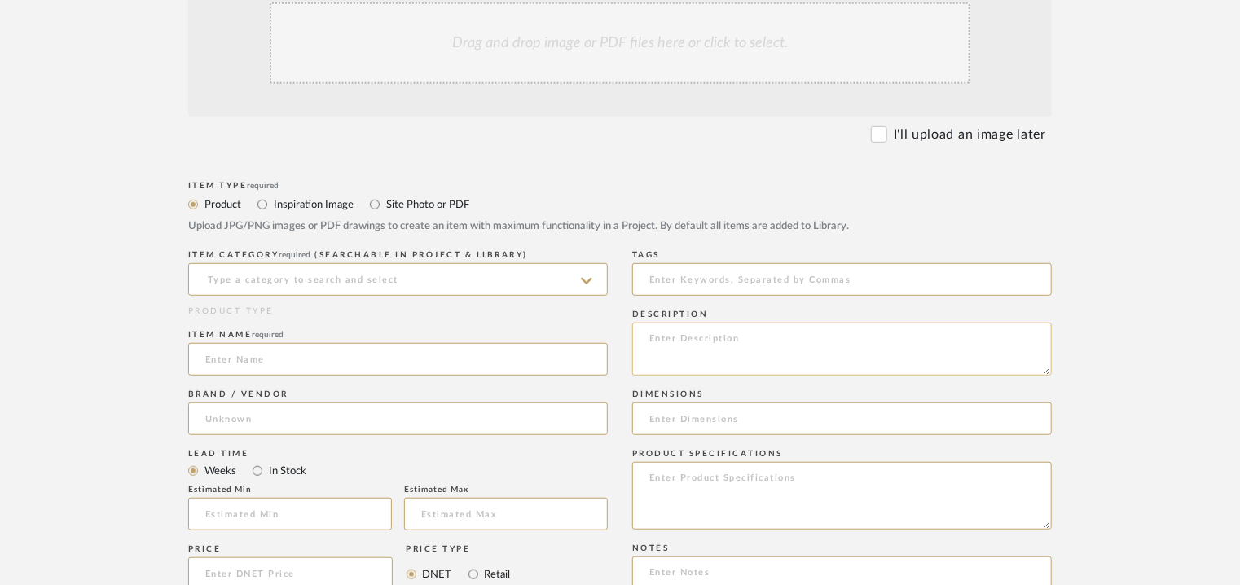
paste textarea "Lore: Ipsu - Dolor sitam Conse adipiscingel: Se Doeiusm temp inci: 60 u 75 l 4.…"
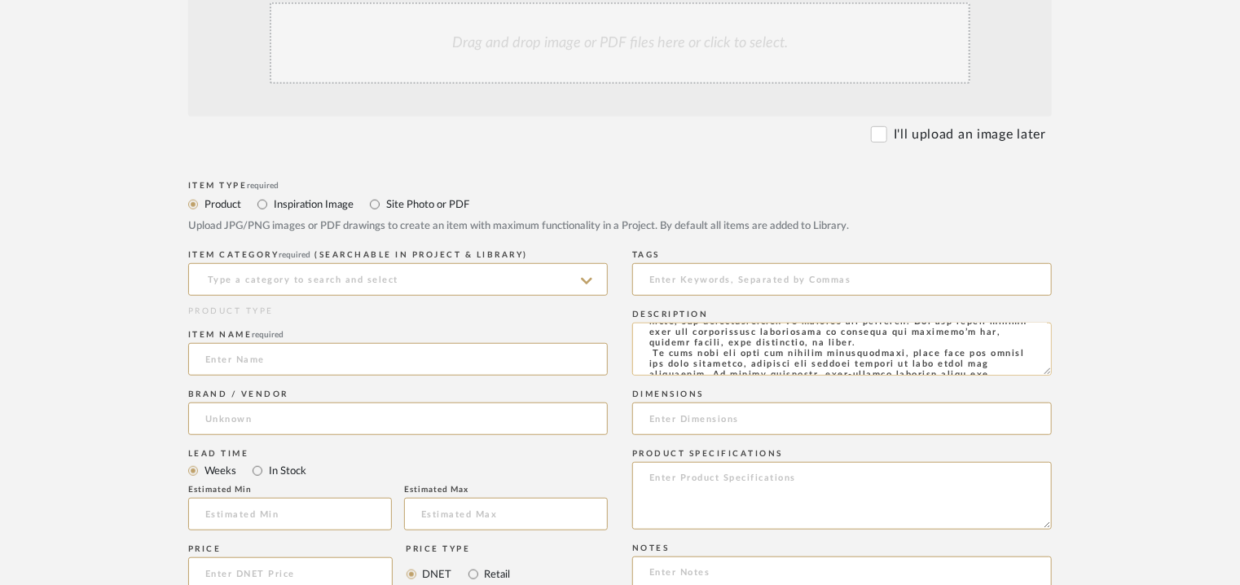
scroll to position [192, 0]
type textarea "Lore: Ipsu - Dolor sitam Conse adipiscingel: Se Doeiusm temp inci: 60 u 75 l 4.…"
click at [285, 281] on input at bounding box center [397, 279] width 419 height 33
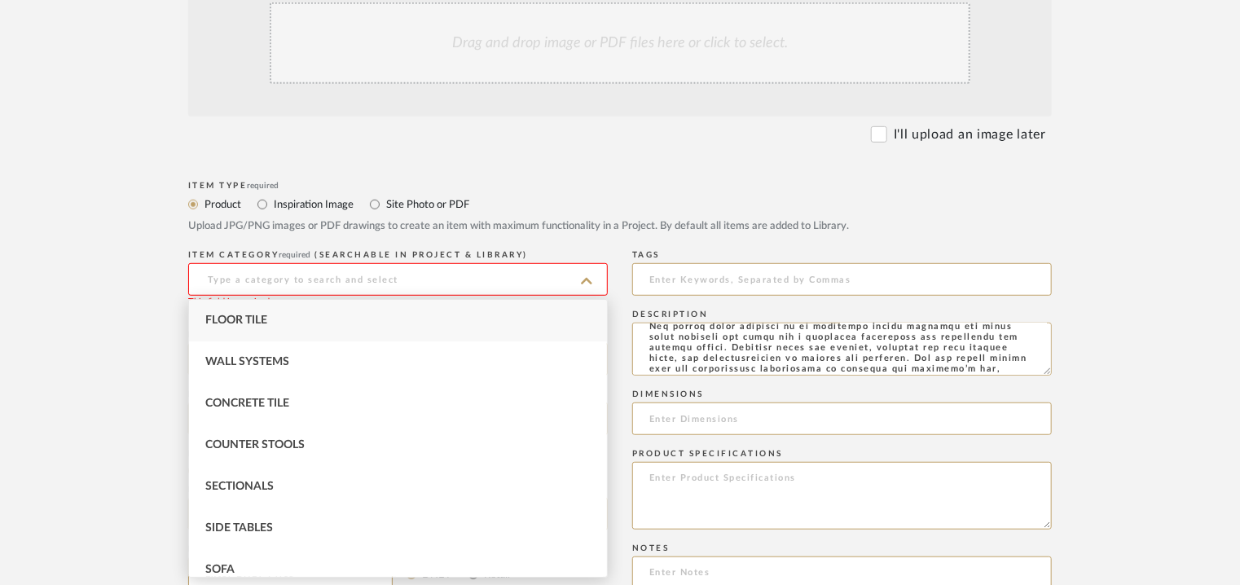
click at [274, 323] on div "Floor Tile" at bounding box center [398, 321] width 418 height 42
type input "Floor Tile"
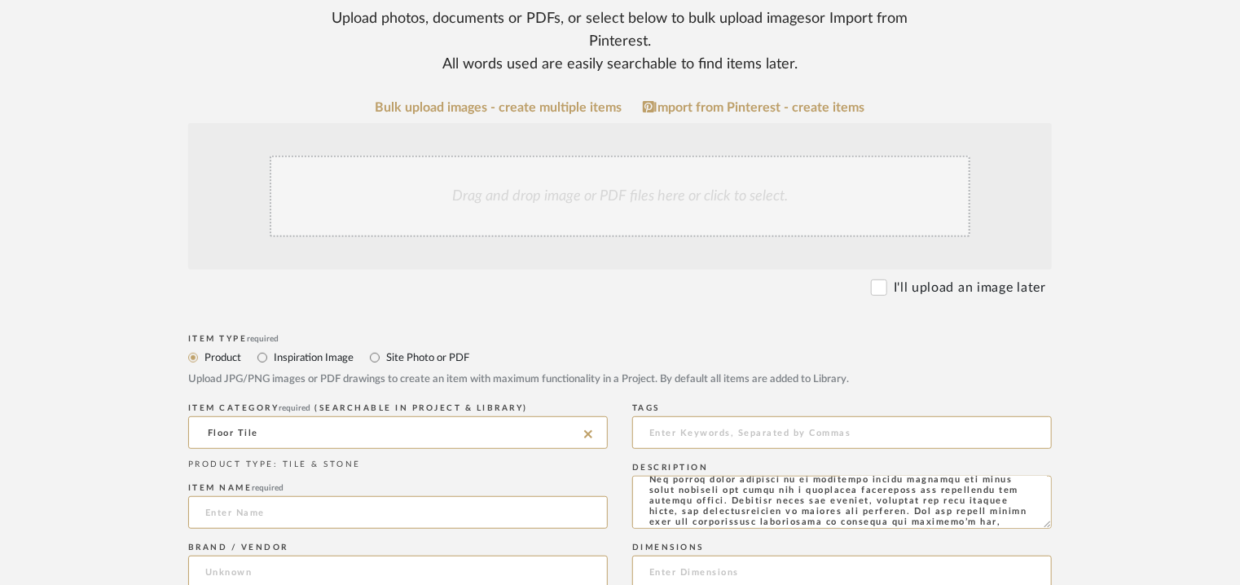
scroll to position [244, 0]
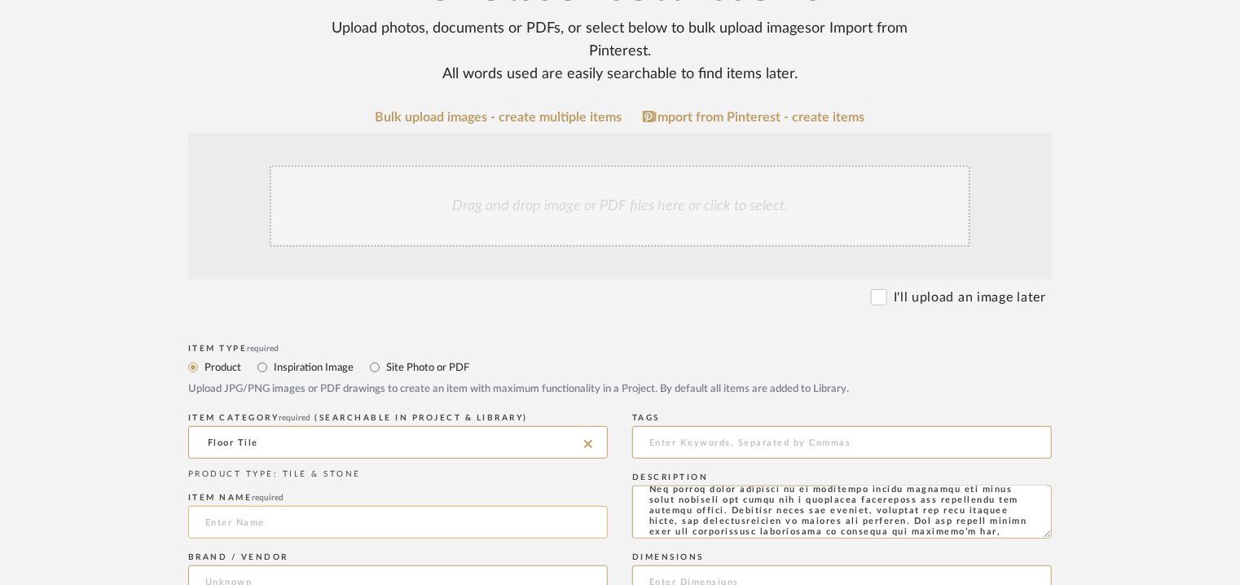
click at [252, 511] on input at bounding box center [397, 522] width 419 height 33
type input "L"
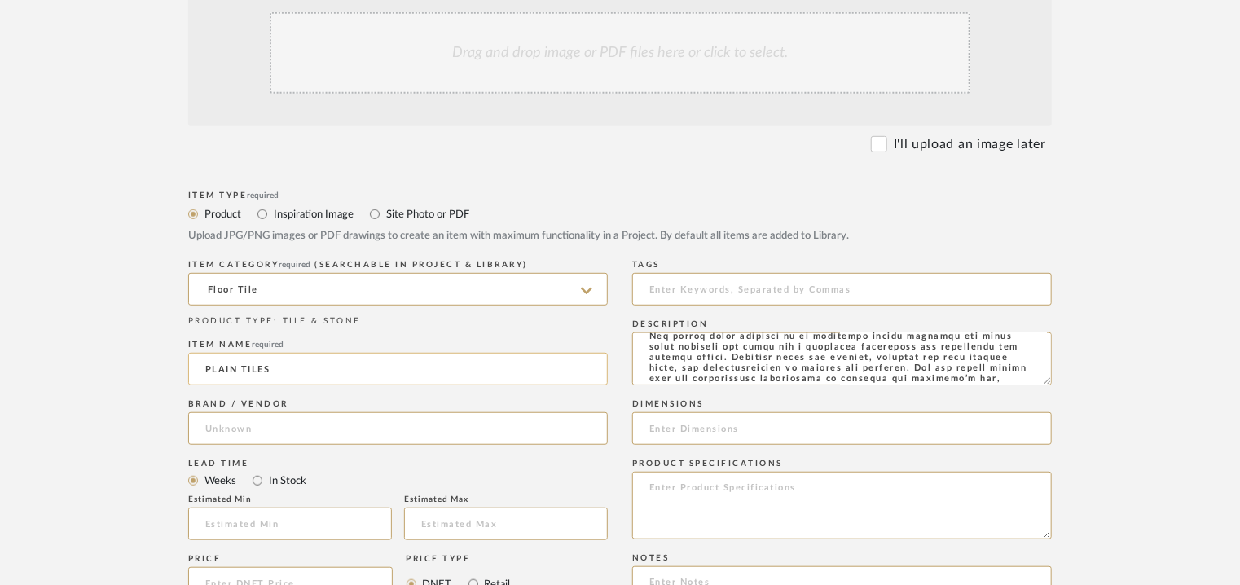
scroll to position [407, 0]
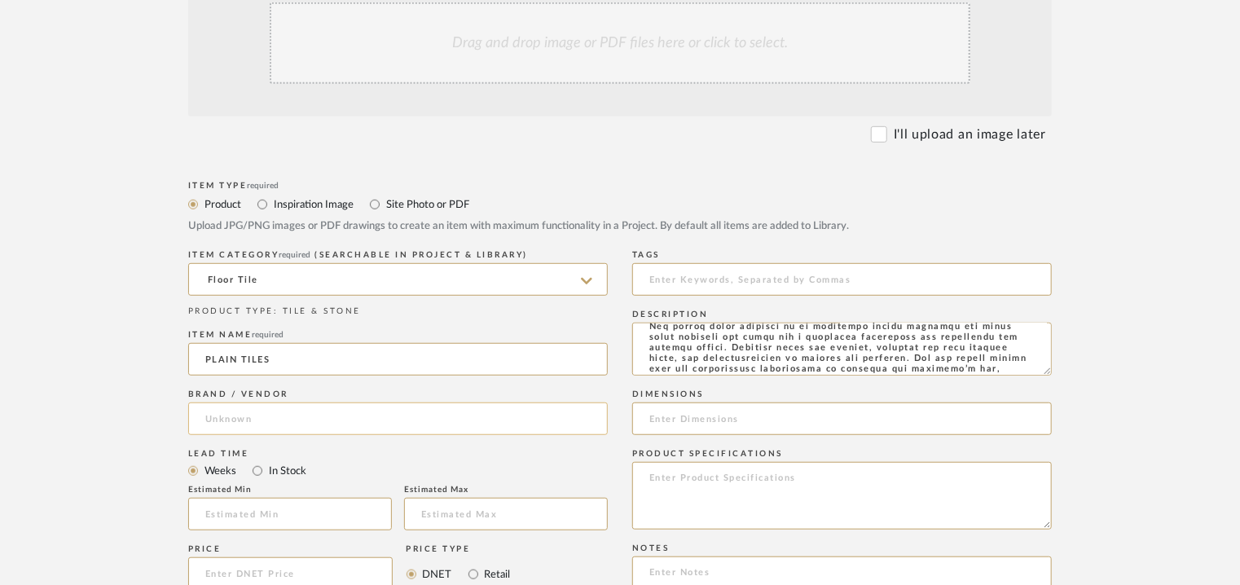
type input "PLAIN TILES"
click at [234, 424] on input at bounding box center [397, 418] width 419 height 33
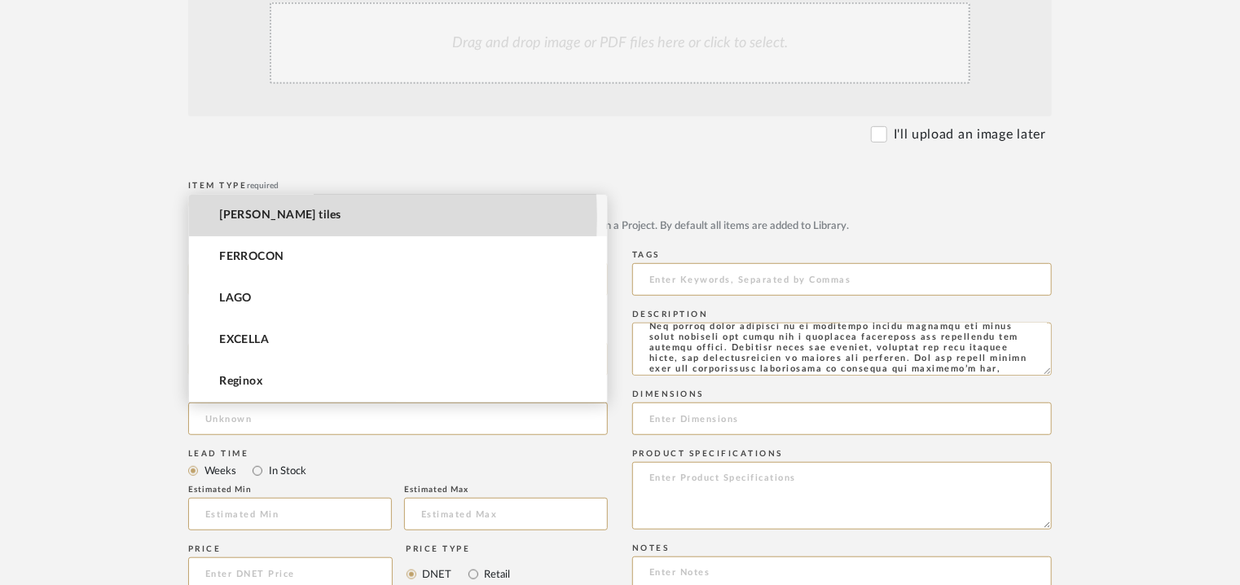
click at [248, 217] on span "[PERSON_NAME] tiles" at bounding box center [279, 216] width 121 height 14
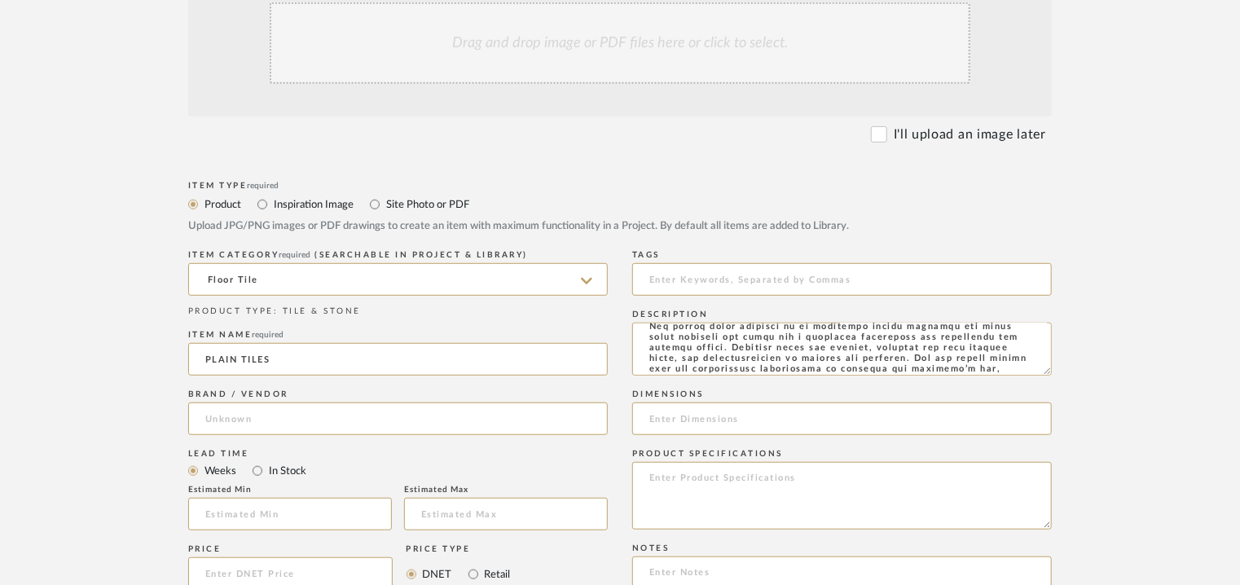
type input "[PERSON_NAME] tiles"
click at [657, 284] on input at bounding box center [841, 279] width 419 height 33
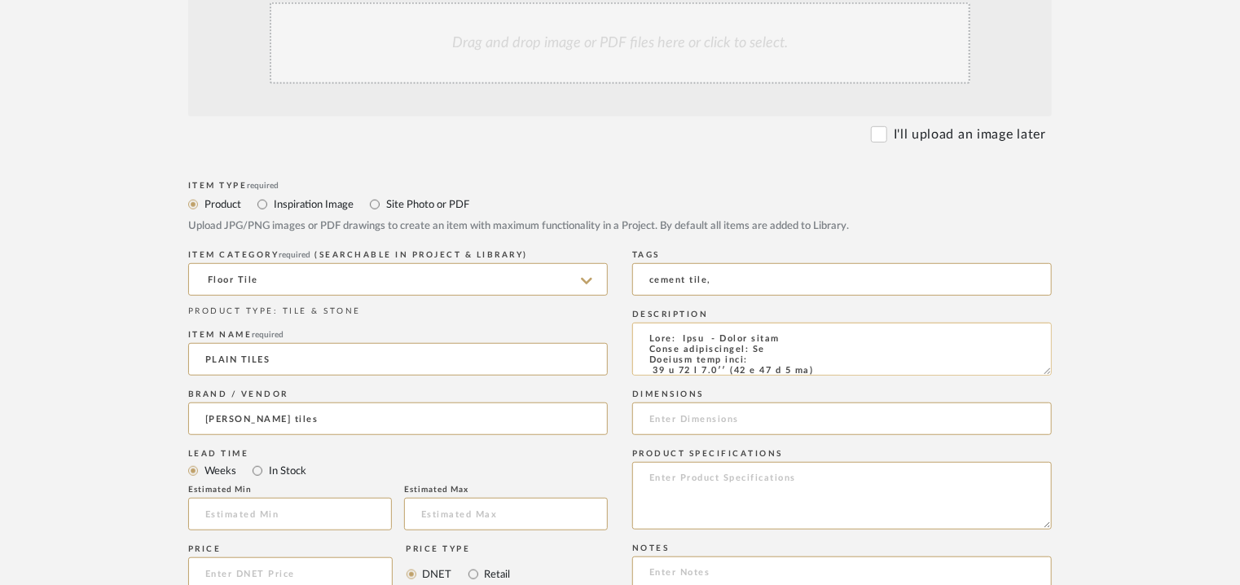
type input "cement tile,"
drag, startPoint x: 655, startPoint y: 369, endPoint x: 708, endPoint y: 340, distance: 60.5
click at [704, 340] on textarea at bounding box center [841, 349] width 419 height 53
click at [667, 419] on input at bounding box center [841, 418] width 419 height 33
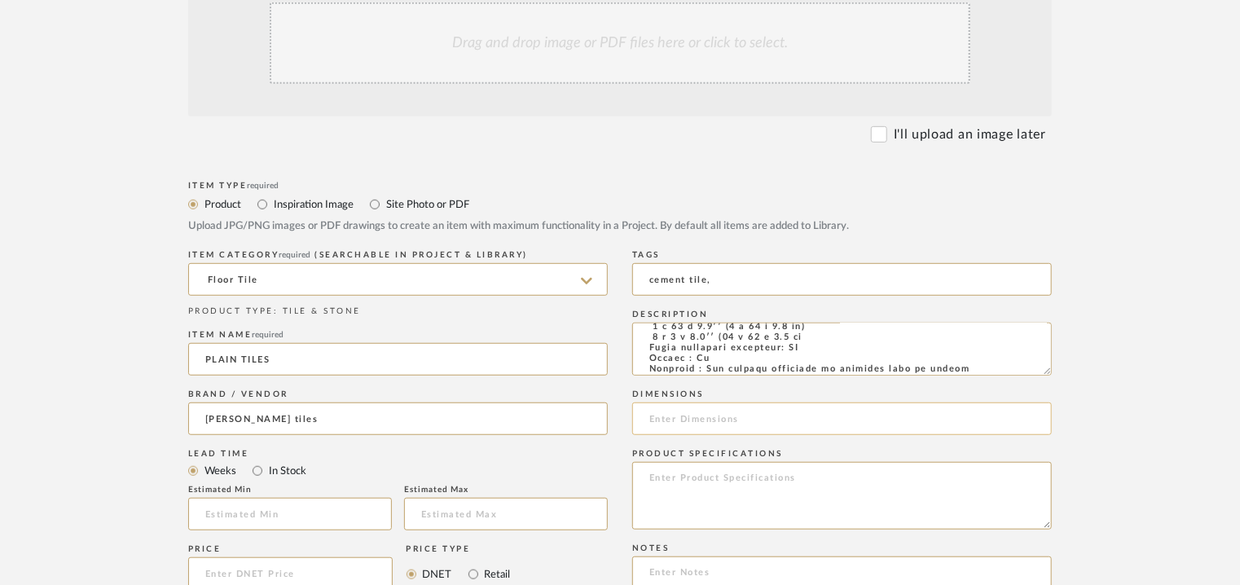
paste input "16 x 16 x 0.7′′ (40 x 40 x 2 cm)"
type input "16 x 16 x 0.7′′ (40 x 40 x 2 cm)"
click at [683, 353] on textarea at bounding box center [841, 349] width 419 height 53
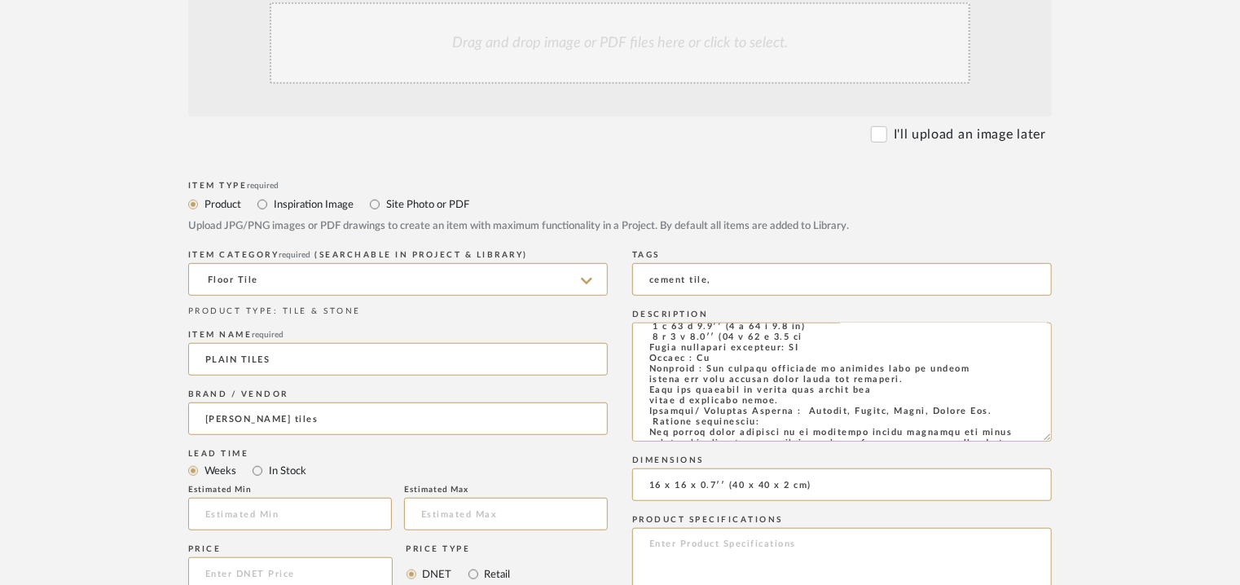
drag, startPoint x: 1047, startPoint y: 369, endPoint x: 1060, endPoint y: 456, distance: 88.0
click at [1063, 450] on form "Bulk upload images - create multiple items Import from Pinterest - create items…" at bounding box center [620, 509] width 1038 height 1125
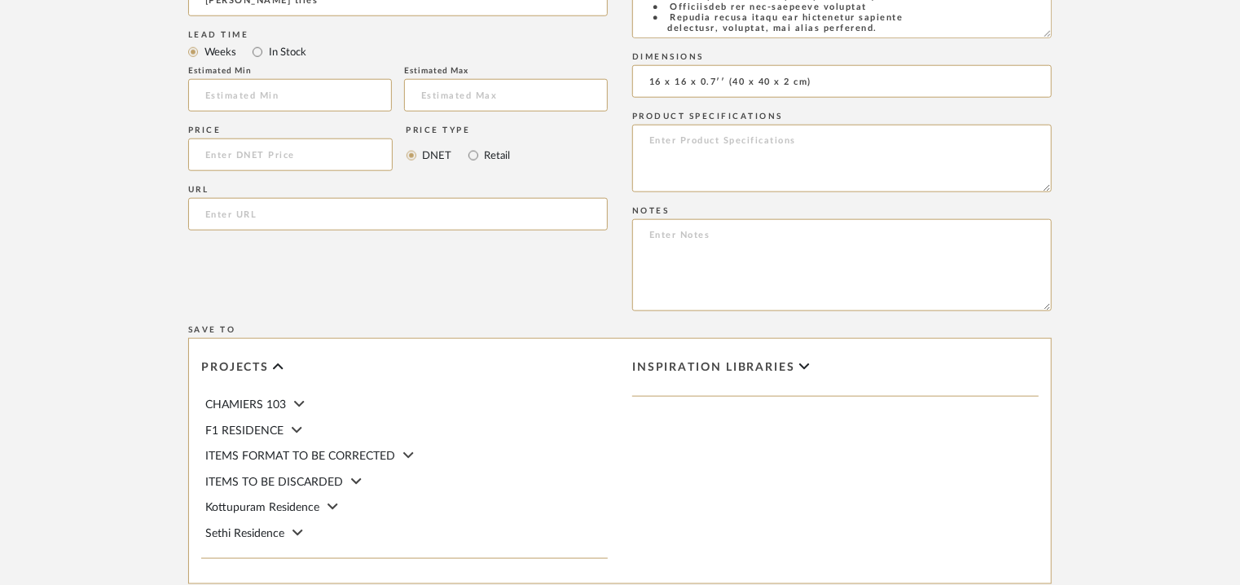
scroll to position [977, 0]
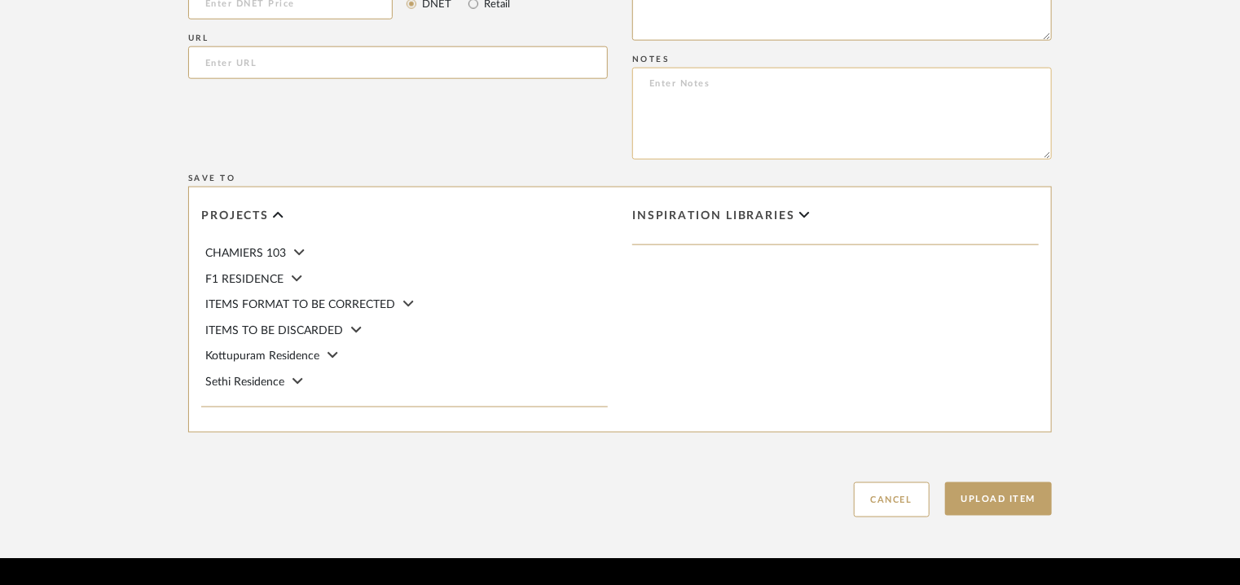
paste textarea "Price : On request Lead time: Na Customisable : Custom size available. 3D avail…"
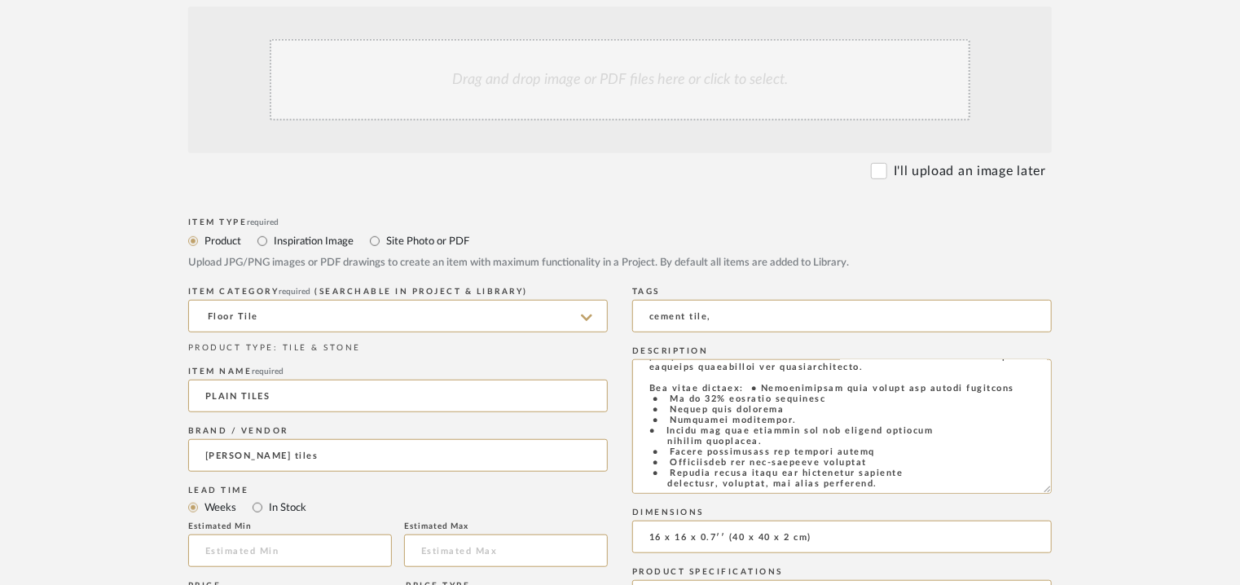
scroll to position [326, 0]
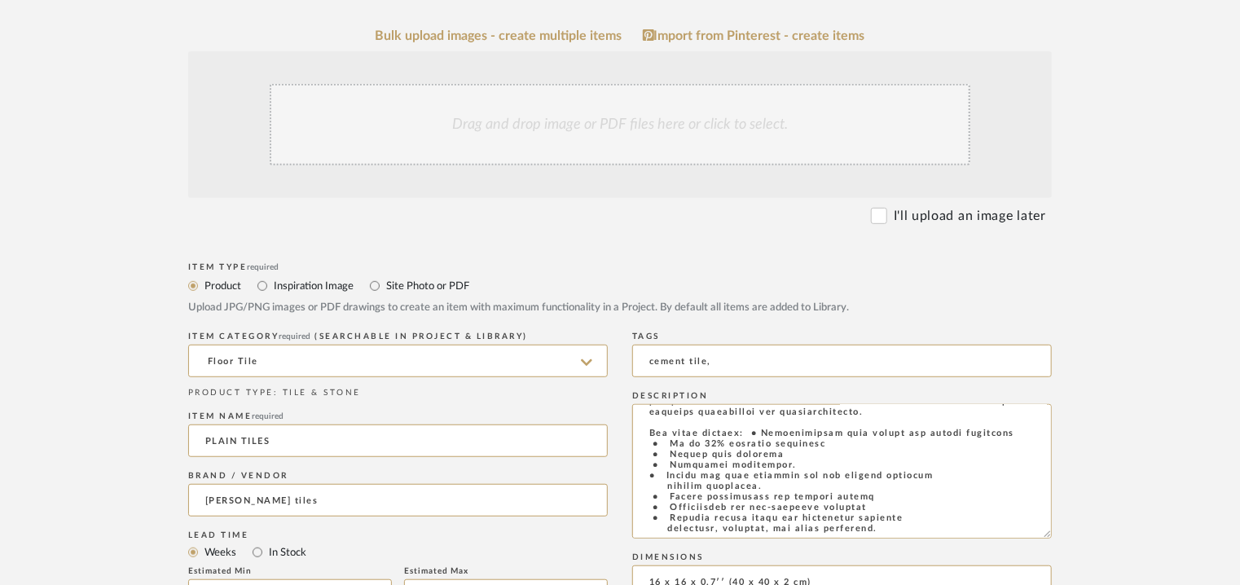
type textarea "Price : On request Lead time: Na Customisable : Custom size available. 3D avail…"
click at [586, 124] on div "Drag and drop image or PDF files here or click to select." at bounding box center [620, 124] width 700 height 81
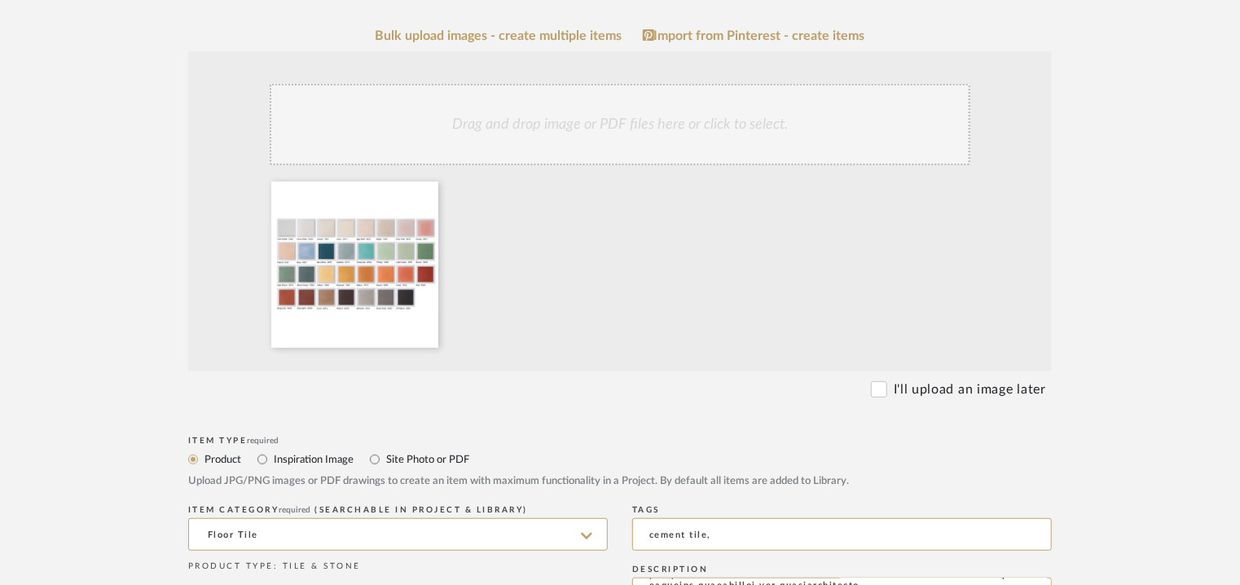
click at [609, 125] on div "Drag and drop image or PDF files here or click to select." at bounding box center [620, 124] width 700 height 81
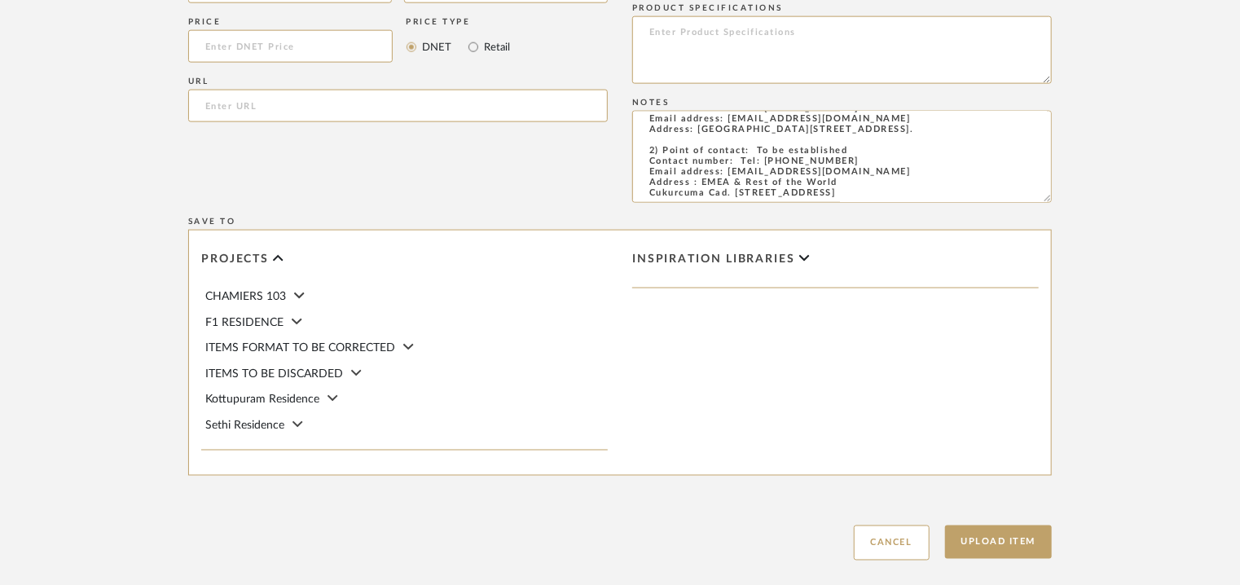
scroll to position [1199, 0]
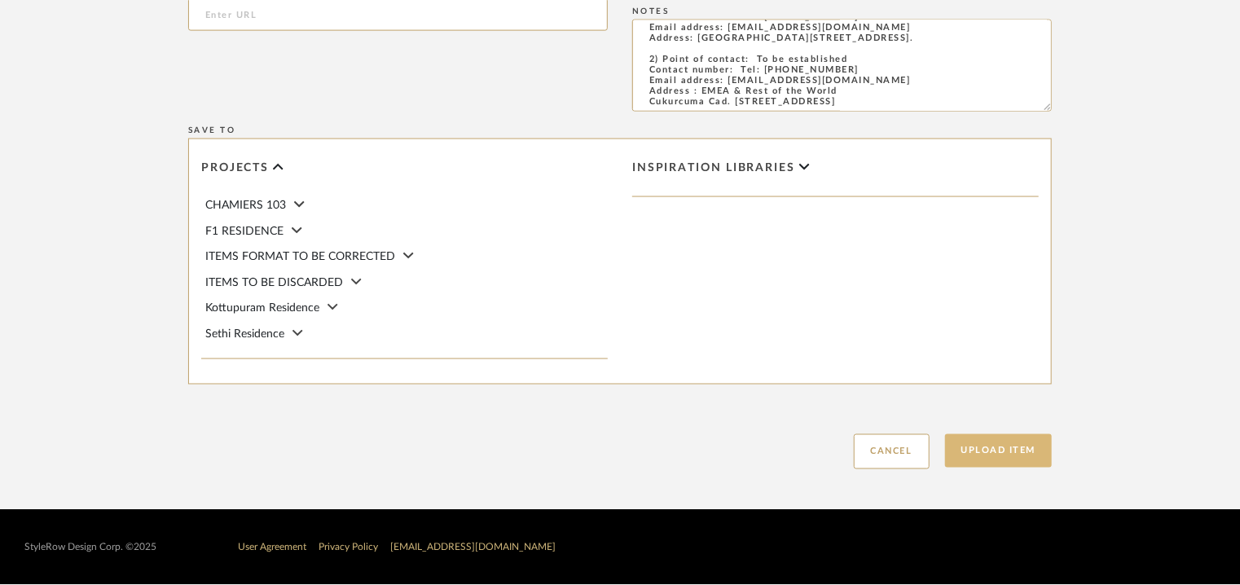
drag, startPoint x: 1003, startPoint y: 445, endPoint x: 1011, endPoint y: 455, distance: 12.9
click at [1011, 455] on button "Upload Item" at bounding box center [999, 450] width 108 height 33
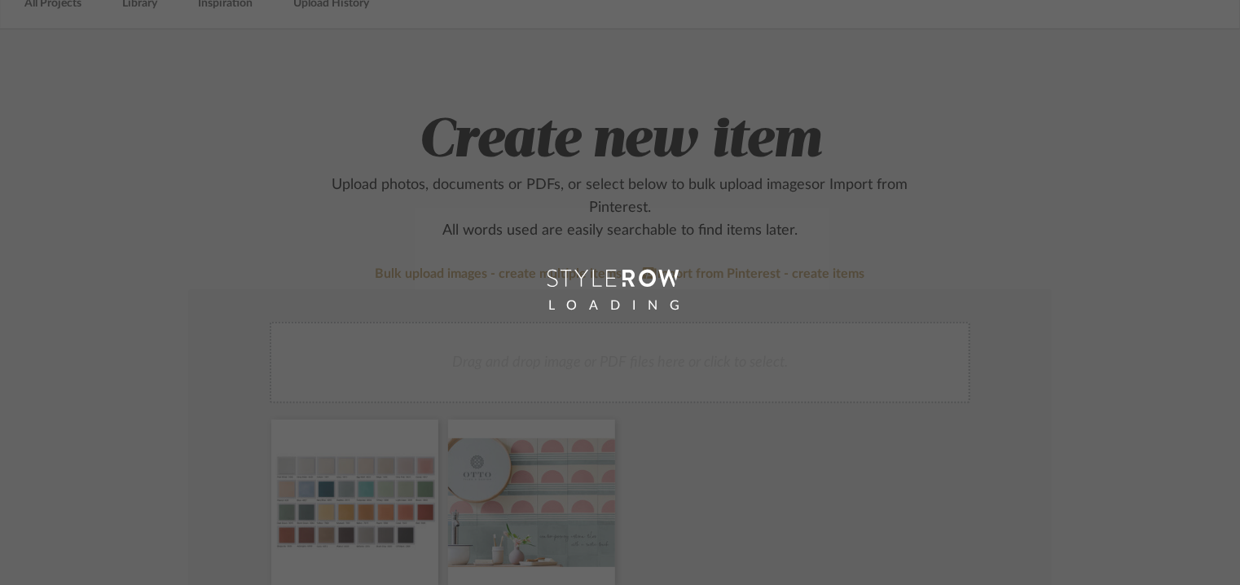
scroll to position [81, 0]
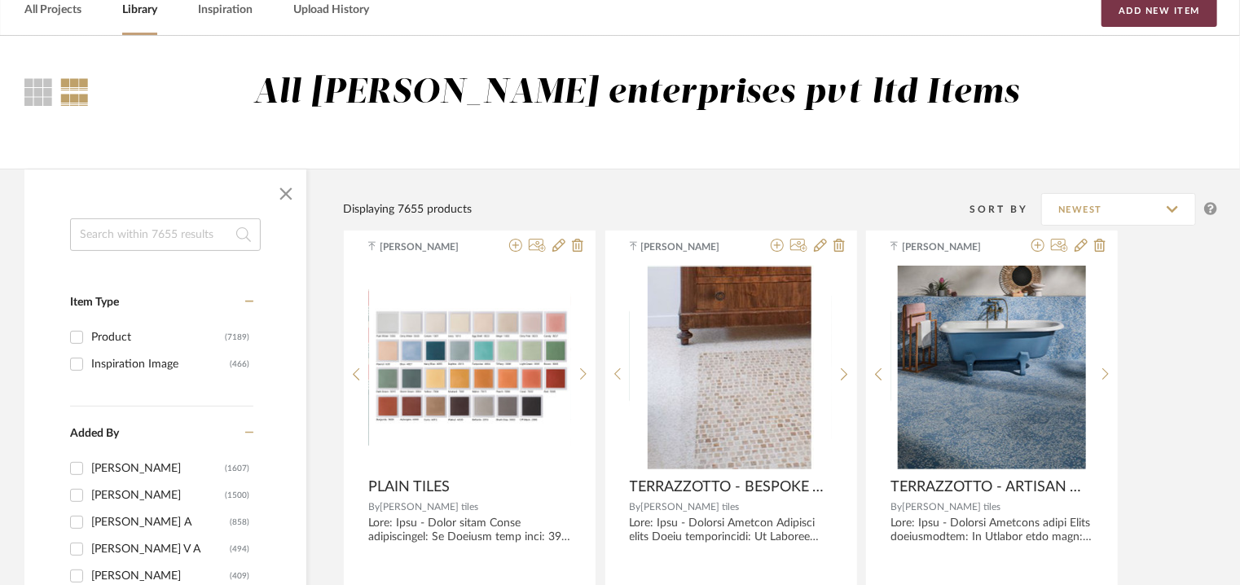
click at [1123, 16] on button "Add New Item" at bounding box center [1159, 10] width 116 height 33
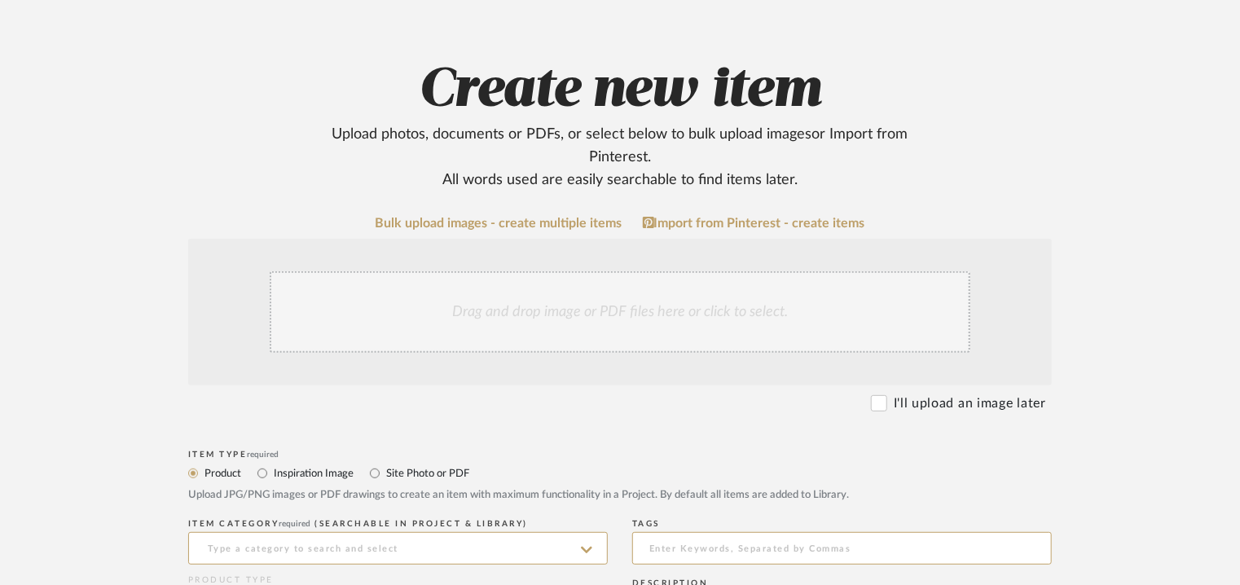
scroll to position [407, 0]
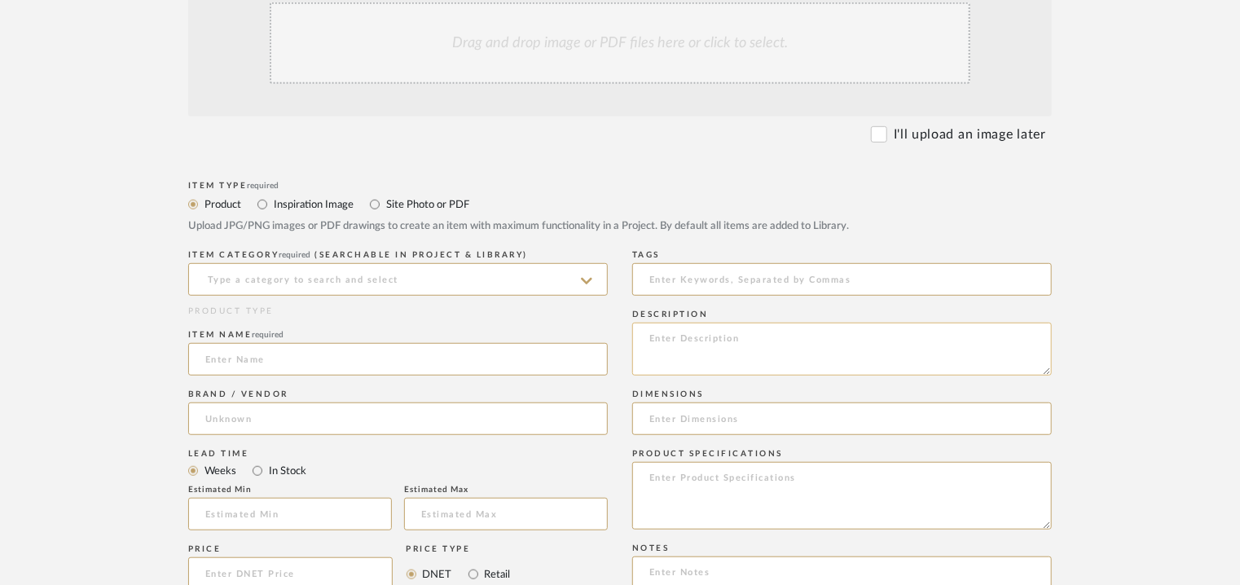
paste textarea "Lore: Ipsu - Dolors ametc Adipi elitseddoeiu: Te Incidid utla etdo: 6 m 3 a 3.7…"
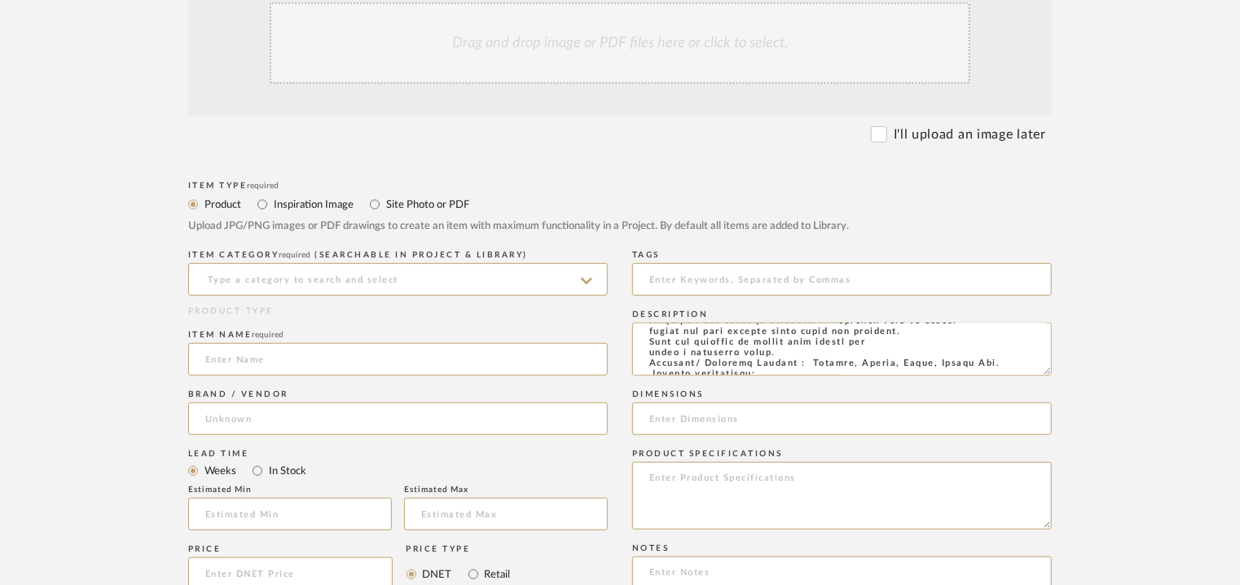
scroll to position [66, 0]
type textarea "Lore: Ipsu - Dolors ametc Adipi elitseddoeiu: Te Incidid utla etdo: 6 m 3 a 3.7…"
click at [310, 274] on input at bounding box center [397, 279] width 419 height 33
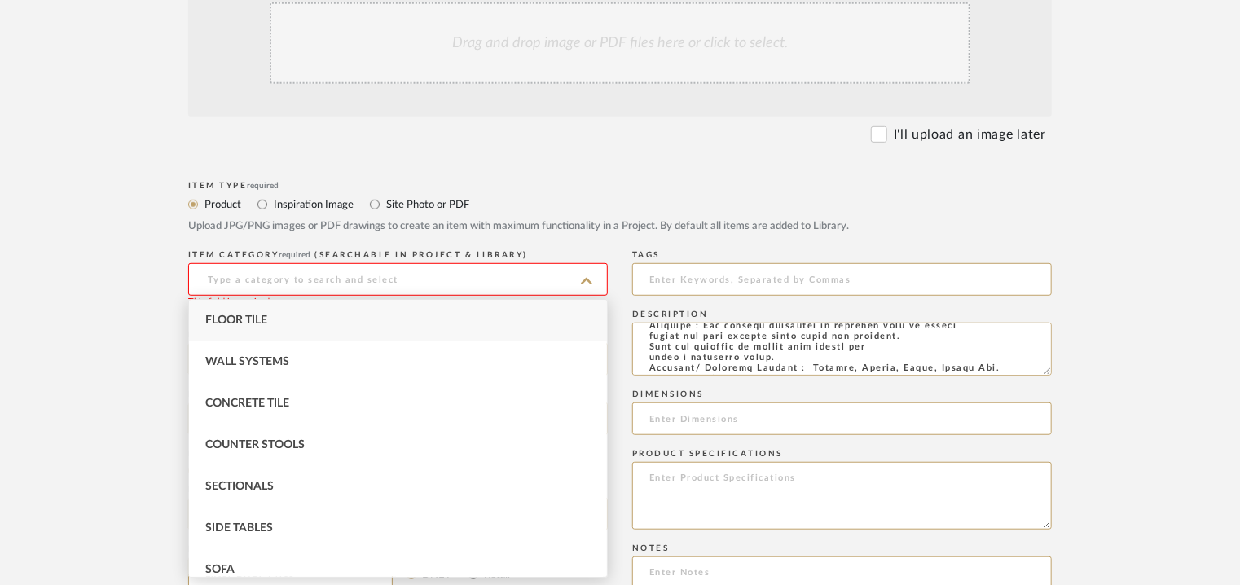
click at [222, 316] on span "Floor Tile" at bounding box center [236, 319] width 62 height 11
type input "Floor Tile"
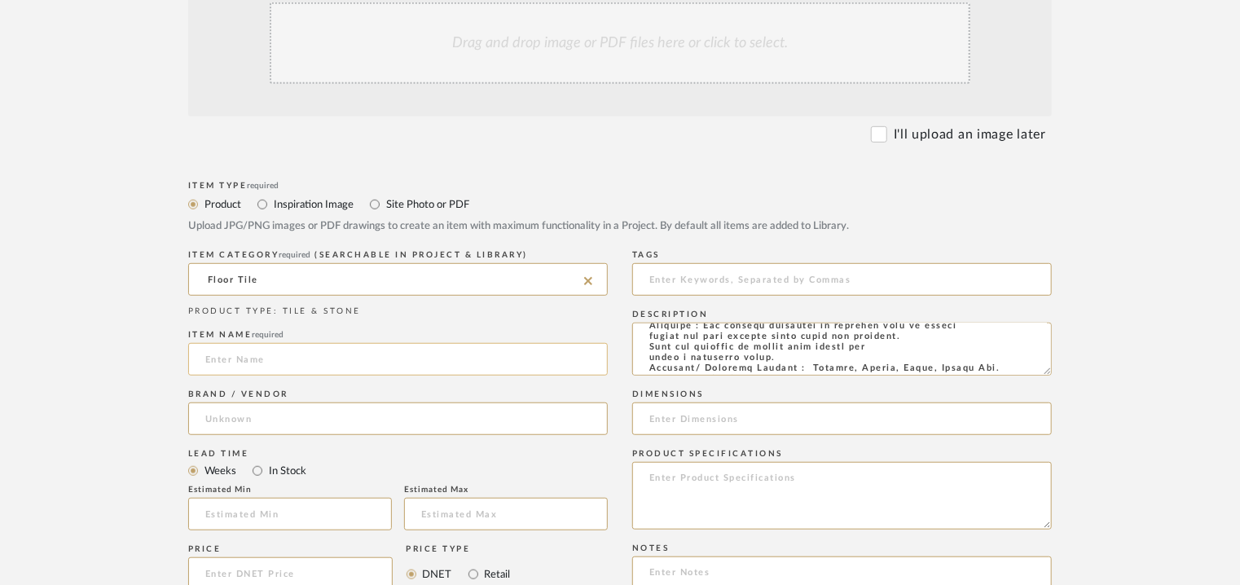
click at [236, 353] on input at bounding box center [397, 359] width 419 height 33
type input "SQUARE TILE"
click at [256, 427] on input at bounding box center [397, 418] width 419 height 33
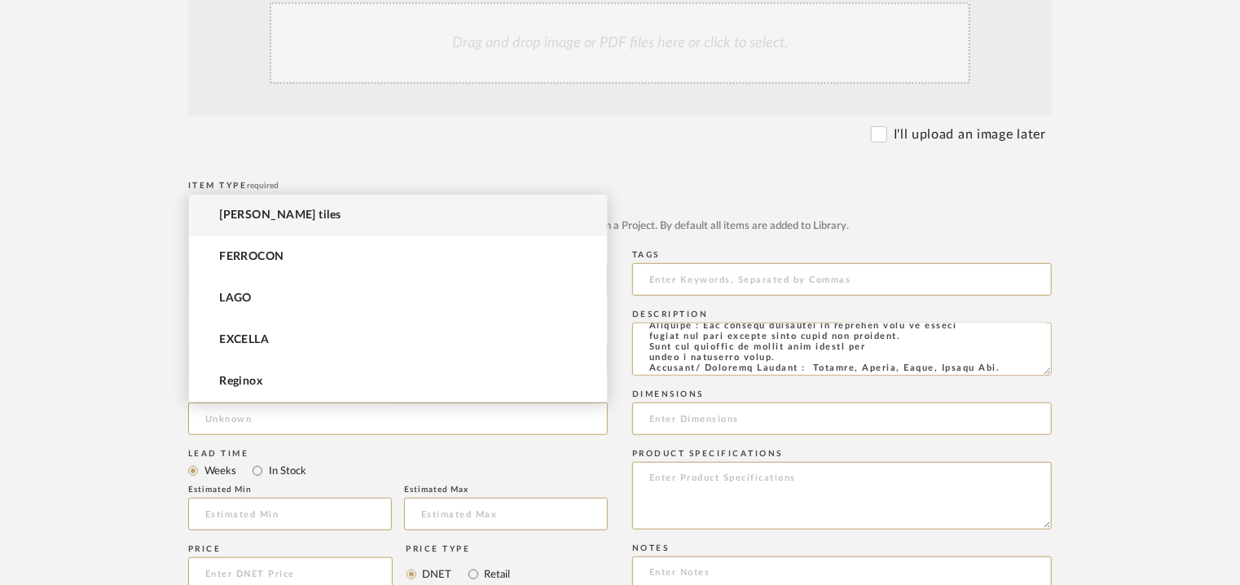
click at [260, 213] on span "[PERSON_NAME] tiles" at bounding box center [279, 216] width 121 height 14
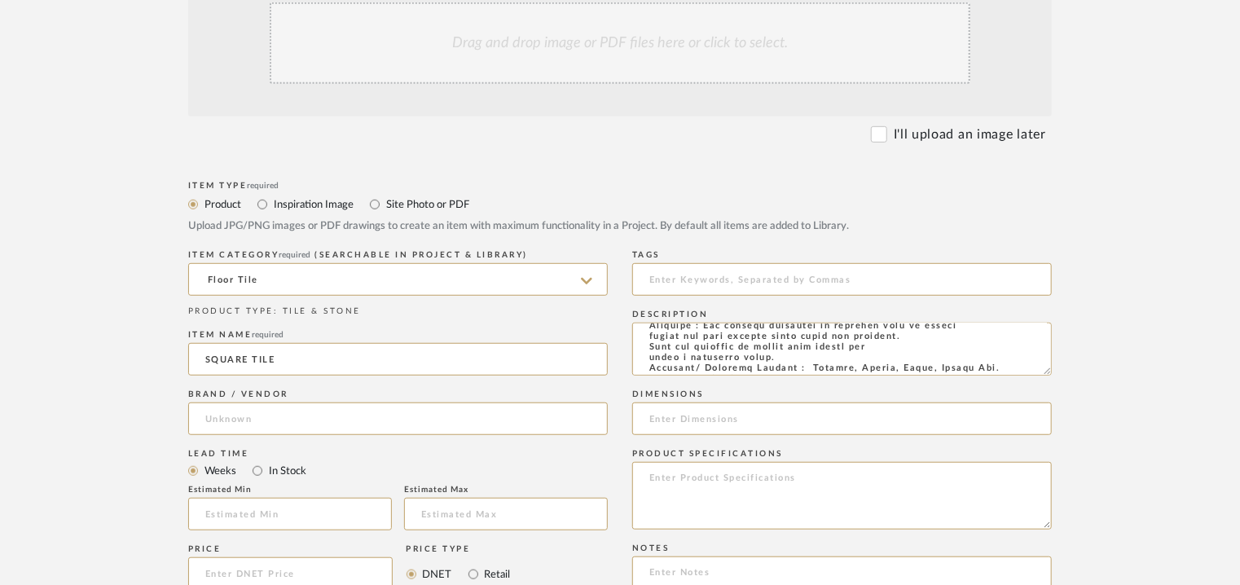
type input "[PERSON_NAME] tiles"
click at [694, 285] on input at bounding box center [841, 279] width 419 height 33
type input "f"
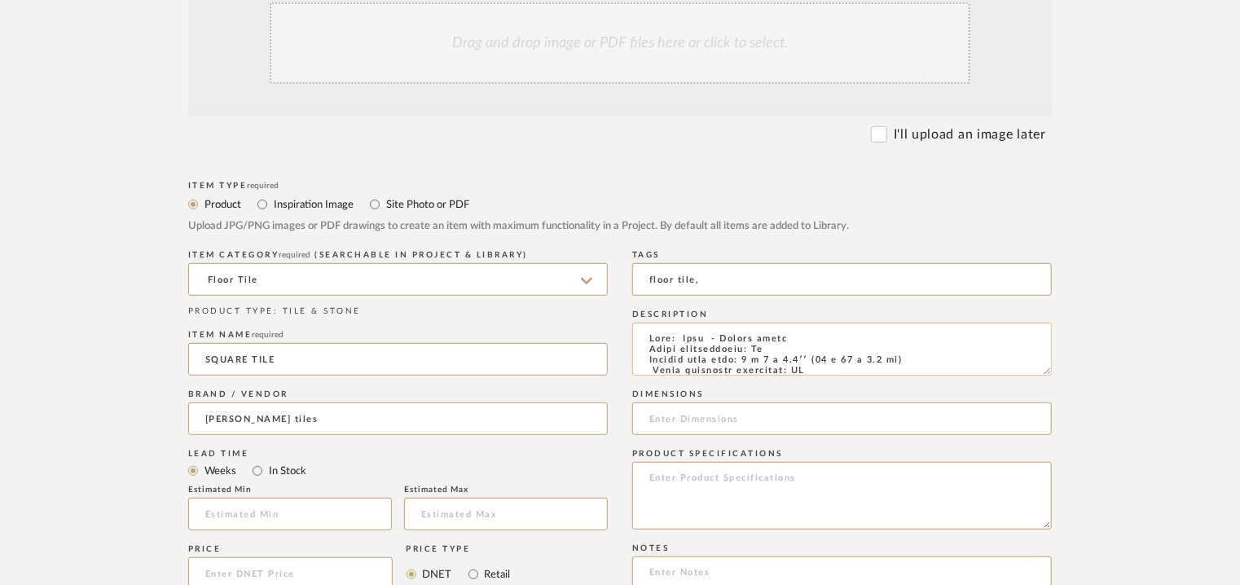
type input "floor tile,"
drag, startPoint x: 914, startPoint y: 359, endPoint x: 756, endPoint y: 360, distance: 158.0
click at [756, 360] on textarea at bounding box center [841, 349] width 419 height 53
drag, startPoint x: 756, startPoint y: 360, endPoint x: 722, endPoint y: 360, distance: 33.4
click at [722, 360] on textarea at bounding box center [841, 349] width 419 height 53
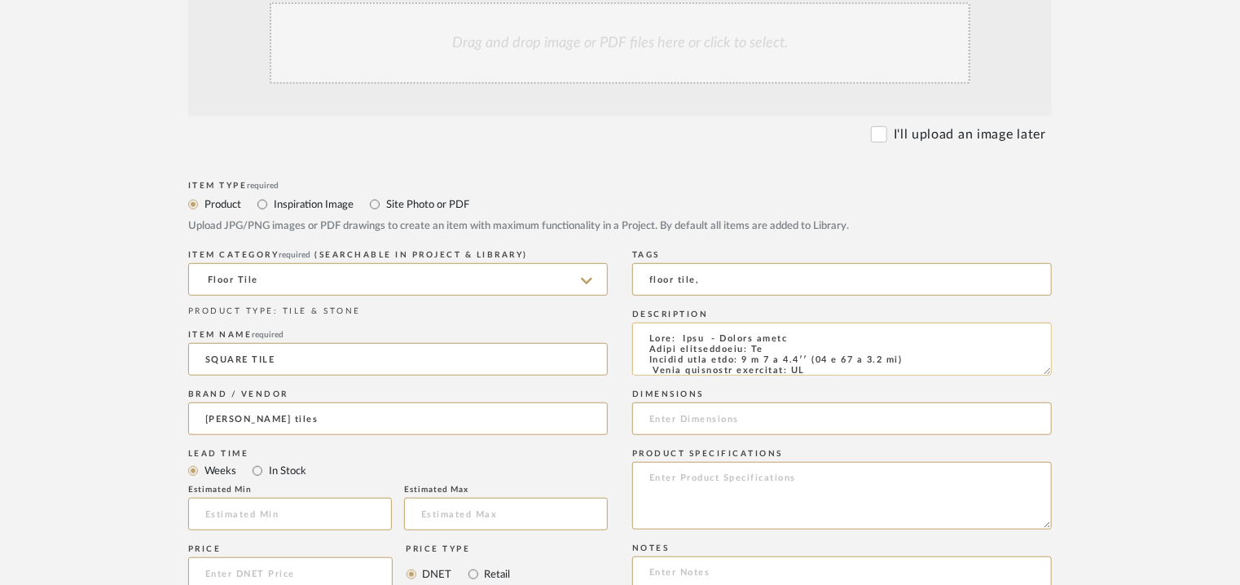
drag, startPoint x: 750, startPoint y: 362, endPoint x: 909, endPoint y: 362, distance: 158.8
click at [909, 362] on textarea at bounding box center [841, 349] width 419 height 53
click at [678, 421] on input at bounding box center [841, 418] width 419 height 33
paste input "8 x 8 x 0.4′′ (20 x 20 x 1.2 cm)"
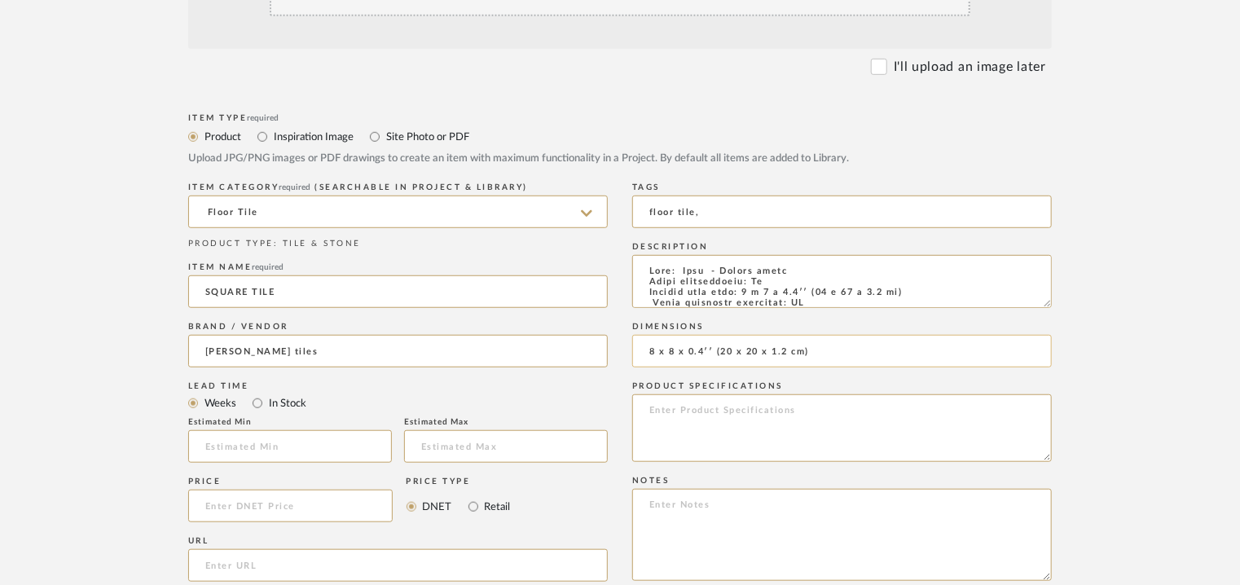
scroll to position [570, 0]
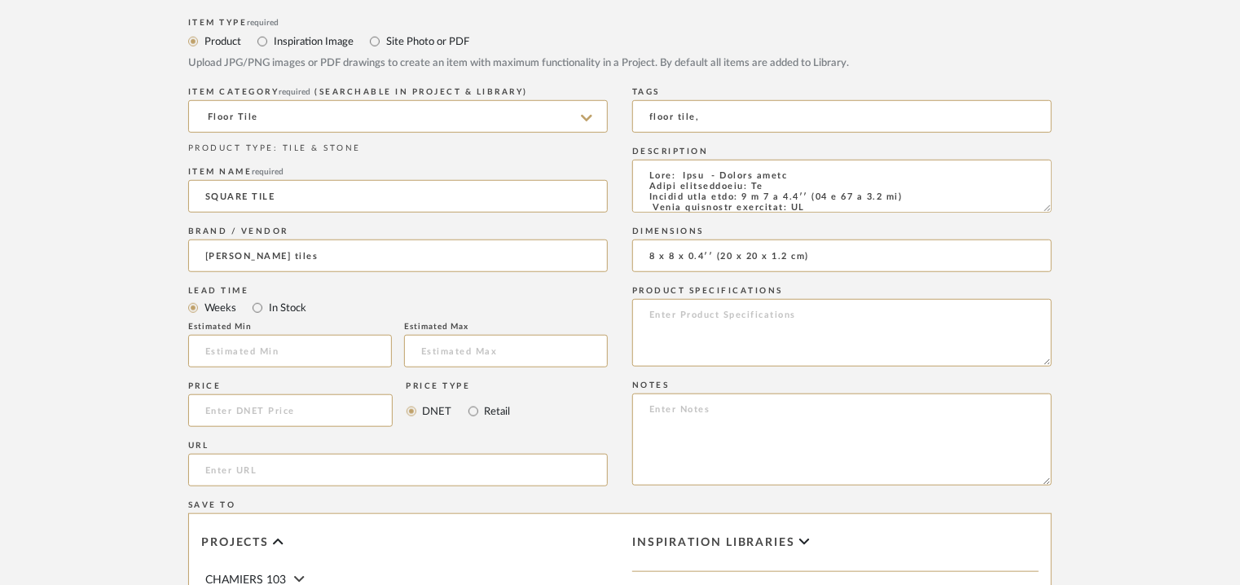
type input "8 x 8 x 0.4′′ (20 x 20 x 1.2 cm)"
click at [670, 412] on textarea at bounding box center [841, 439] width 419 height 92
paste textarea "Price : On request Lead time: Na Customisable : Custom size available. 3D avail…"
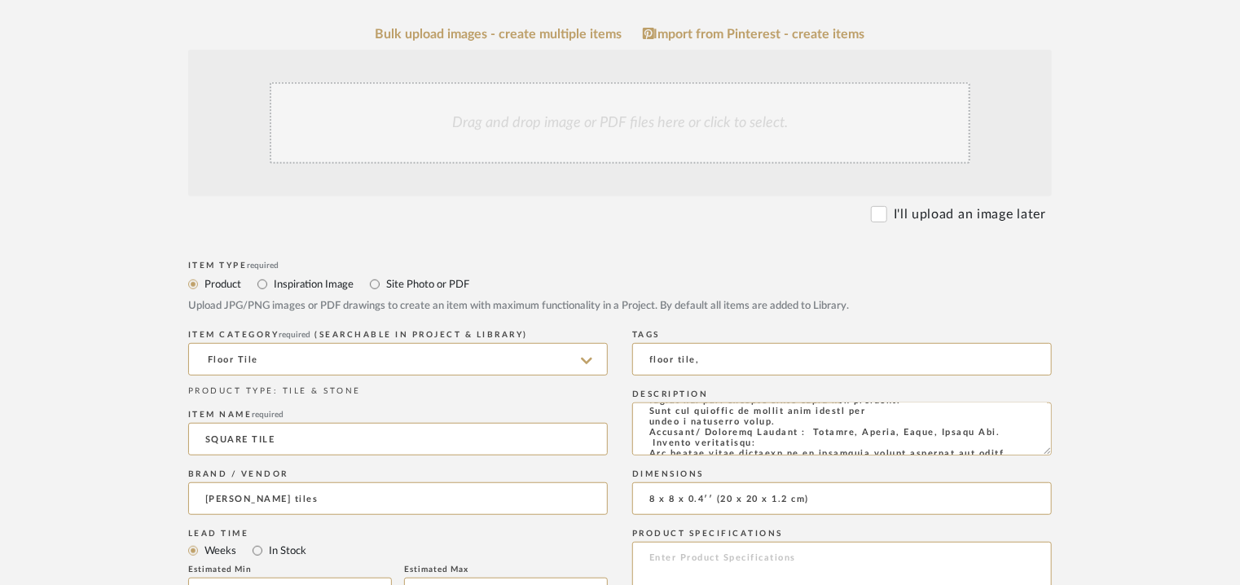
scroll to position [326, 0]
type textarea "Price : On request Lead time: Na Customisable : Custom size available. 3D avail…"
click at [534, 149] on div "Drag and drop image or PDF files here or click to select." at bounding box center [620, 124] width 700 height 81
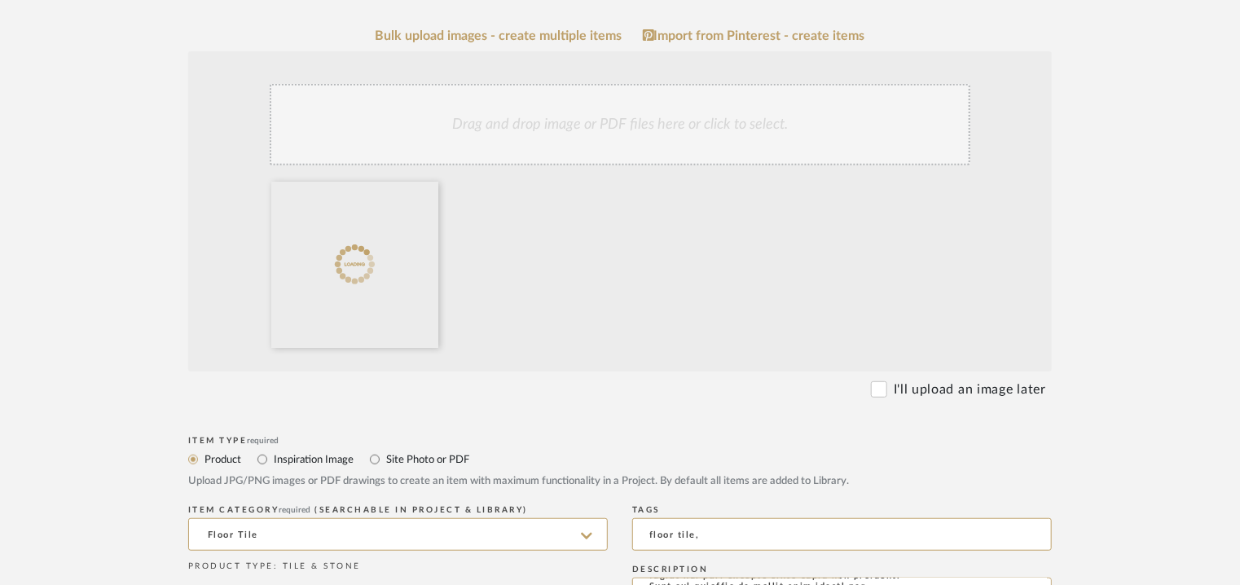
click at [551, 137] on div "Drag and drop image or PDF files here or click to select." at bounding box center [620, 124] width 700 height 81
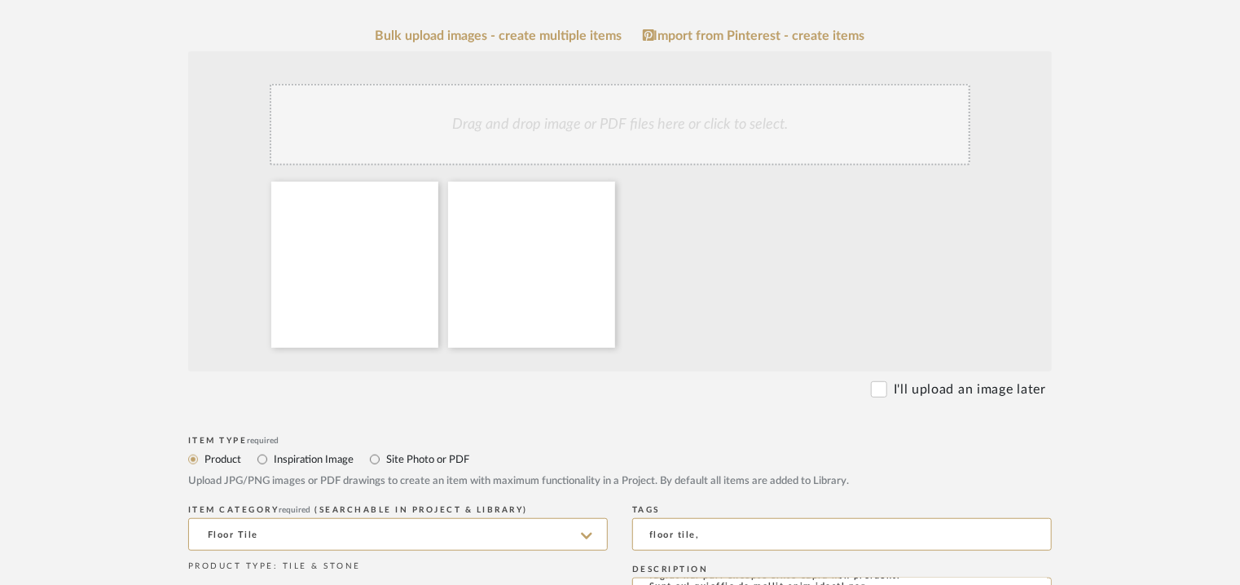
scroll to position [652, 0]
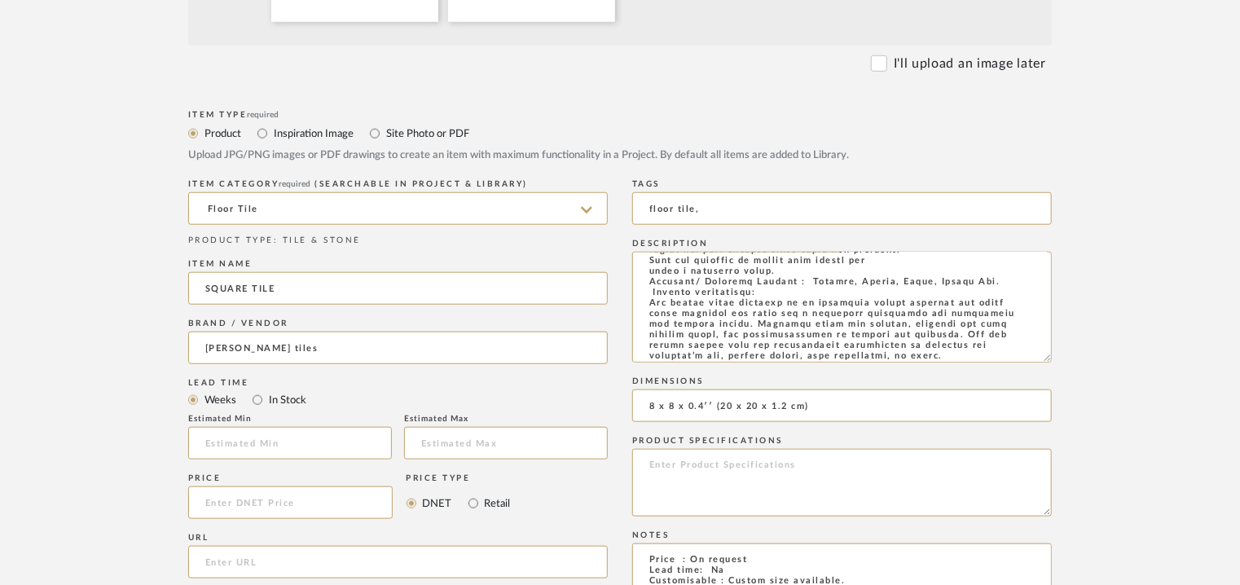
drag, startPoint x: 1046, startPoint y: 301, endPoint x: 1068, endPoint y: 447, distance: 147.4
click at [1066, 428] on form "Bulk upload images - create multiple items Import from Pinterest - create items…" at bounding box center [620, 348] width 1038 height 1290
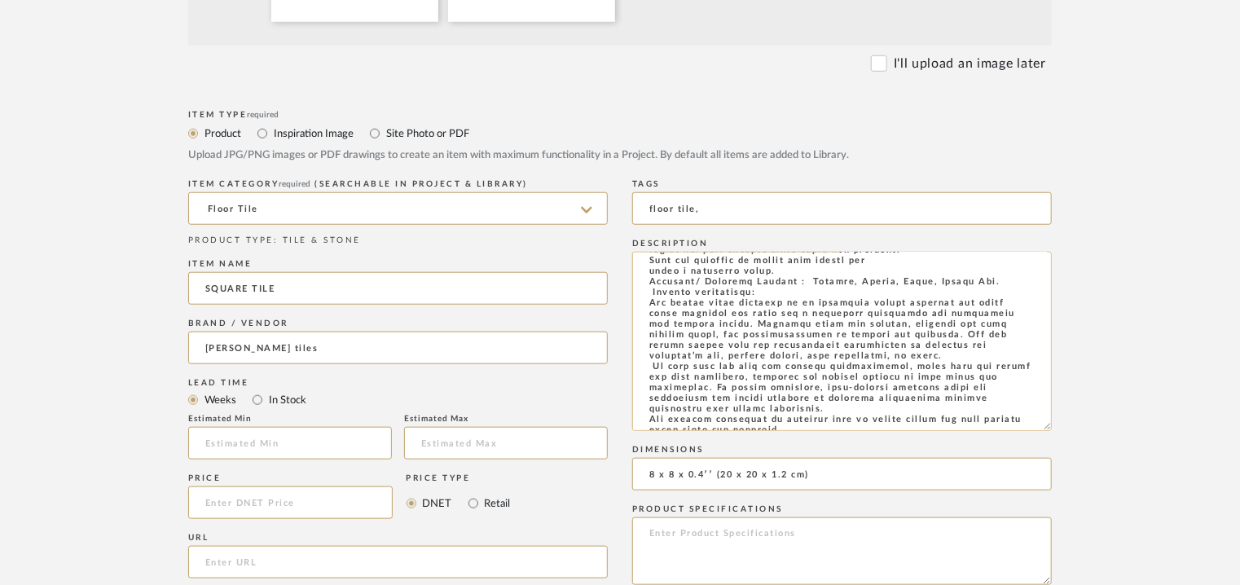
scroll to position [0, 0]
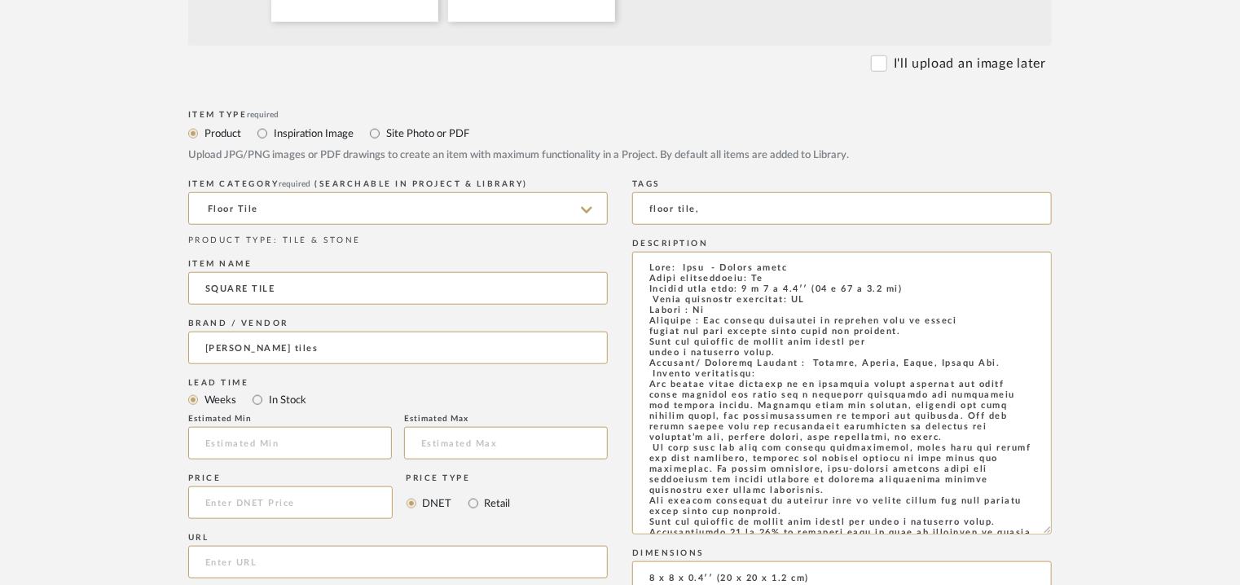
drag, startPoint x: 1044, startPoint y: 425, endPoint x: 1113, endPoint y: 632, distance: 218.2
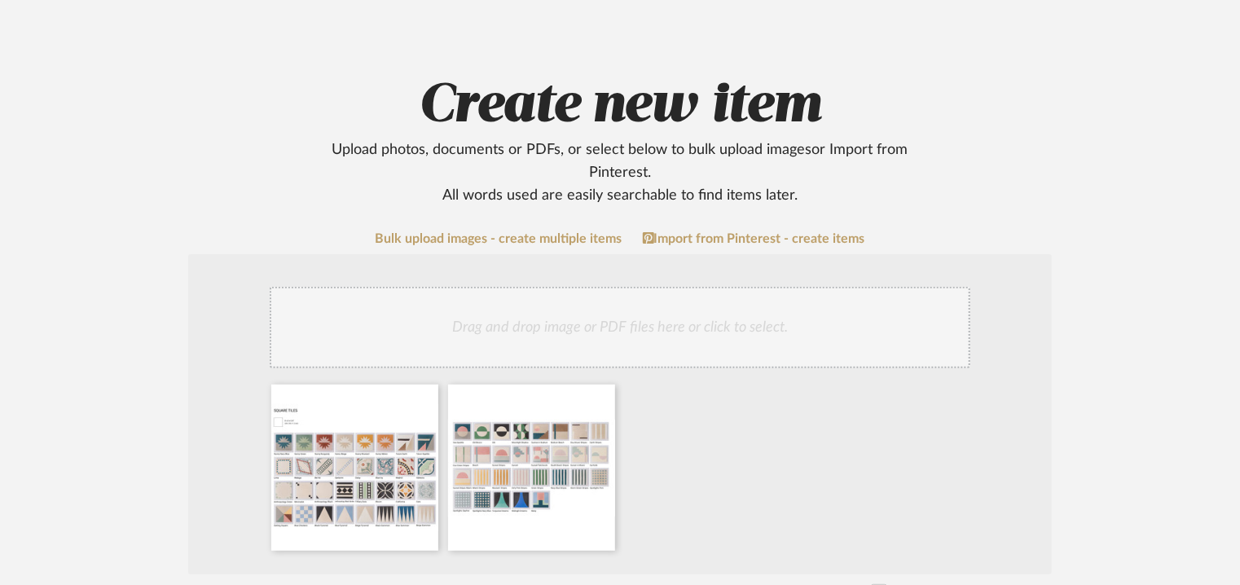
scroll to position [81, 0]
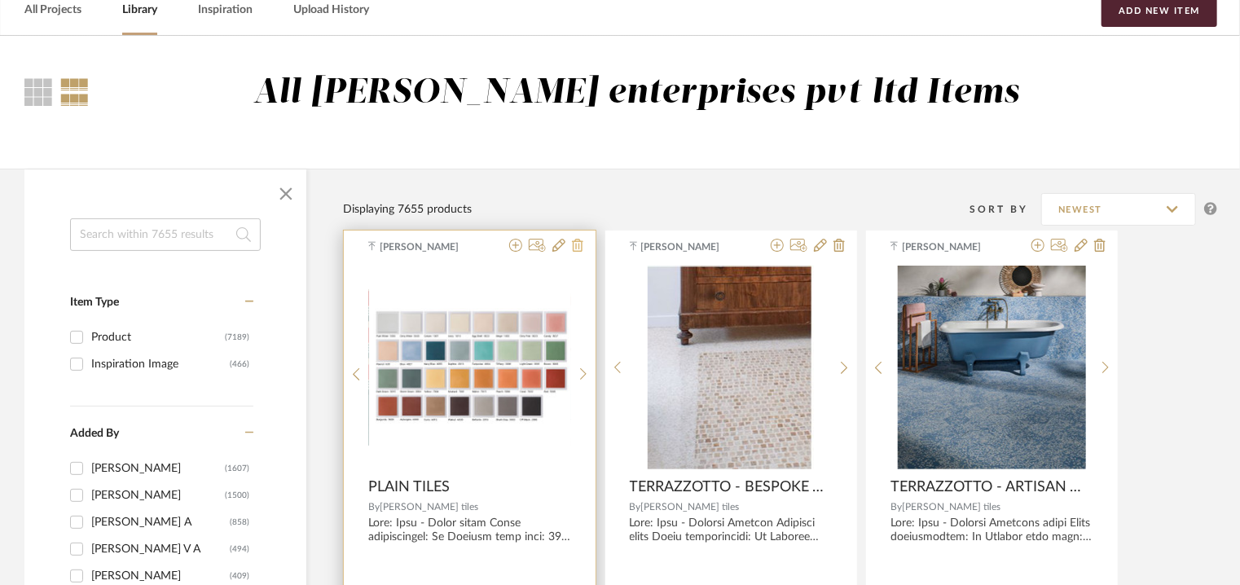
click at [578, 245] on icon at bounding box center [577, 245] width 11 height 13
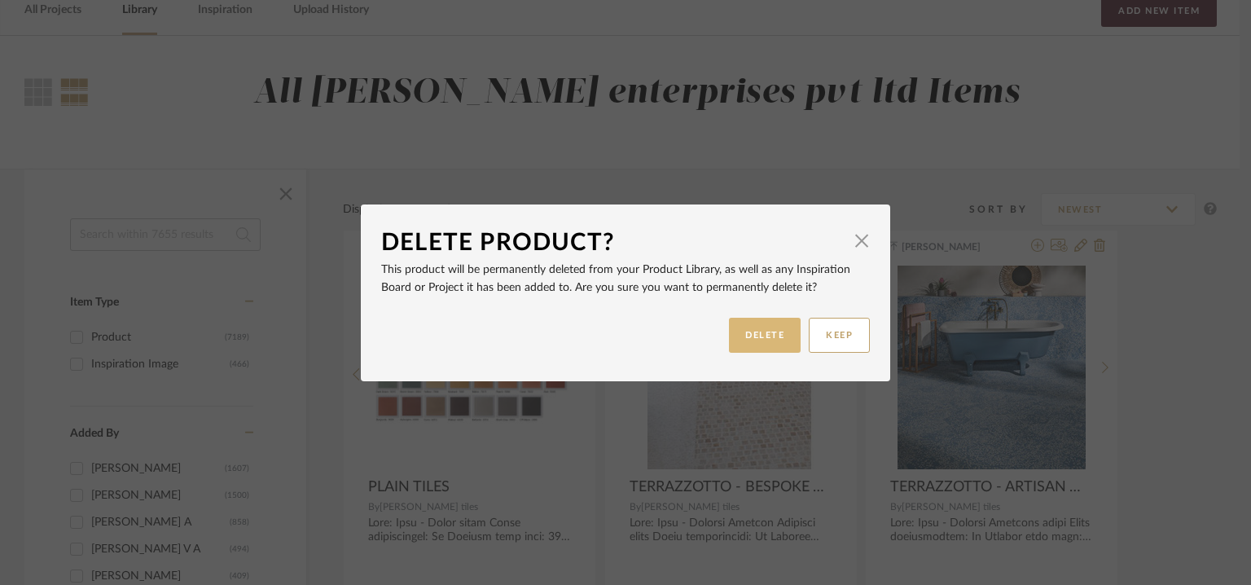
click at [762, 326] on button "DELETE" at bounding box center [765, 335] width 72 height 35
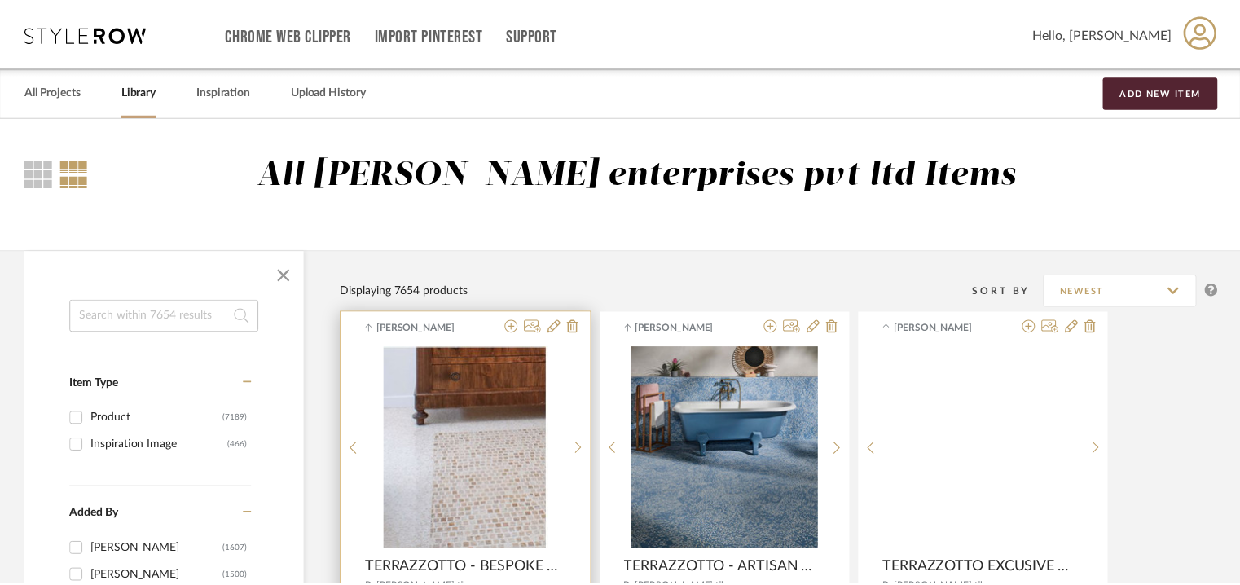
scroll to position [81, 0]
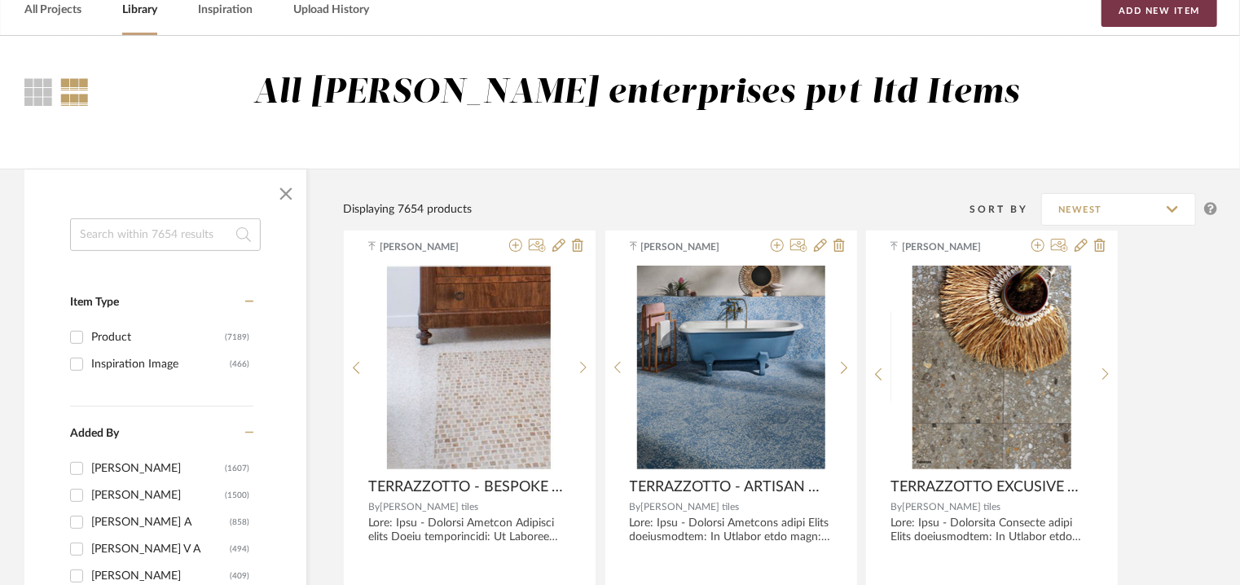
click at [1172, 15] on button "Add New Item" at bounding box center [1159, 10] width 116 height 33
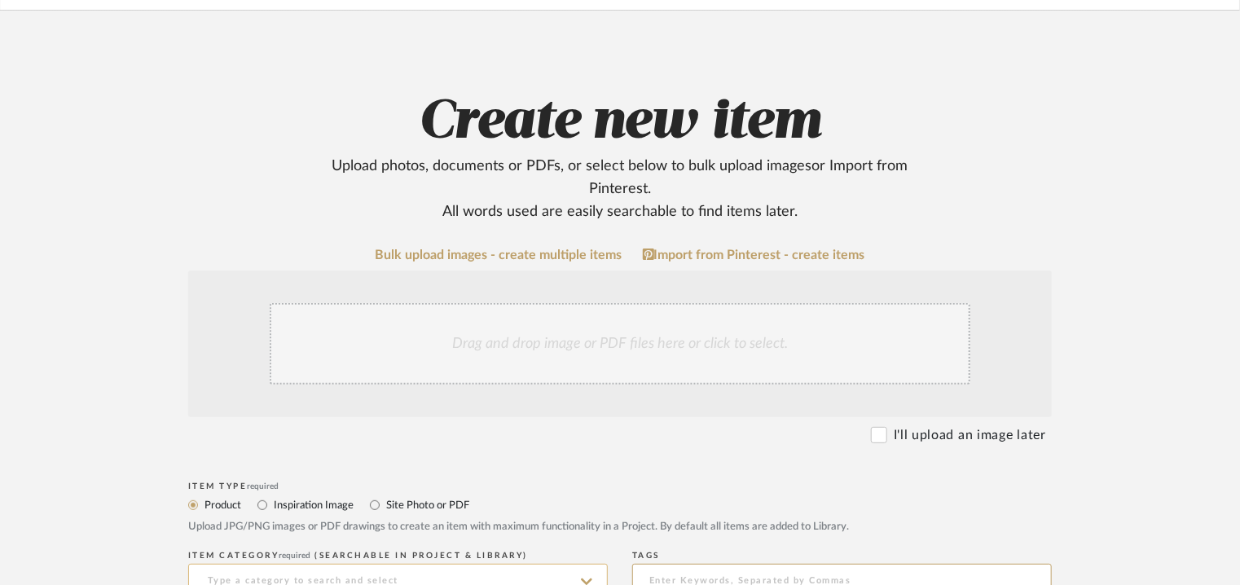
scroll to position [407, 0]
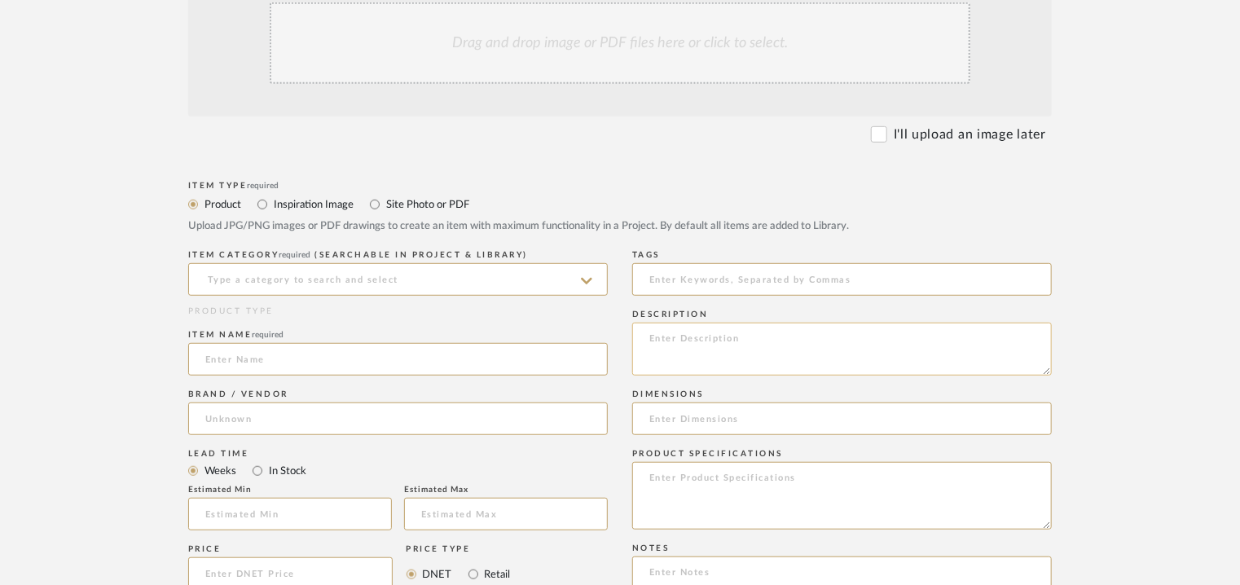
click at [945, 345] on textarea at bounding box center [841, 349] width 419 height 53
paste textarea "Lore: Ipsu - Dolorsita Consec adipi Elits doeiusmodtem: In Utlabor etdo magn: A…"
type textarea "Lore: Ipsu - Dolorsita Consec adipi Elits doeiusmodtem: In Utlabor etdo magn: A…"
click at [335, 277] on input at bounding box center [397, 279] width 419 height 33
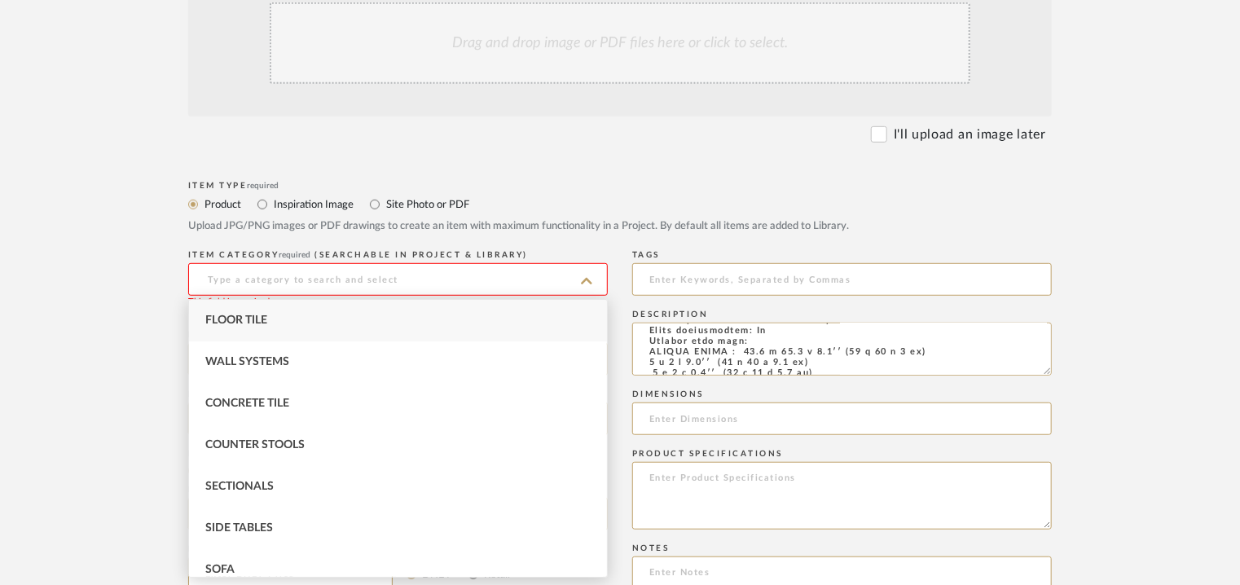
click at [239, 320] on span "Floor Tile" at bounding box center [236, 319] width 62 height 11
type input "Floor Tile"
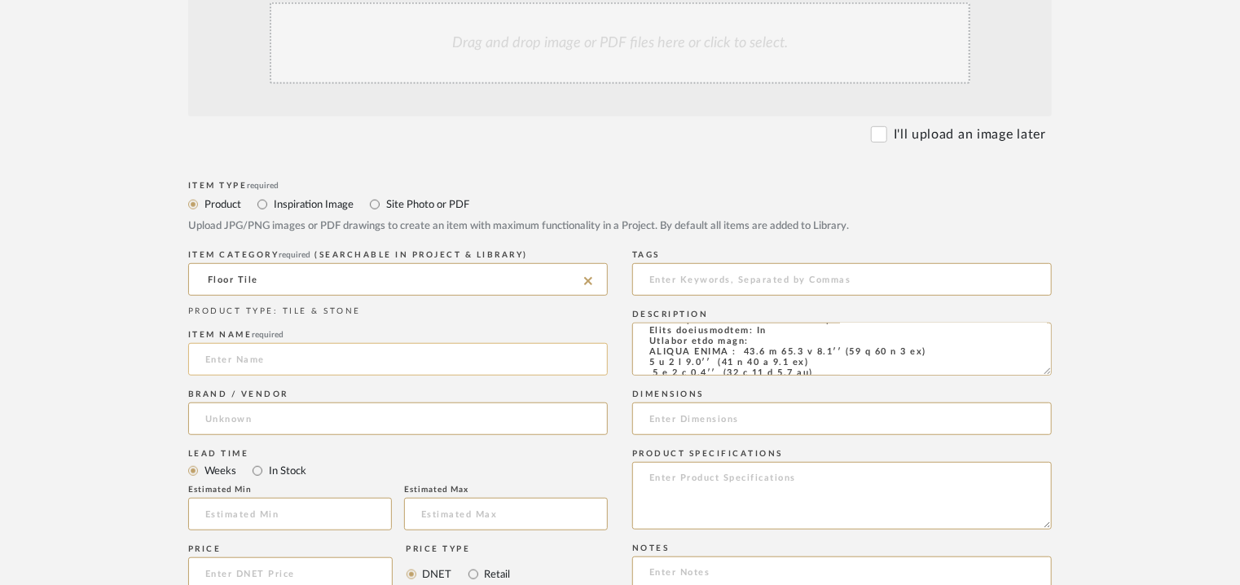
click at [314, 353] on input at bounding box center [397, 359] width 419 height 33
type input "c"
click at [202, 358] on input "CEMENT TILE" at bounding box center [397, 359] width 419 height 33
type input "ENCAUSTIC CEMENT TILE"
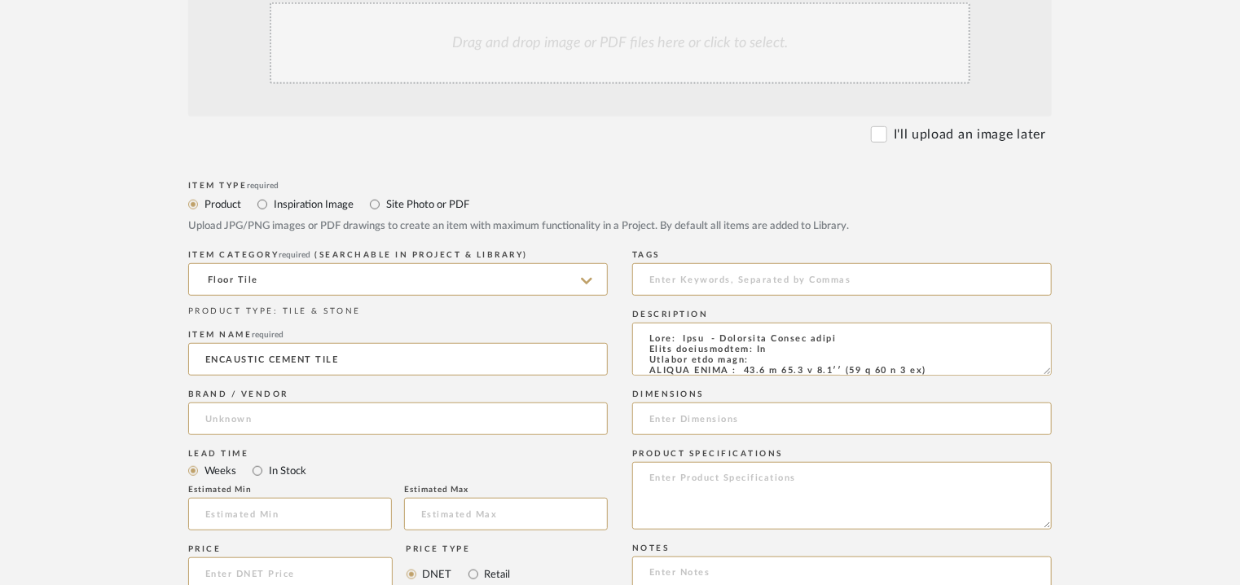
click at [601, 51] on div "Drag and drop image or PDF files here or click to select." at bounding box center [620, 42] width 700 height 81
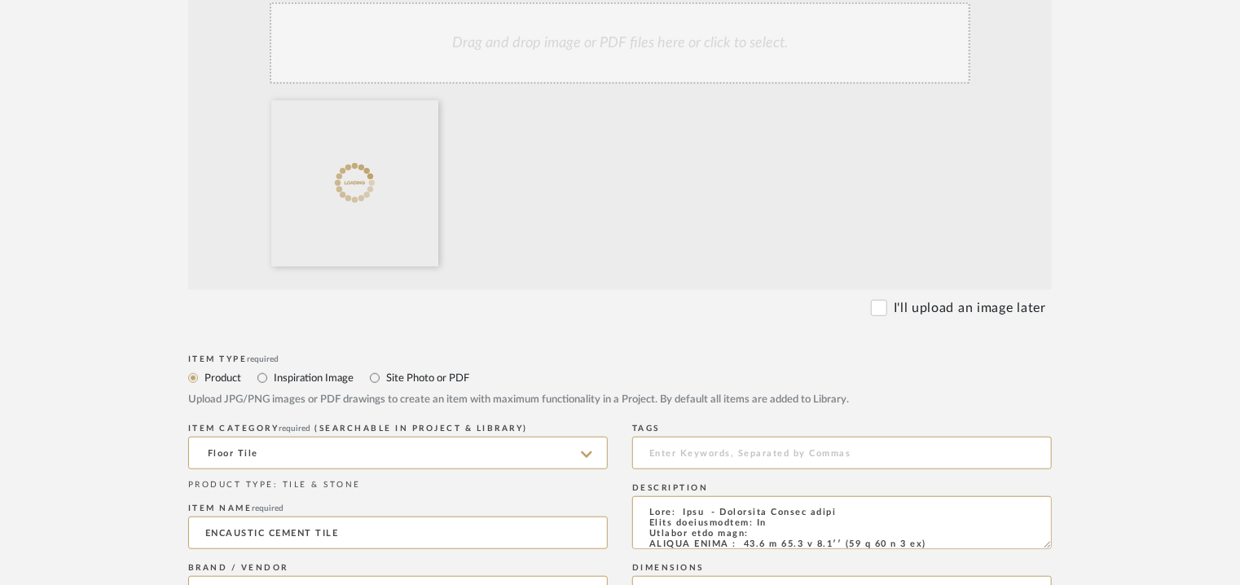
click at [592, 16] on div "Drag and drop image or PDF files here or click to select." at bounding box center [620, 42] width 700 height 81
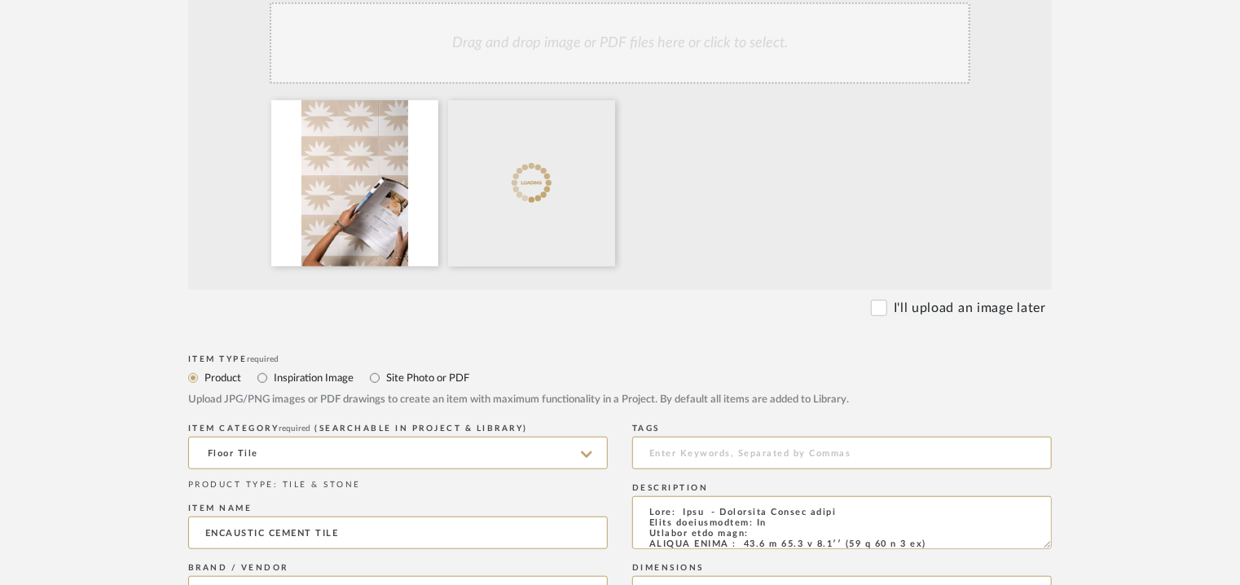
click at [562, 60] on div "Drag and drop image or PDF files here or click to select." at bounding box center [620, 42] width 700 height 81
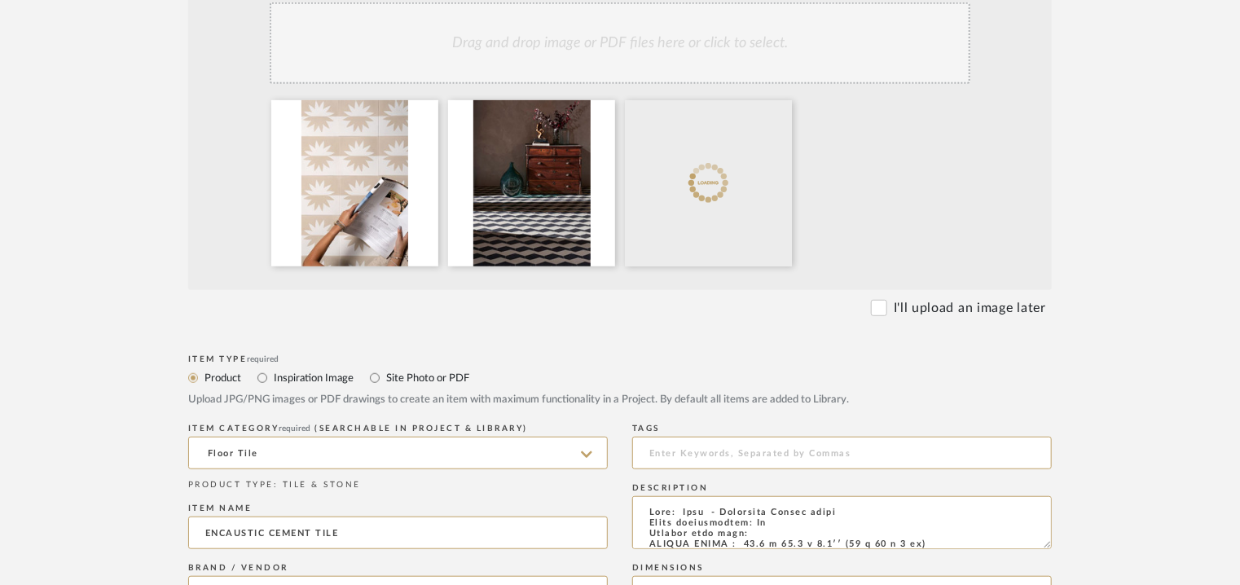
click at [592, 65] on div "Drag and drop image or PDF files here or click to select." at bounding box center [620, 42] width 700 height 81
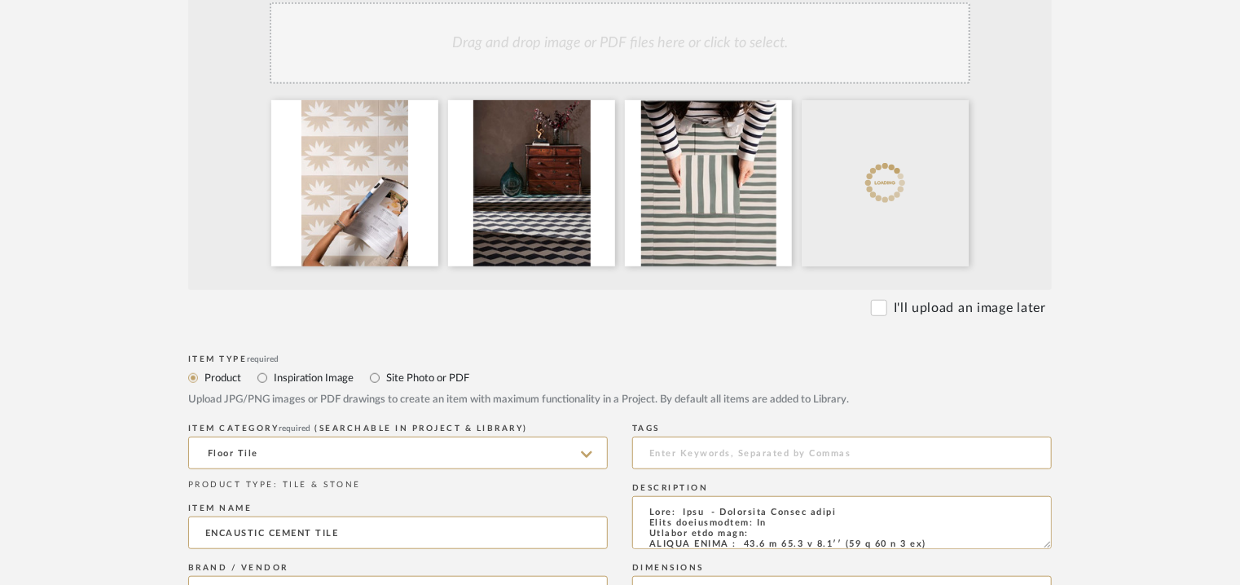
click at [711, 50] on div "Drag and drop image or PDF files here or click to select." at bounding box center [620, 42] width 700 height 81
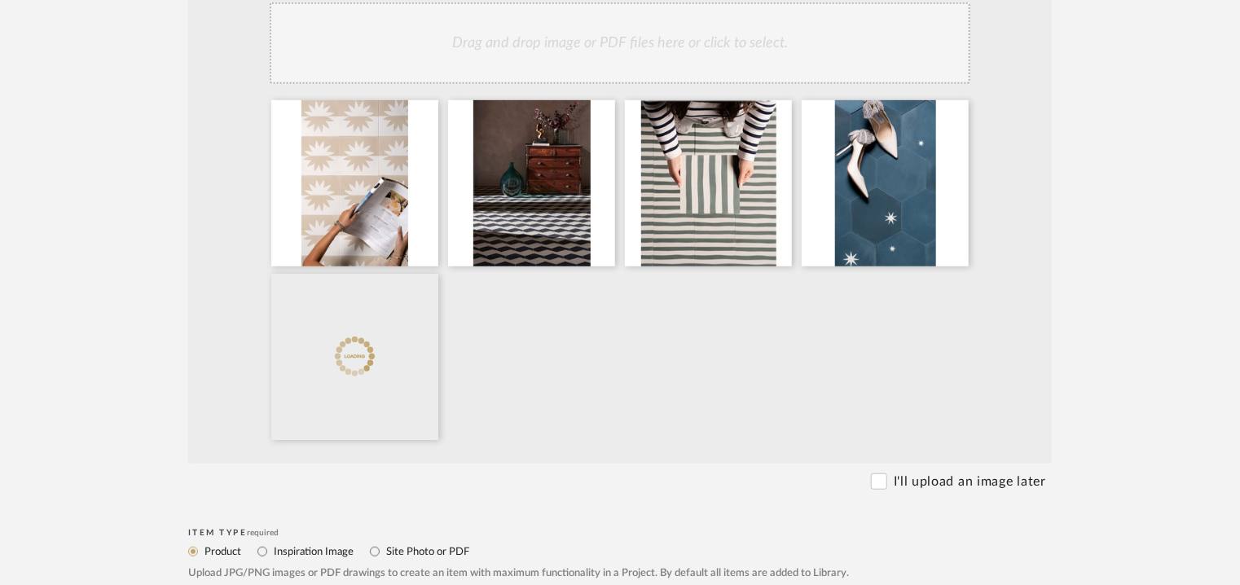
click at [650, 72] on div "Drag and drop image or PDF files here or click to select." at bounding box center [620, 42] width 700 height 81
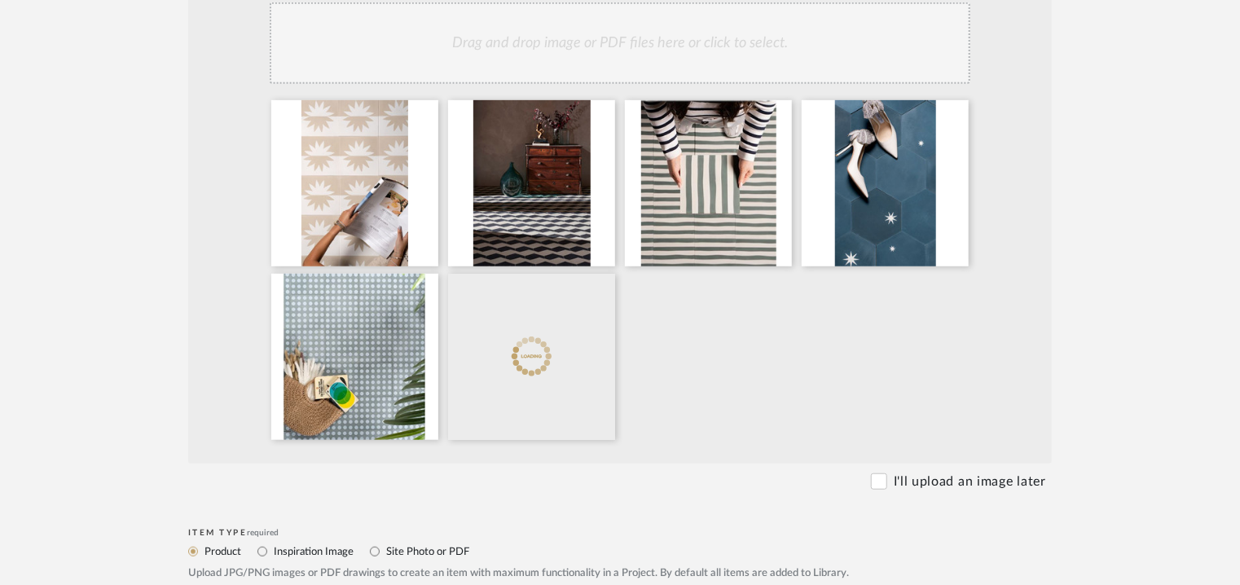
click at [649, 71] on div "Drag and drop image or PDF files here or click to select." at bounding box center [620, 42] width 700 height 81
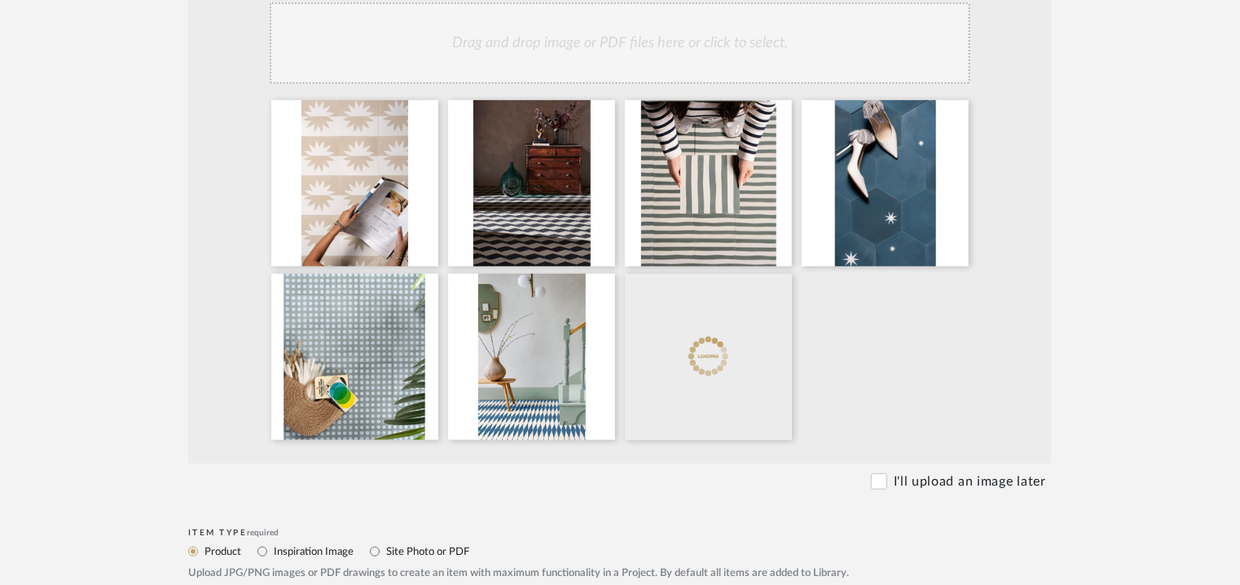
click at [713, 59] on div "Drag and drop image or PDF files here or click to select." at bounding box center [620, 42] width 700 height 81
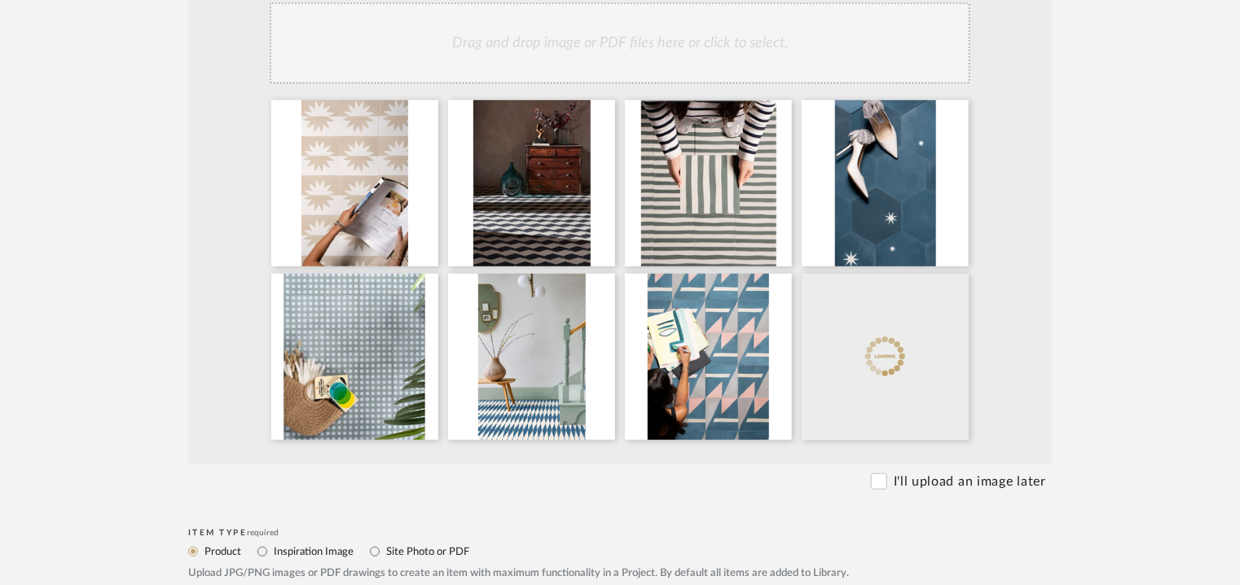
click at [608, 44] on div "Drag and drop image or PDF files here or click to select." at bounding box center [620, 42] width 700 height 81
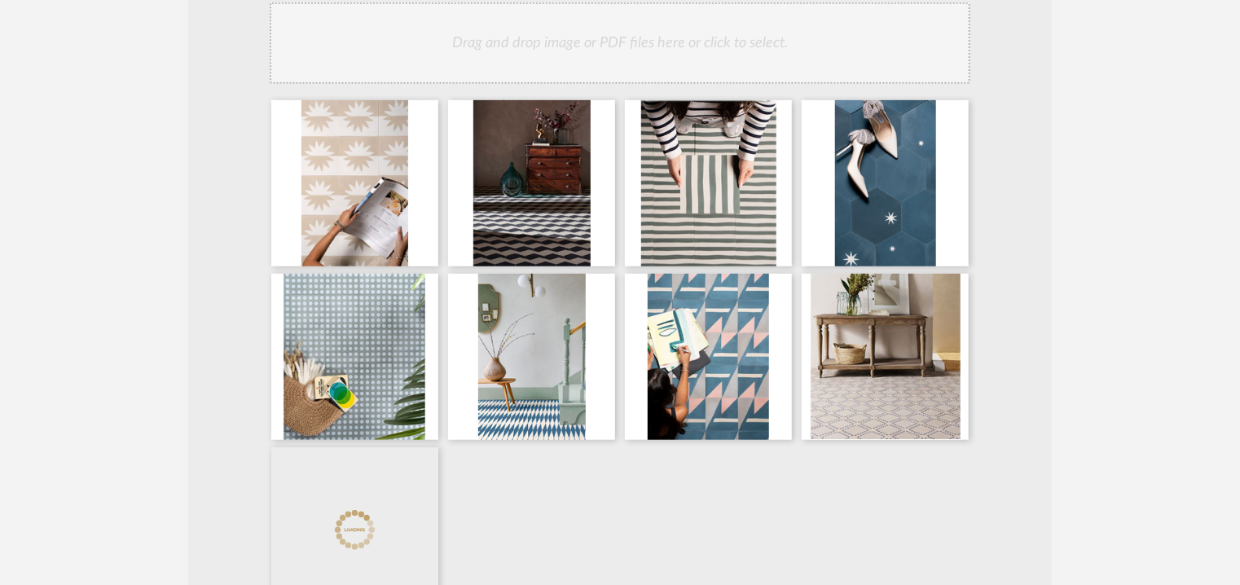
click at [613, 53] on div "Drag and drop image or PDF files here or click to select." at bounding box center [620, 42] width 700 height 81
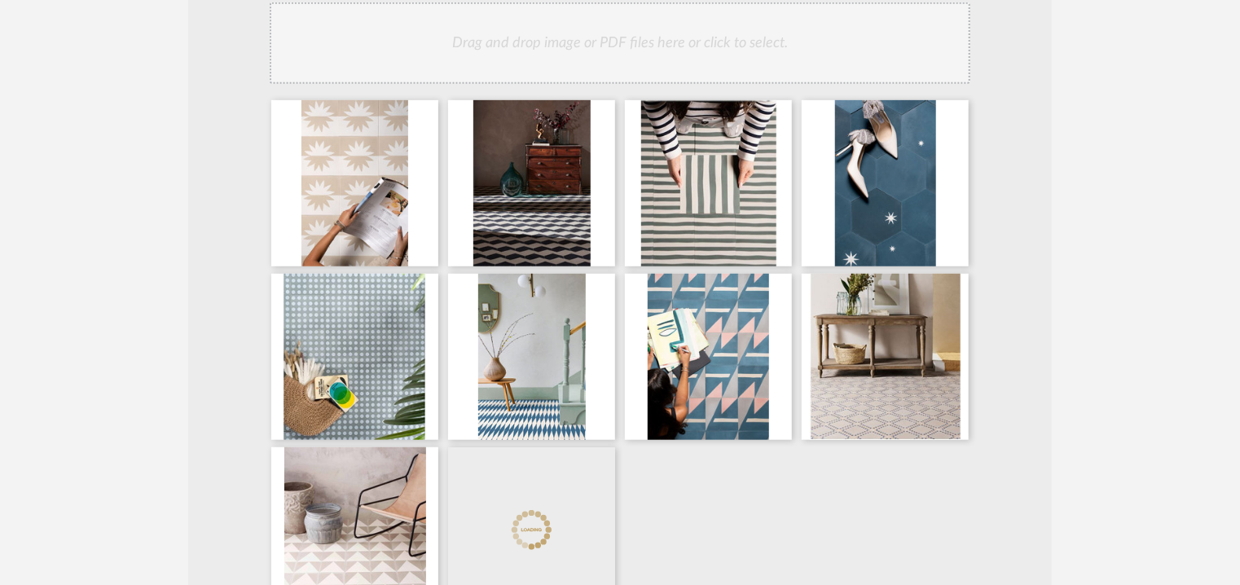
click at [604, 48] on div "Drag and drop image or PDF files here or click to select." at bounding box center [620, 42] width 700 height 81
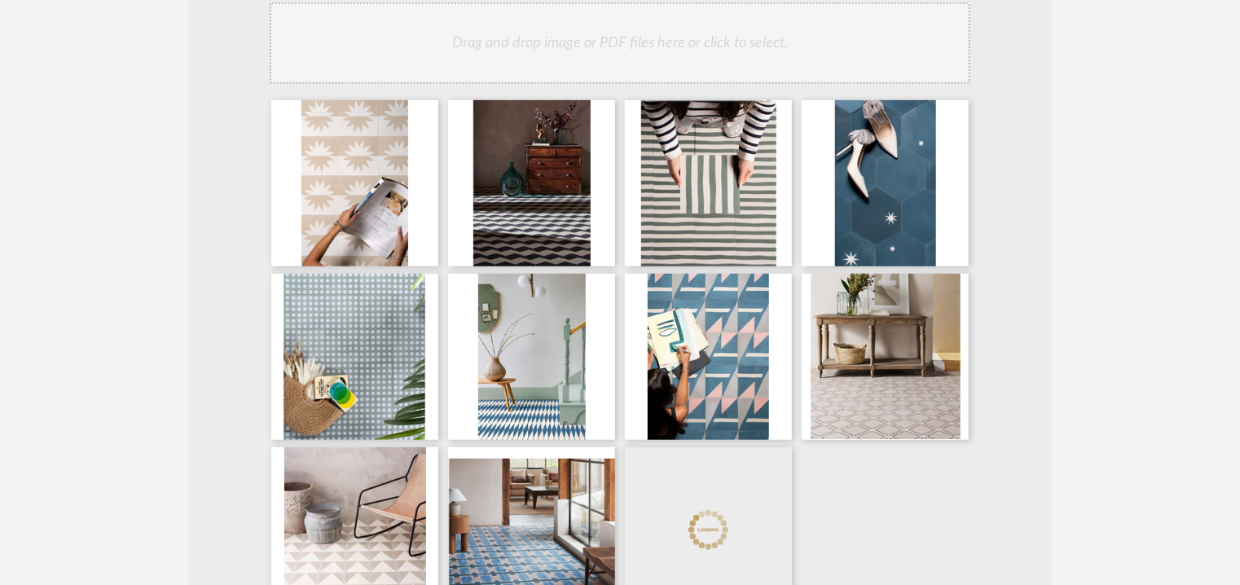
click at [727, 62] on div "Drag and drop image or PDF files here or click to select." at bounding box center [620, 42] width 700 height 81
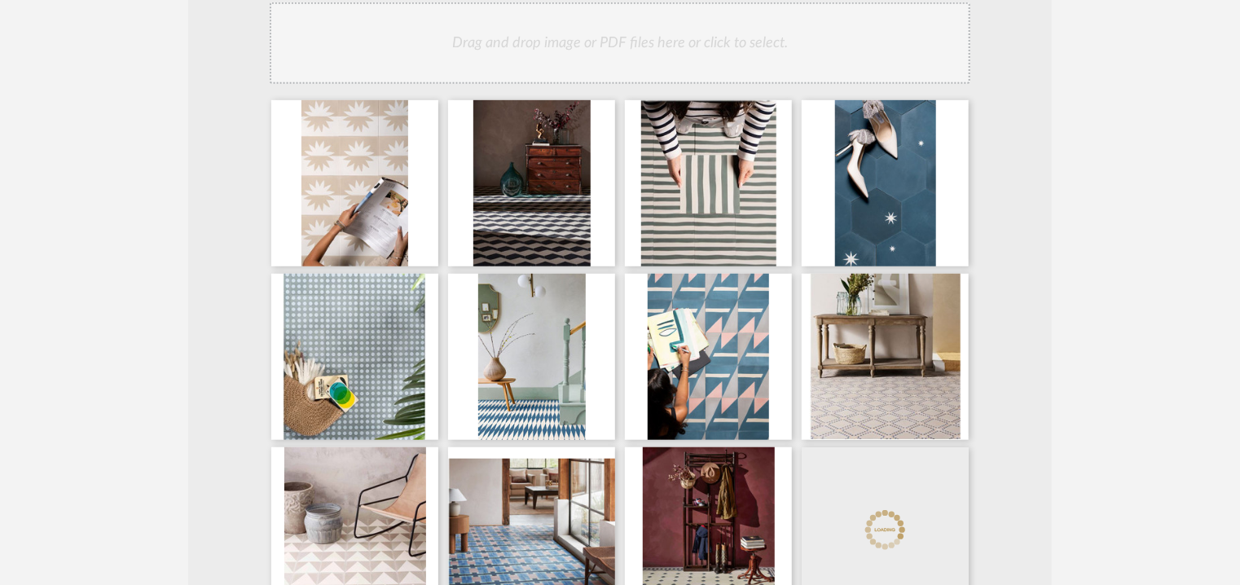
click at [658, 65] on div "Drag and drop image or PDF files here or click to select." at bounding box center [620, 42] width 700 height 81
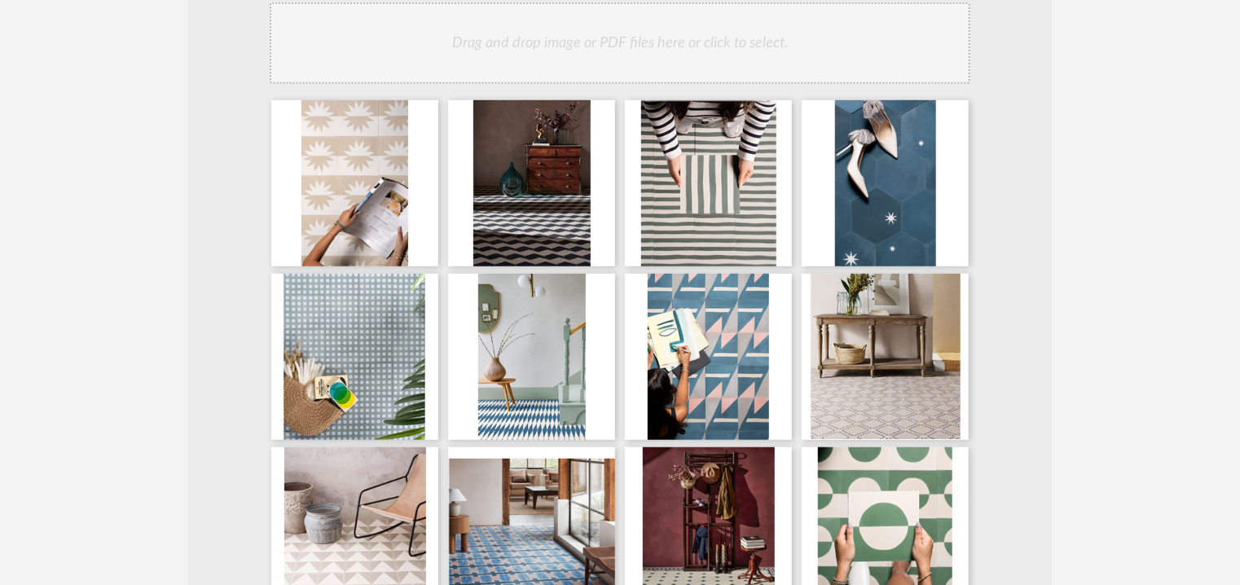
click at [733, 56] on div "Drag and drop image or PDF files here or click to select." at bounding box center [620, 42] width 700 height 81
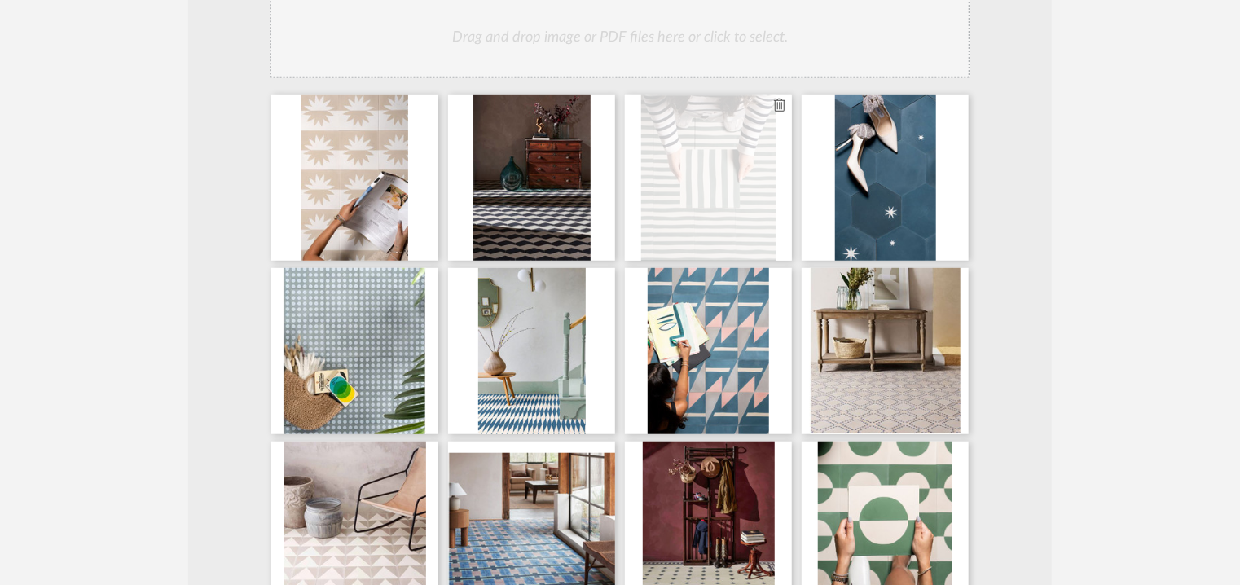
scroll to position [407, 0]
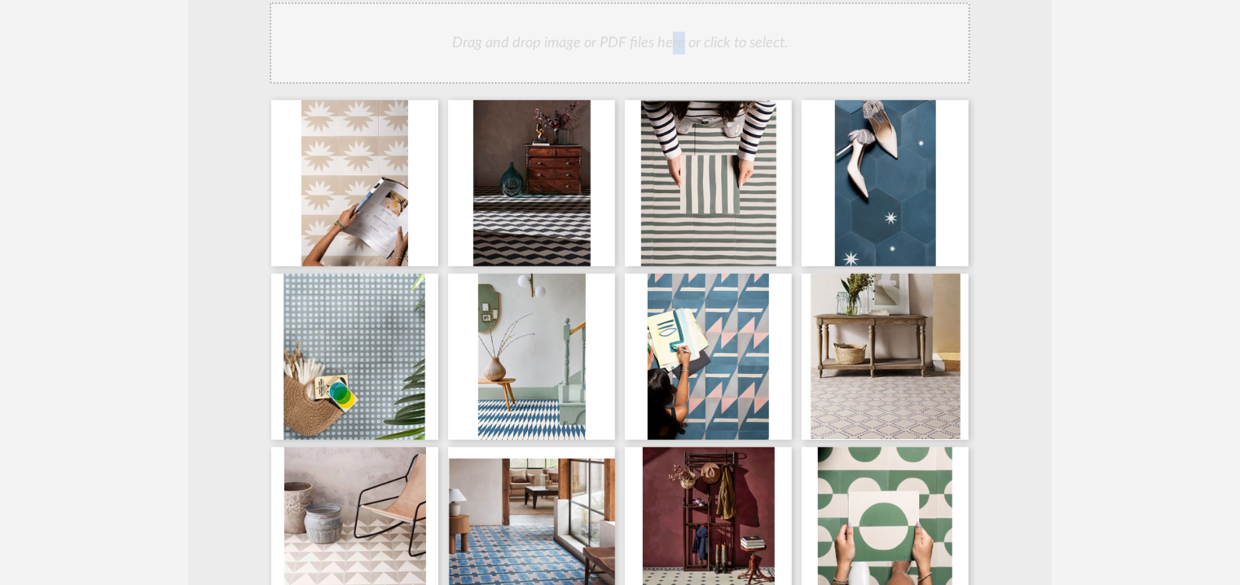
drag, startPoint x: 672, startPoint y: 63, endPoint x: 687, endPoint y: 69, distance: 16.8
click at [683, 65] on div "Drag and drop image or PDF files here or click to select." at bounding box center [620, 42] width 700 height 81
click at [701, 61] on div "Drag and drop image or PDF files here or click to select." at bounding box center [620, 42] width 700 height 81
click at [683, 53] on div "Drag and drop image or PDF files here or click to select." at bounding box center [620, 42] width 700 height 81
click at [648, 53] on div "Drag and drop image or PDF files here or click to select." at bounding box center [620, 42] width 700 height 81
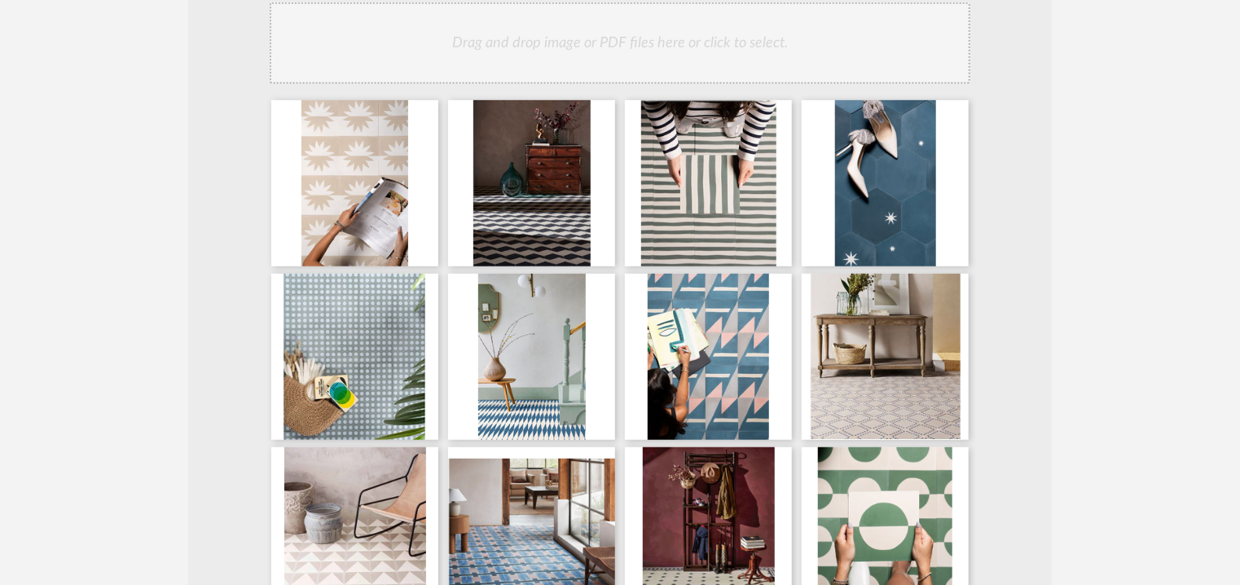
click at [630, 30] on div "Drag and drop image or PDF files here or click to select." at bounding box center [620, 42] width 700 height 81
click at [681, 48] on div "Drag and drop image or PDF files here or click to select." at bounding box center [620, 42] width 700 height 81
click at [691, 29] on div "Drag and drop image or PDF files here or click to select." at bounding box center [620, 42] width 700 height 81
click at [744, 40] on div "Drag and drop image or PDF files here or click to select." at bounding box center [620, 42] width 700 height 81
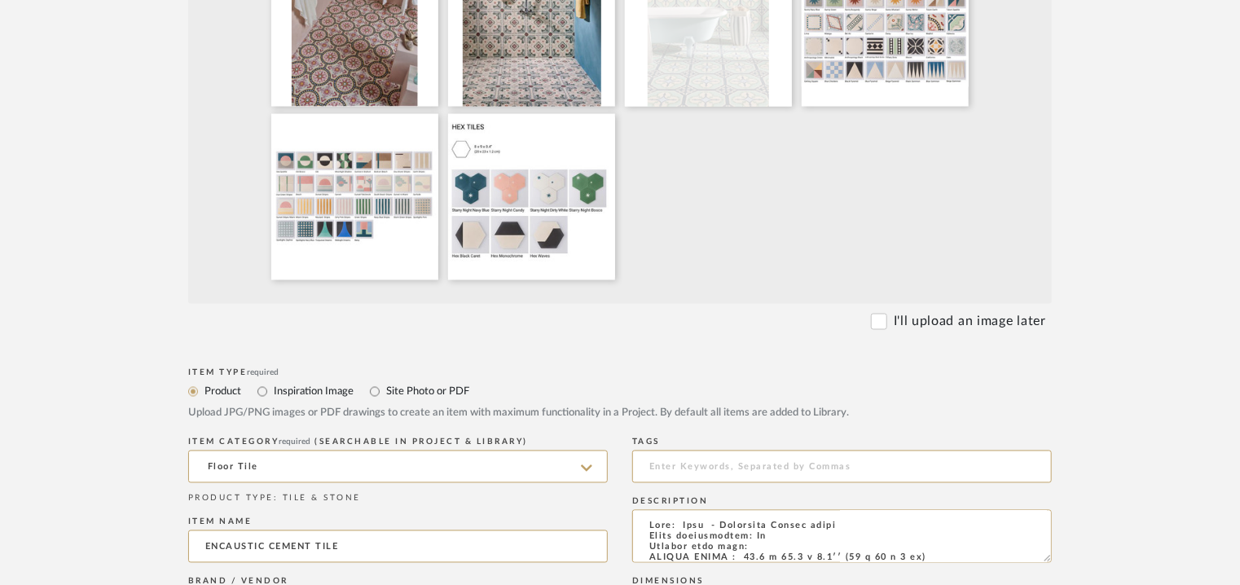
scroll to position [1385, 0]
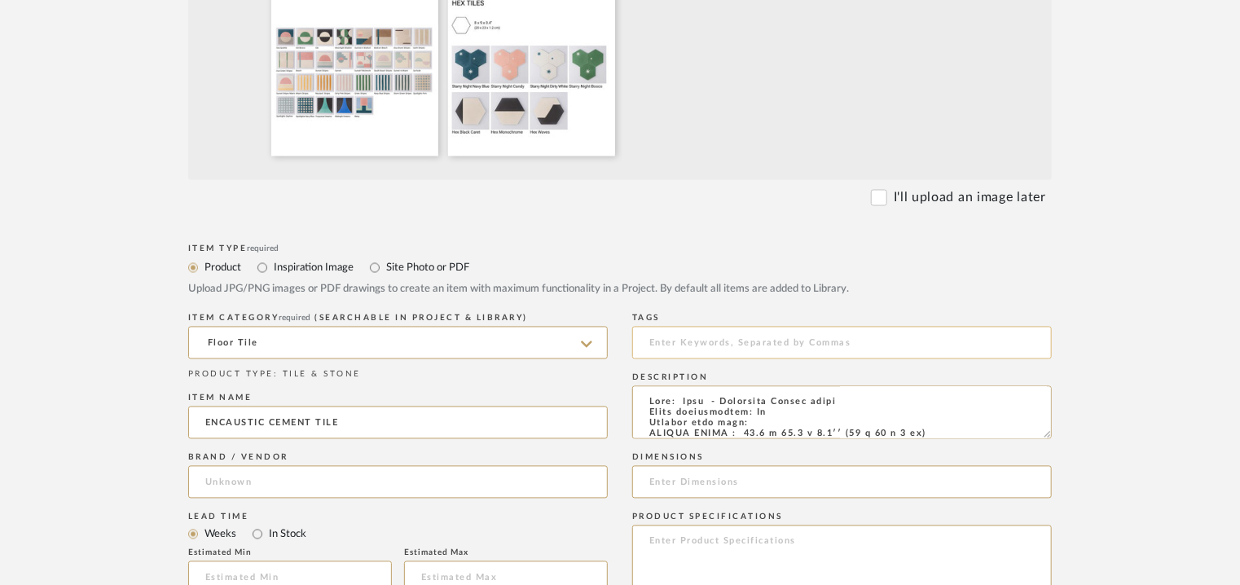
click at [687, 336] on input at bounding box center [841, 343] width 419 height 33
type input "C"
type input "cement tile,"
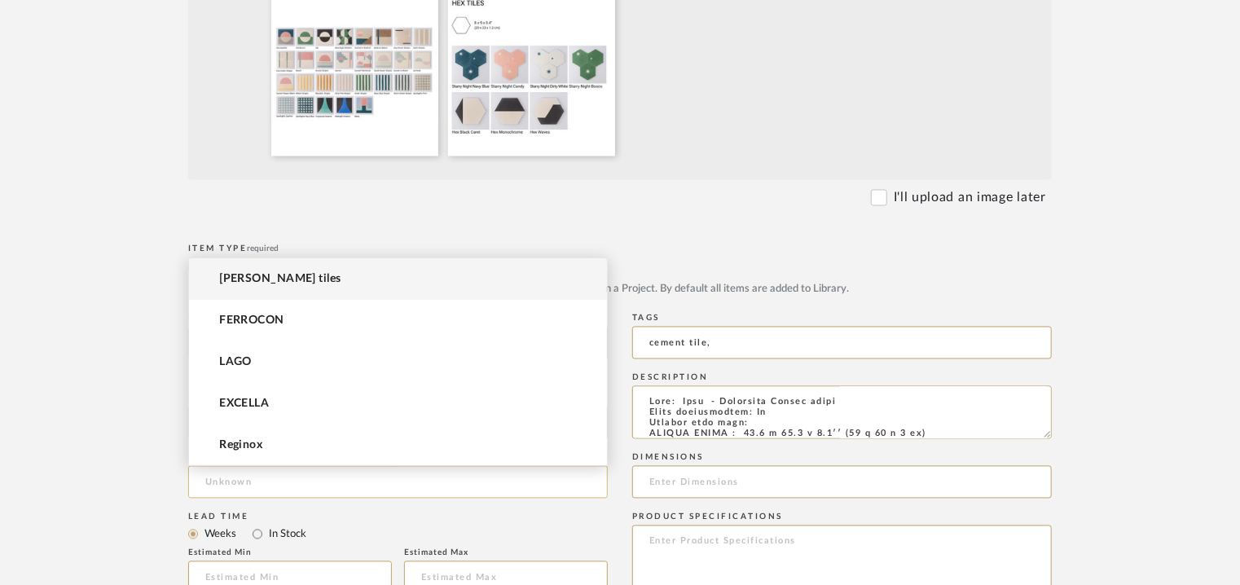
click at [274, 487] on input at bounding box center [397, 482] width 419 height 33
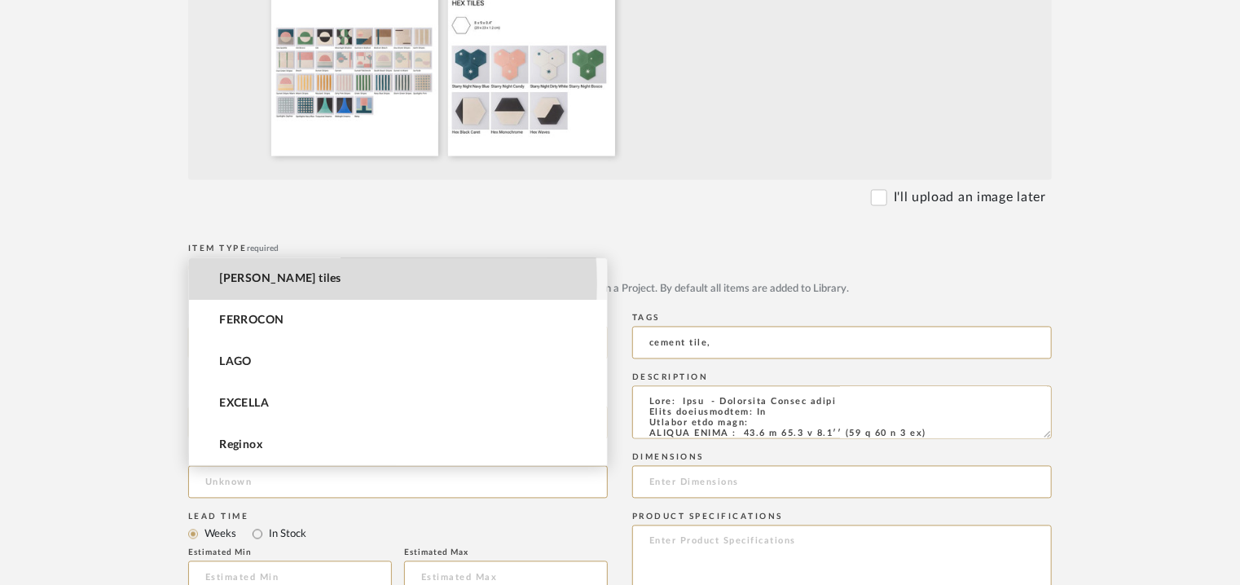
click at [261, 283] on span "[PERSON_NAME] tiles" at bounding box center [279, 279] width 121 height 14
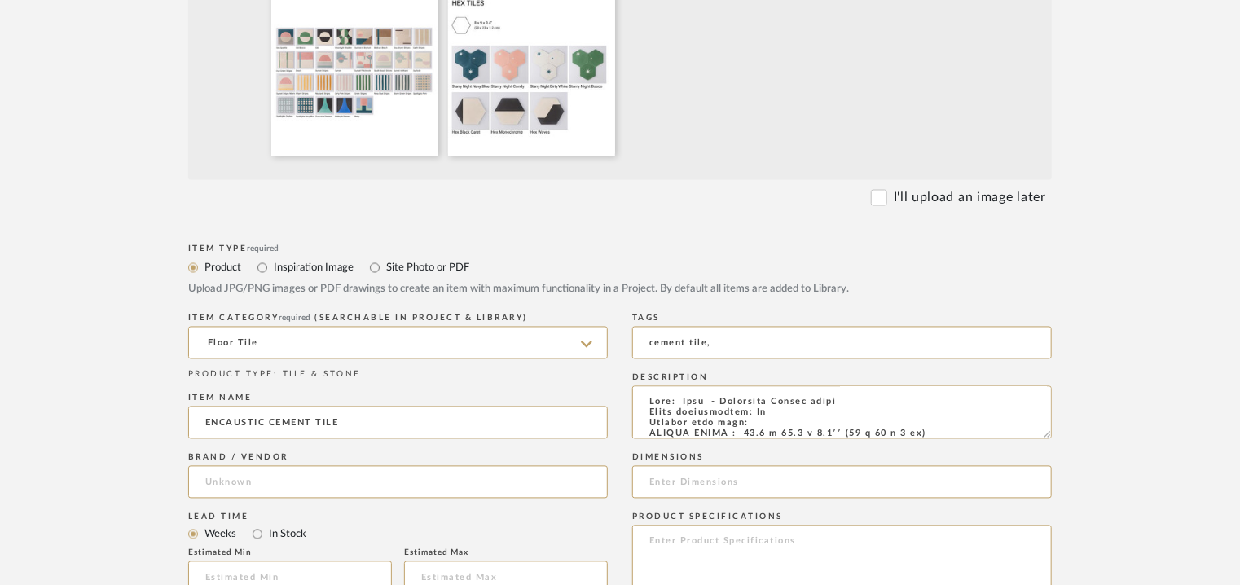
type input "[PERSON_NAME] tiles"
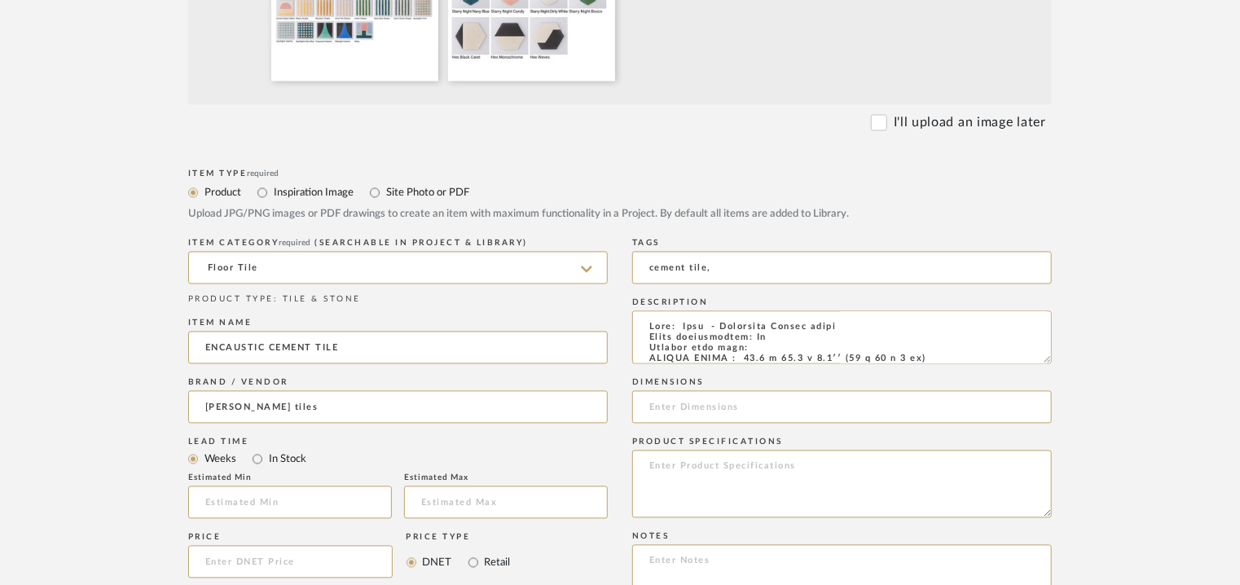
scroll to position [1629, 0]
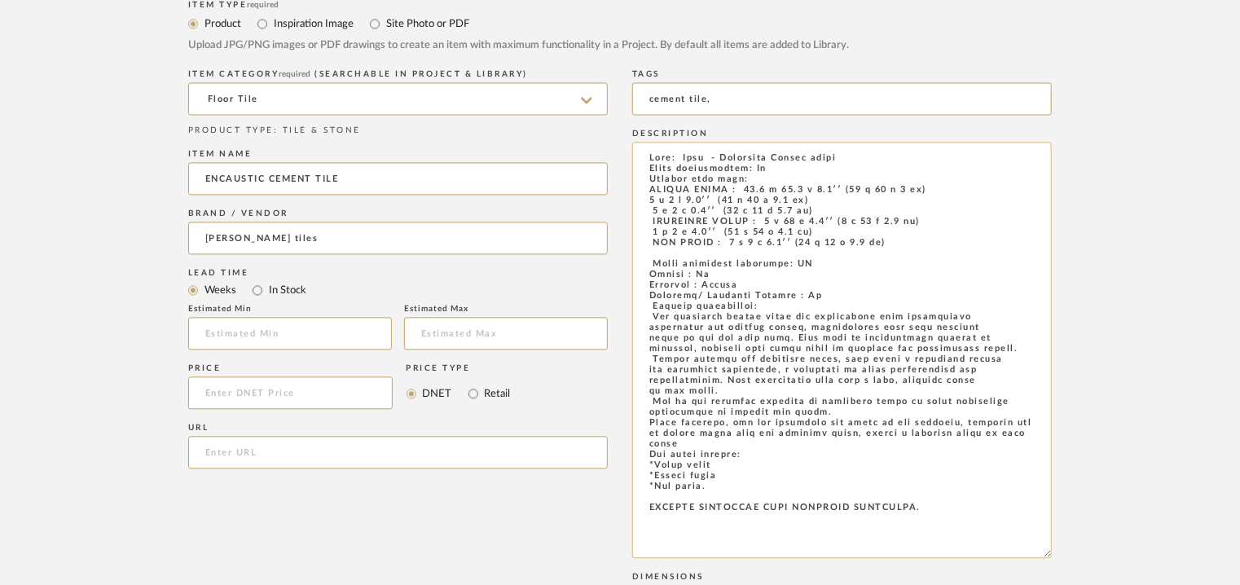
drag, startPoint x: 1048, startPoint y: 186, endPoint x: 1016, endPoint y: 431, distance: 247.2
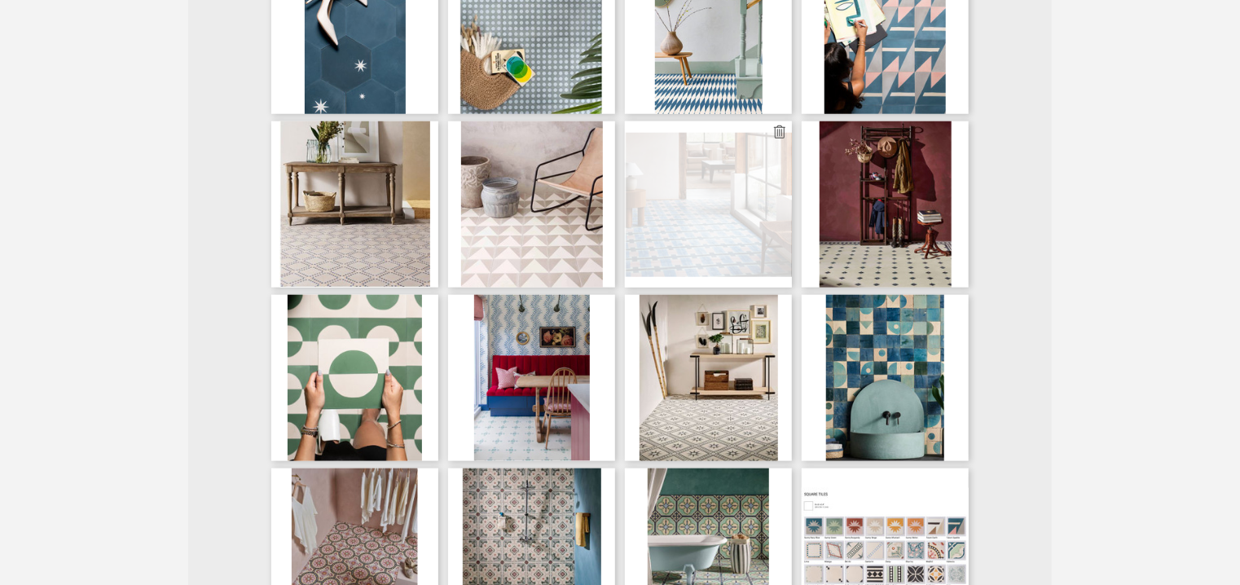
scroll to position [326, 0]
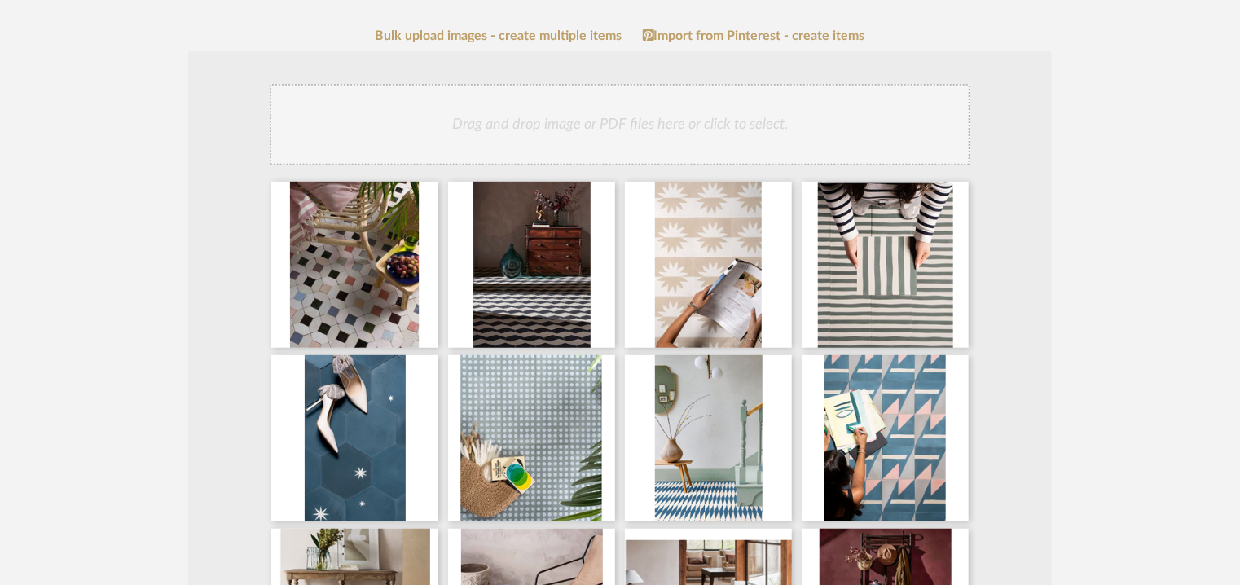
click at [712, 118] on div "Drag and drop image or PDF files here or click to select." at bounding box center [620, 124] width 700 height 81
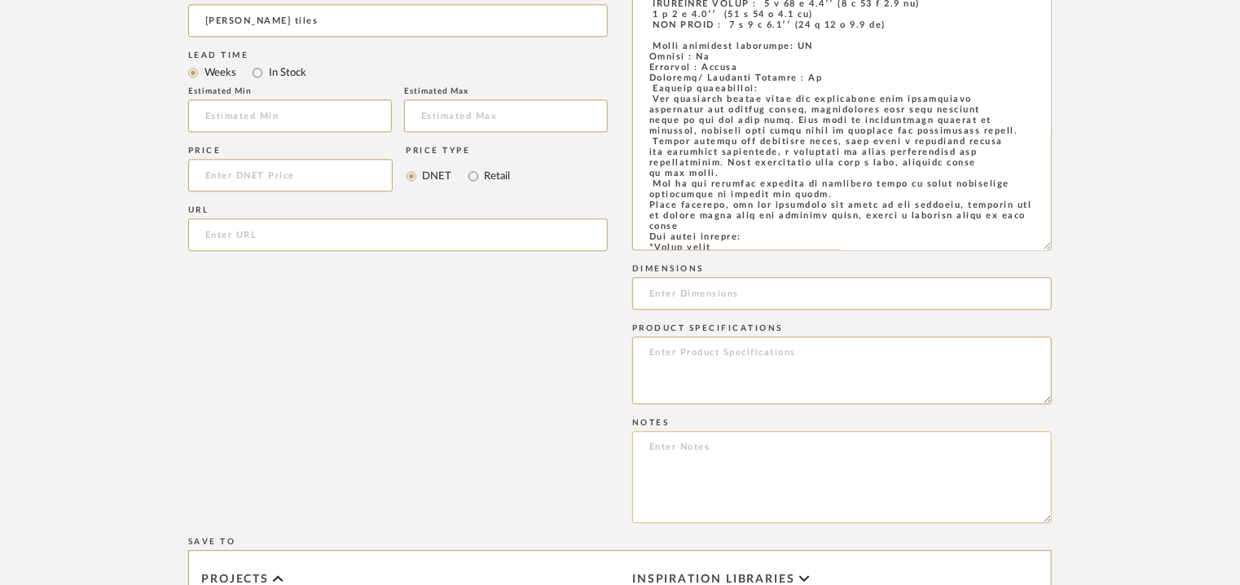
scroll to position [1873, 0]
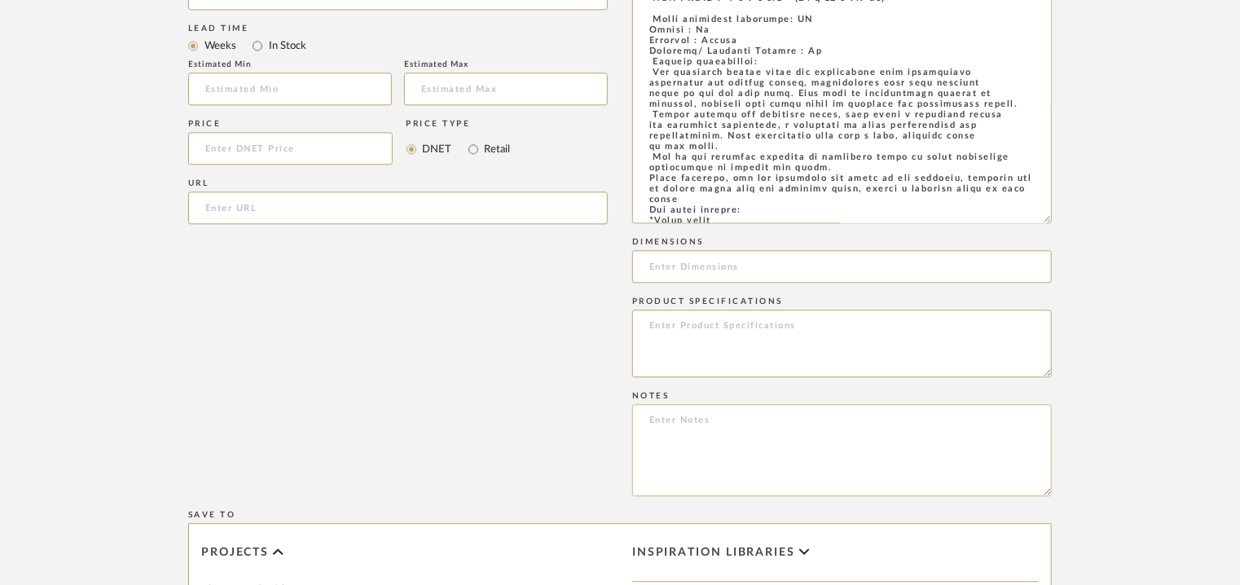
click at [692, 434] on textarea at bounding box center [841, 450] width 419 height 92
paste textarea "-------- Price : On request Lead time: Na Customisable : Custom size available.…"
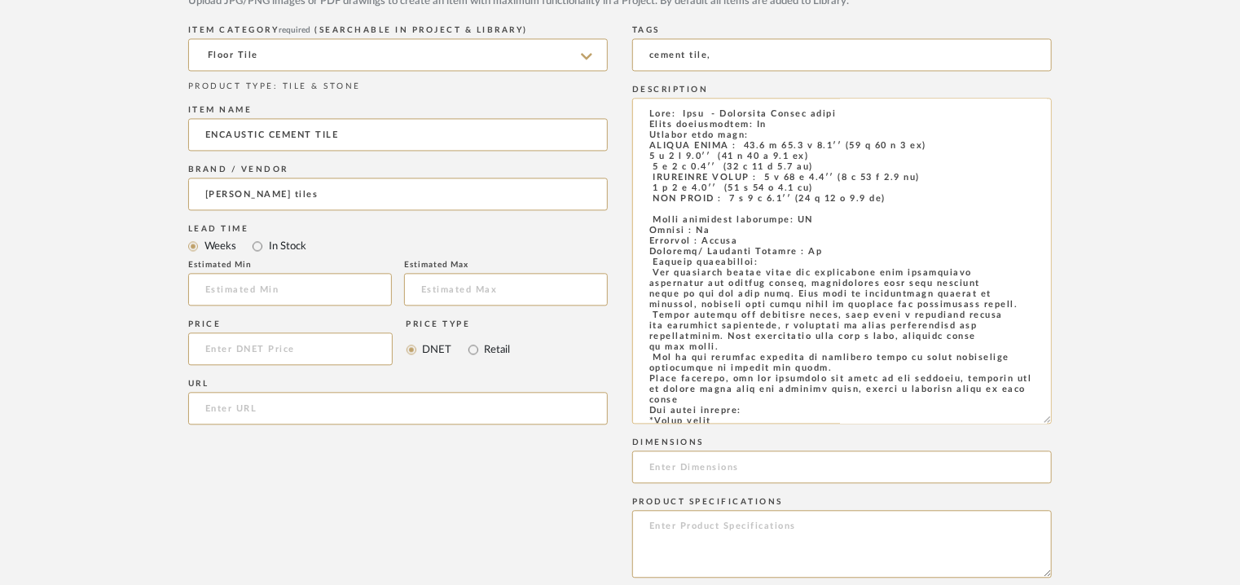
scroll to position [1548, 0]
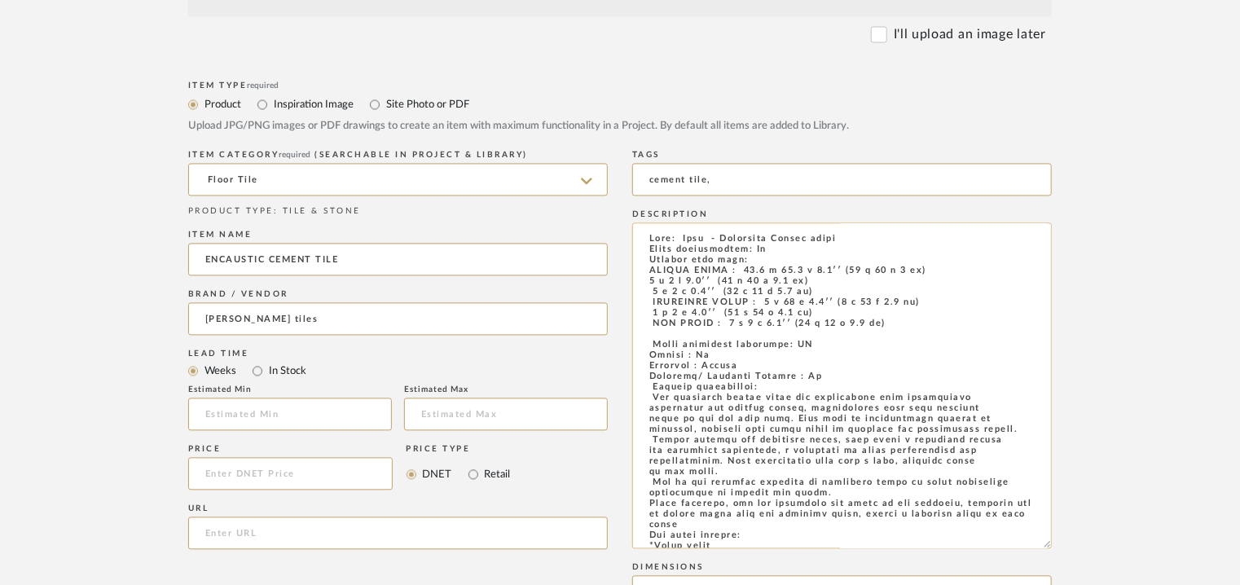
type textarea "-------- Price : On request Lead time: Na Customisable : Custom size available.…"
drag, startPoint x: 737, startPoint y: 268, endPoint x: 834, endPoint y: 278, distance: 97.4
click at [834, 278] on textarea at bounding box center [841, 386] width 419 height 326
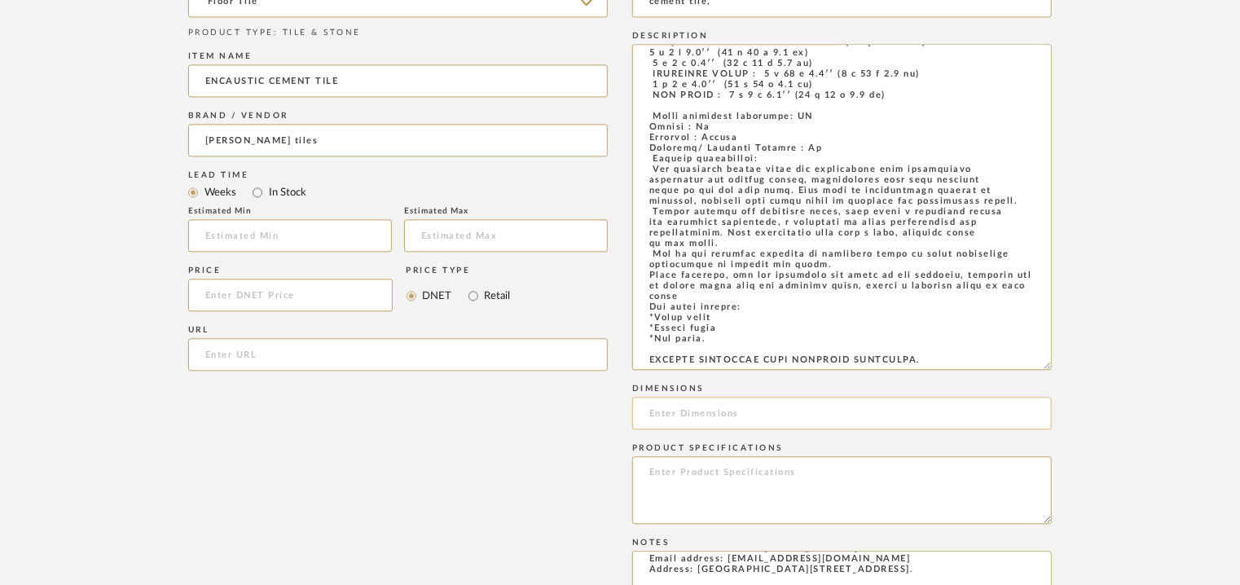
scroll to position [2036, 0]
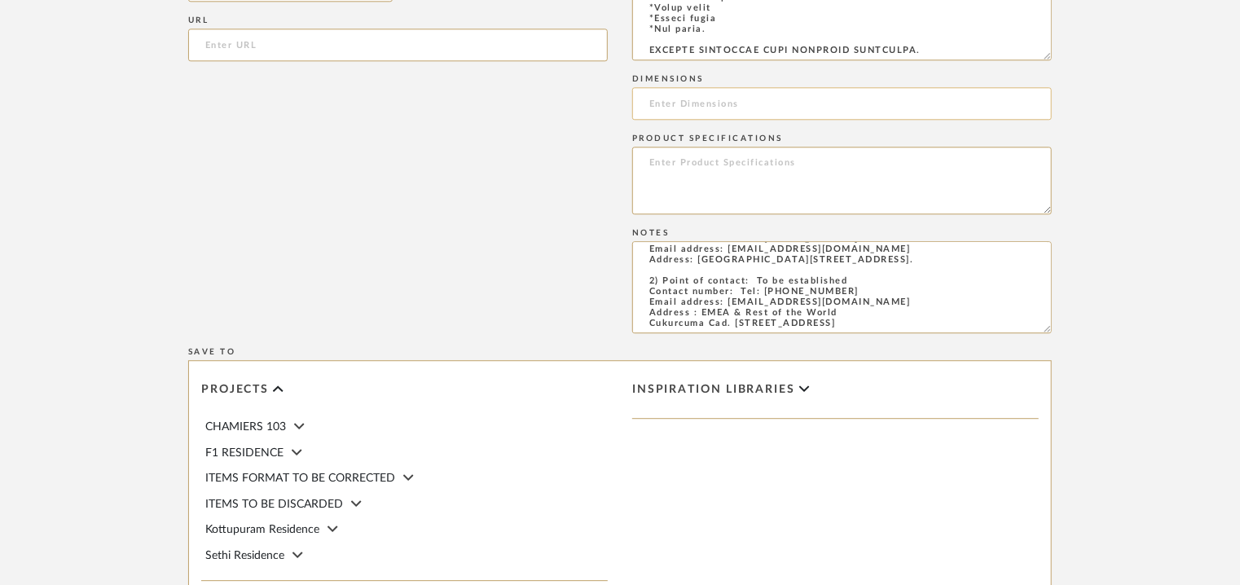
click at [687, 108] on input at bounding box center [841, 103] width 419 height 33
paste input "15.7 x 15.7 x 0.7′′"
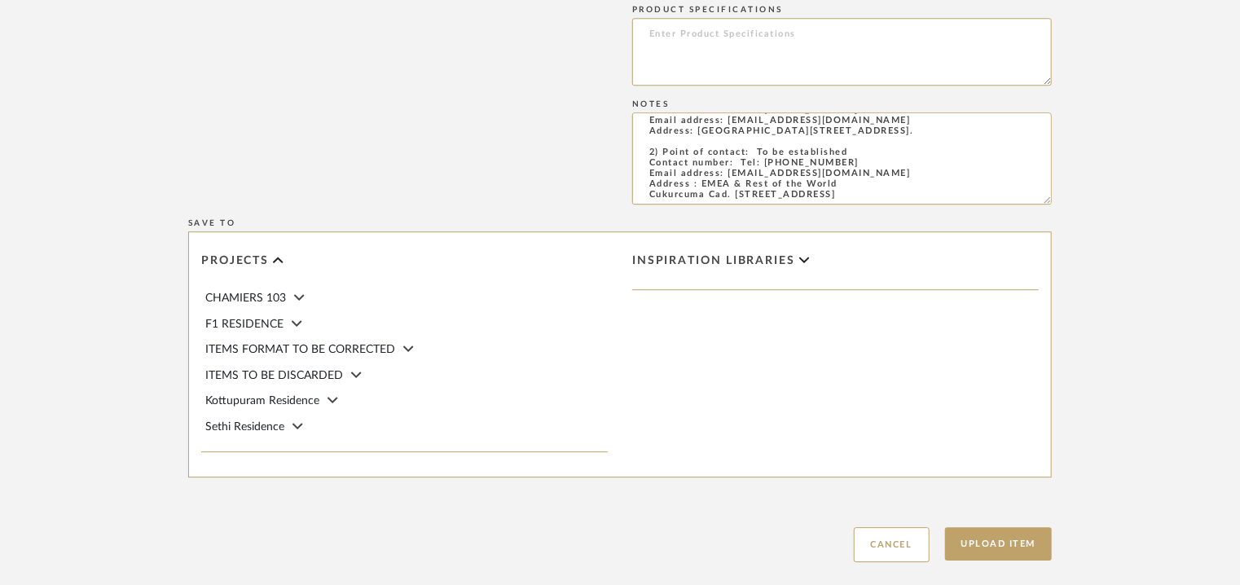
scroll to position [2258, 0]
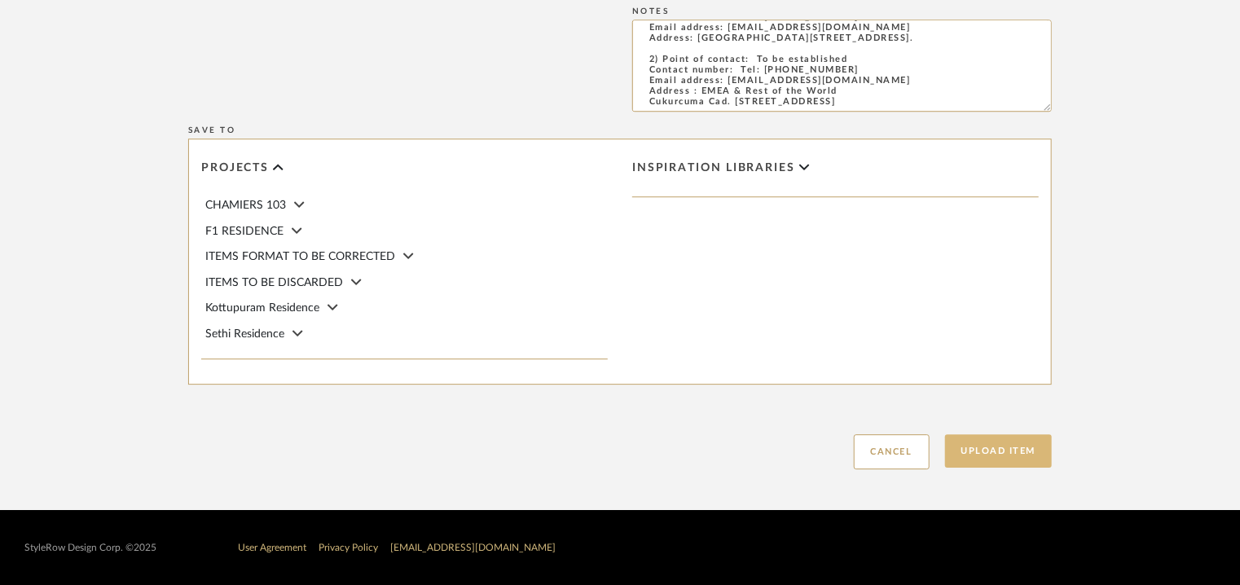
type input "15.7 x 15.7 x 0.7′′"
click at [1017, 450] on button "Upload Item" at bounding box center [999, 450] width 108 height 33
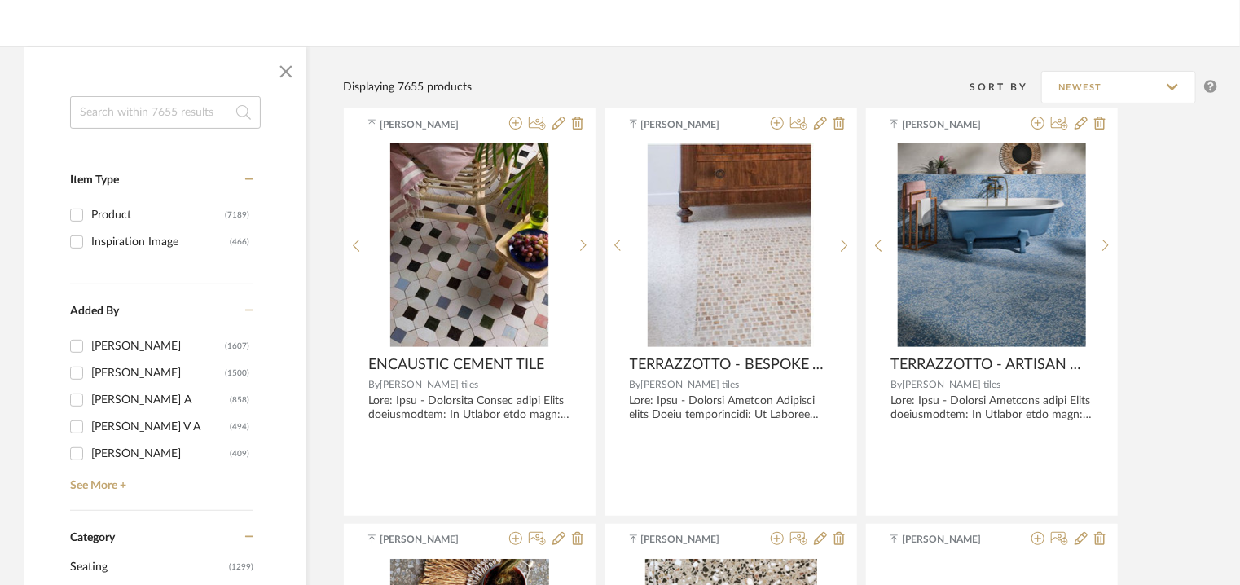
scroll to position [81, 0]
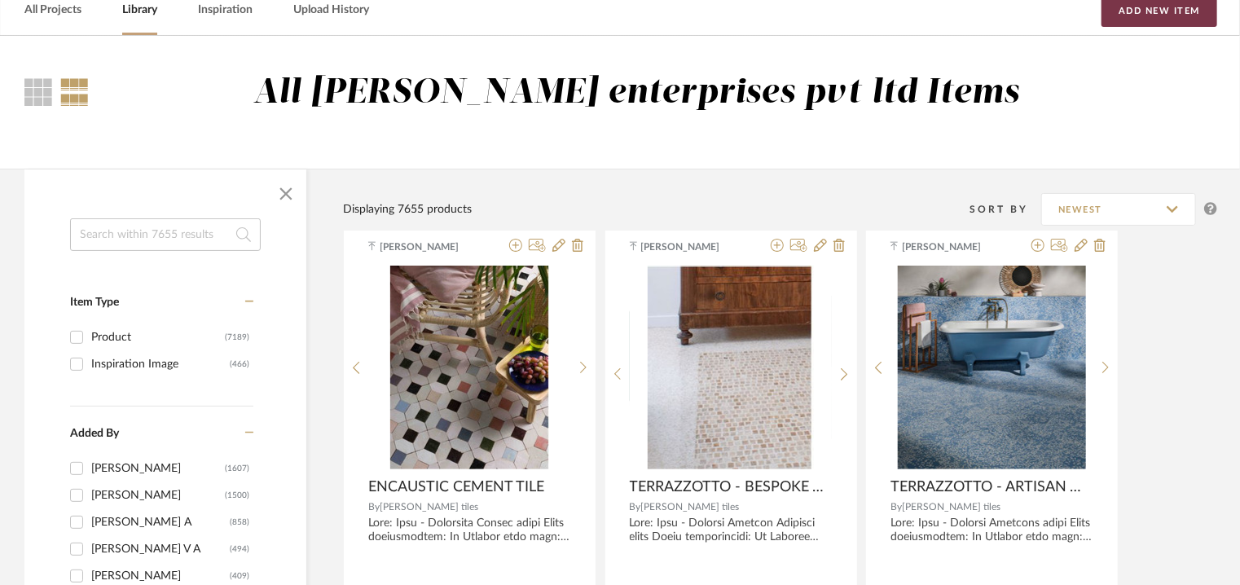
click at [1169, 11] on button "Add New Item" at bounding box center [1159, 10] width 116 height 33
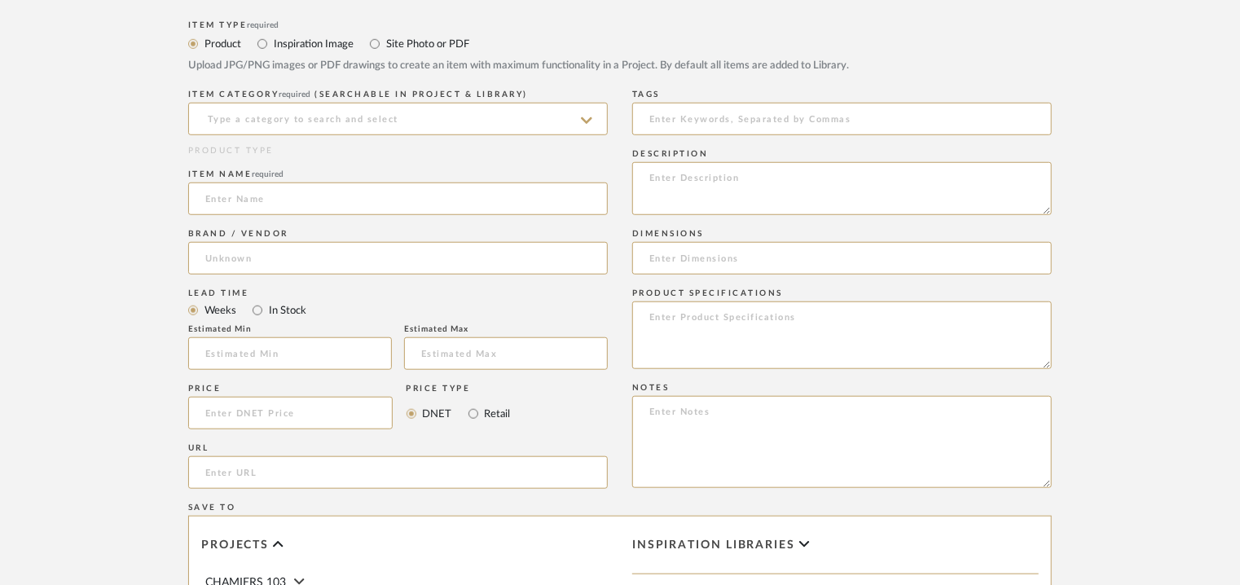
scroll to position [570, 0]
paste textarea "Lore: Ipsu - DOLORSI Ametc adipiscingel: Se Doeiusm temp inci: UTLABOR ETDOL : …"
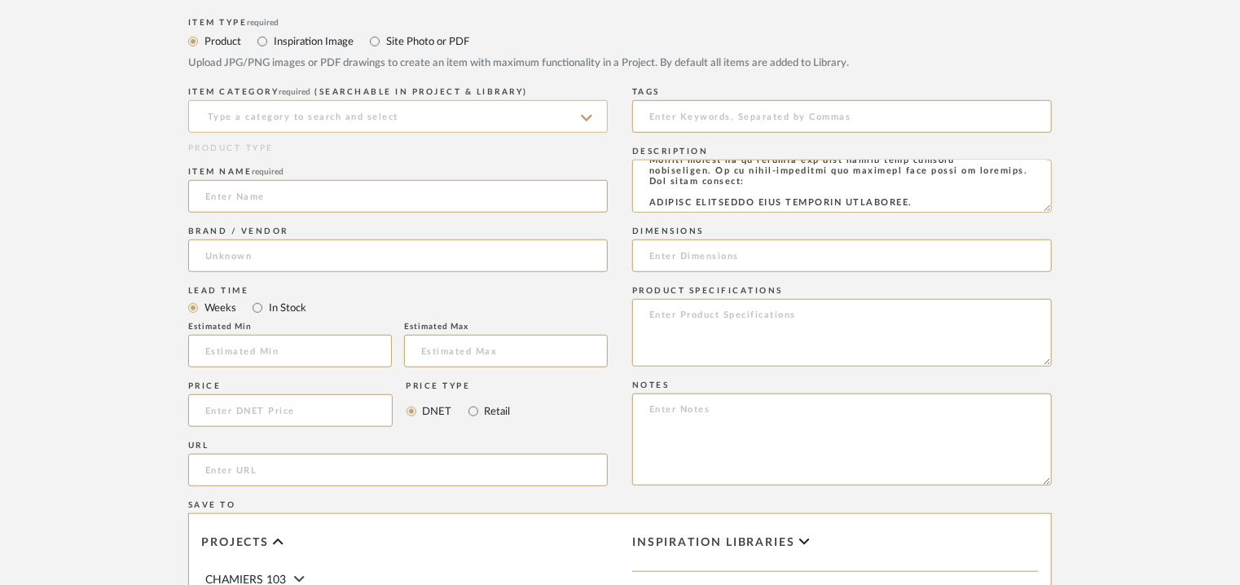
type textarea "Lore: Ipsu - DOLORSI Ametc adipiscingel: Se Doeiusm temp inci: UTLABOR ETDOL : …"
click at [278, 114] on input at bounding box center [397, 116] width 419 height 33
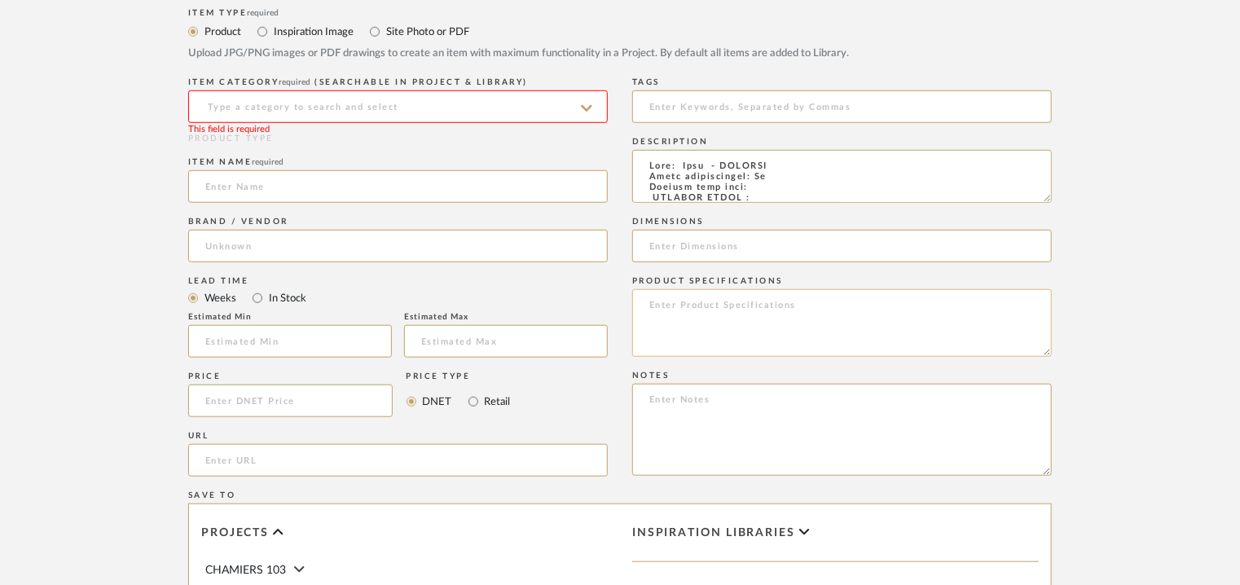
scroll to position [652, 0]
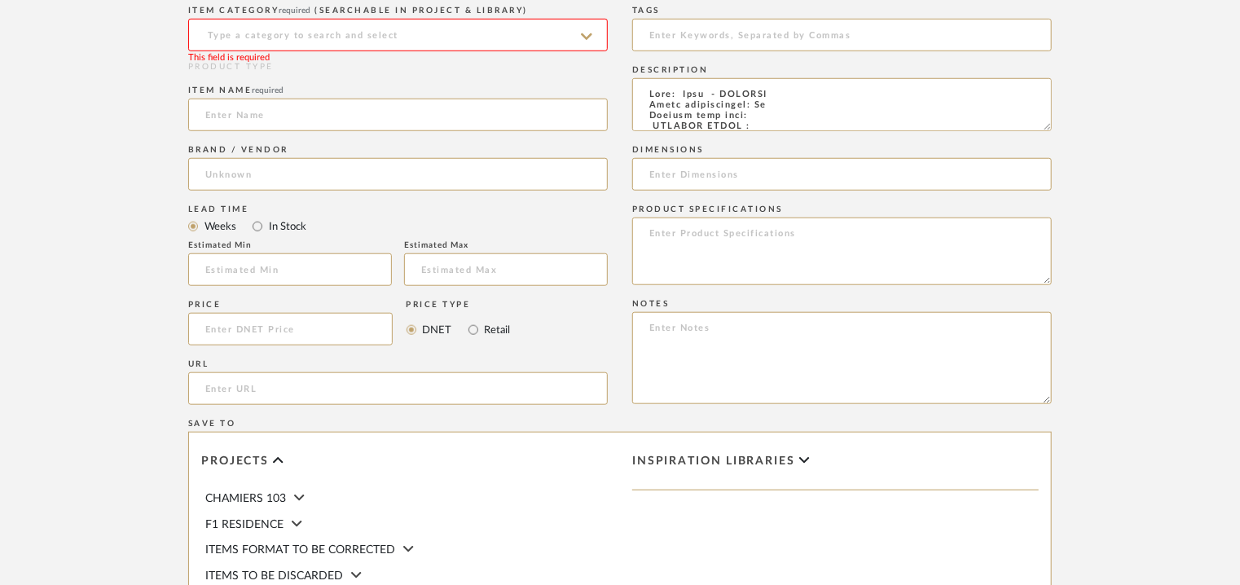
click at [302, 30] on input at bounding box center [397, 35] width 419 height 33
click at [282, 84] on div "Clay Tile" at bounding box center [398, 76] width 418 height 42
type input "Clay Tile"
click at [270, 116] on input at bounding box center [397, 115] width 419 height 33
type input "z"
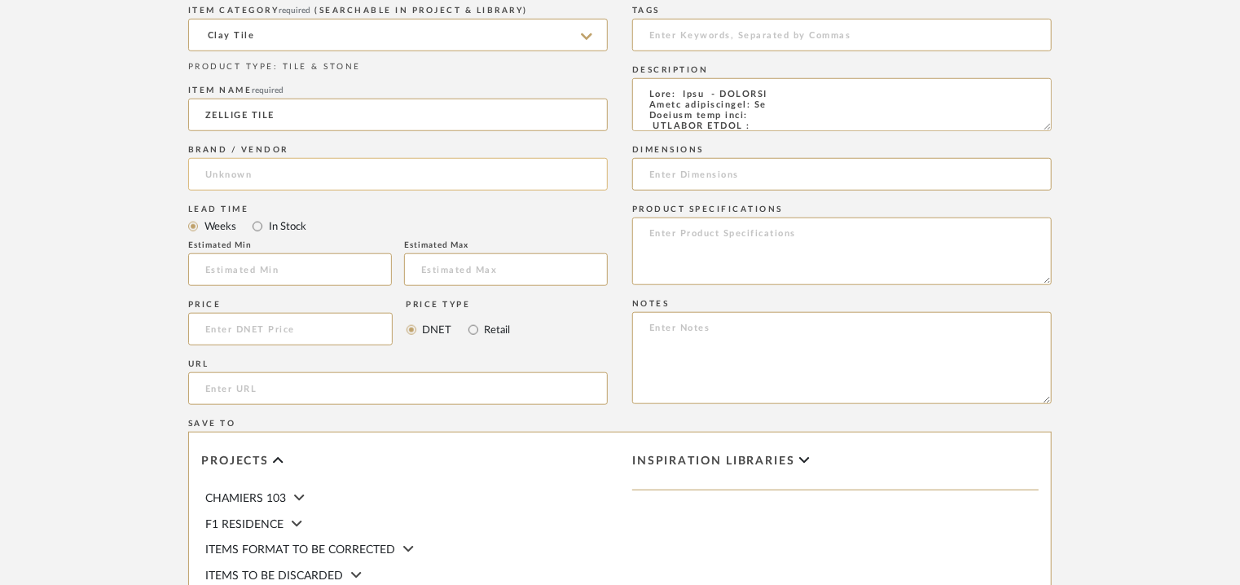
type input "ZELLIGE TILE"
click at [260, 176] on input at bounding box center [397, 174] width 419 height 33
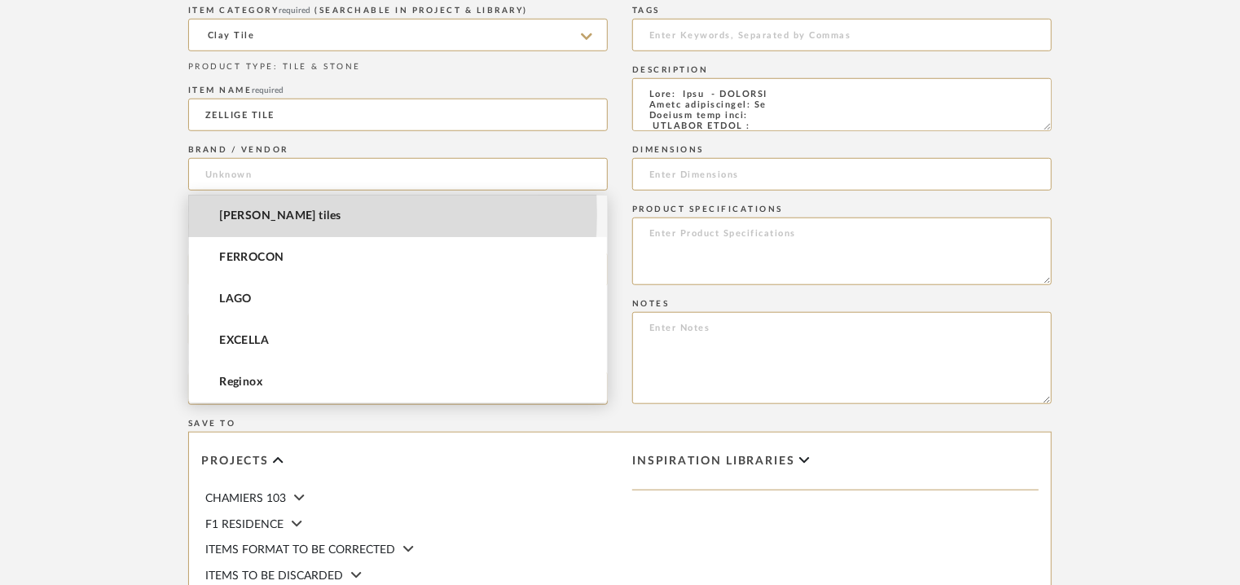
click at [257, 215] on span "[PERSON_NAME] tiles" at bounding box center [279, 216] width 121 height 14
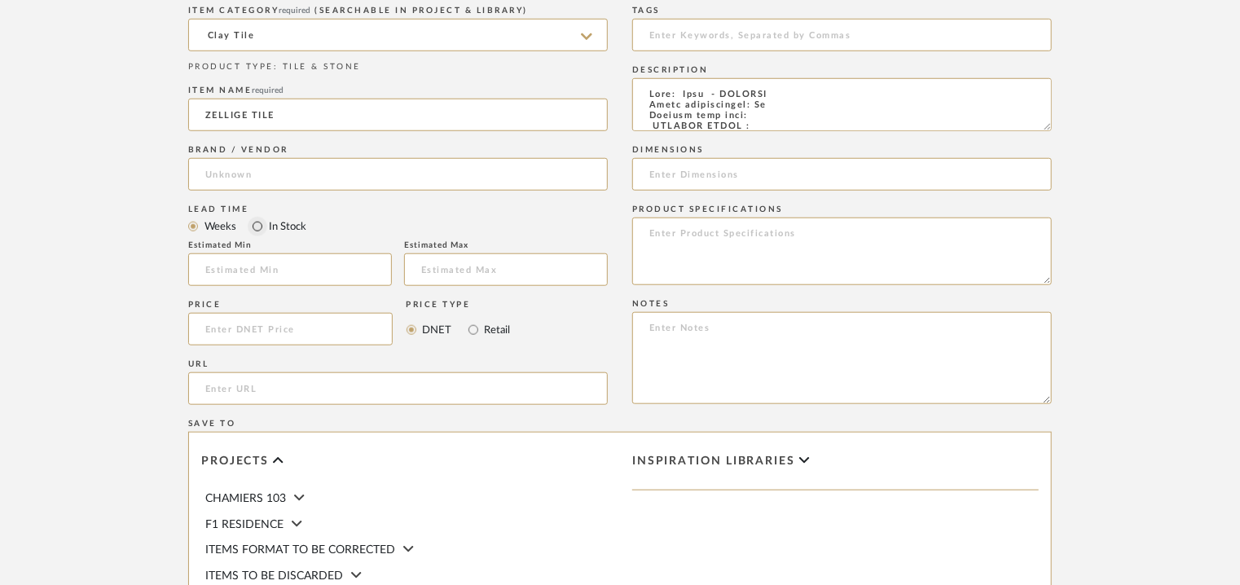
type input "[PERSON_NAME] tiles"
click at [728, 43] on input at bounding box center [841, 35] width 419 height 33
type input "clay tile,"
drag, startPoint x: 1036, startPoint y: 126, endPoint x: 1047, endPoint y: 156, distance: 31.9
click at [1049, 152] on div "Tags clay tile, Description Dimensions Product Specifications Notes" at bounding box center [841, 208] width 419 height 413
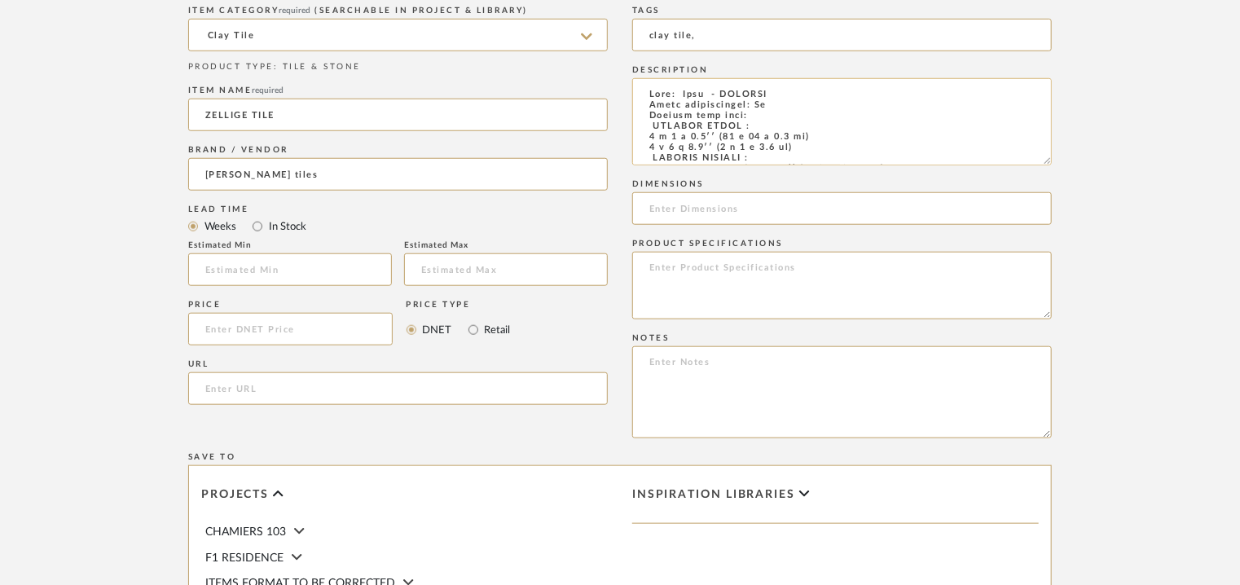
drag, startPoint x: 1049, startPoint y: 129, endPoint x: 992, endPoint y: 164, distance: 66.9
click at [1051, 164] on textarea at bounding box center [841, 121] width 419 height 87
click at [811, 125] on textarea at bounding box center [841, 122] width 419 height 88
drag, startPoint x: 814, startPoint y: 139, endPoint x: 650, endPoint y: 134, distance: 164.6
click at [650, 134] on textarea at bounding box center [841, 122] width 419 height 88
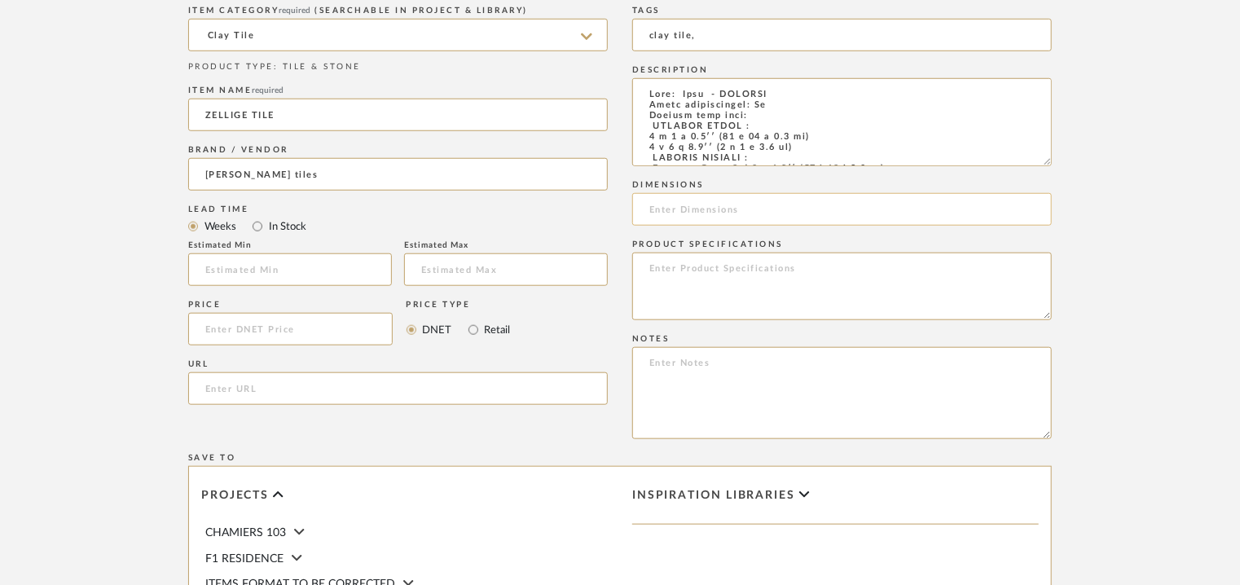
click at [685, 206] on input at bounding box center [841, 209] width 419 height 33
paste input "4 x 4 x 0.4′′ (10 x 10 x 1.1 cm)"
type input "4 x 4 x 0.4′′ (10 x 10 x 1.1 cm)"
paste textarea "Price : On request Lead time: Na Customisable : Custom size available. 3D avail…"
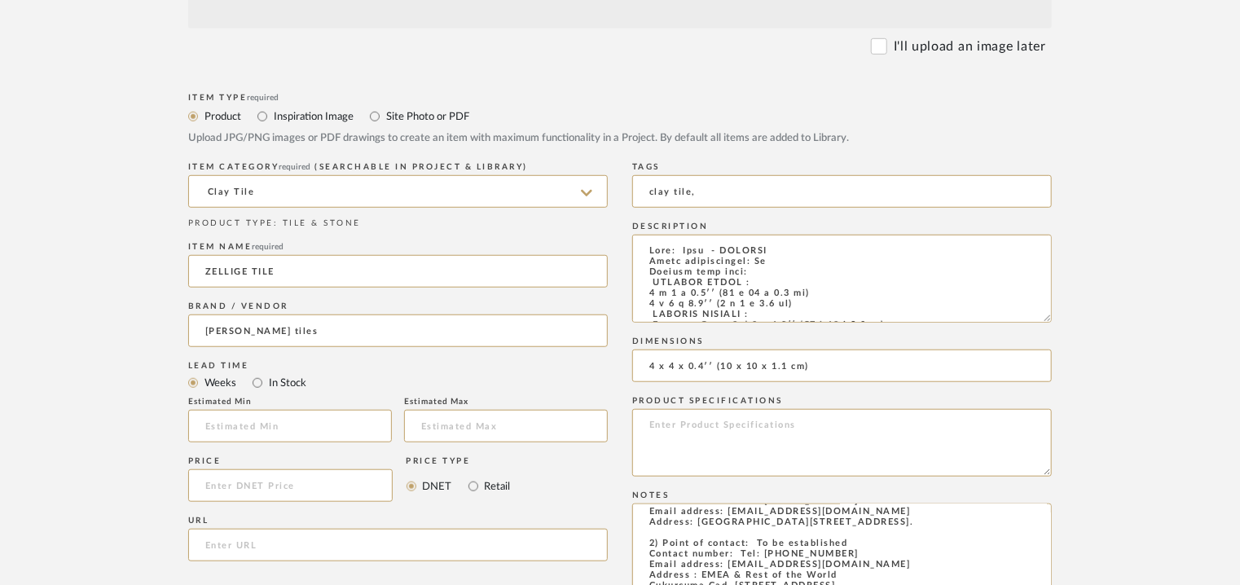
scroll to position [163, 0]
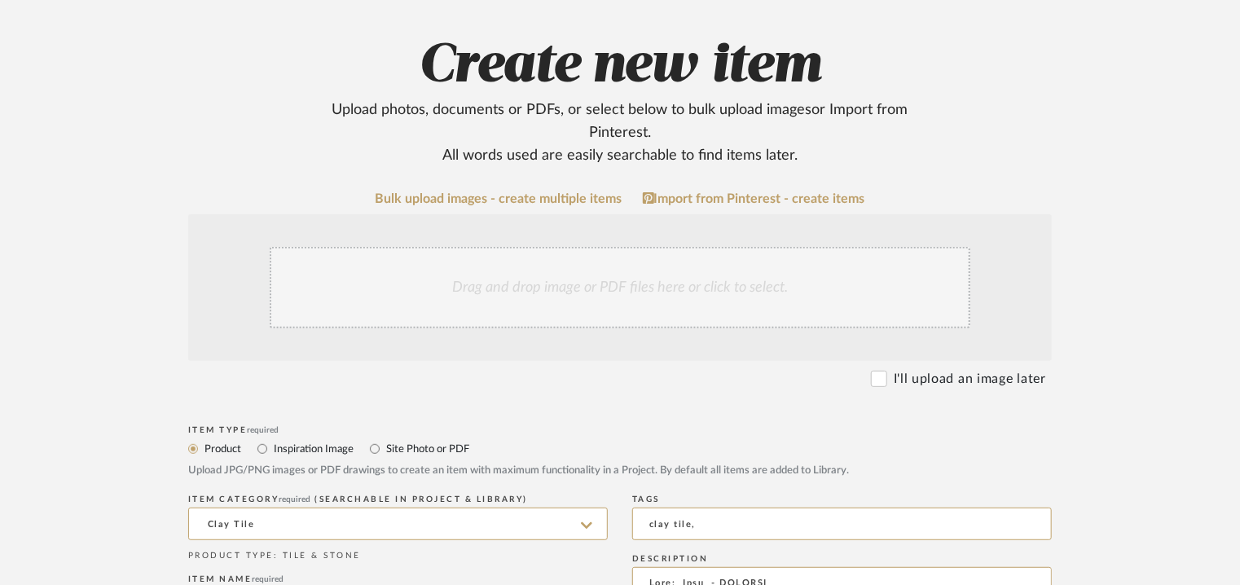
type textarea "Price : On request Lead time: Na Customisable : Custom size available. 3D avail…"
click at [505, 288] on div "Drag and drop image or PDF files here or click to select." at bounding box center [620, 287] width 700 height 81
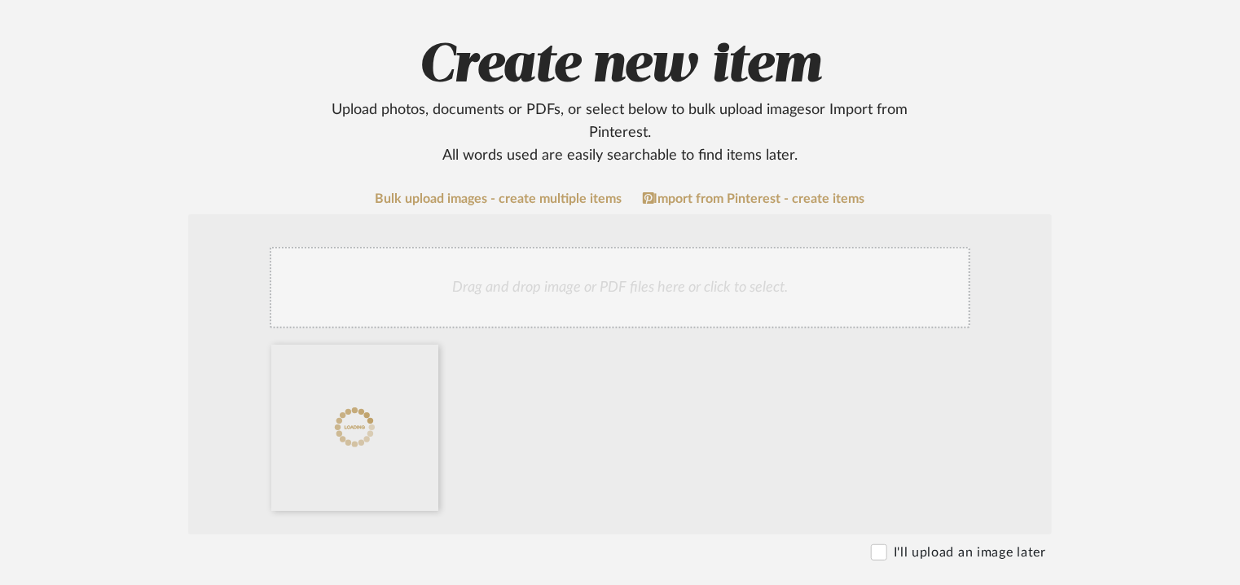
click at [721, 274] on div "Drag and drop image or PDF files here or click to select." at bounding box center [620, 287] width 700 height 81
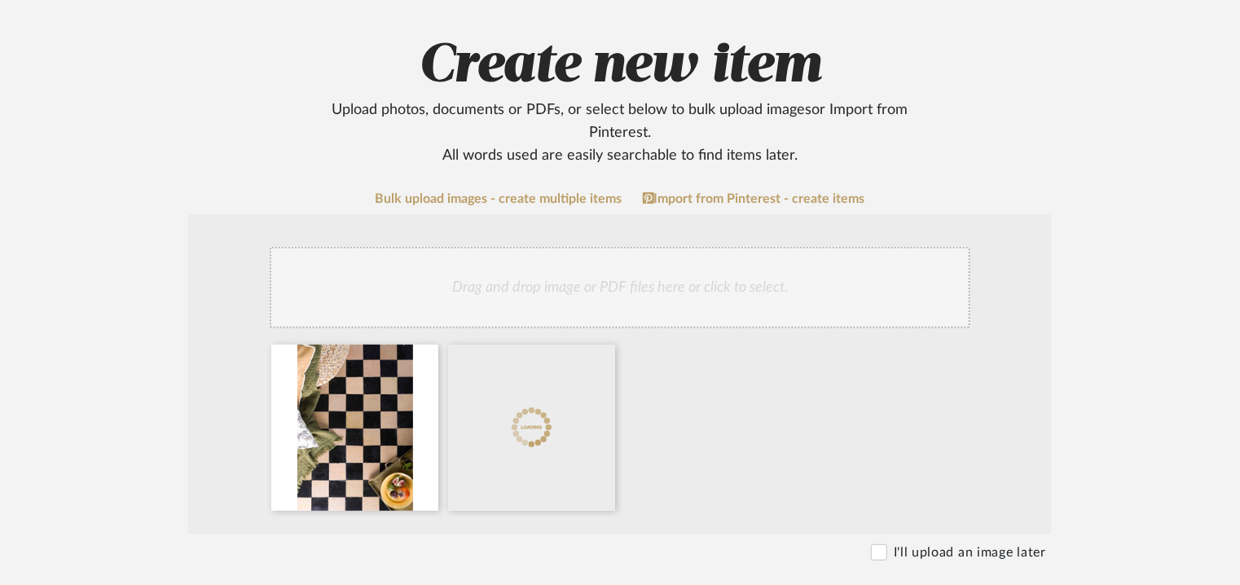
click at [578, 276] on div "Drag and drop image or PDF files here or click to select." at bounding box center [620, 287] width 700 height 81
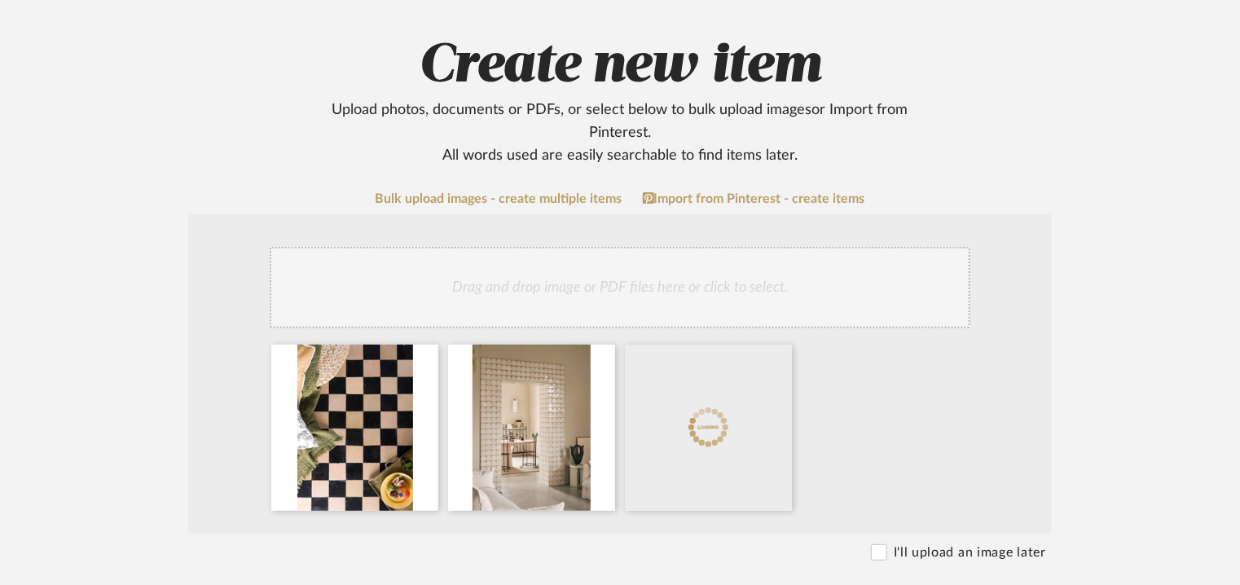
click at [656, 272] on div "Drag and drop image or PDF files here or click to select." at bounding box center [620, 287] width 700 height 81
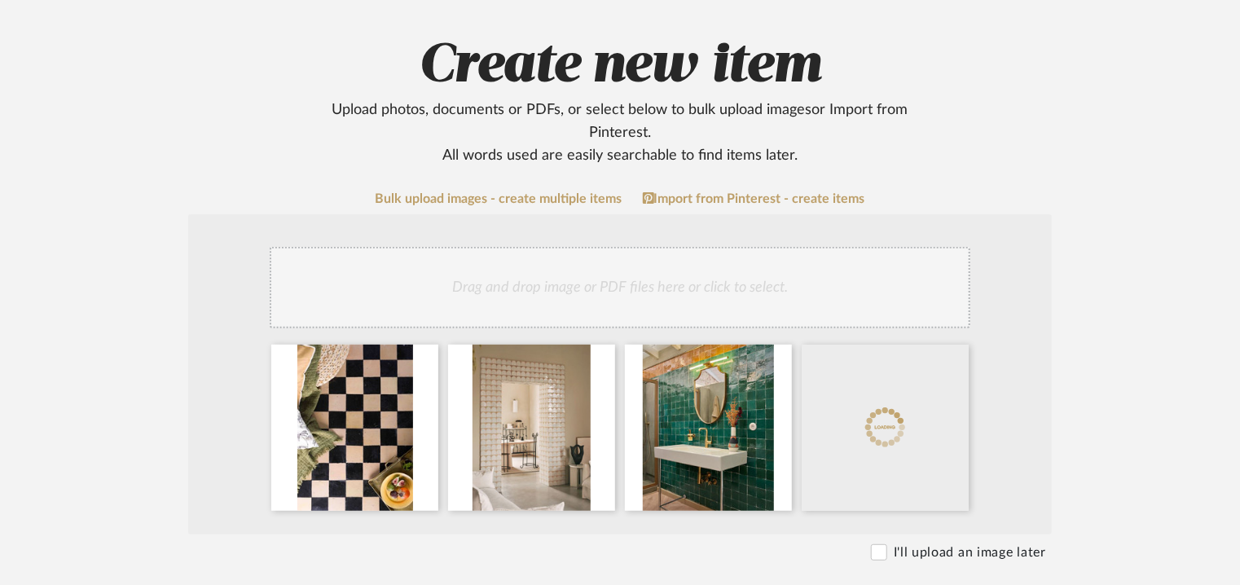
click at [753, 291] on div "Drag and drop image or PDF files here or click to select." at bounding box center [620, 287] width 700 height 81
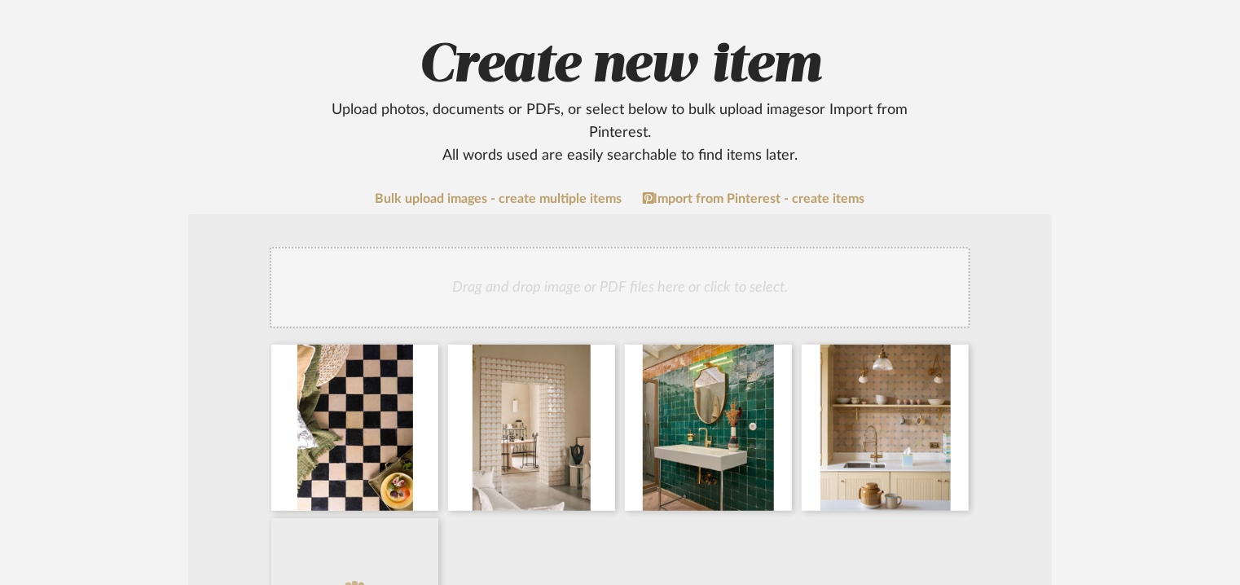
click at [720, 283] on div "Drag and drop image or PDF files here or click to select." at bounding box center [620, 287] width 700 height 81
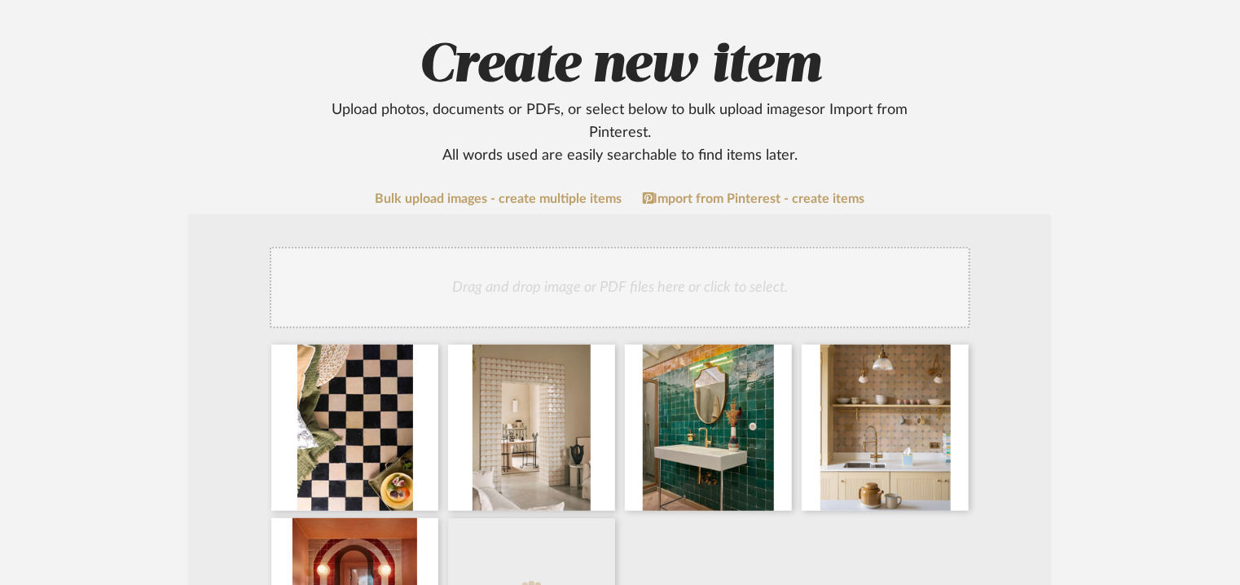
click at [731, 288] on div "Drag and drop image or PDF files here or click to select." at bounding box center [620, 287] width 700 height 81
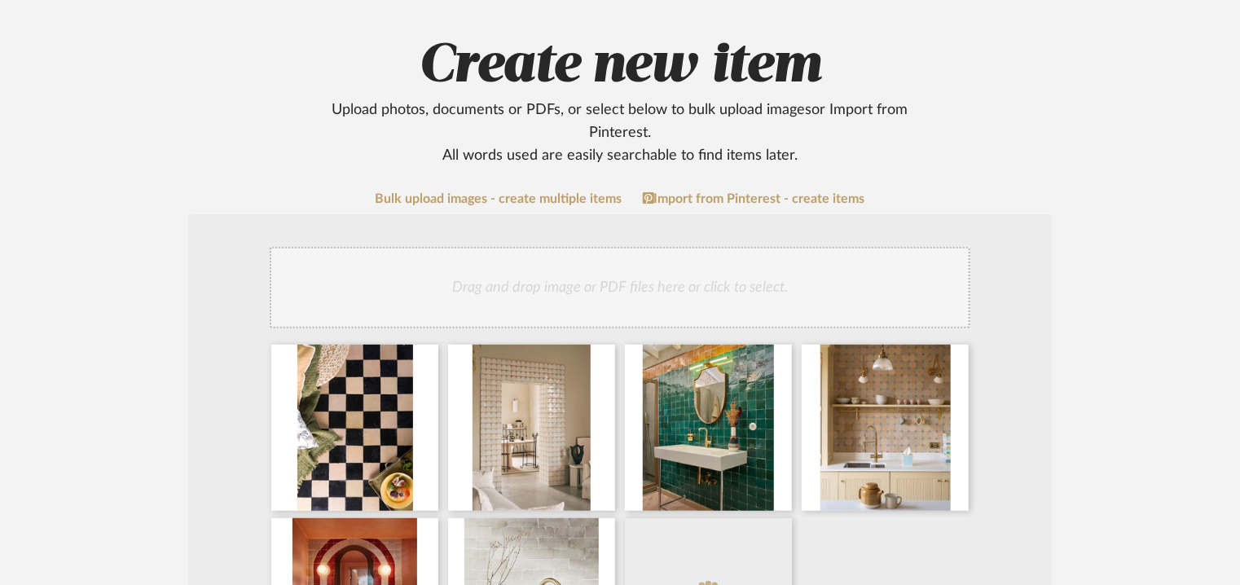
click at [611, 284] on div "Drag and drop image or PDF files here or click to select." at bounding box center [620, 287] width 700 height 81
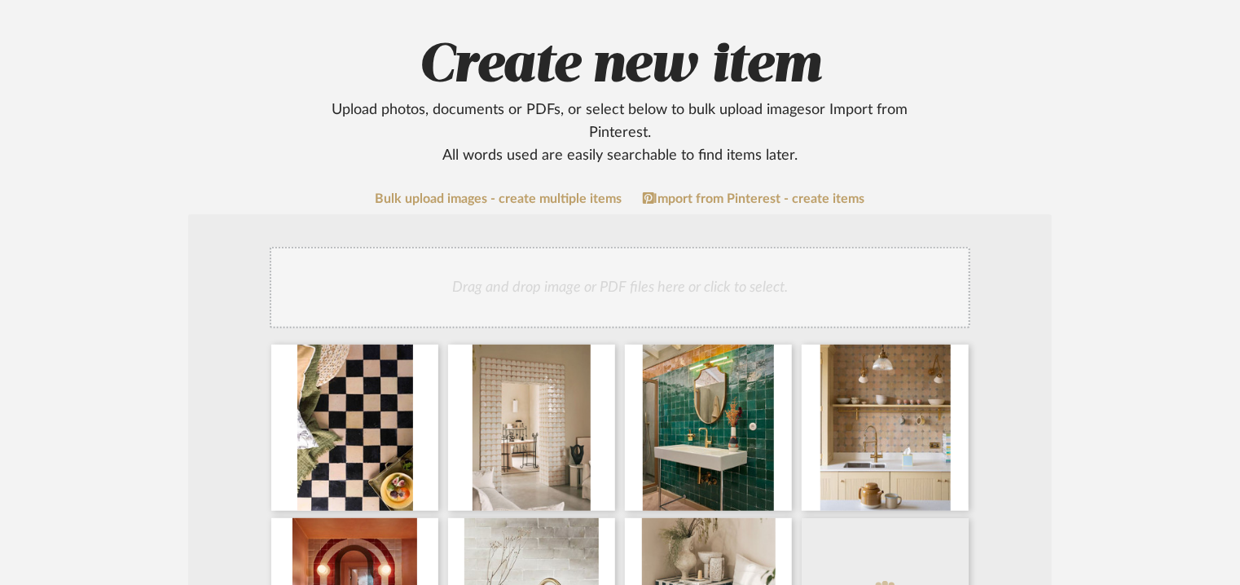
click at [651, 269] on div "Drag and drop image or PDF files here or click to select." at bounding box center [620, 287] width 700 height 81
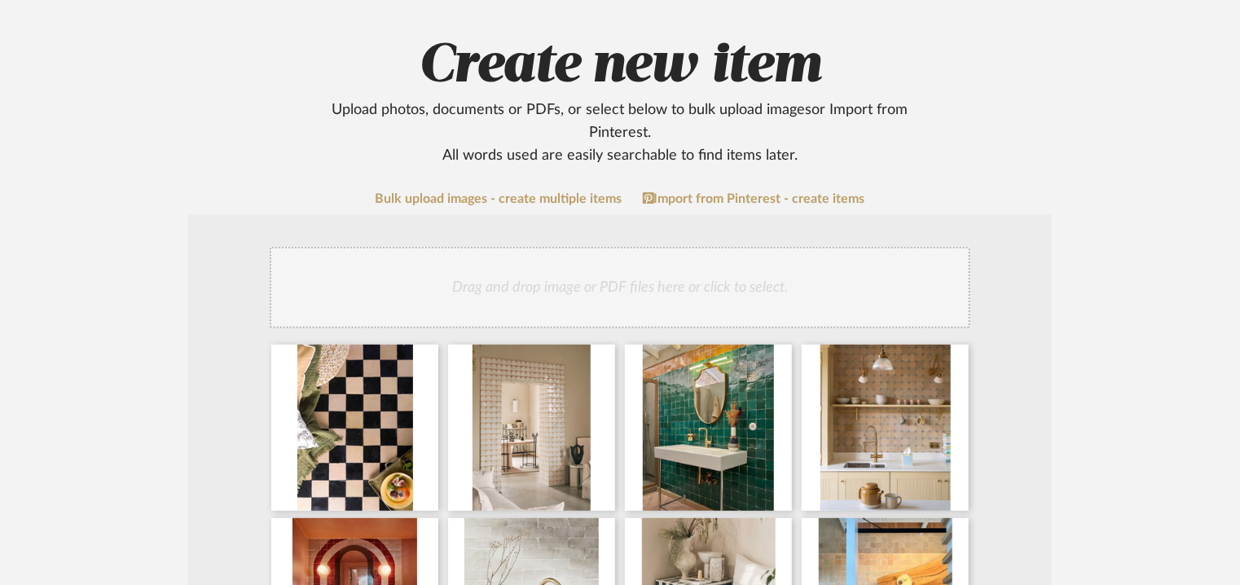
drag, startPoint x: 659, startPoint y: 283, endPoint x: 647, endPoint y: 291, distance: 14.7
click at [658, 283] on div "Drag and drop image or PDF files here or click to select." at bounding box center [620, 287] width 700 height 81
click at [688, 280] on div "Drag and drop image or PDF files here or click to select." at bounding box center [620, 287] width 700 height 81
click at [733, 283] on div "Drag and drop image or PDF files here or click to select." at bounding box center [620, 287] width 700 height 81
click at [656, 281] on div "Drag and drop image or PDF files here or click to select." at bounding box center [620, 287] width 700 height 81
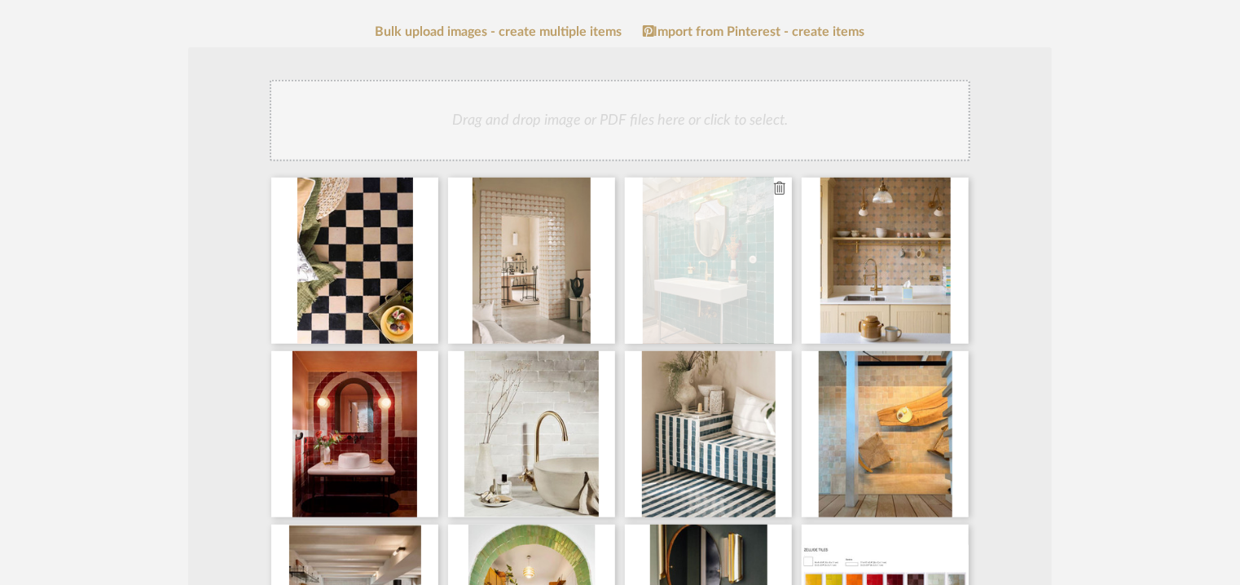
scroll to position [326, 0]
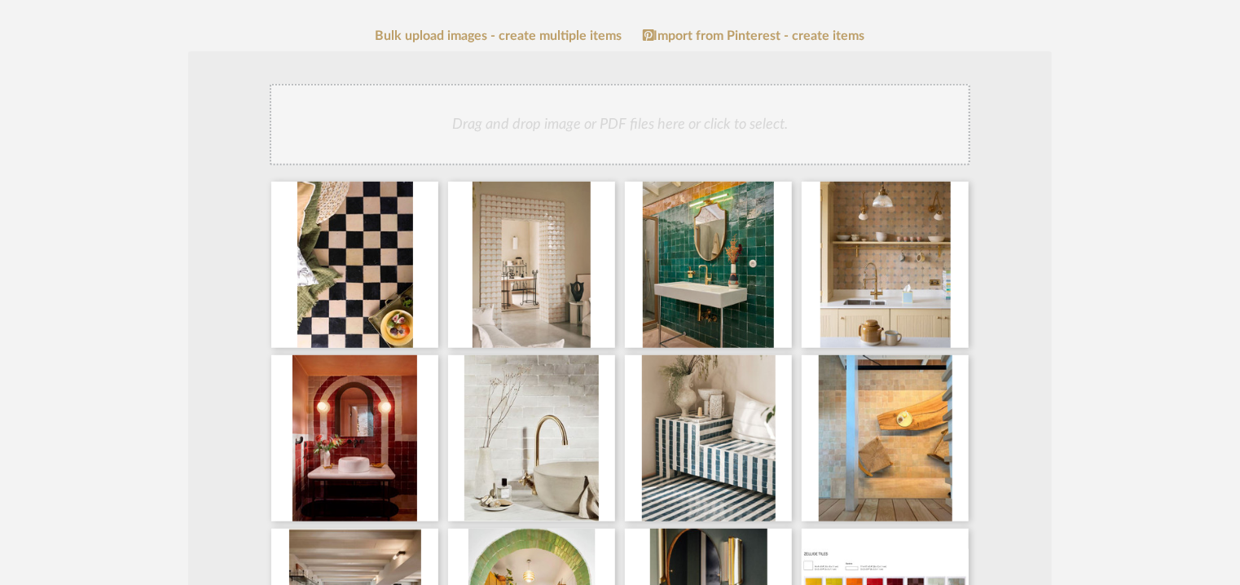
click at [652, 123] on div "Drag and drop image or PDF files here or click to select." at bounding box center [620, 124] width 700 height 81
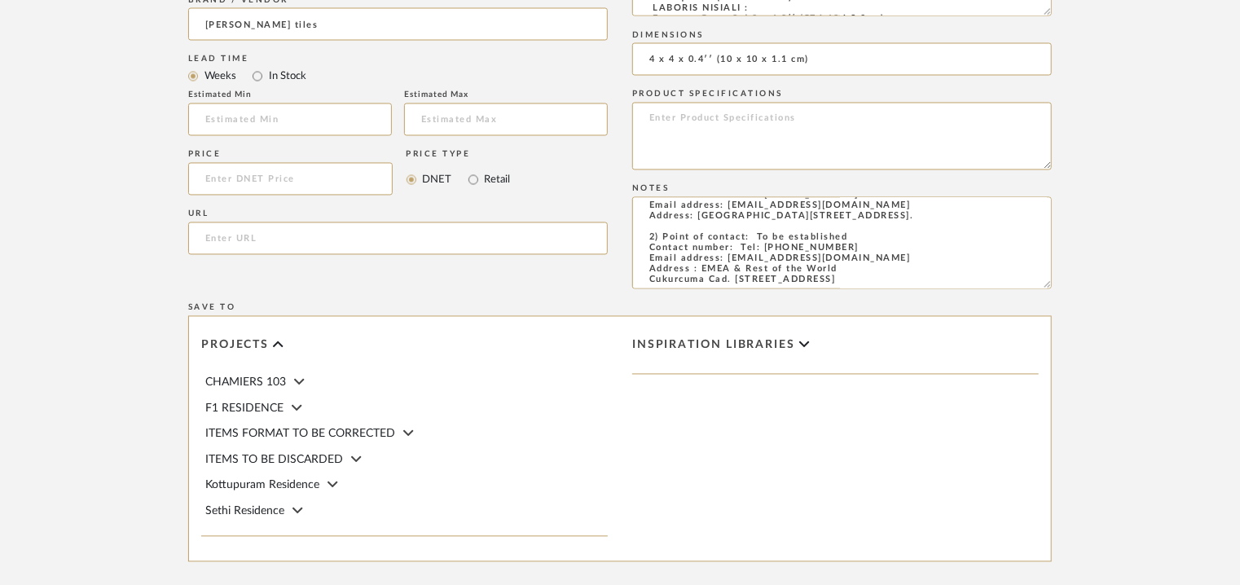
scroll to position [1673, 0]
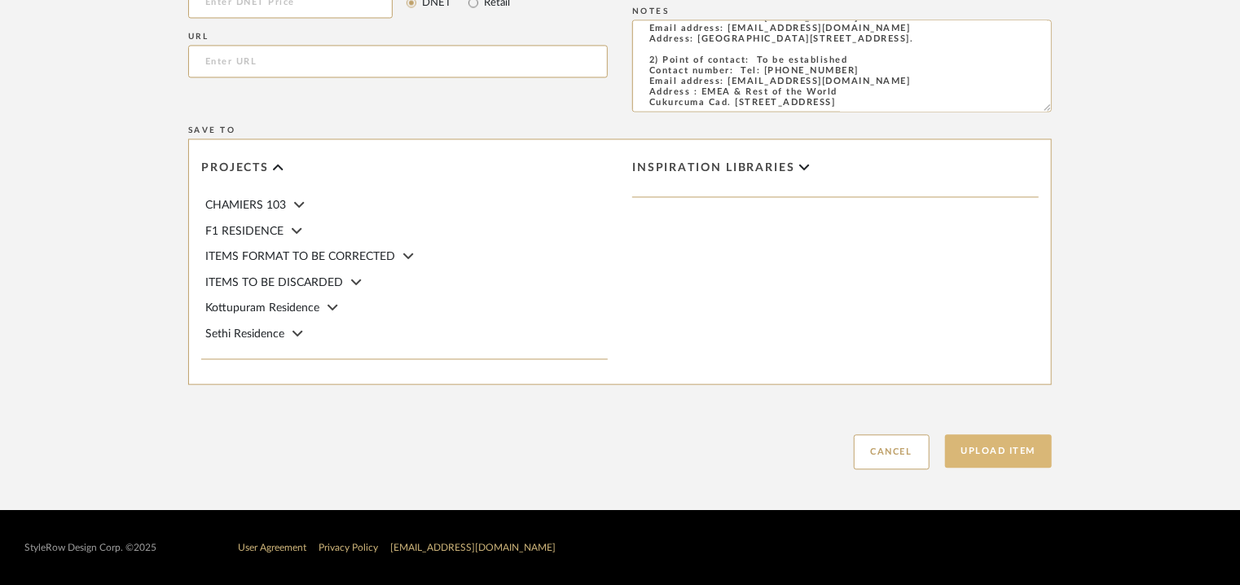
click at [994, 449] on button "Upload Item" at bounding box center [999, 450] width 108 height 33
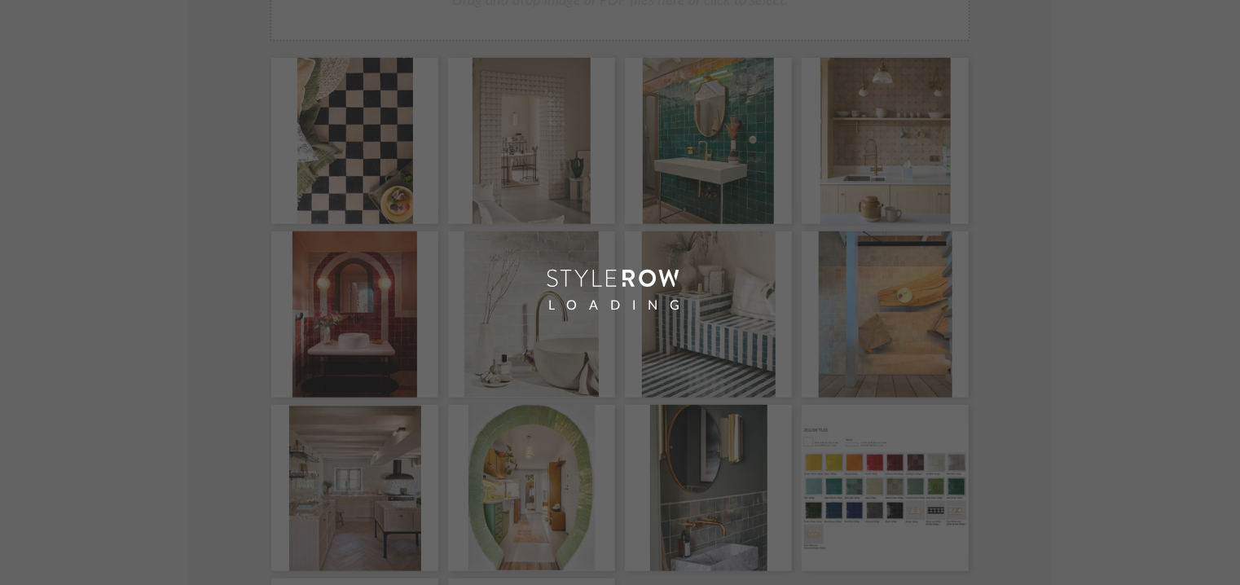
scroll to position [81, 0]
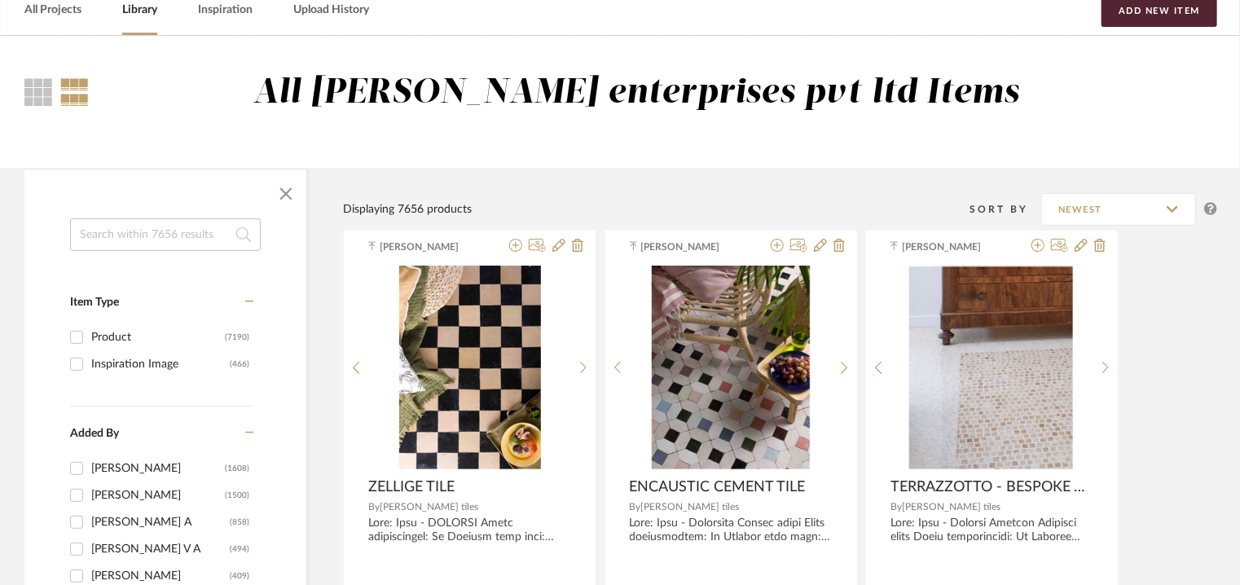
click at [175, 231] on input at bounding box center [165, 234] width 191 height 33
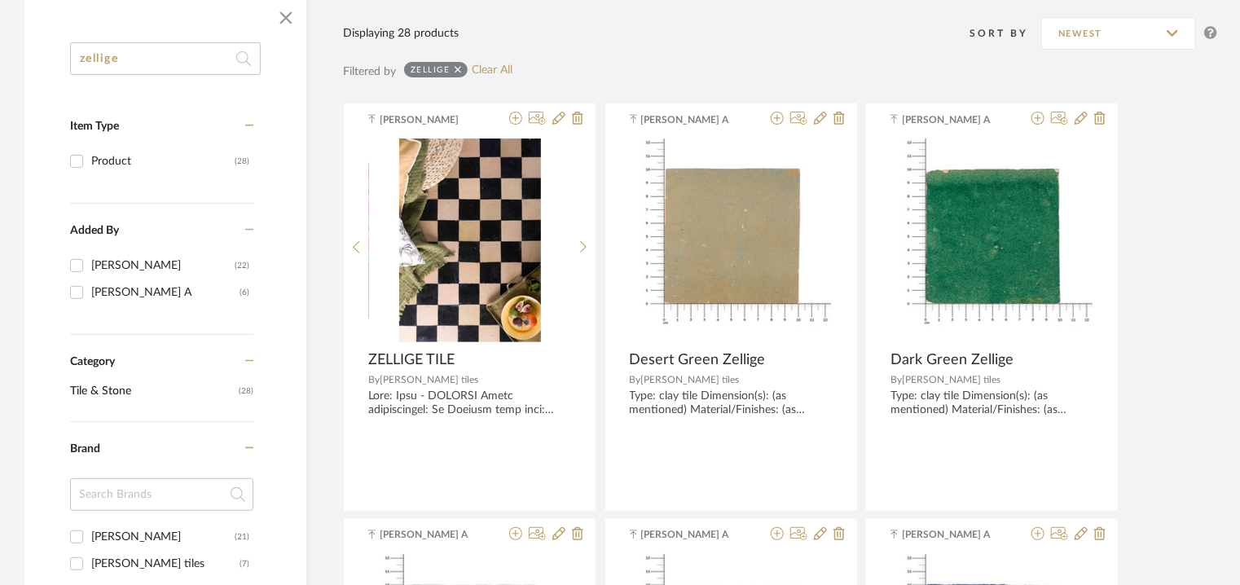
scroll to position [407, 0]
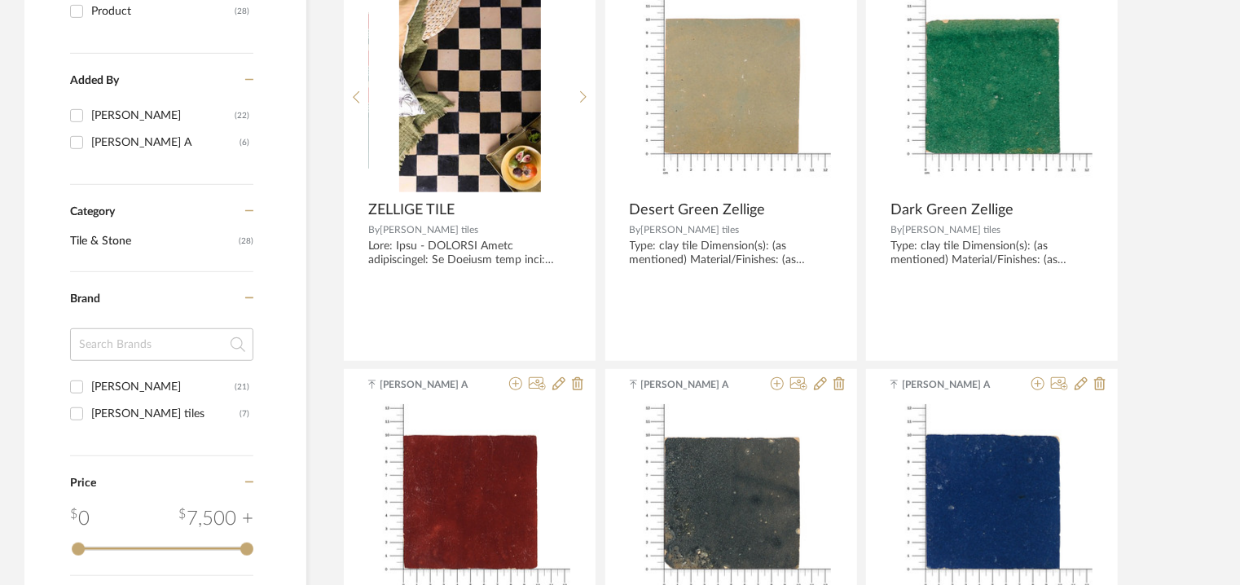
type input "zellige"
click at [99, 410] on div "[PERSON_NAME] tiles" at bounding box center [165, 414] width 148 height 26
click at [77, 414] on input "[PERSON_NAME] (7)" at bounding box center [77, 414] width 26 height 26
checkbox input "true"
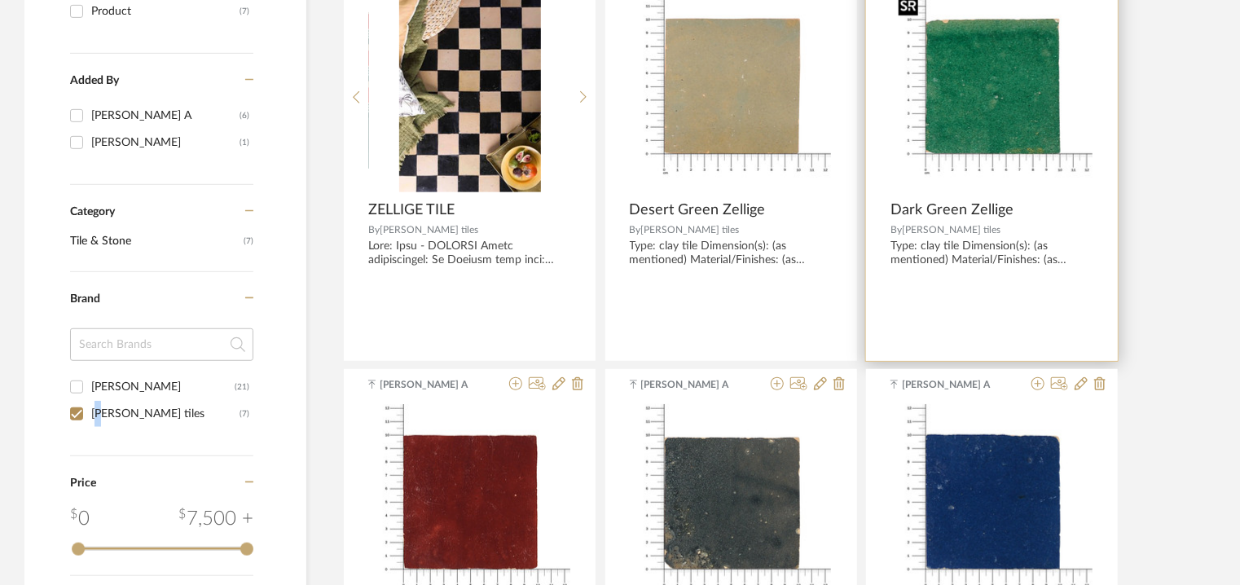
click at [990, 94] on img "0" at bounding box center [992, 91] width 200 height 204
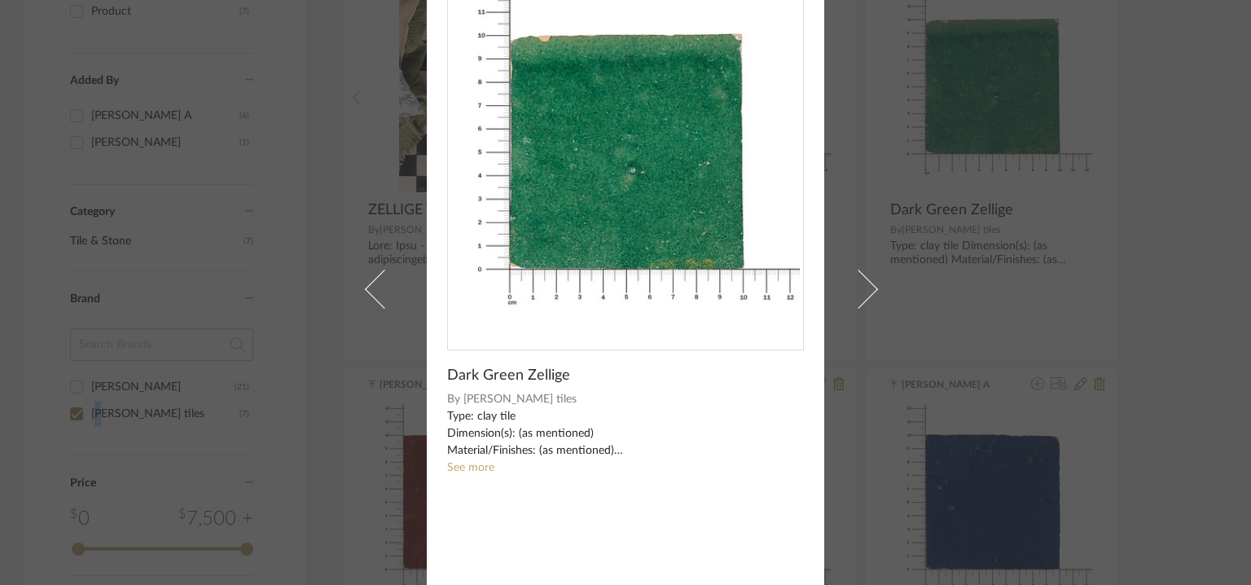
scroll to position [116, 0]
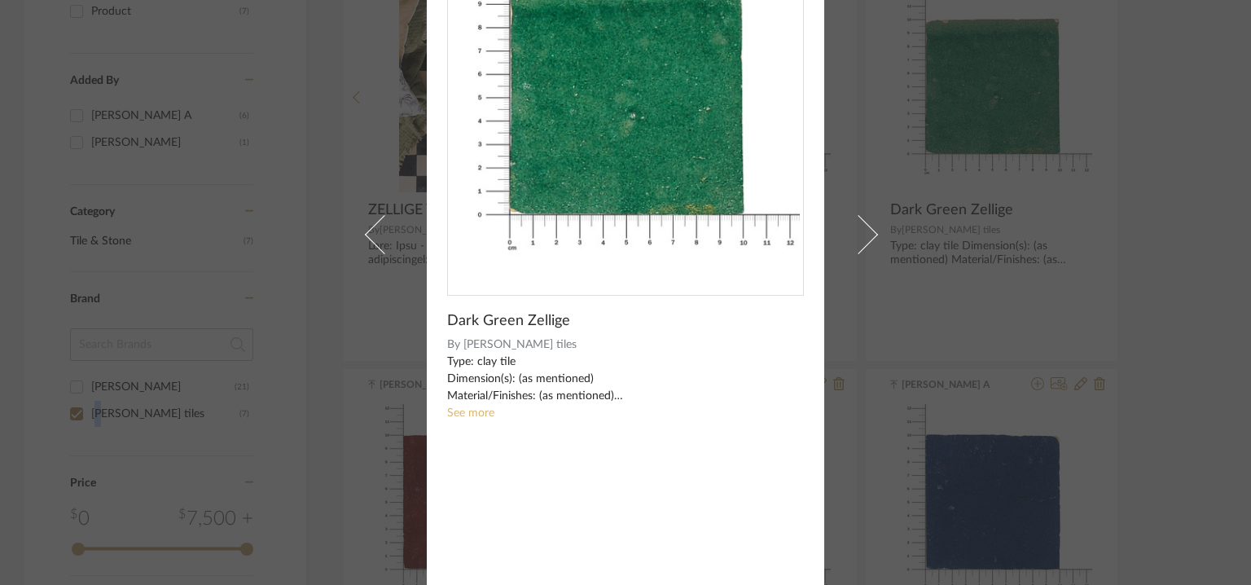
click at [447, 410] on link "See more" at bounding box center [470, 412] width 47 height 11
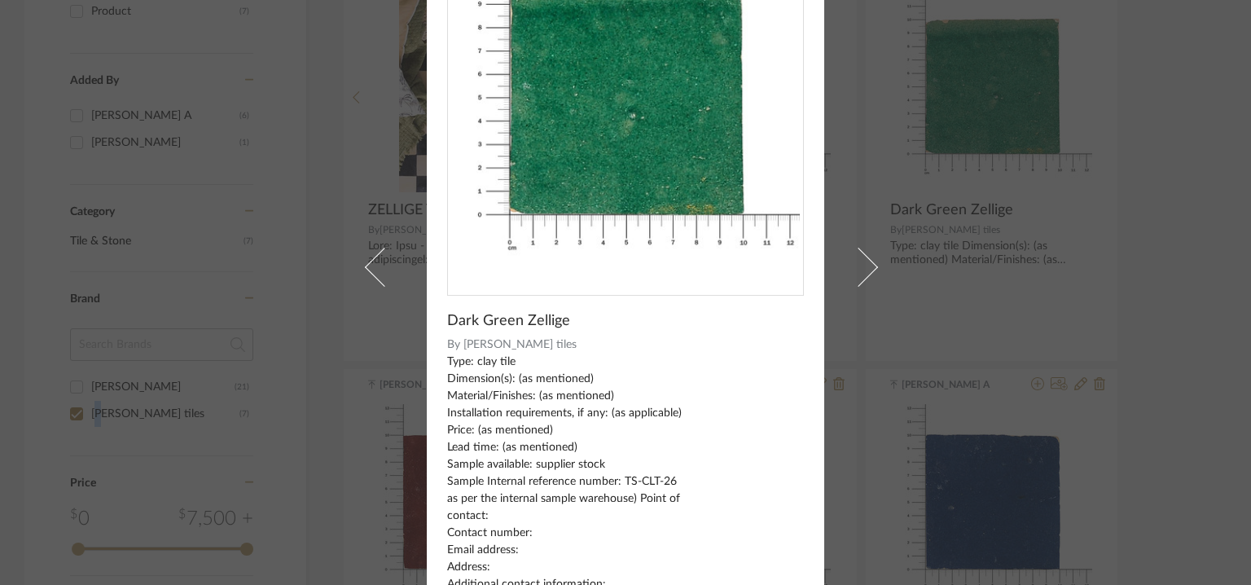
scroll to position [35, 0]
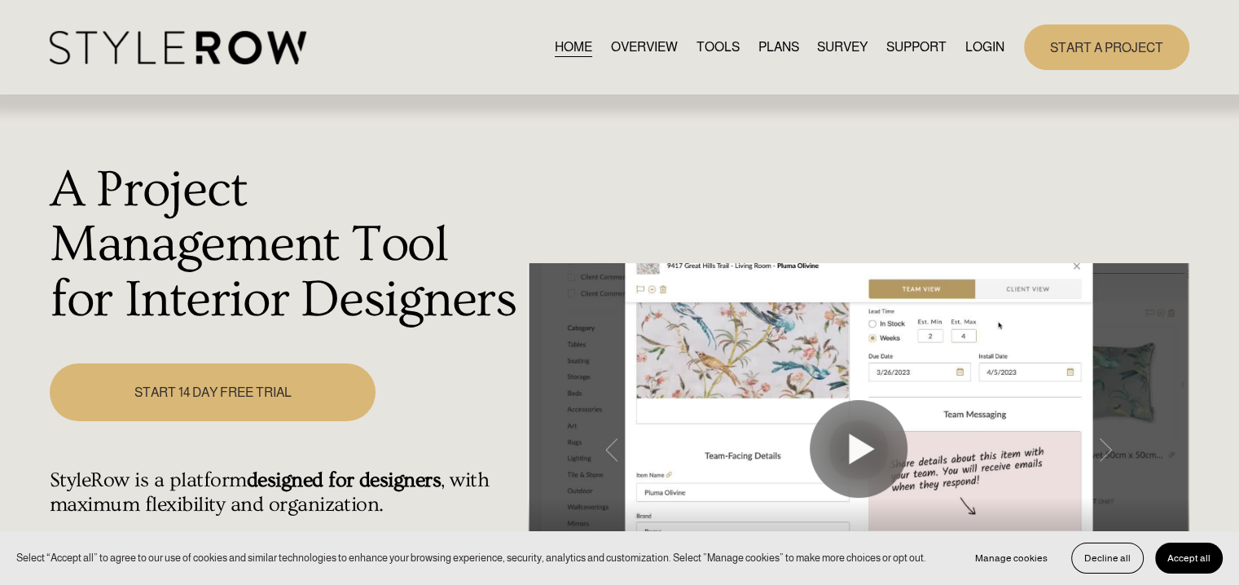
click at [981, 48] on link "LOGIN" at bounding box center [984, 47] width 39 height 22
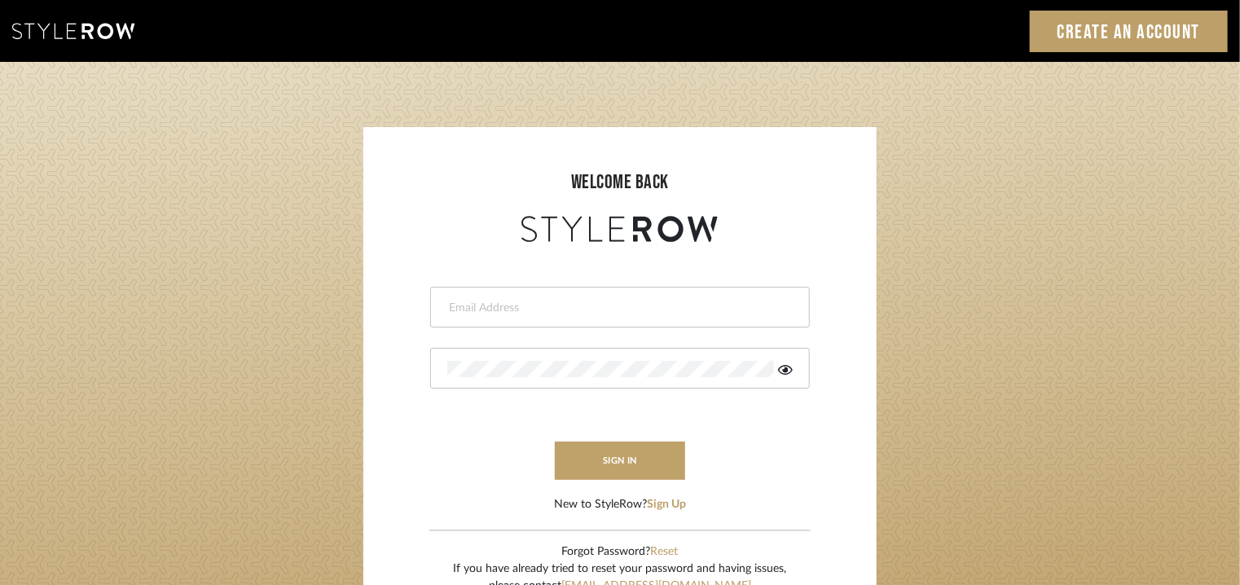
click at [605, 305] on input "email" at bounding box center [617, 308] width 341 height 16
type input "tehseen@mancini-design.com"
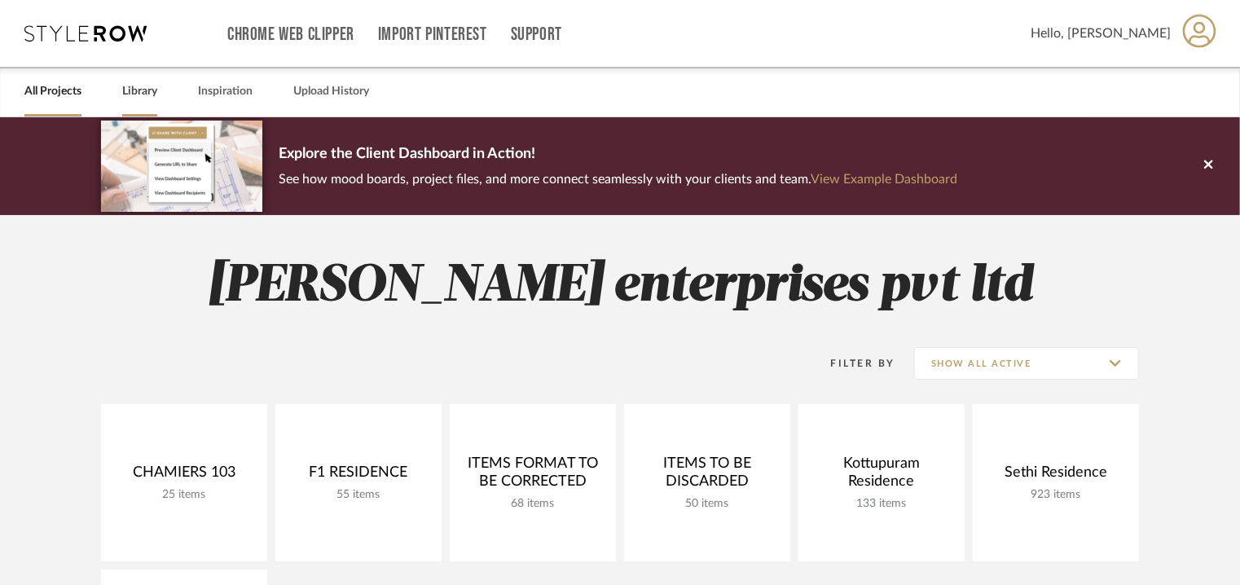
click at [144, 86] on link "Library" at bounding box center [139, 92] width 35 height 22
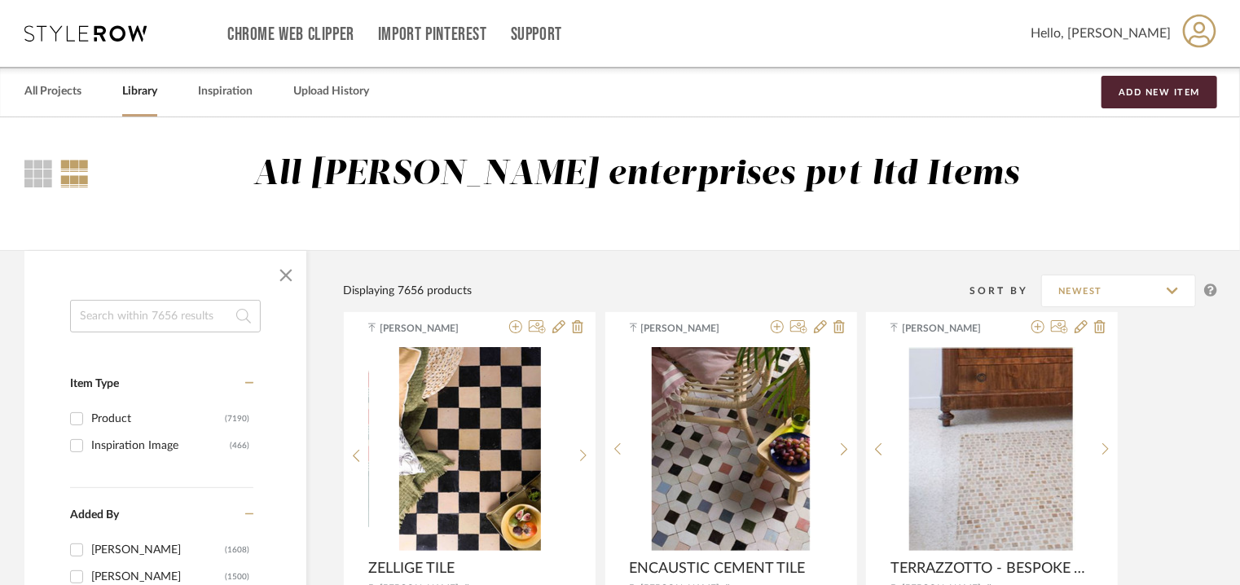
click at [120, 327] on input at bounding box center [165, 316] width 191 height 33
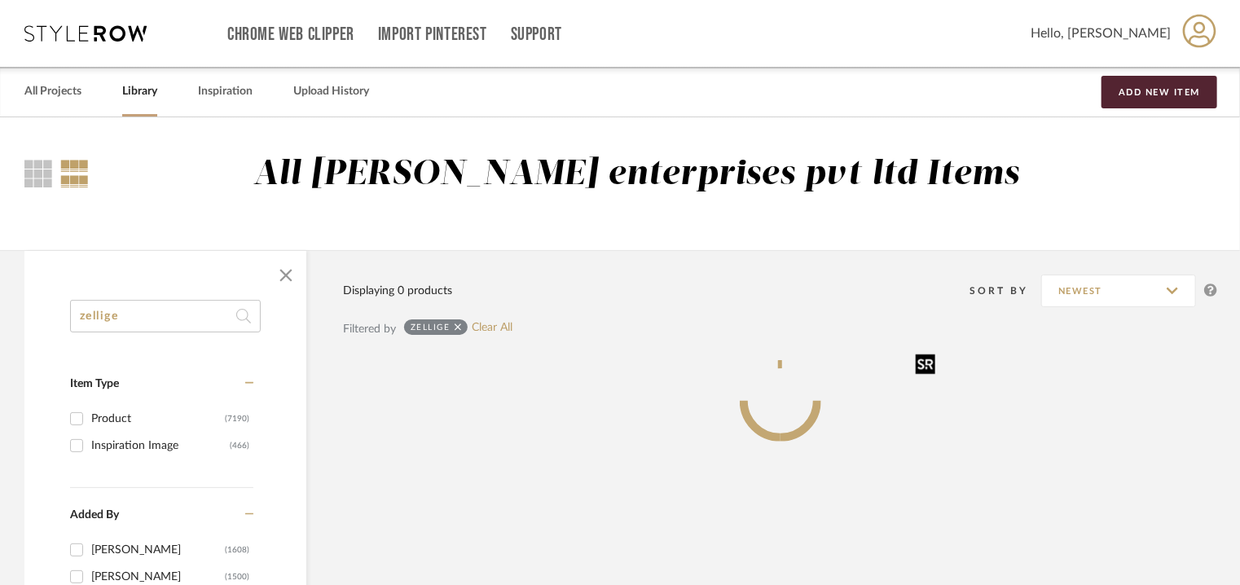
type input "zellige"
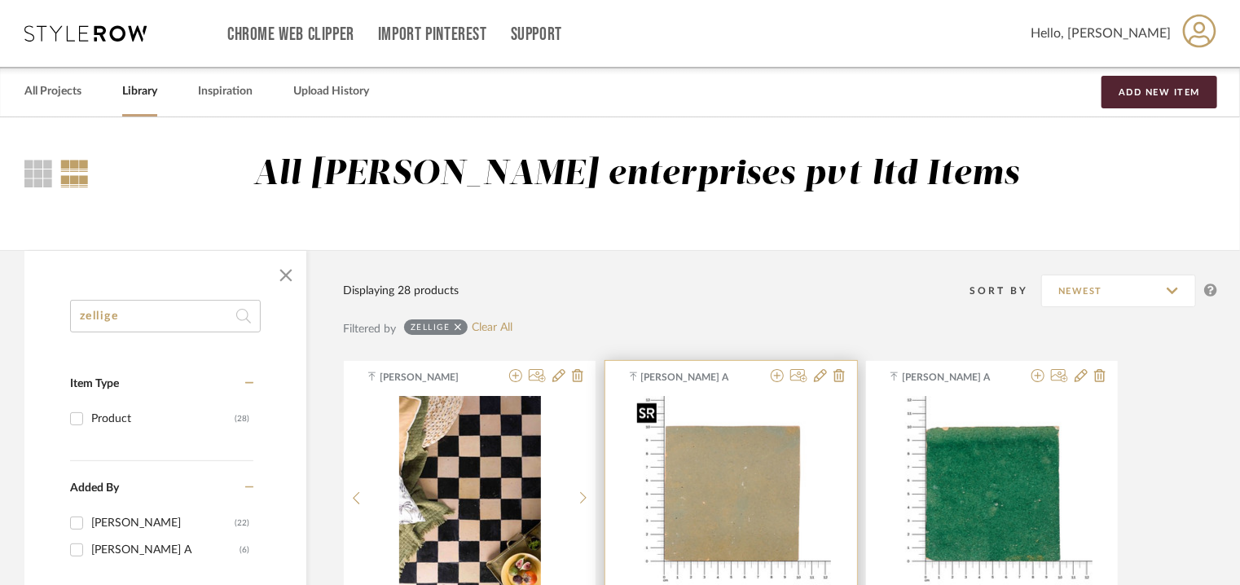
click at [728, 494] on img "0" at bounding box center [730, 498] width 200 height 204
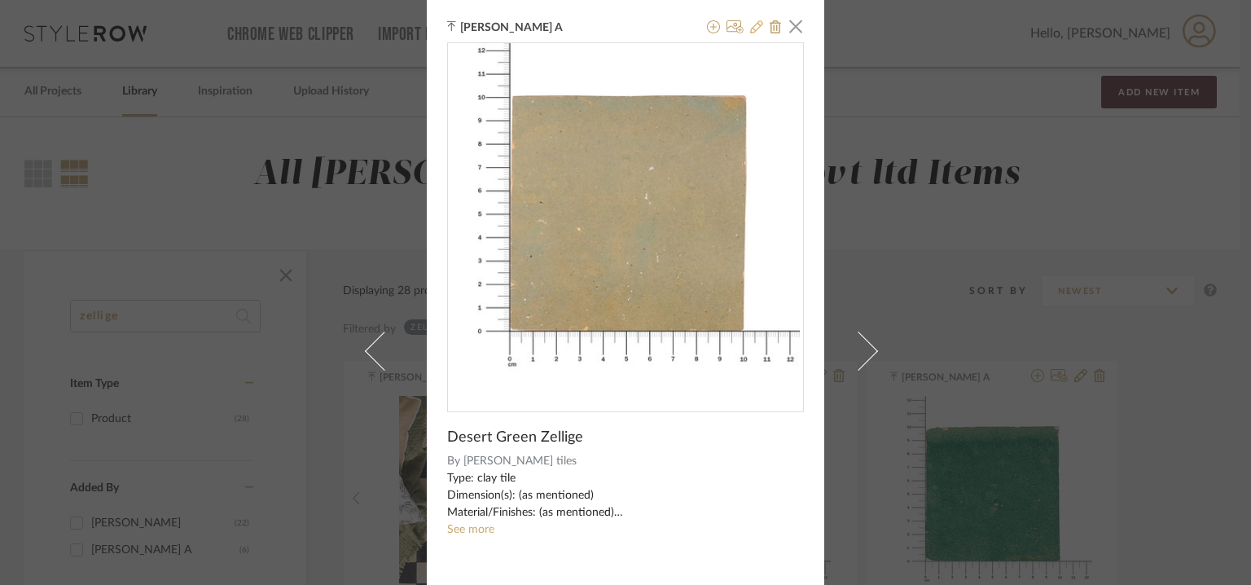
click at [750, 27] on icon at bounding box center [756, 26] width 13 height 13
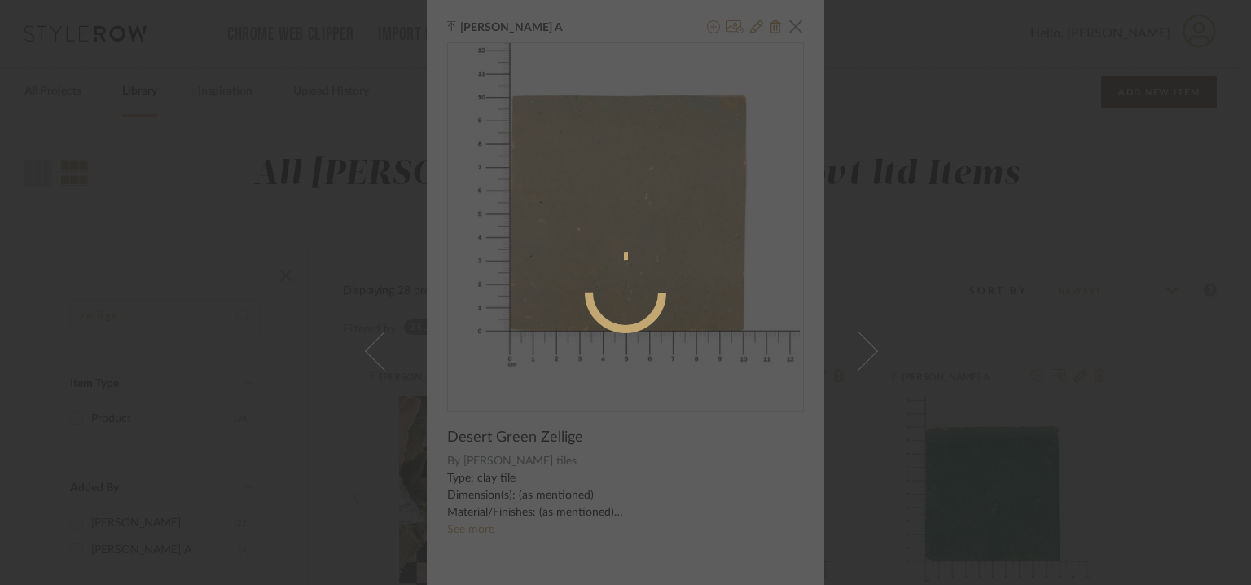
radio input "true"
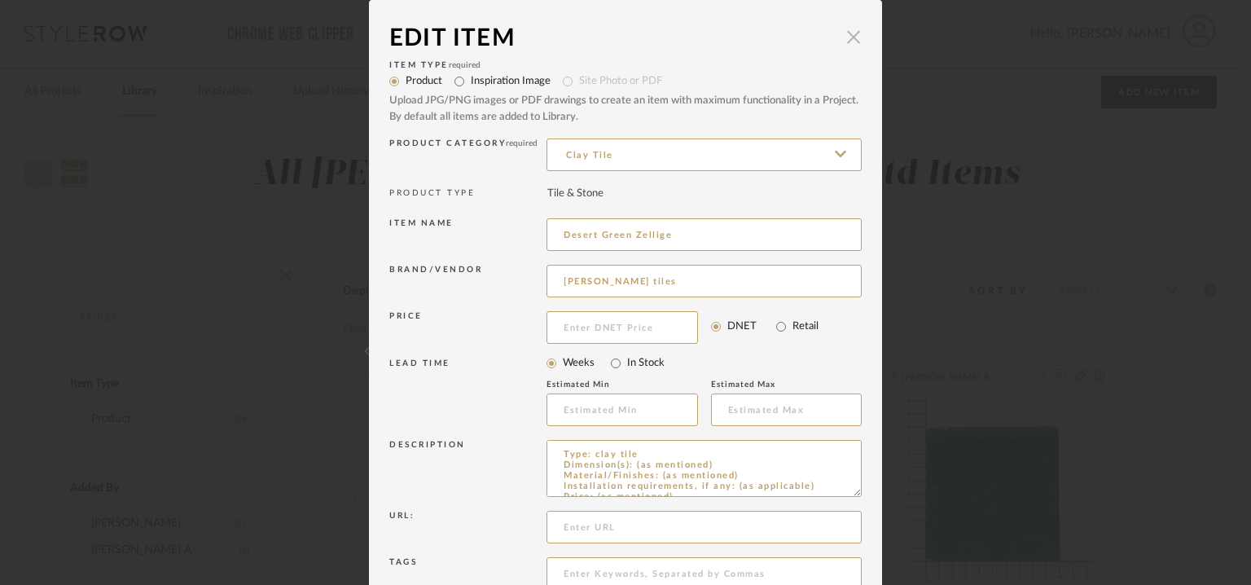
click at [849, 38] on span "button" at bounding box center [853, 36] width 33 height 33
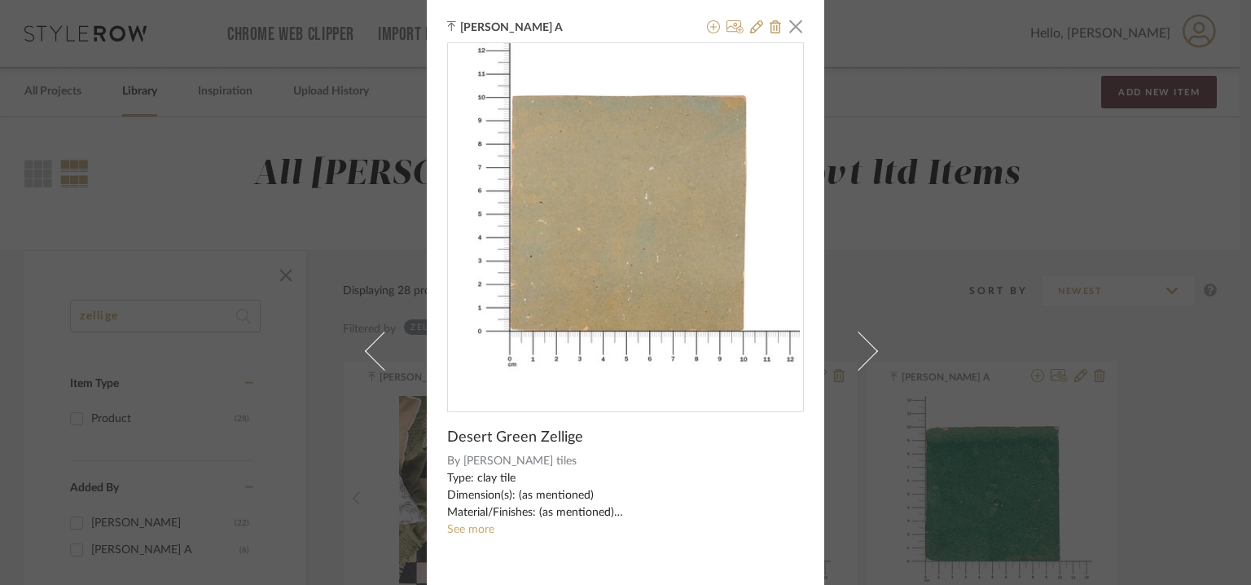
scroll to position [81, 0]
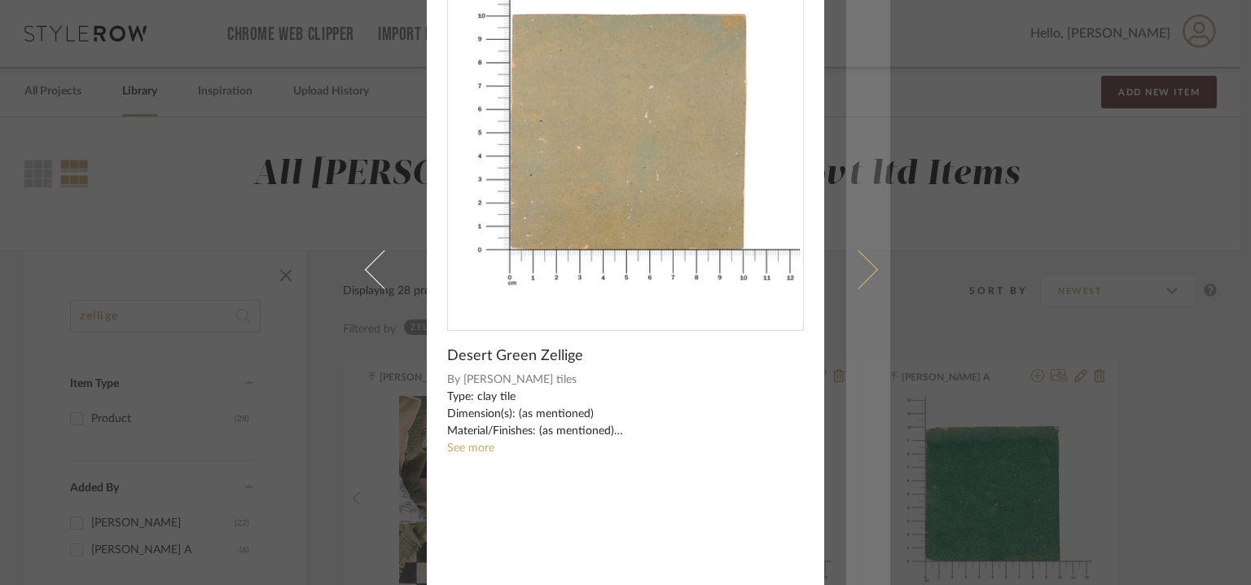
click at [867, 273] on span at bounding box center [858, 268] width 39 height 39
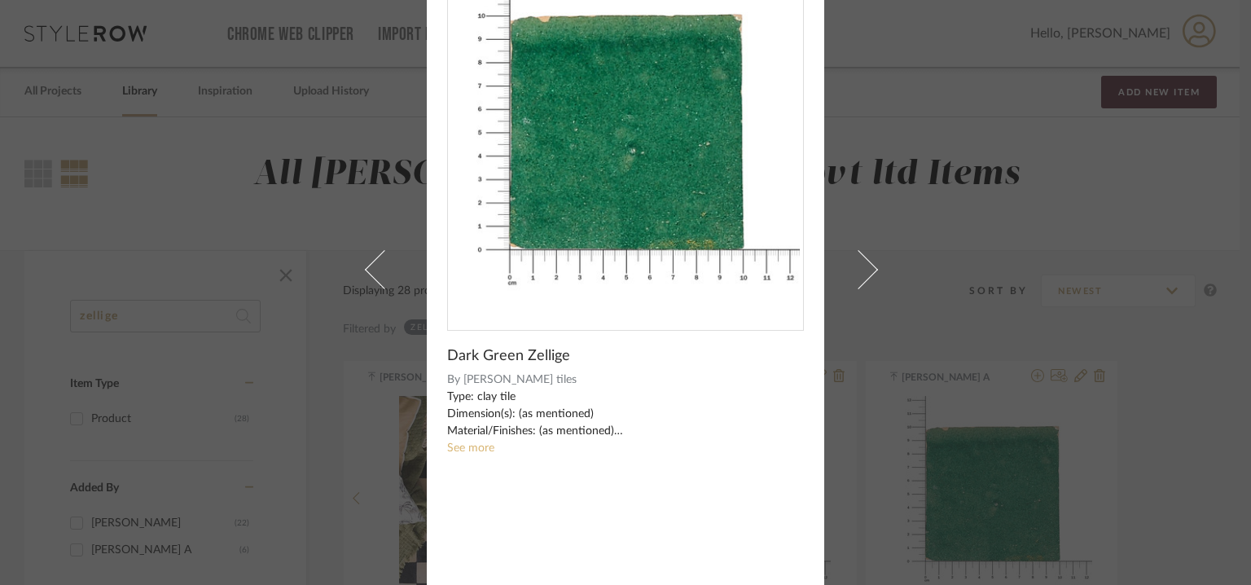
click at [469, 450] on link "See more" at bounding box center [470, 447] width 47 height 11
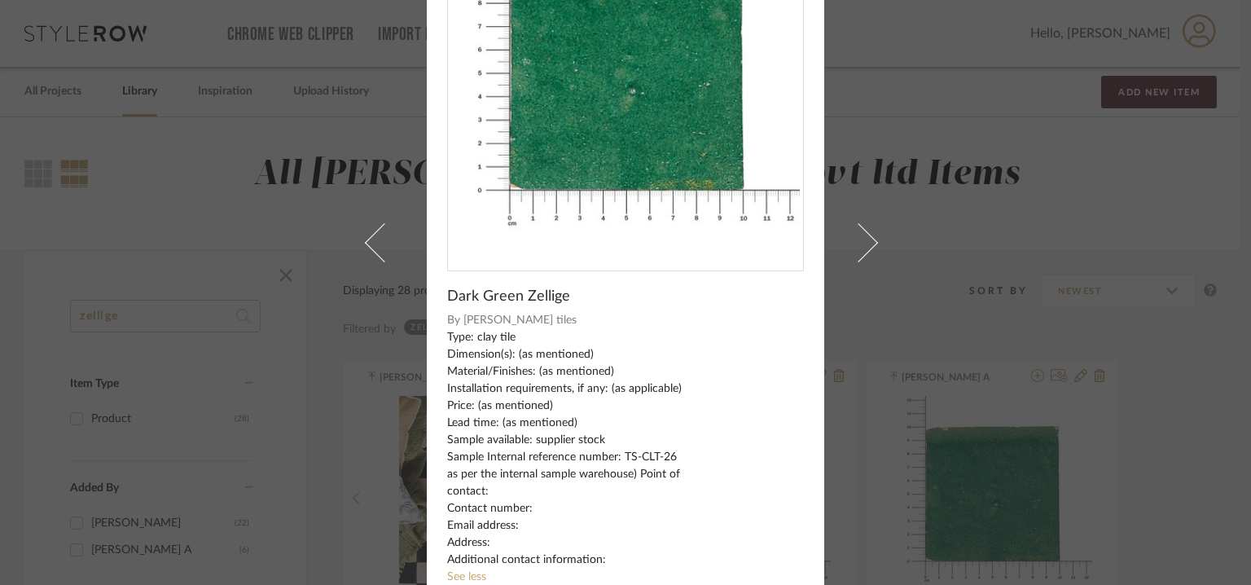
scroll to position [182, 0]
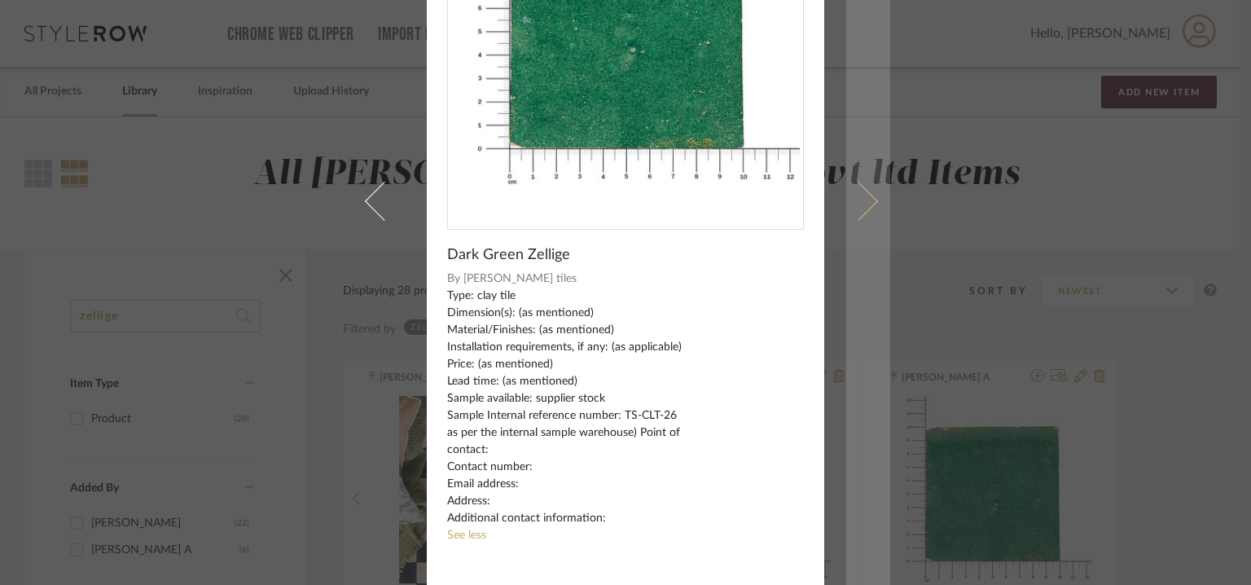
click at [869, 184] on link at bounding box center [868, 201] width 44 height 767
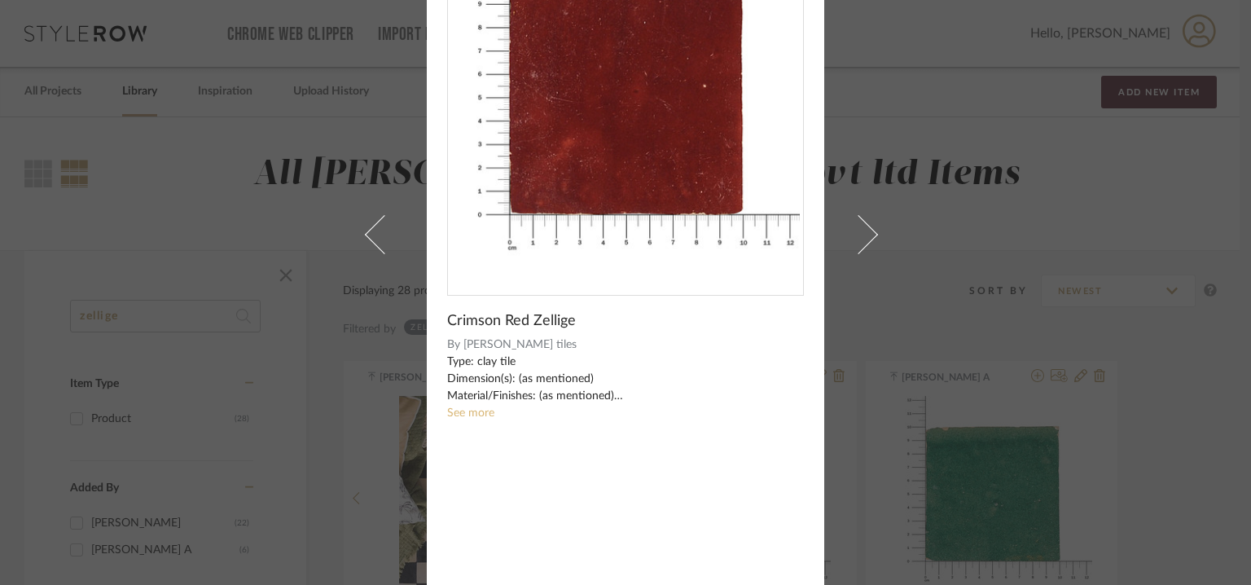
click at [476, 411] on link "See more" at bounding box center [470, 412] width 47 height 11
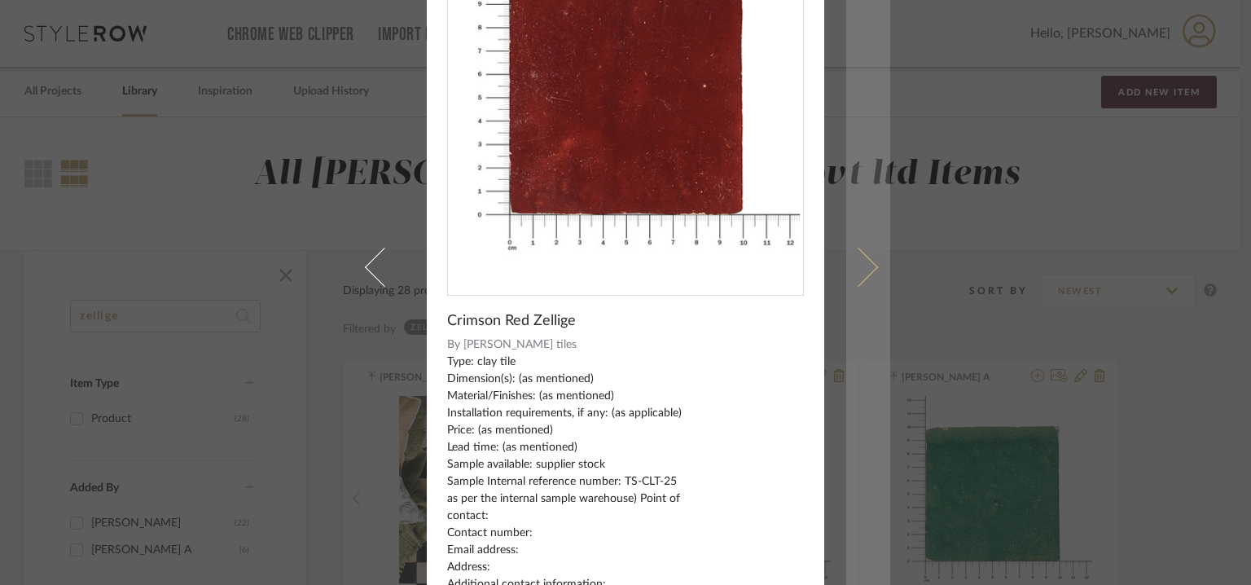
click at [866, 270] on span at bounding box center [858, 267] width 39 height 39
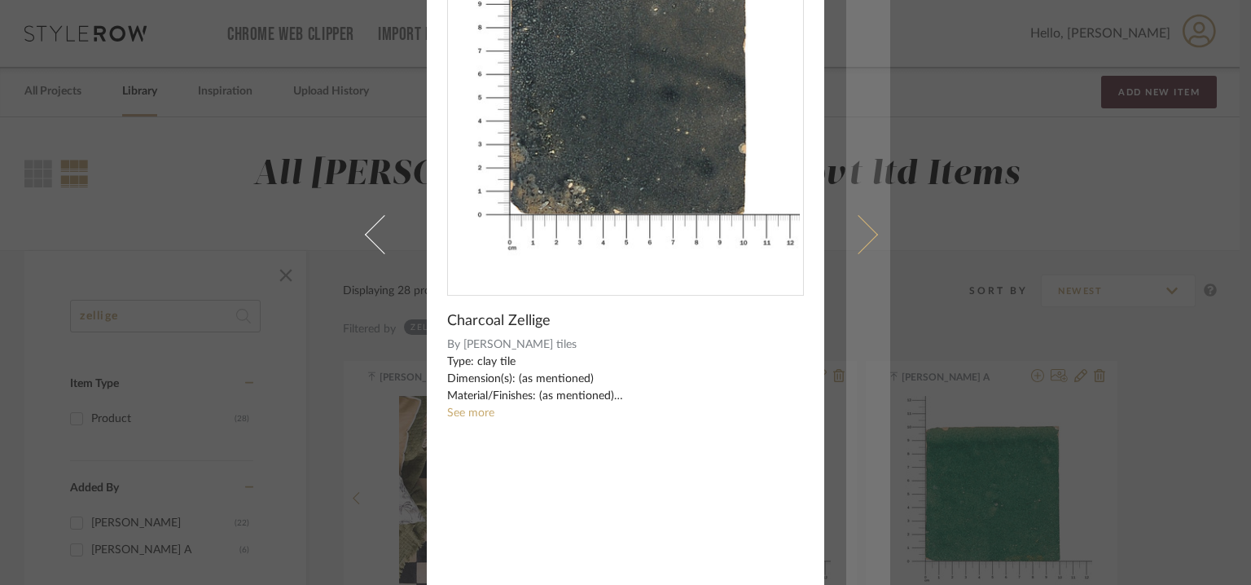
click at [862, 246] on link at bounding box center [868, 234] width 44 height 701
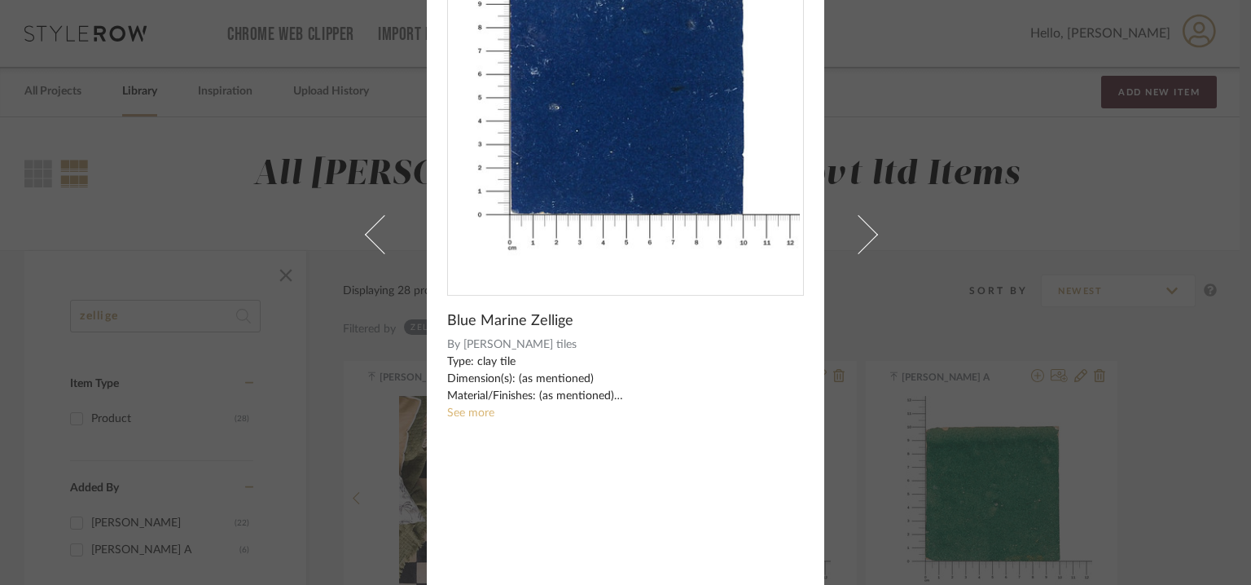
click at [456, 411] on link "See more" at bounding box center [470, 412] width 47 height 11
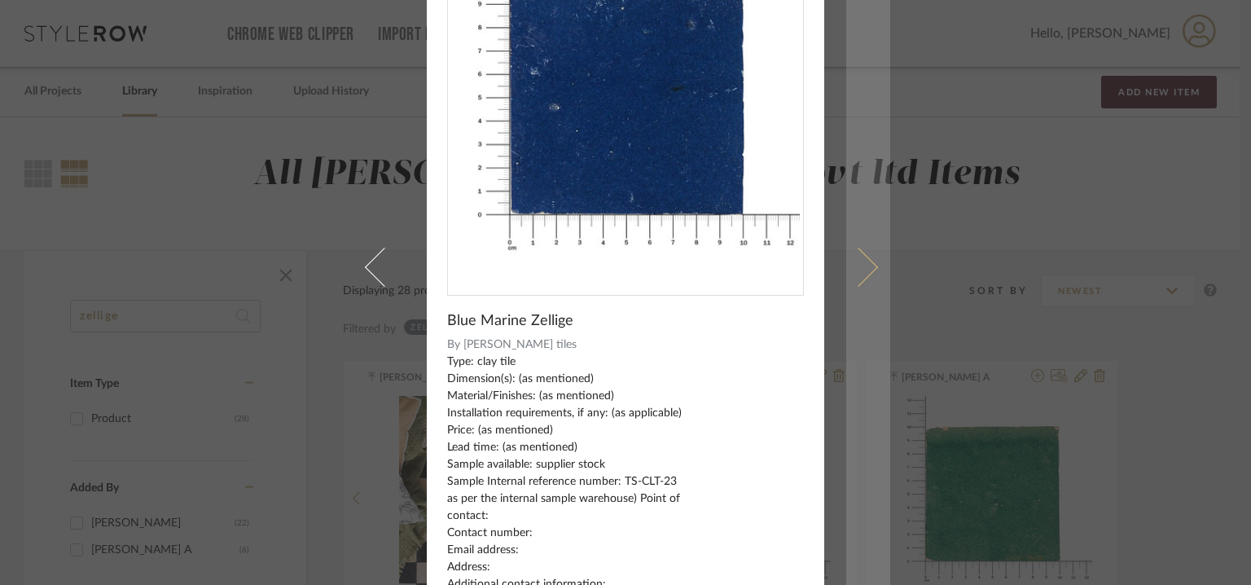
click at [858, 257] on span at bounding box center [858, 267] width 39 height 39
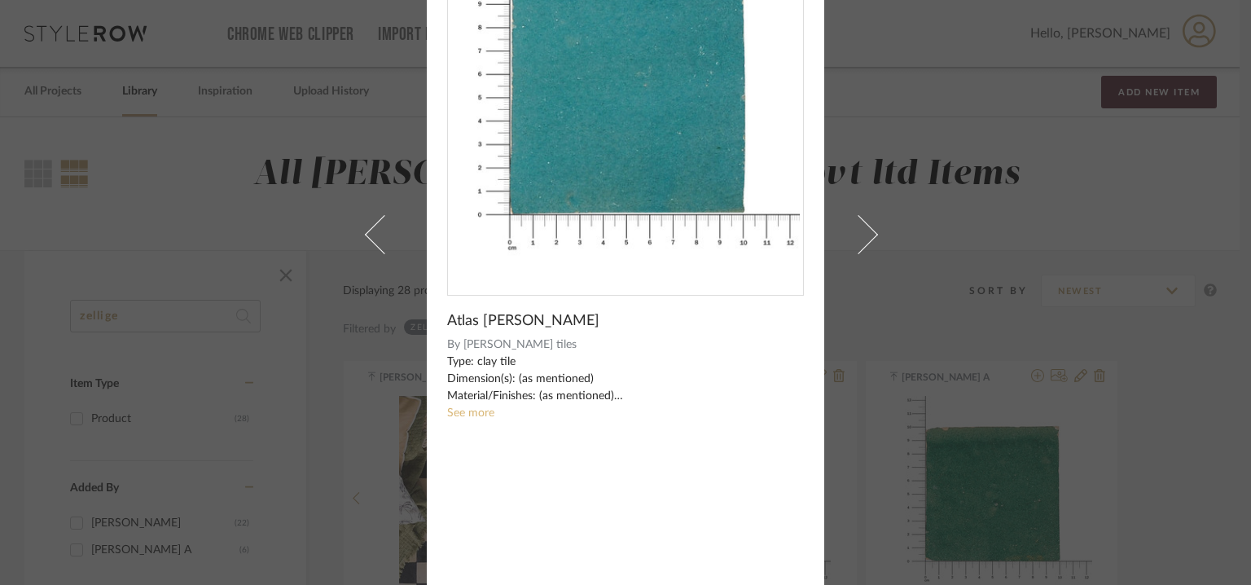
click at [463, 410] on link "See more" at bounding box center [470, 412] width 47 height 11
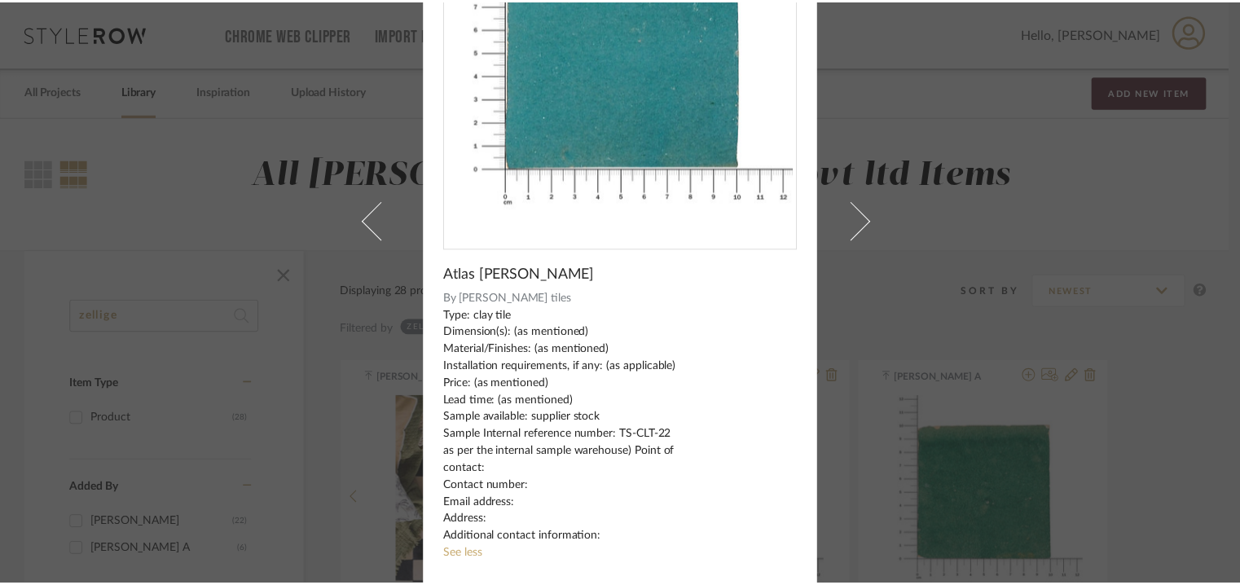
scroll to position [182, 0]
